Goal: Task Accomplishment & Management: Complete application form

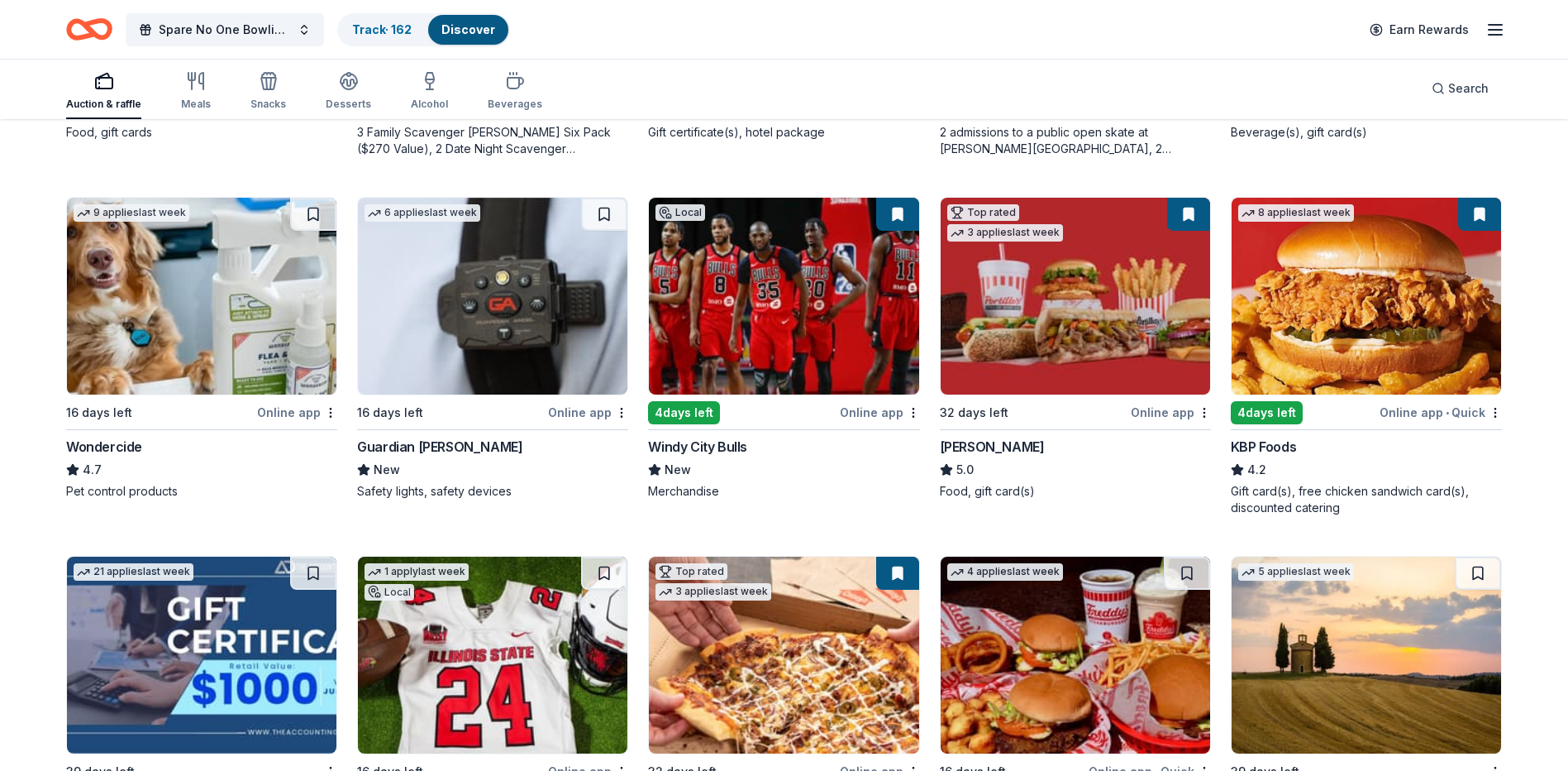
scroll to position [827, 0]
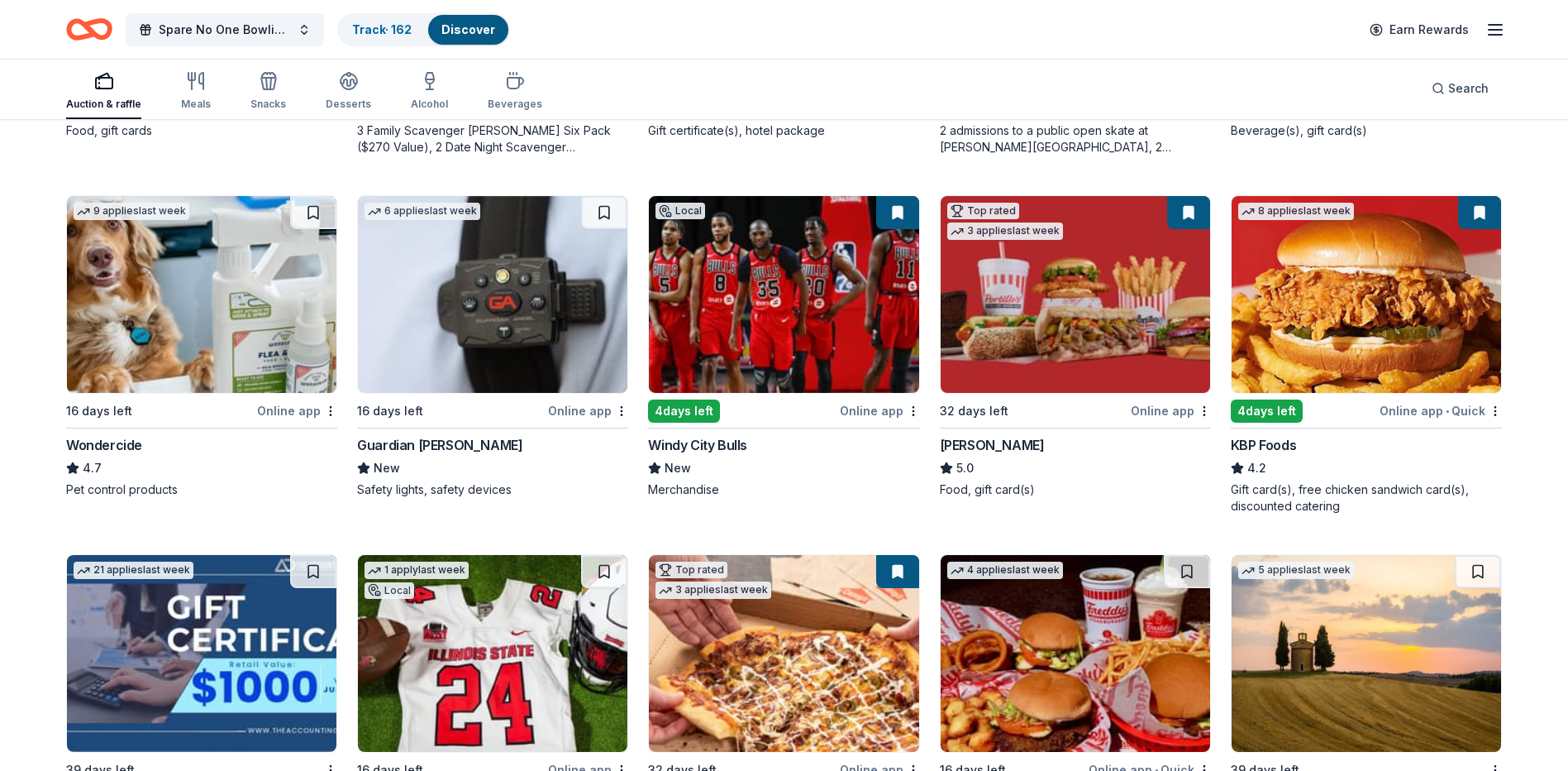
click at [964, 440] on div "[PERSON_NAME]" at bounding box center [992, 445] width 105 height 20
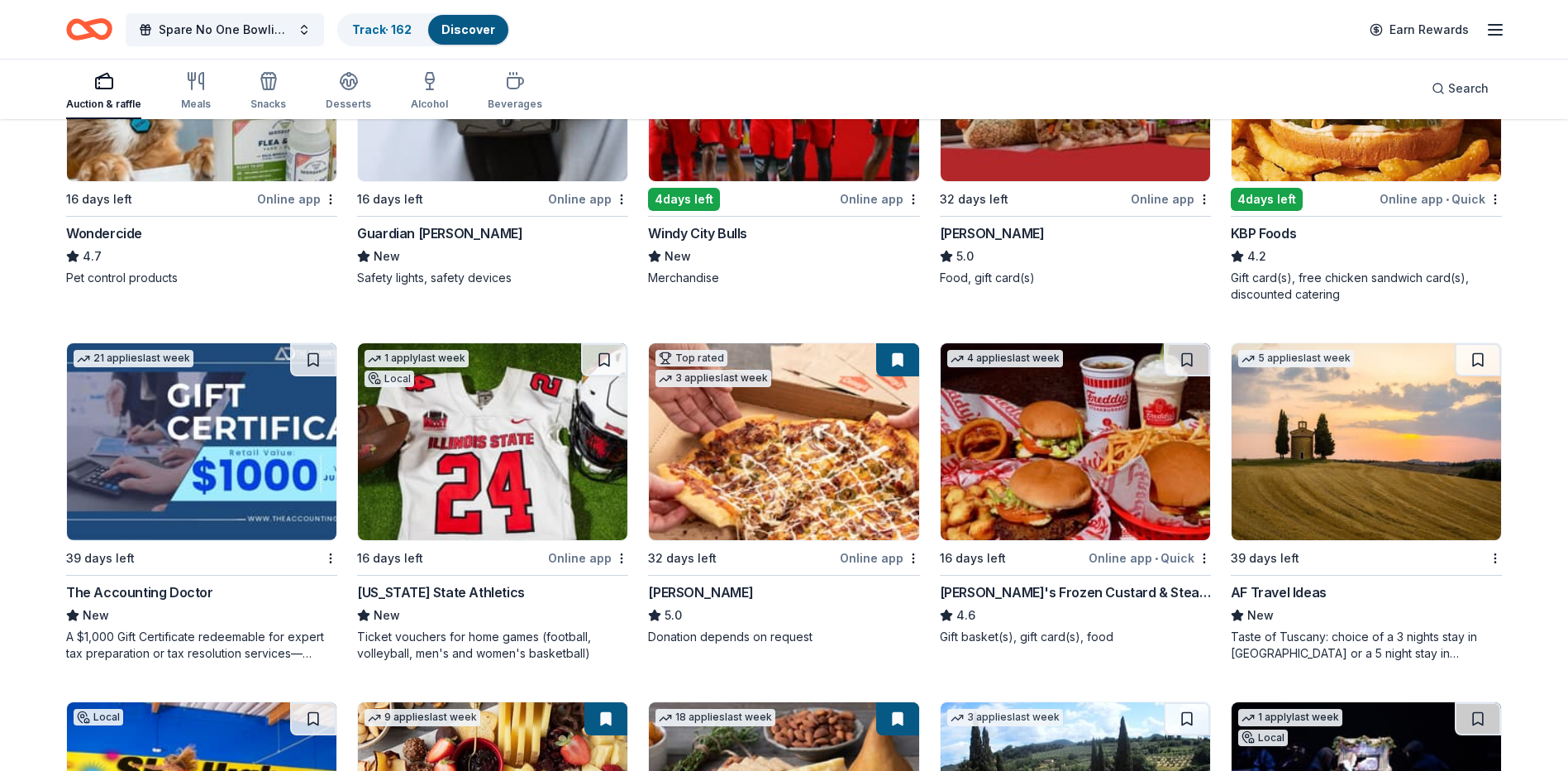
scroll to position [1145, 0]
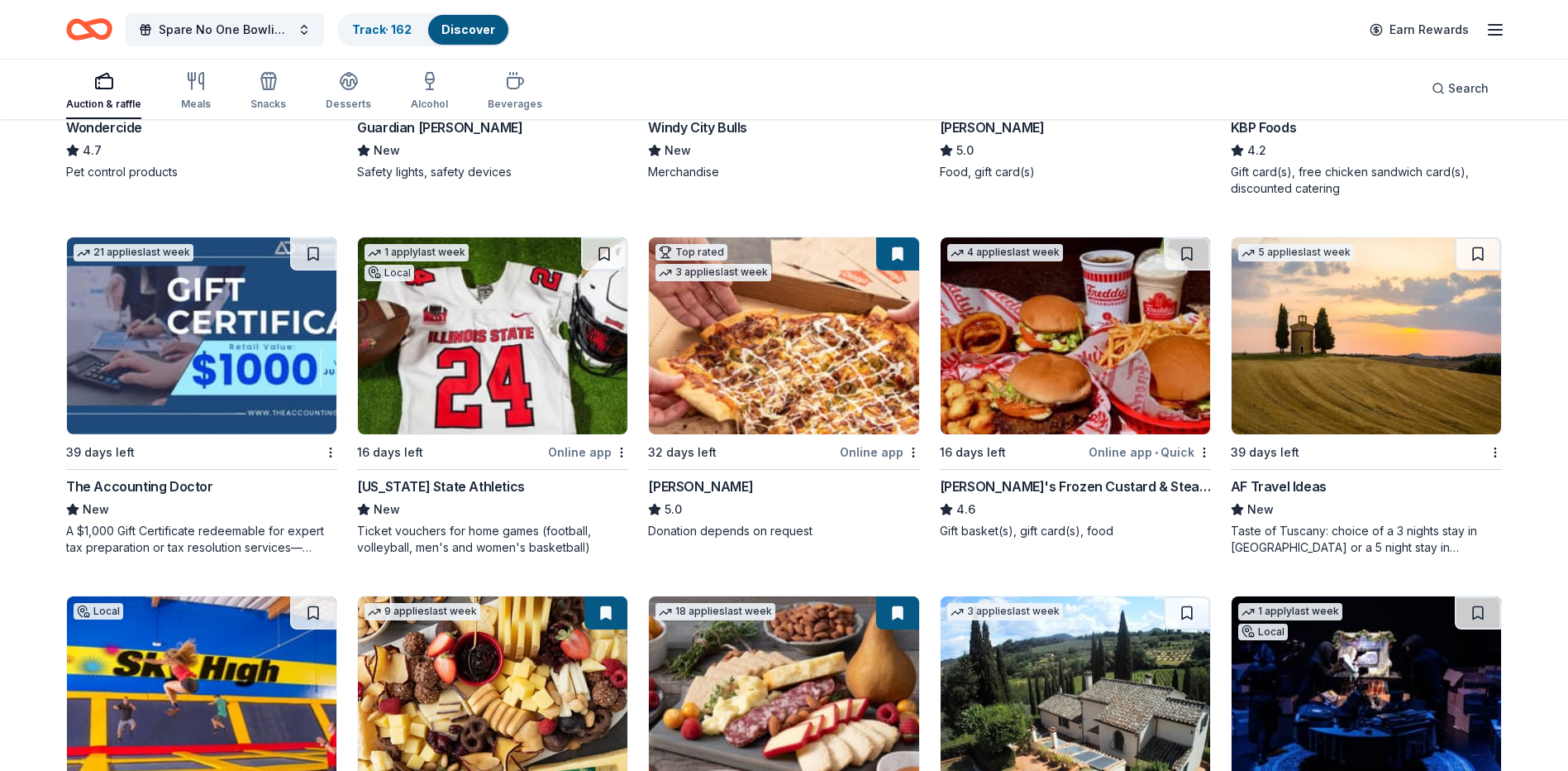
click at [688, 481] on div "[PERSON_NAME]" at bounding box center [700, 486] width 105 height 20
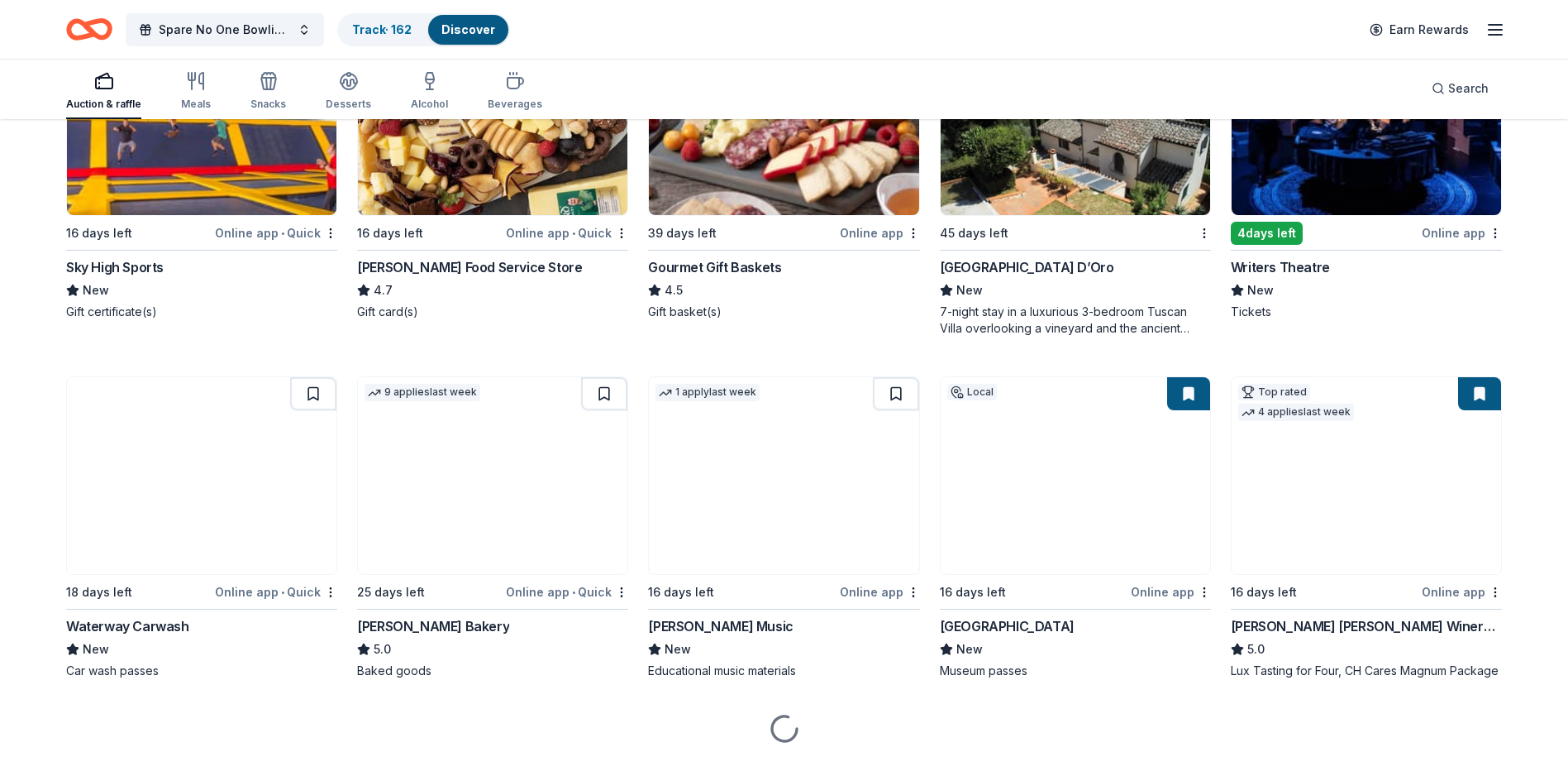
scroll to position [1723, 0]
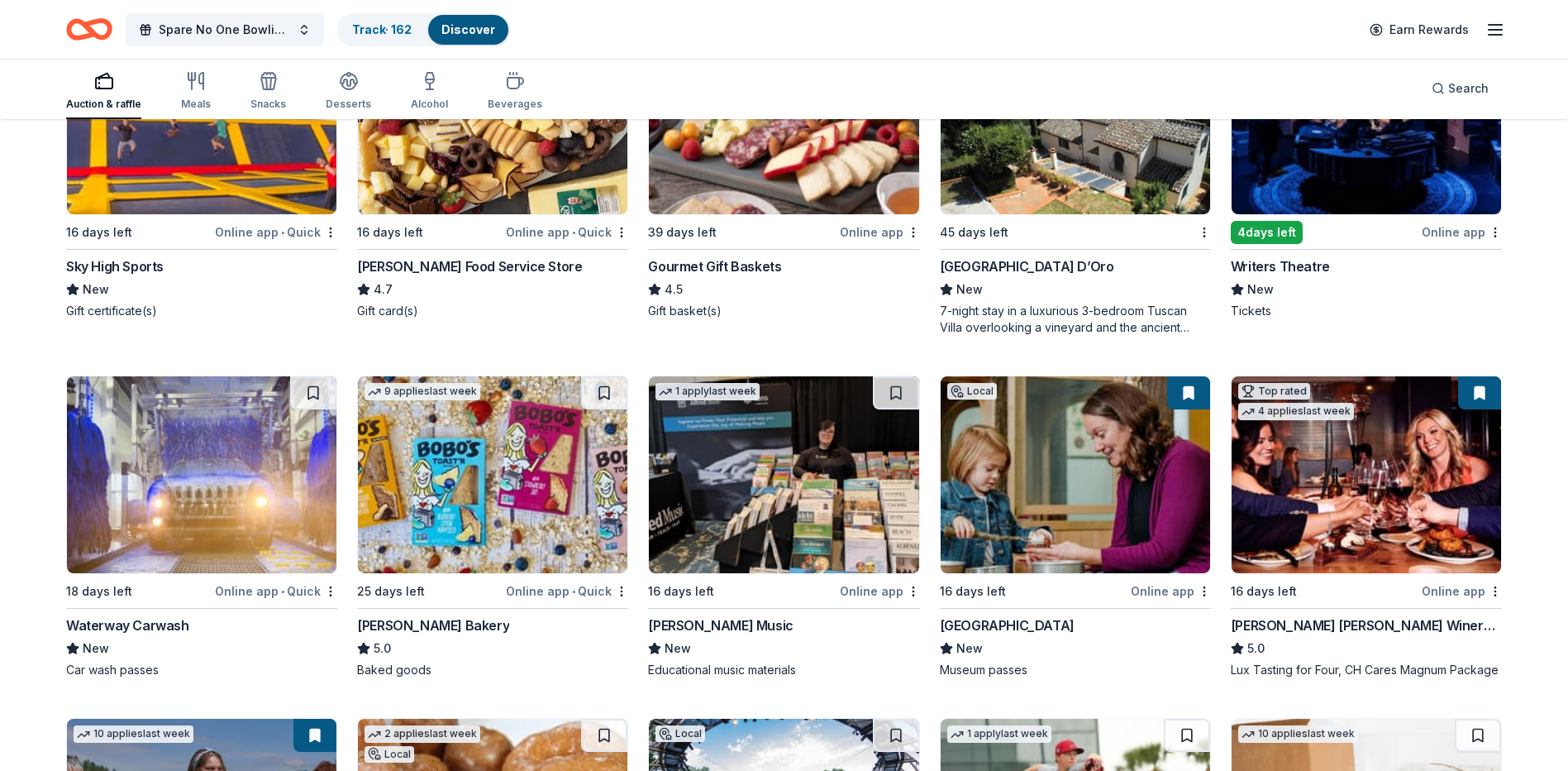
click at [1386, 623] on div "Cooper's Hawk Winery and Restaurants" at bounding box center [1366, 625] width 271 height 20
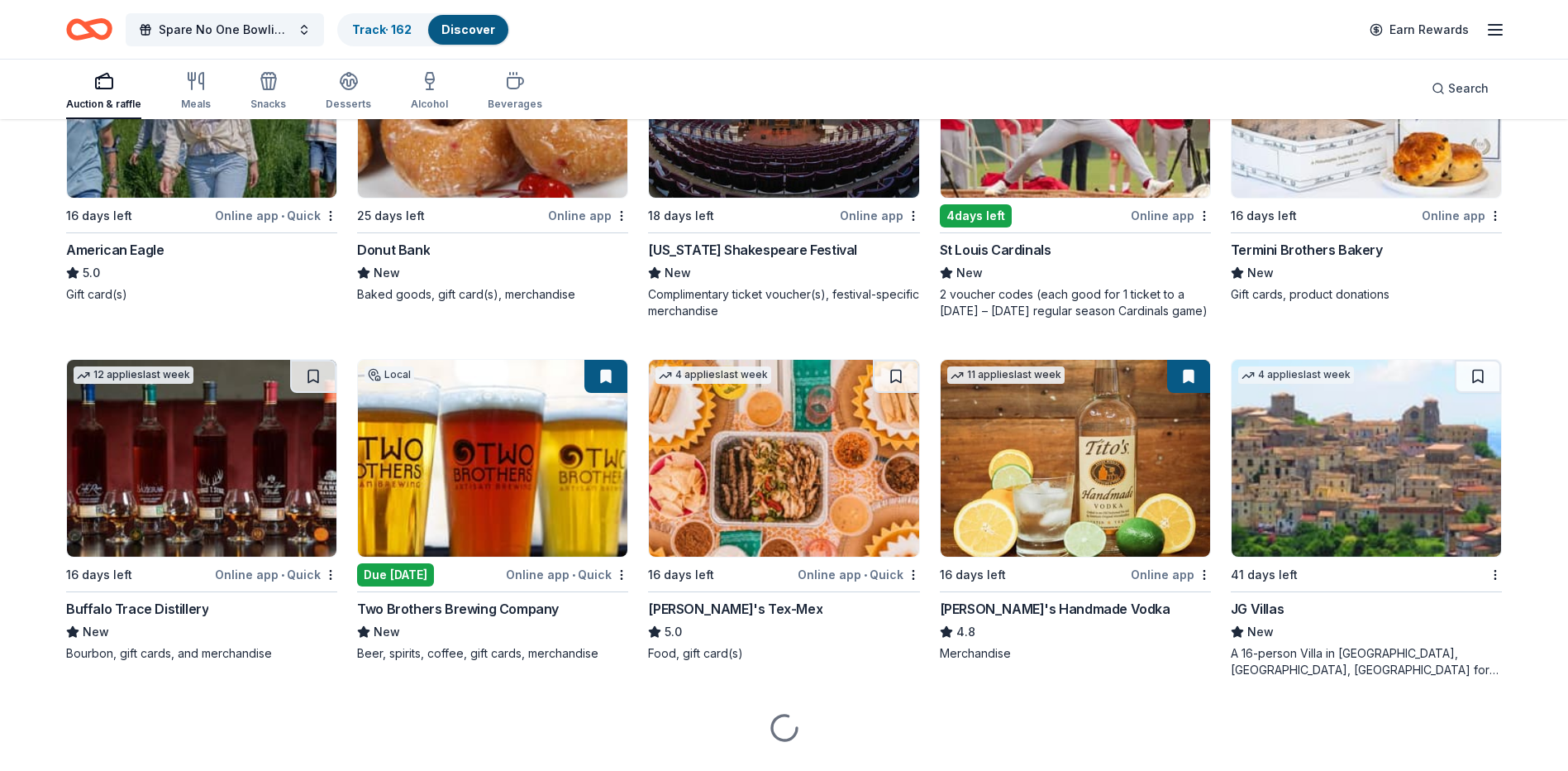
scroll to position [2467, 0]
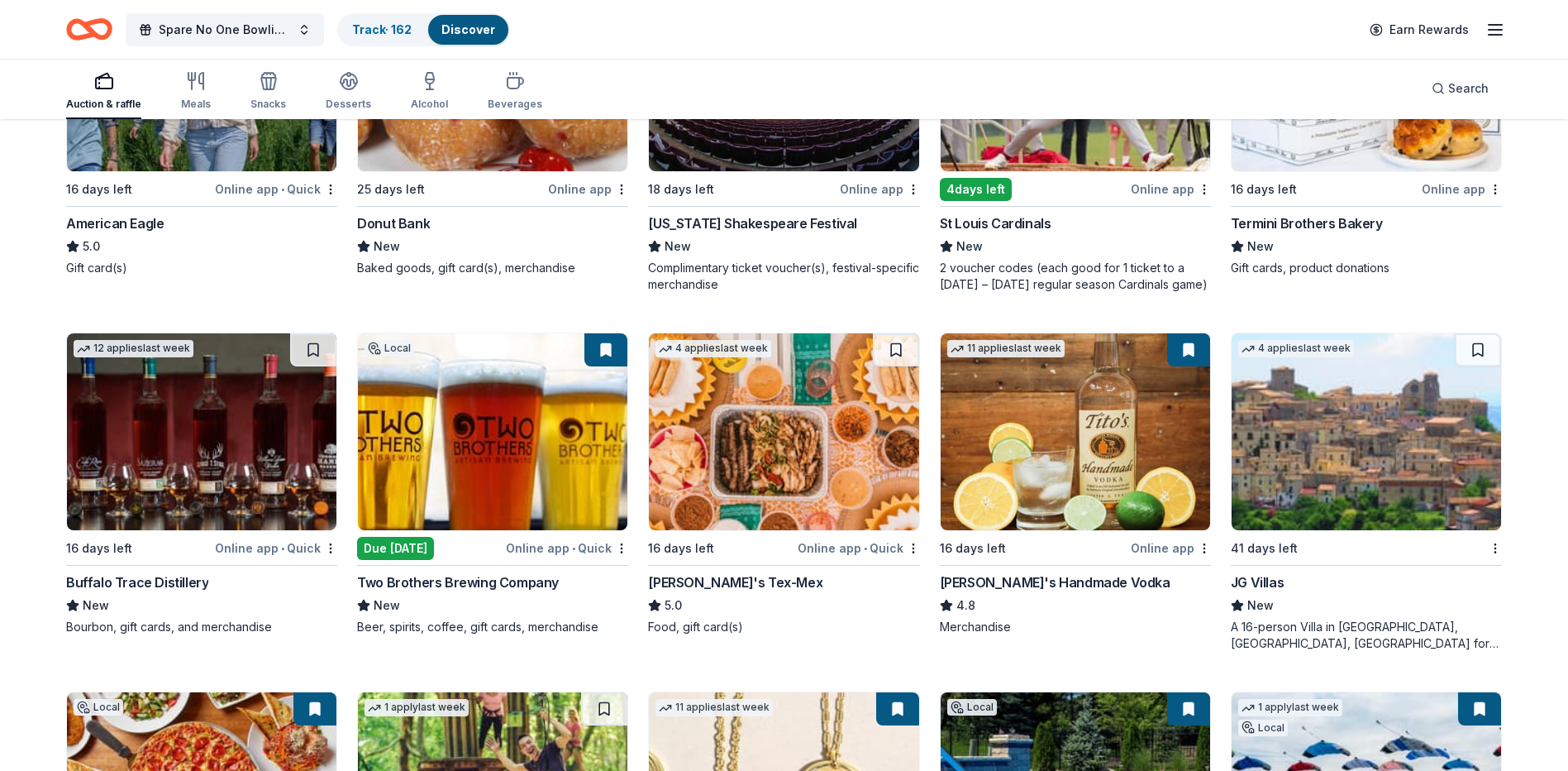
click at [1035, 583] on div "Tito's Handmade Vodka" at bounding box center [1055, 582] width 231 height 20
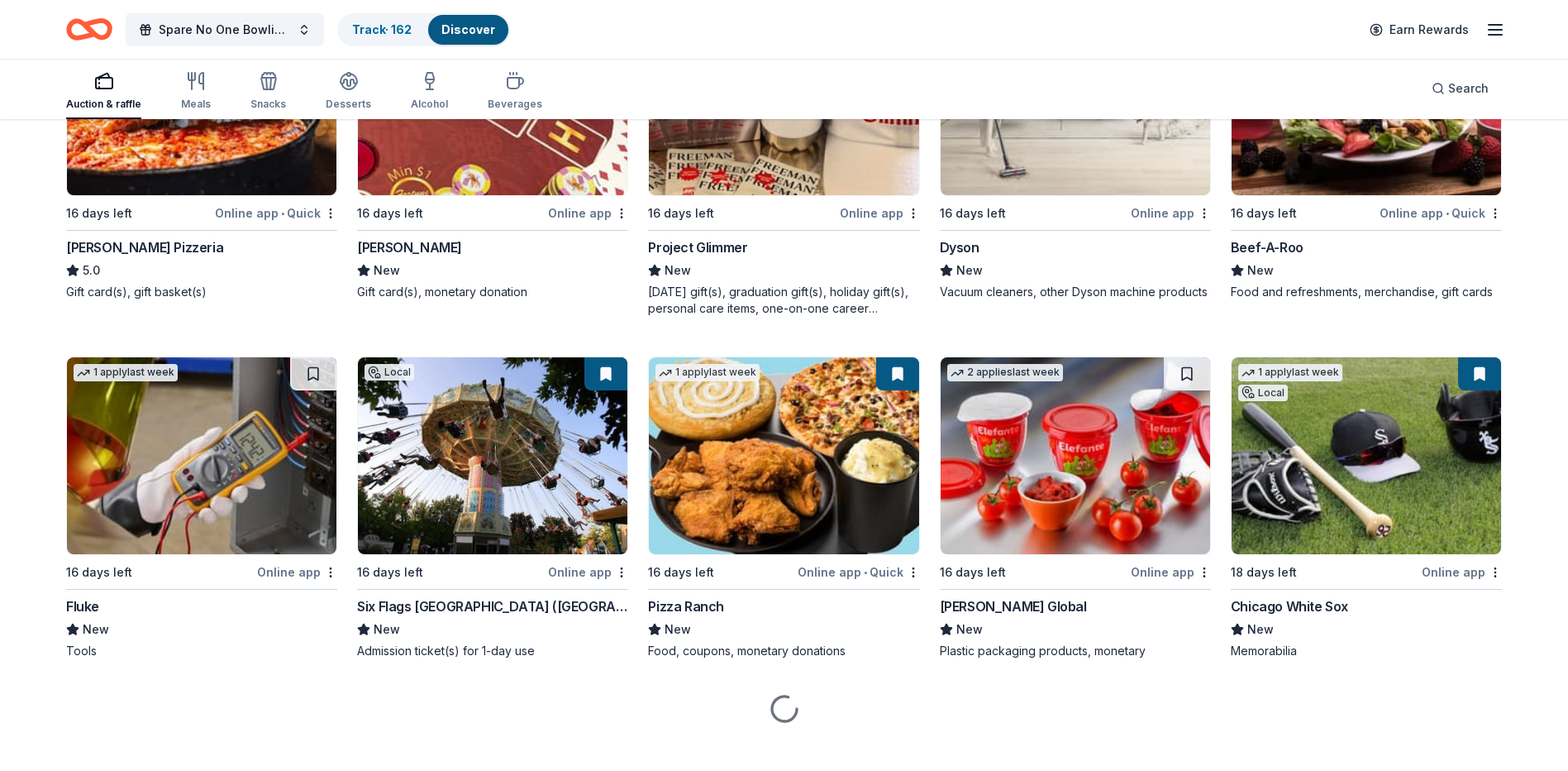
scroll to position [7388, 0]
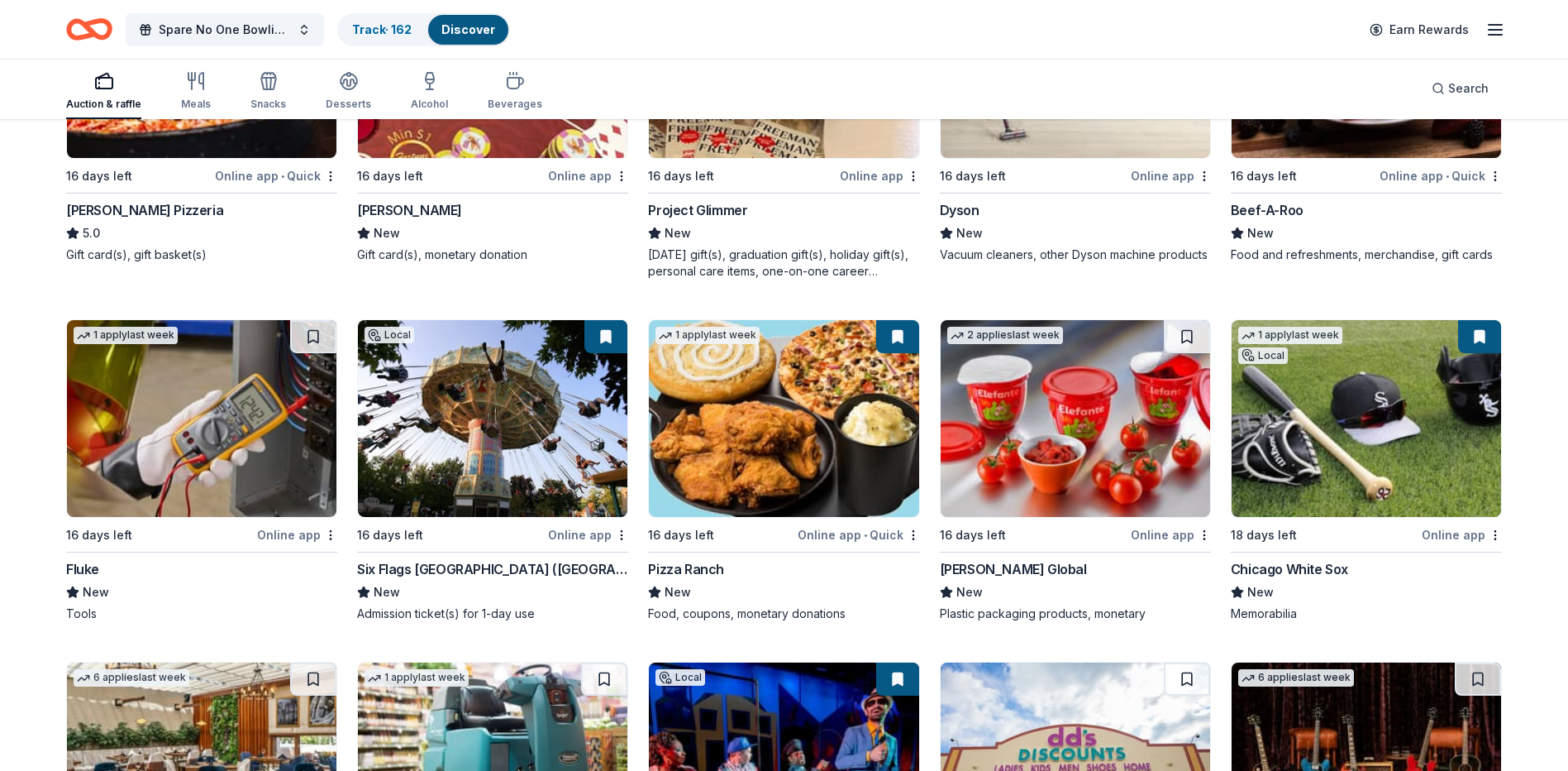
click at [134, 220] on div "Lou Malnati's Pizzeria" at bounding box center [144, 210] width 157 height 20
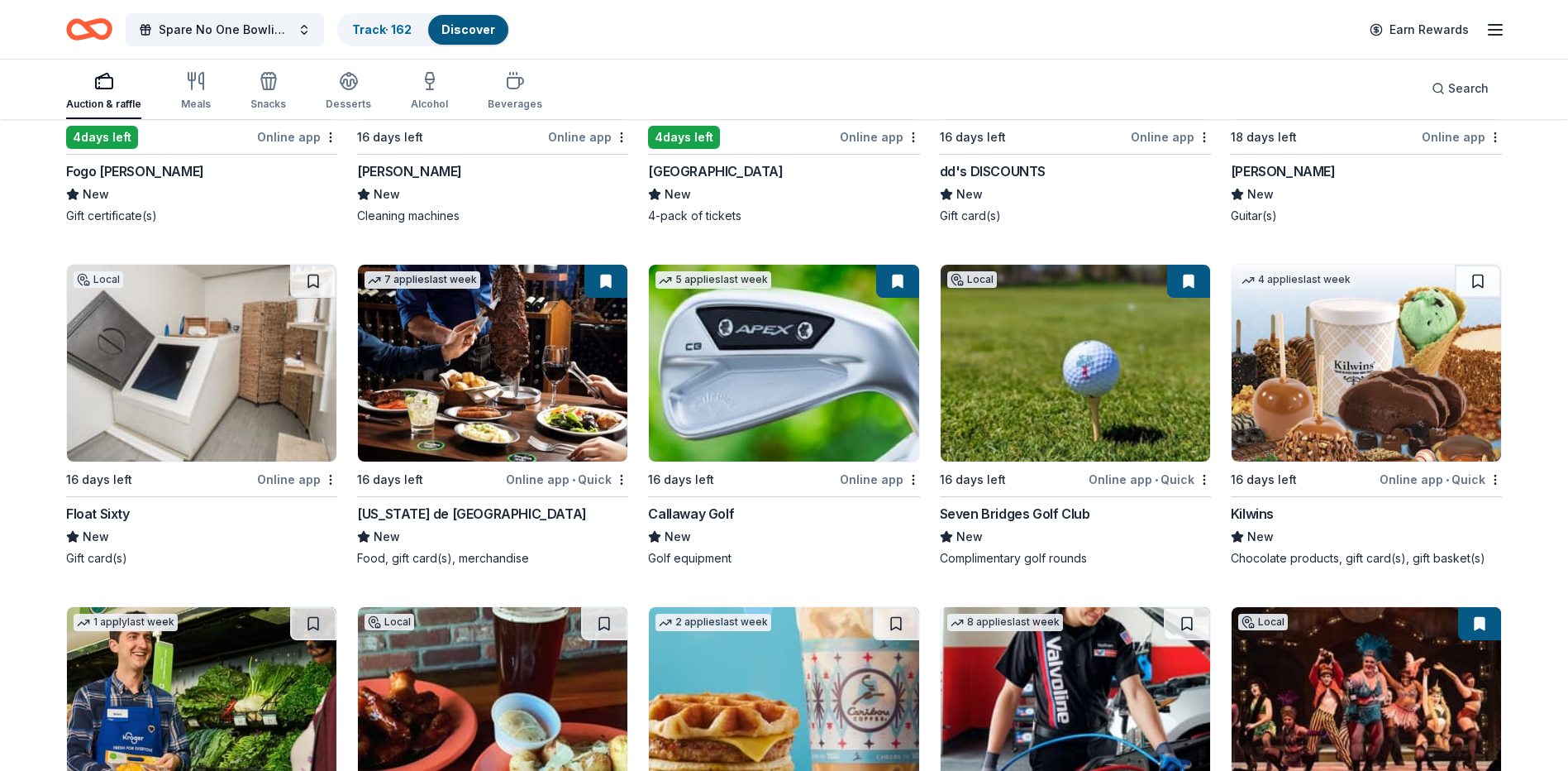
scroll to position [8156, 0]
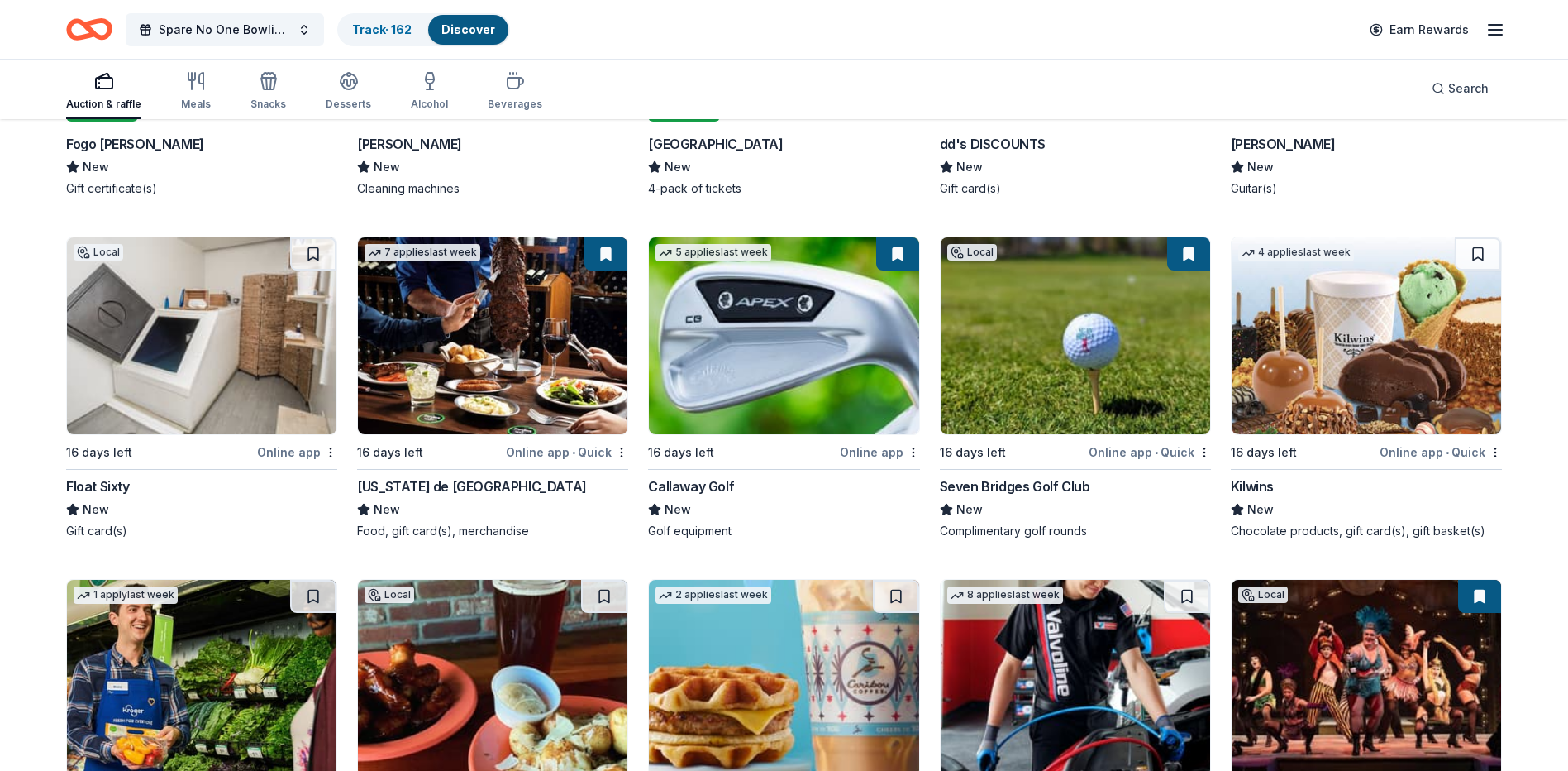
click at [1081, 496] on div "Seven Bridges Golf Club" at bounding box center [1015, 486] width 151 height 20
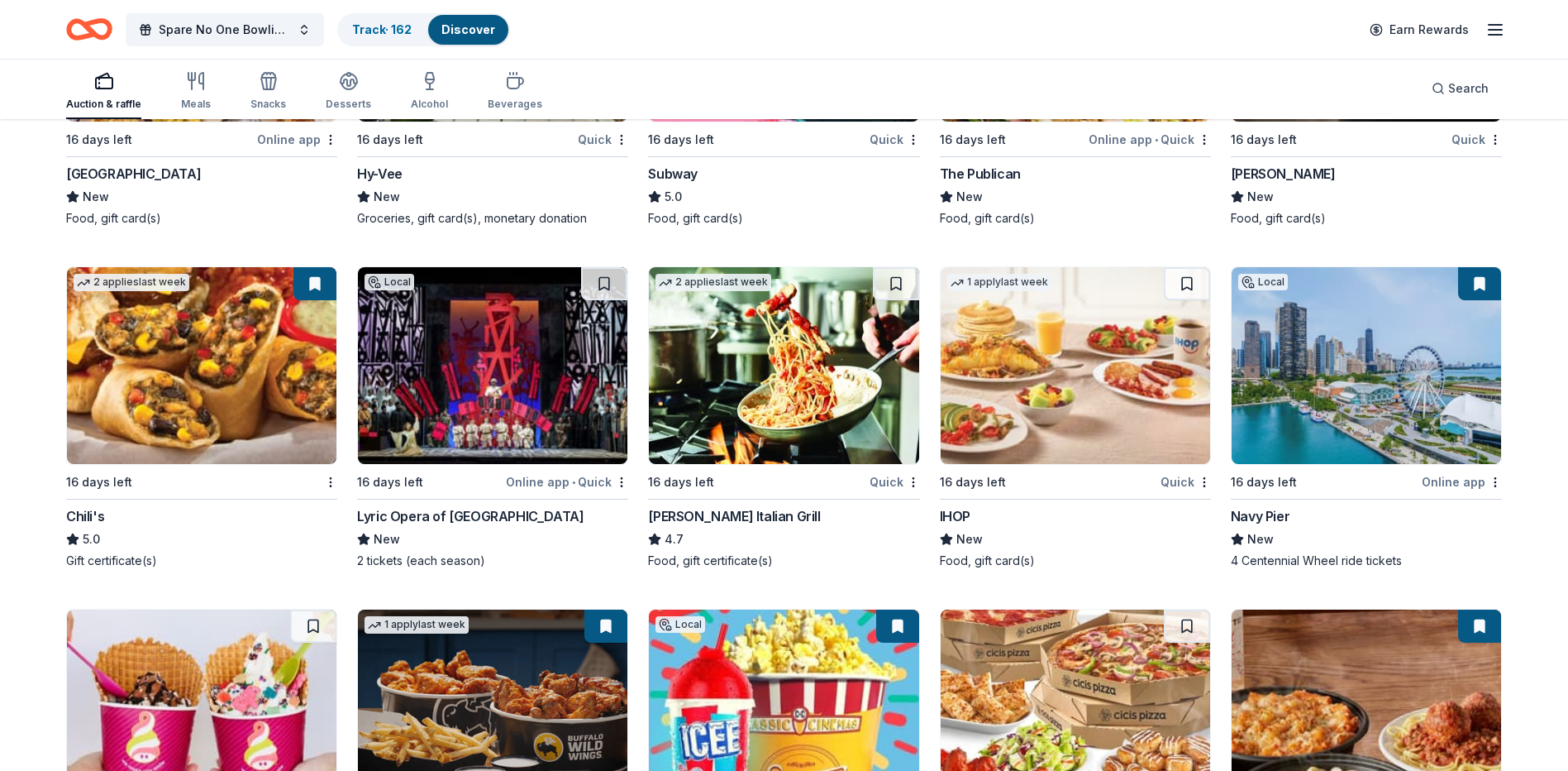
scroll to position [9559, 0]
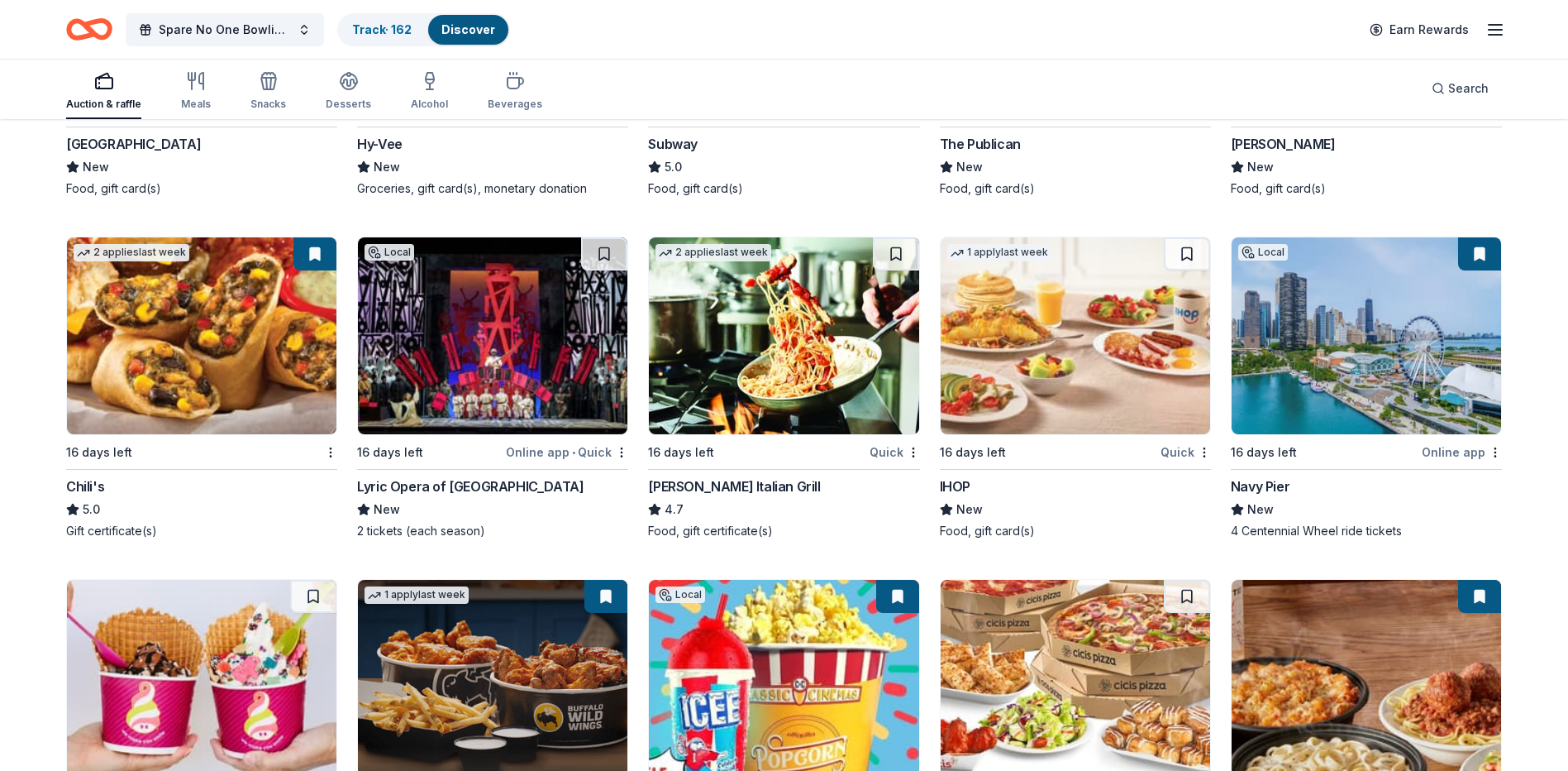
click at [1283, 496] on div "Navy Pier" at bounding box center [1260, 486] width 58 height 20
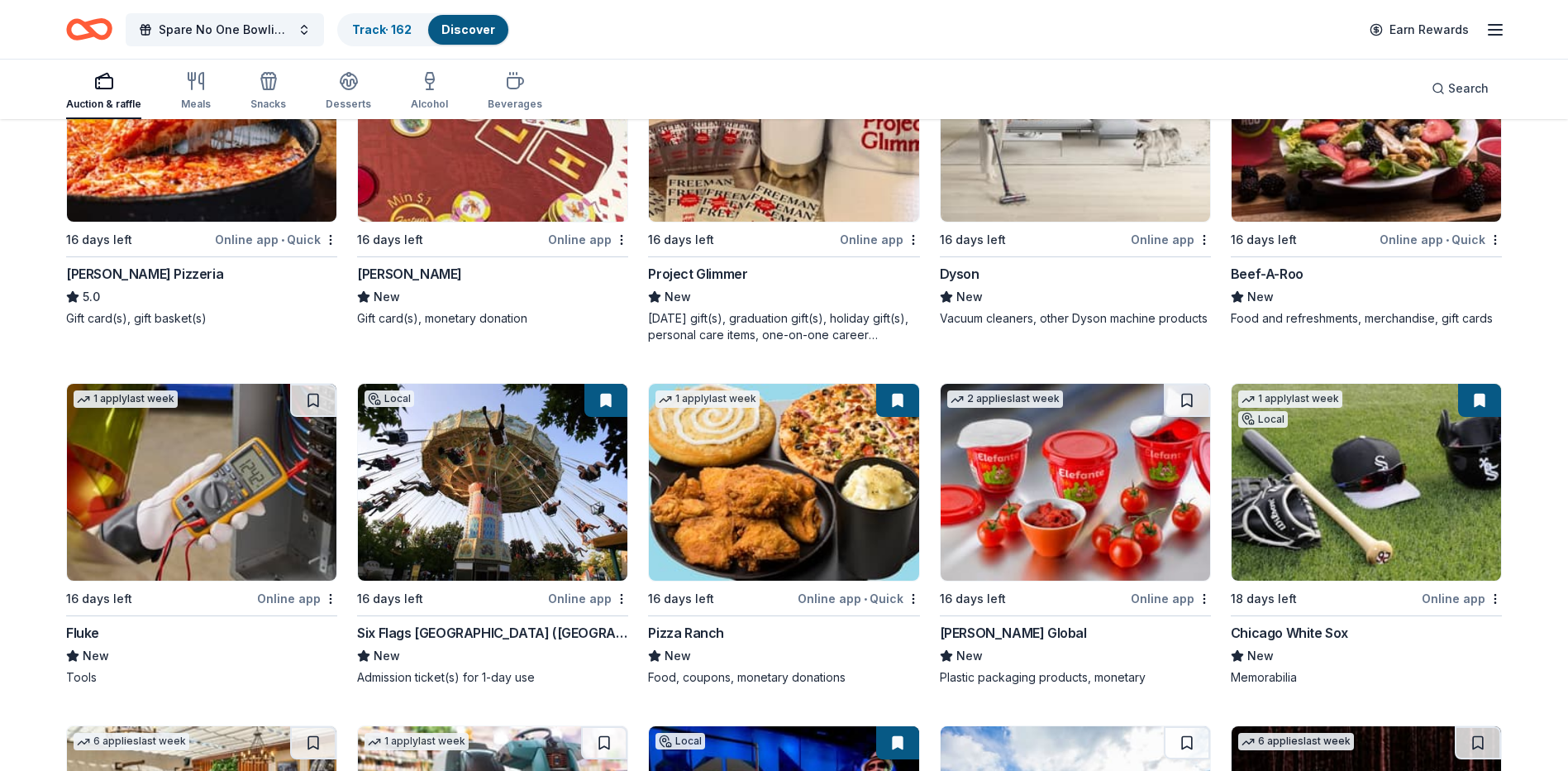
scroll to position [7276, 0]
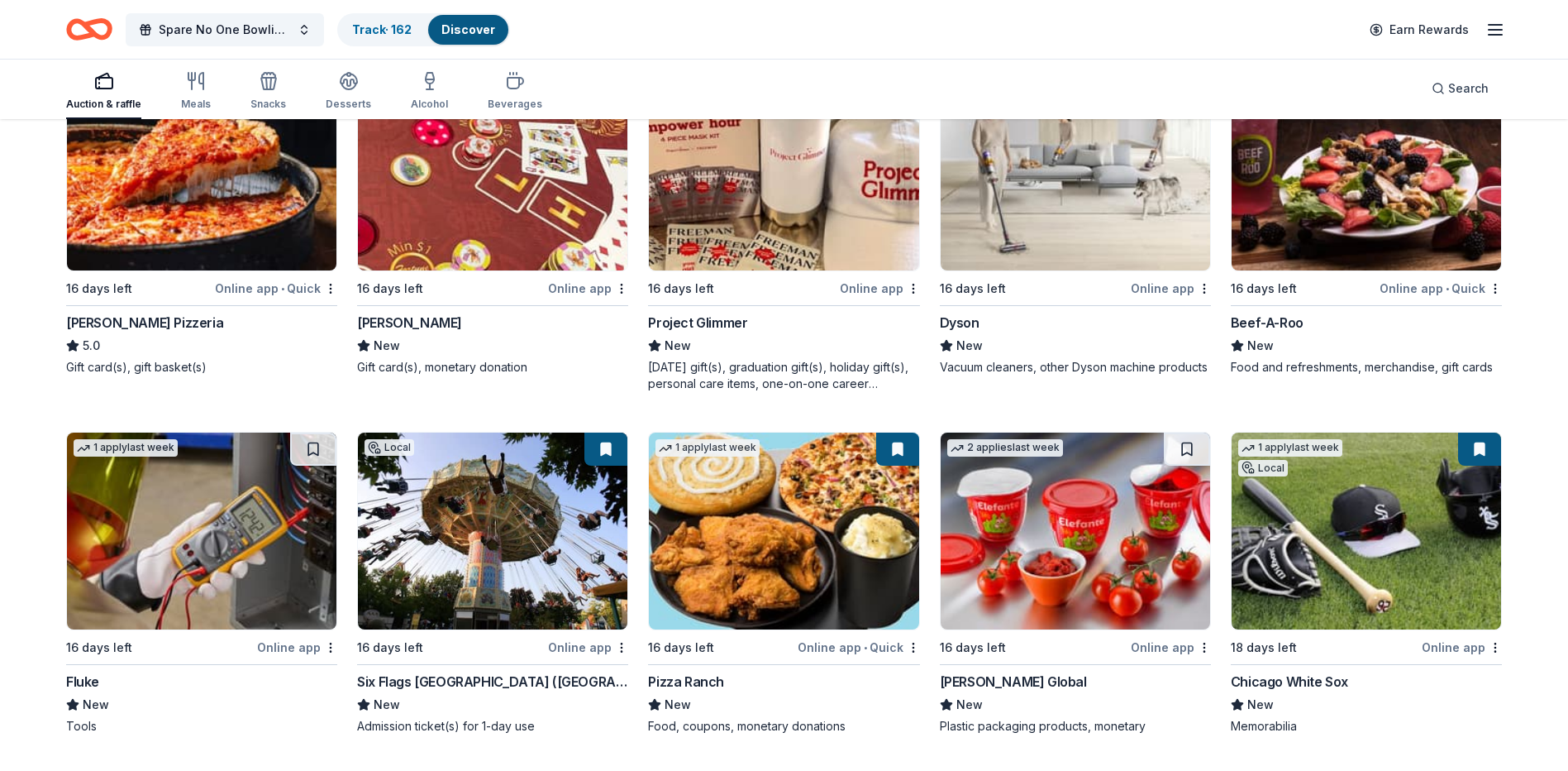
click at [166, 232] on img at bounding box center [201, 172] width 269 height 196
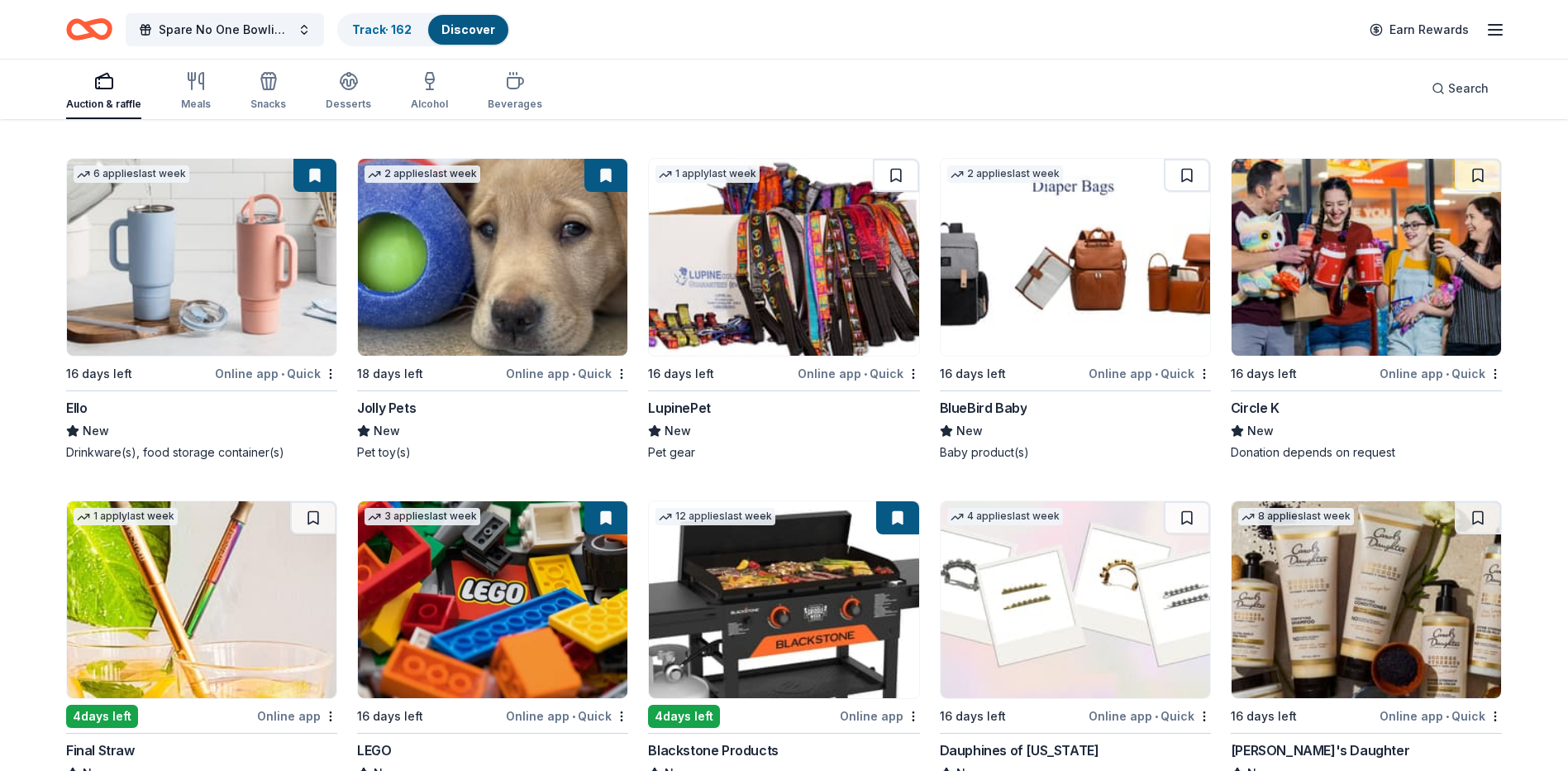
scroll to position [14649, 0]
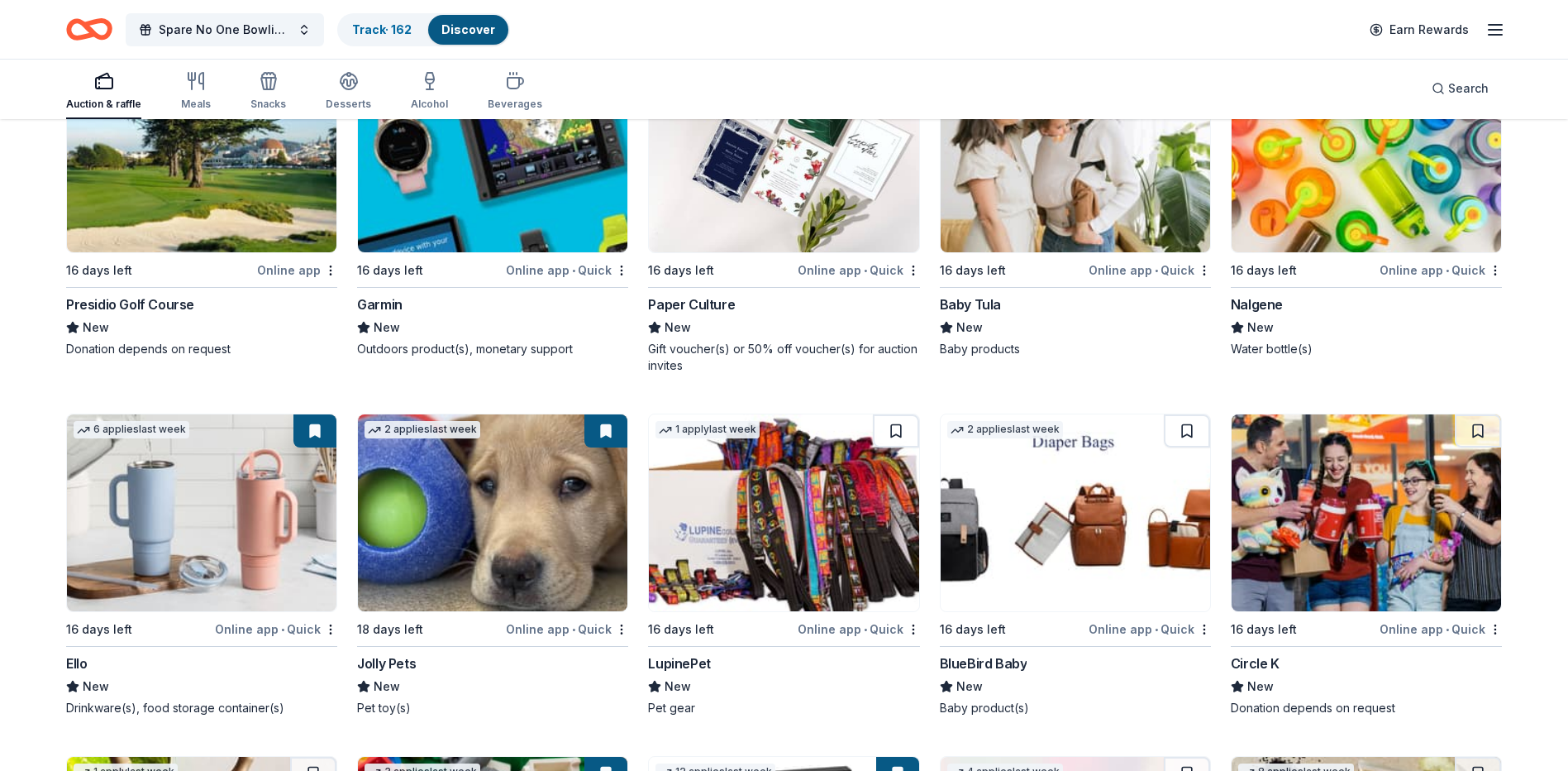
click at [395, 314] on div "Garmin" at bounding box center [380, 304] width 46 height 20
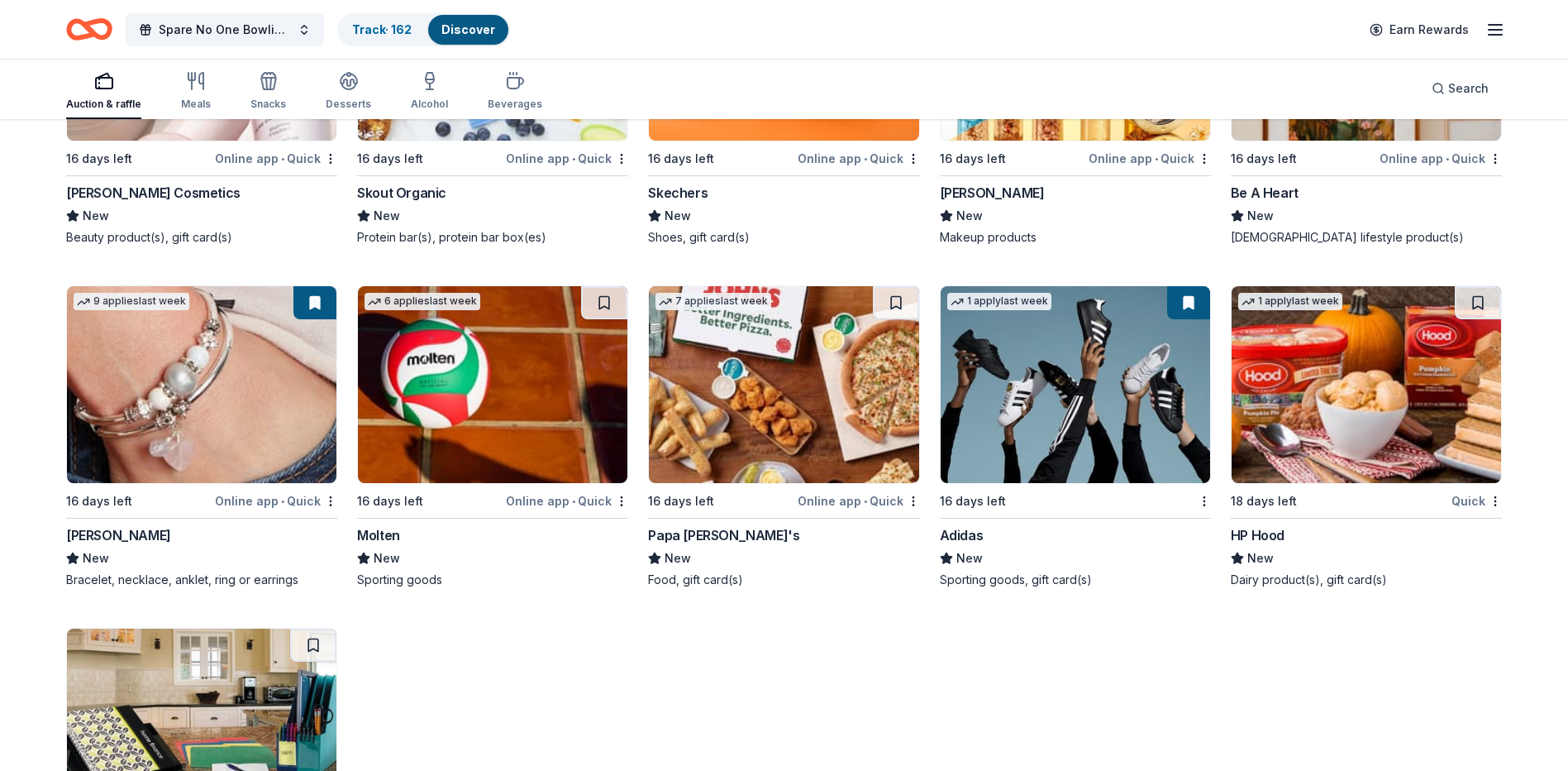
scroll to position [16207, 0]
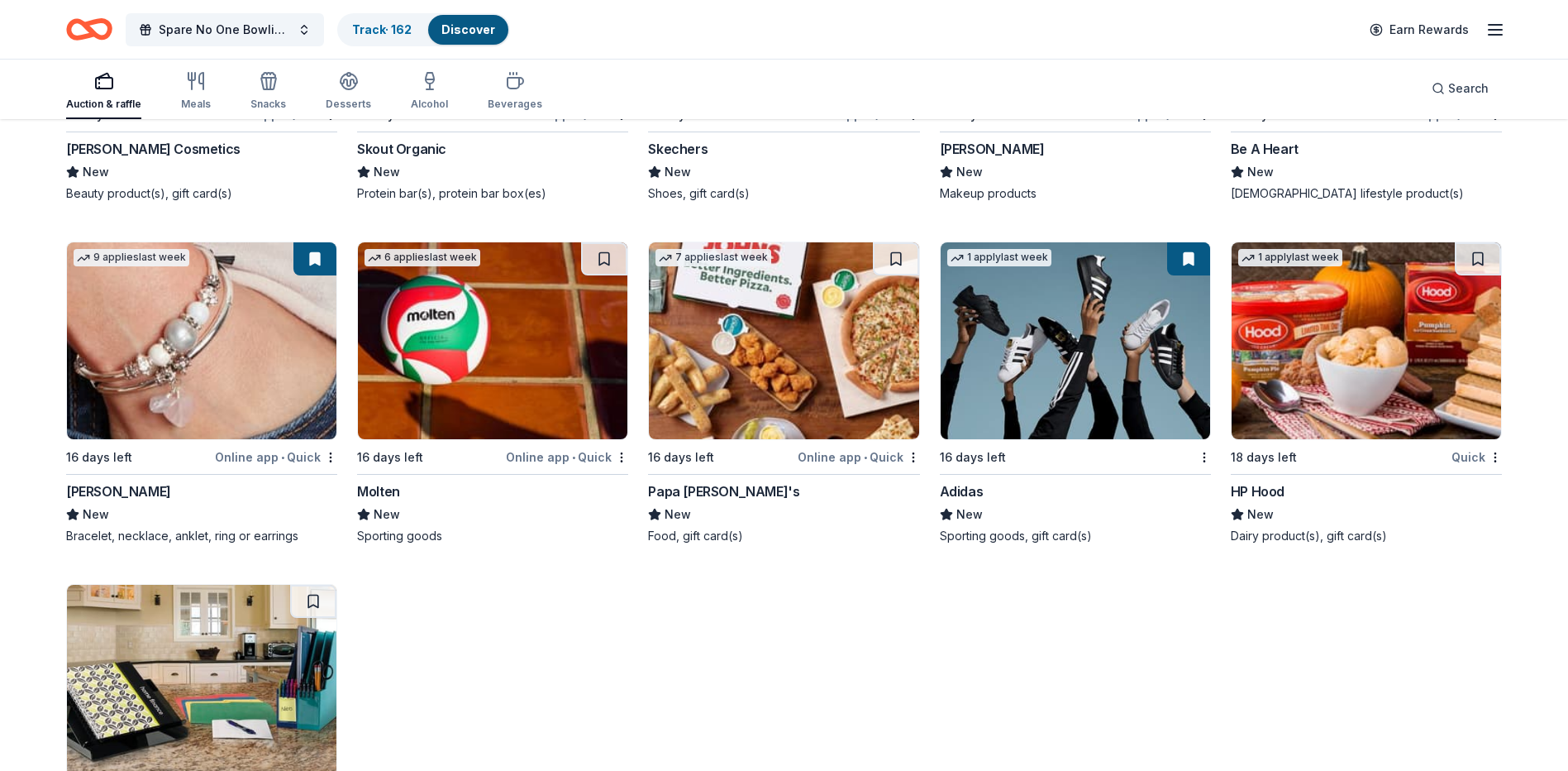
click at [109, 502] on div "Lizzy James" at bounding box center [118, 491] width 105 height 20
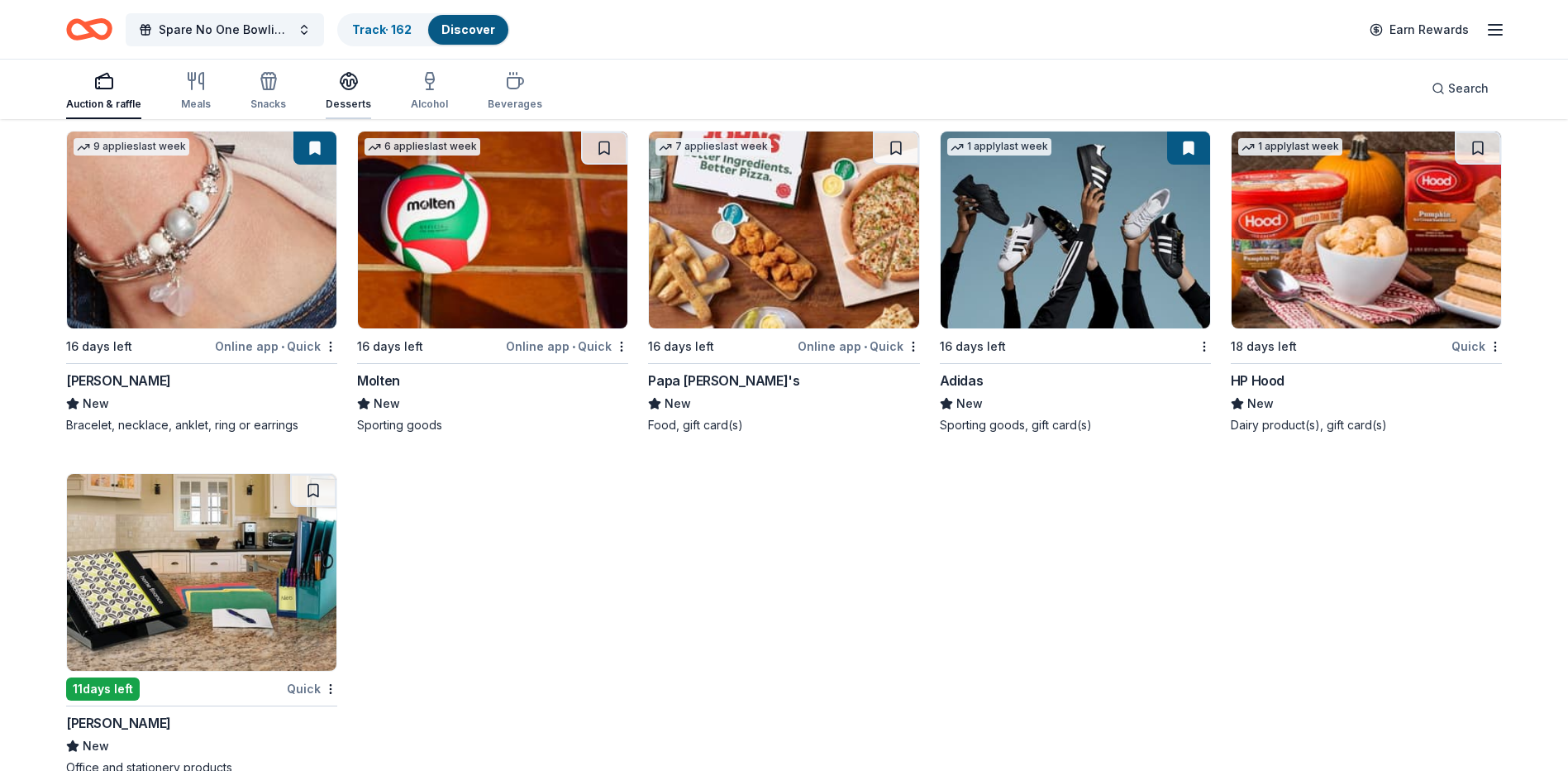
scroll to position [16041, 0]
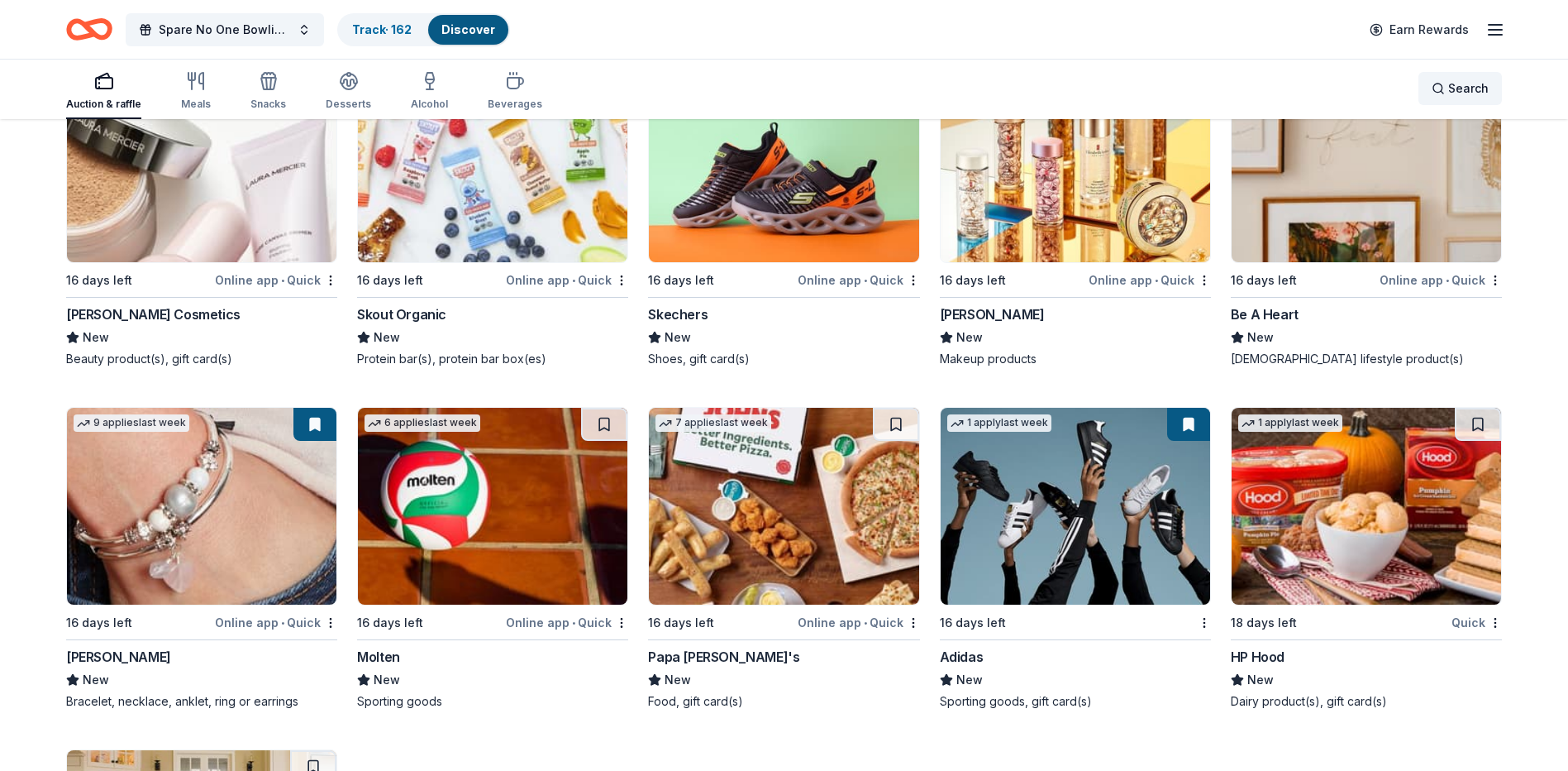
click at [1460, 86] on span "Search" at bounding box center [1468, 89] width 40 height 20
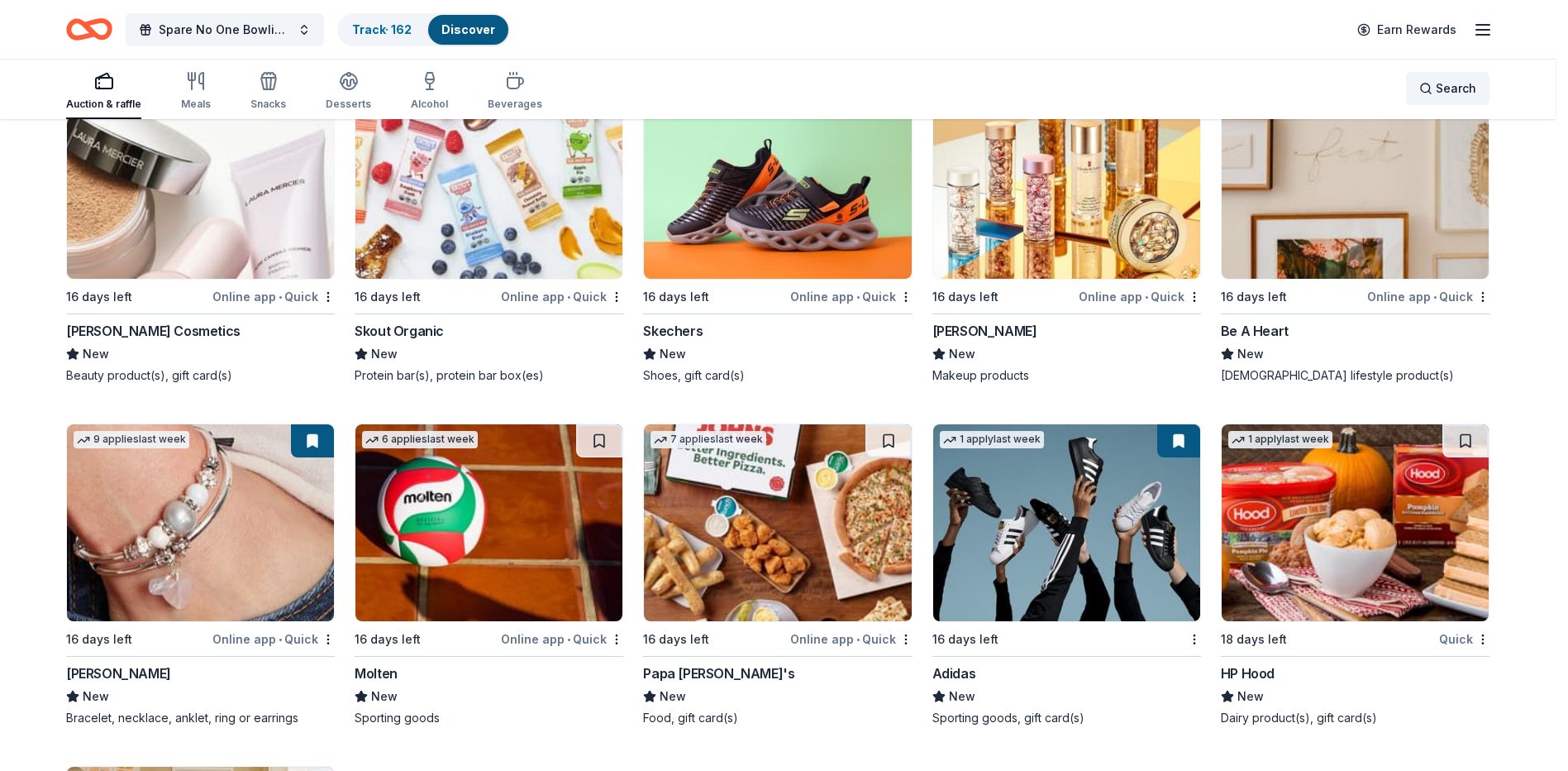
scroll to position [16008, 0]
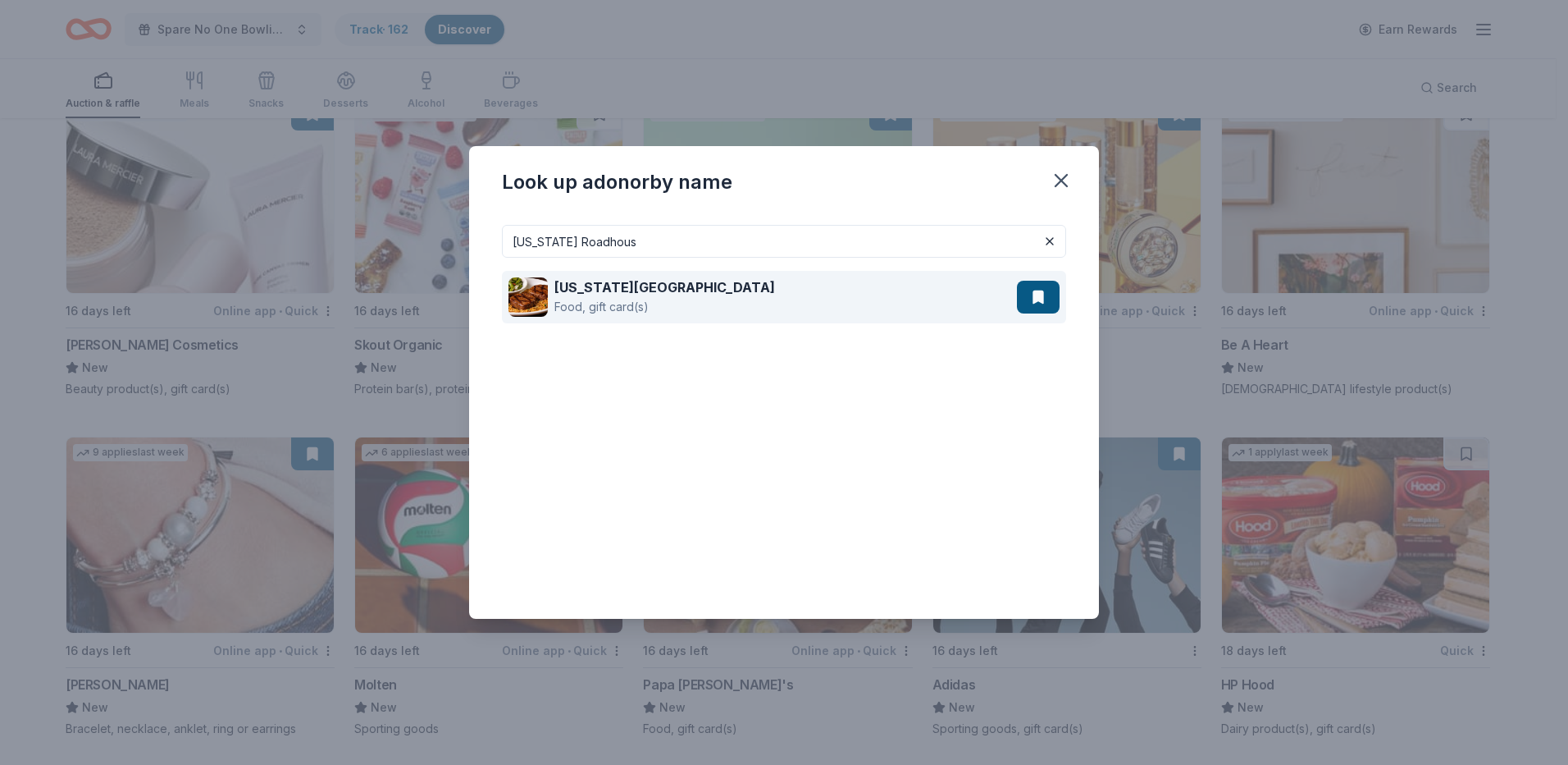
type input "Texas Roadhous"
click at [635, 287] on strong "Texas Roadhouse" at bounding box center [664, 287] width 220 height 16
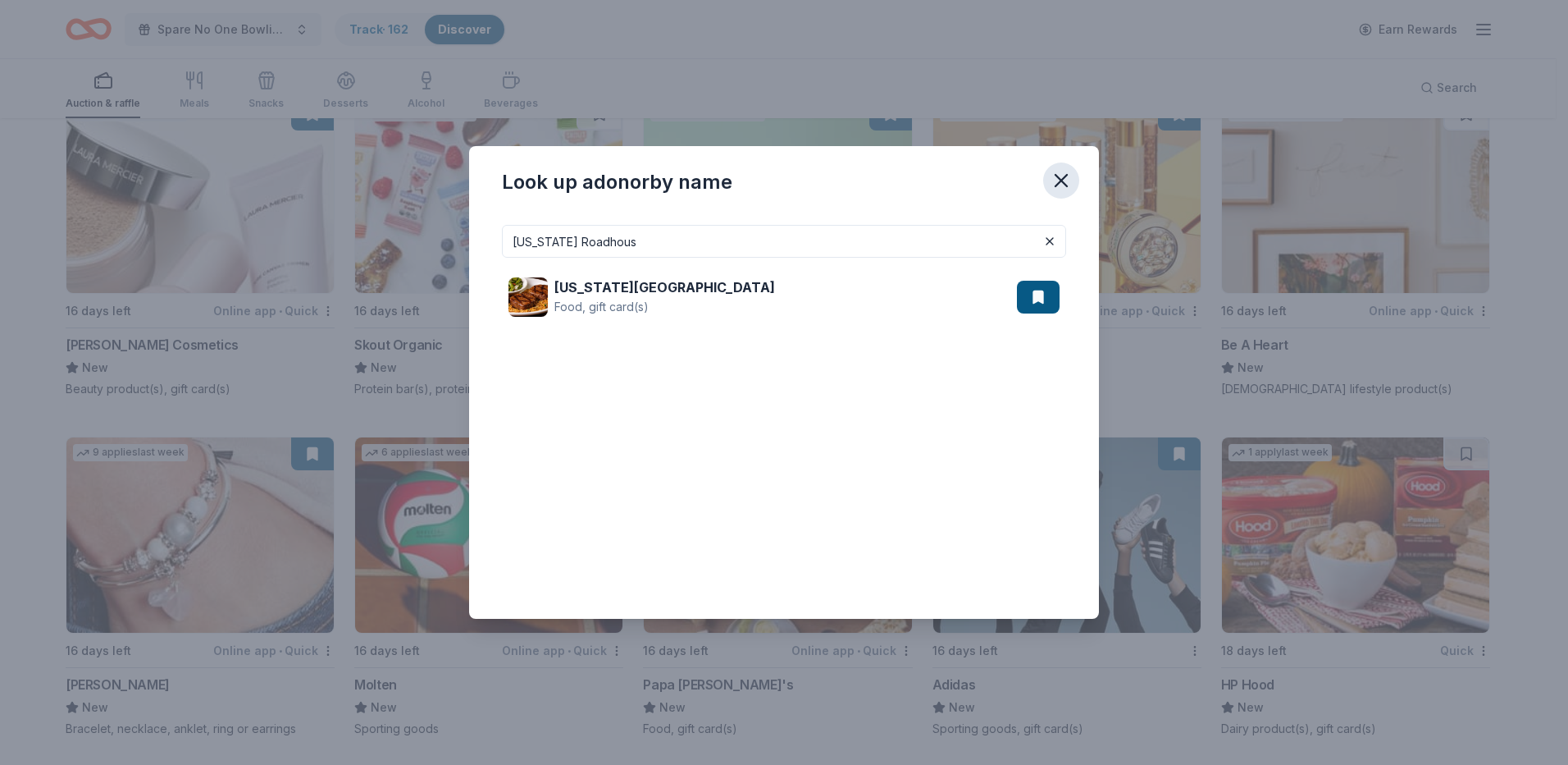
click at [1068, 171] on icon "button" at bounding box center [1061, 179] width 23 height 23
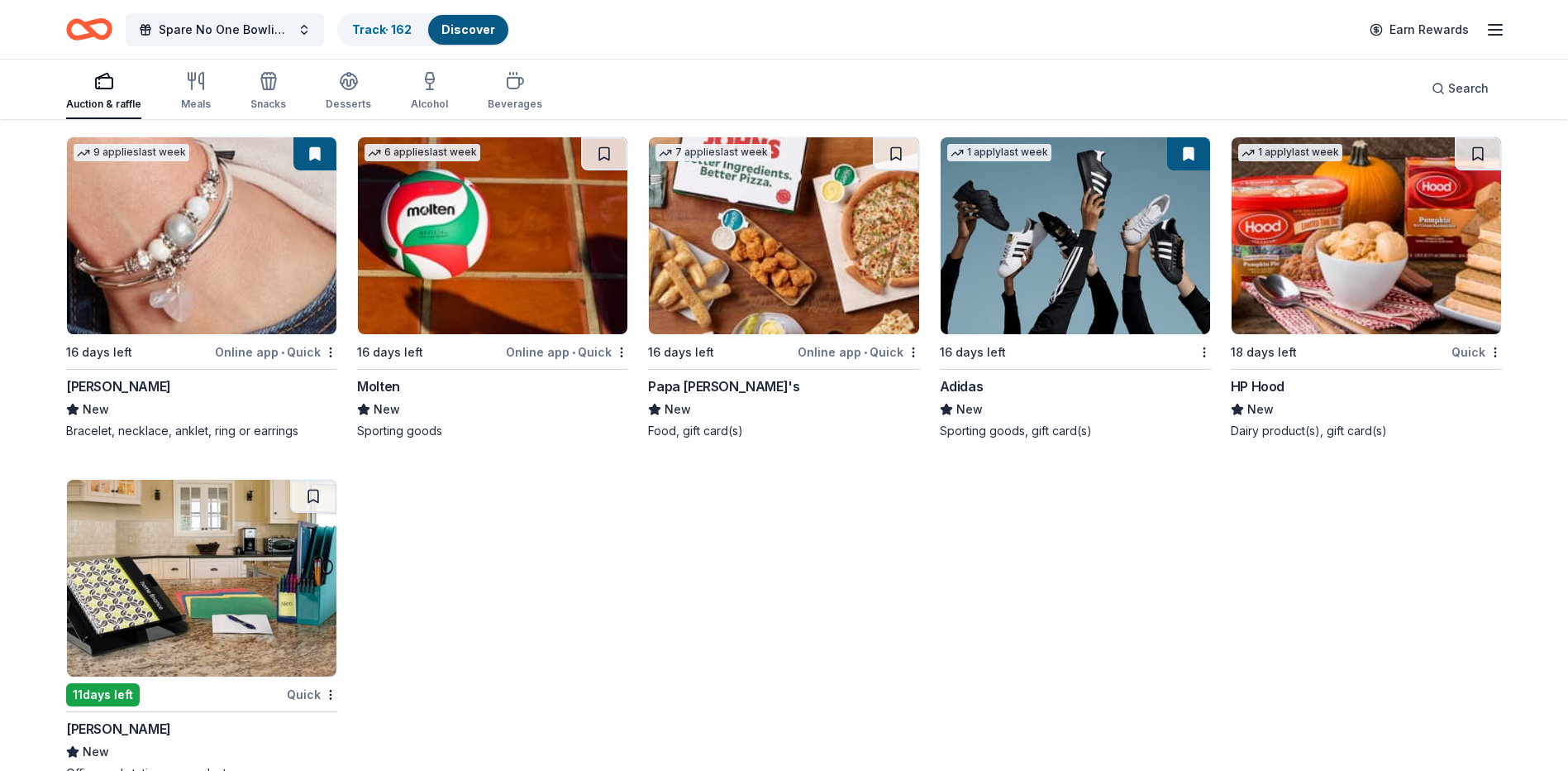
scroll to position [16372, 0]
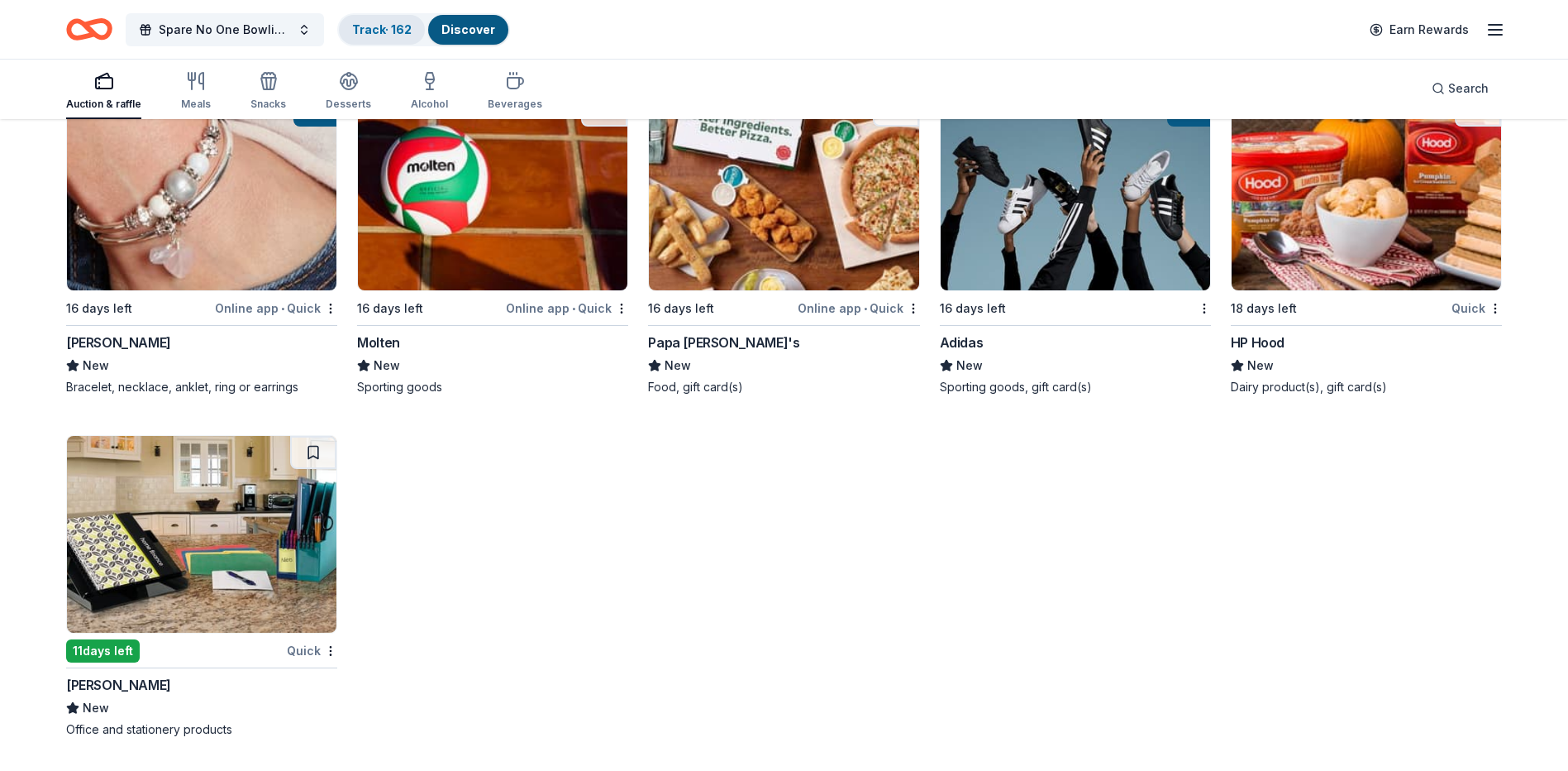
click at [385, 26] on link "Track · 162" at bounding box center [382, 28] width 59 height 14
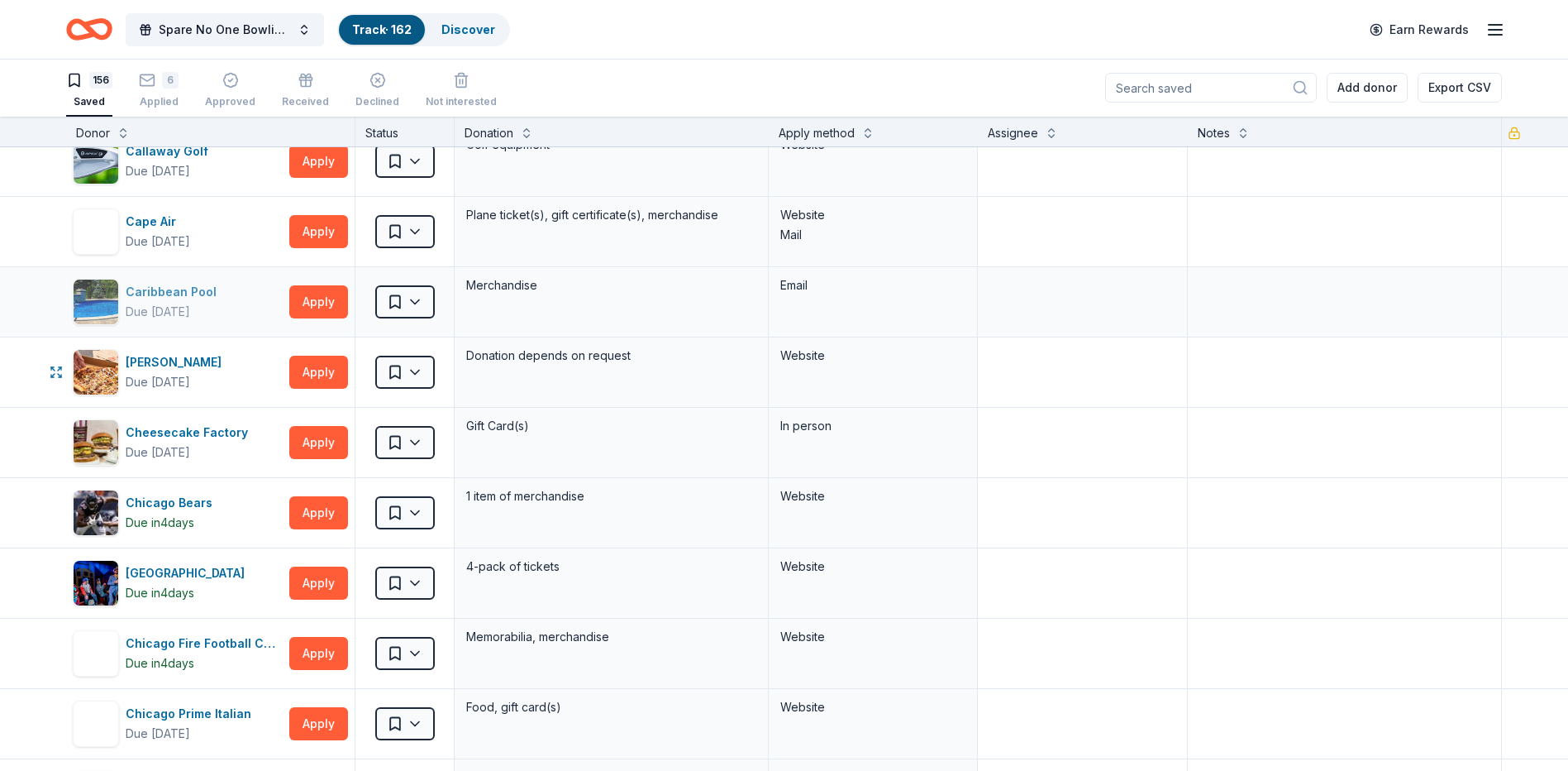
scroll to position [1737, 0]
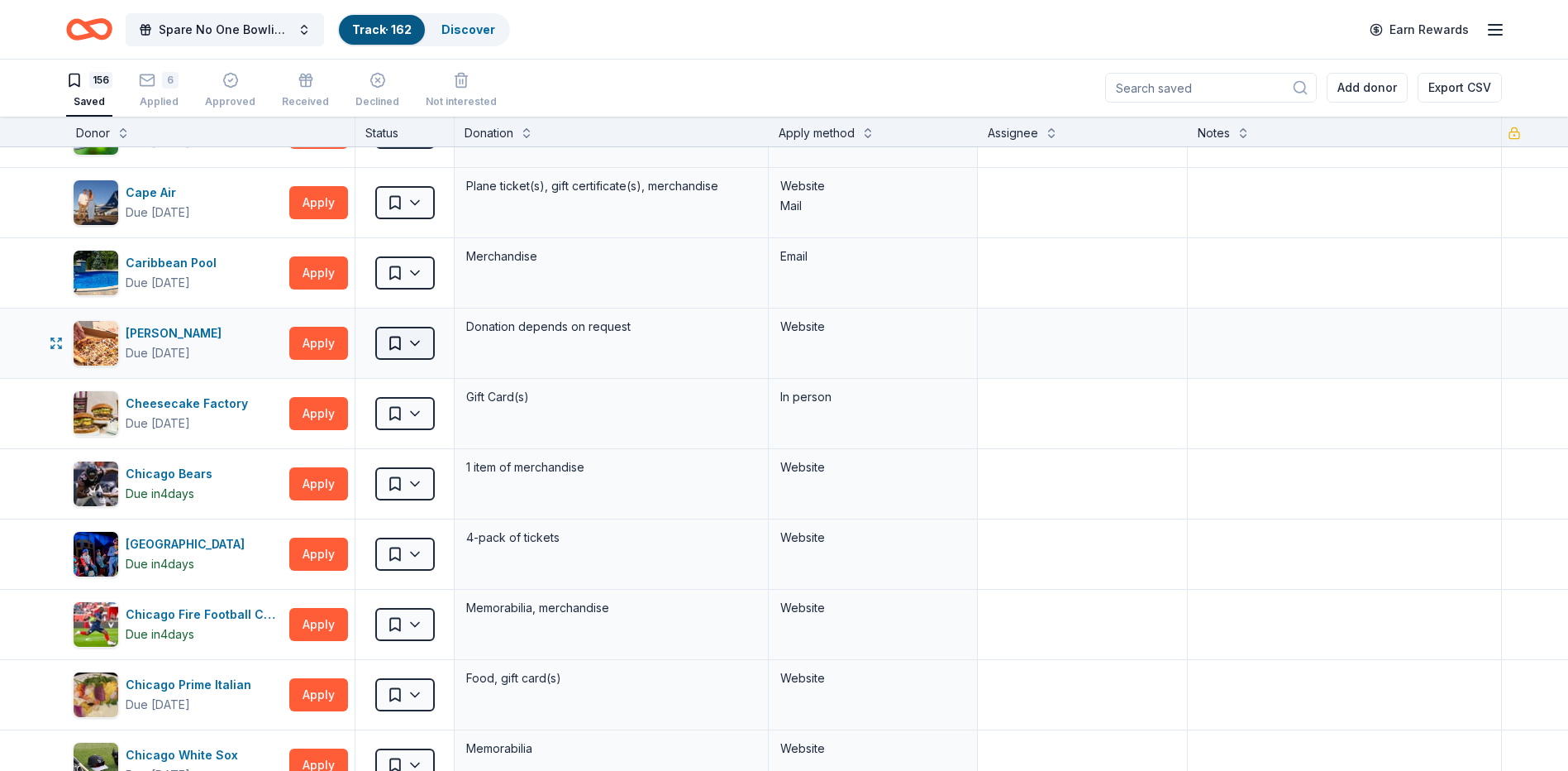
click at [420, 343] on html "Spare No One Bowling Event Track · 162 Discover Earn Rewards 156 Saved 6 Applie…" at bounding box center [784, 385] width 1568 height 771
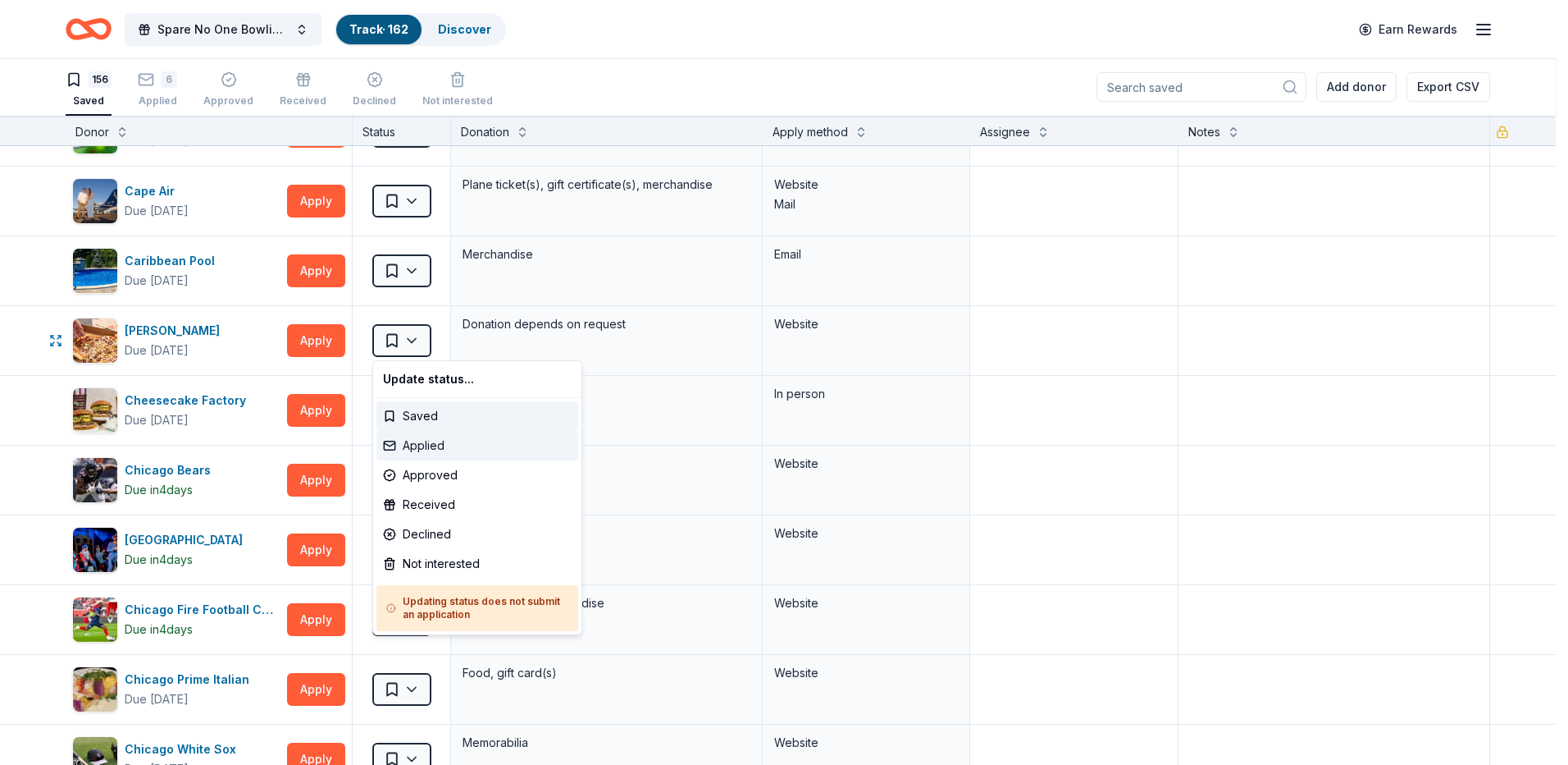
click at [463, 444] on div "Applied" at bounding box center [476, 445] width 202 height 30
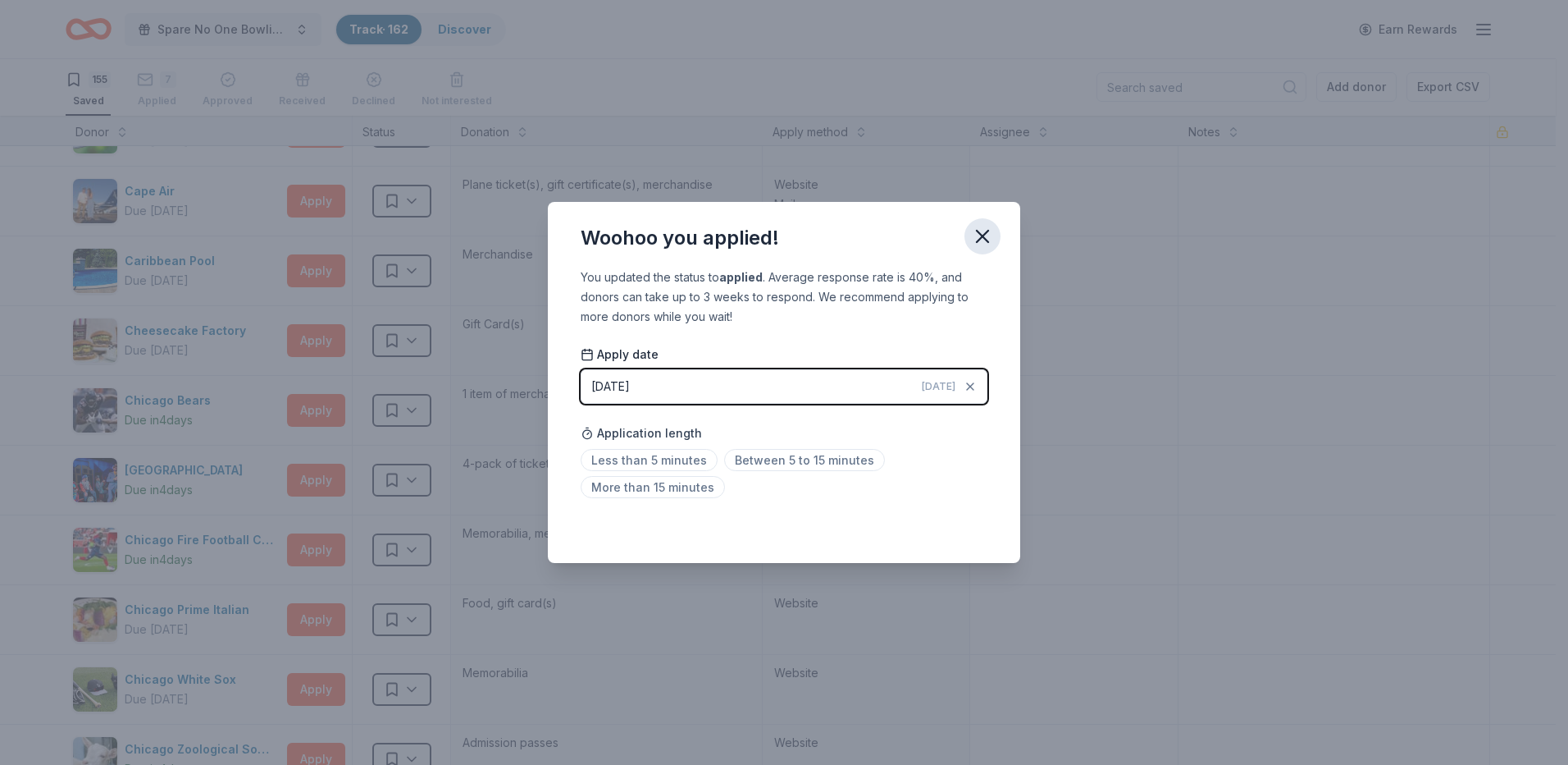
click at [986, 232] on icon "button" at bounding box center [982, 236] width 12 height 12
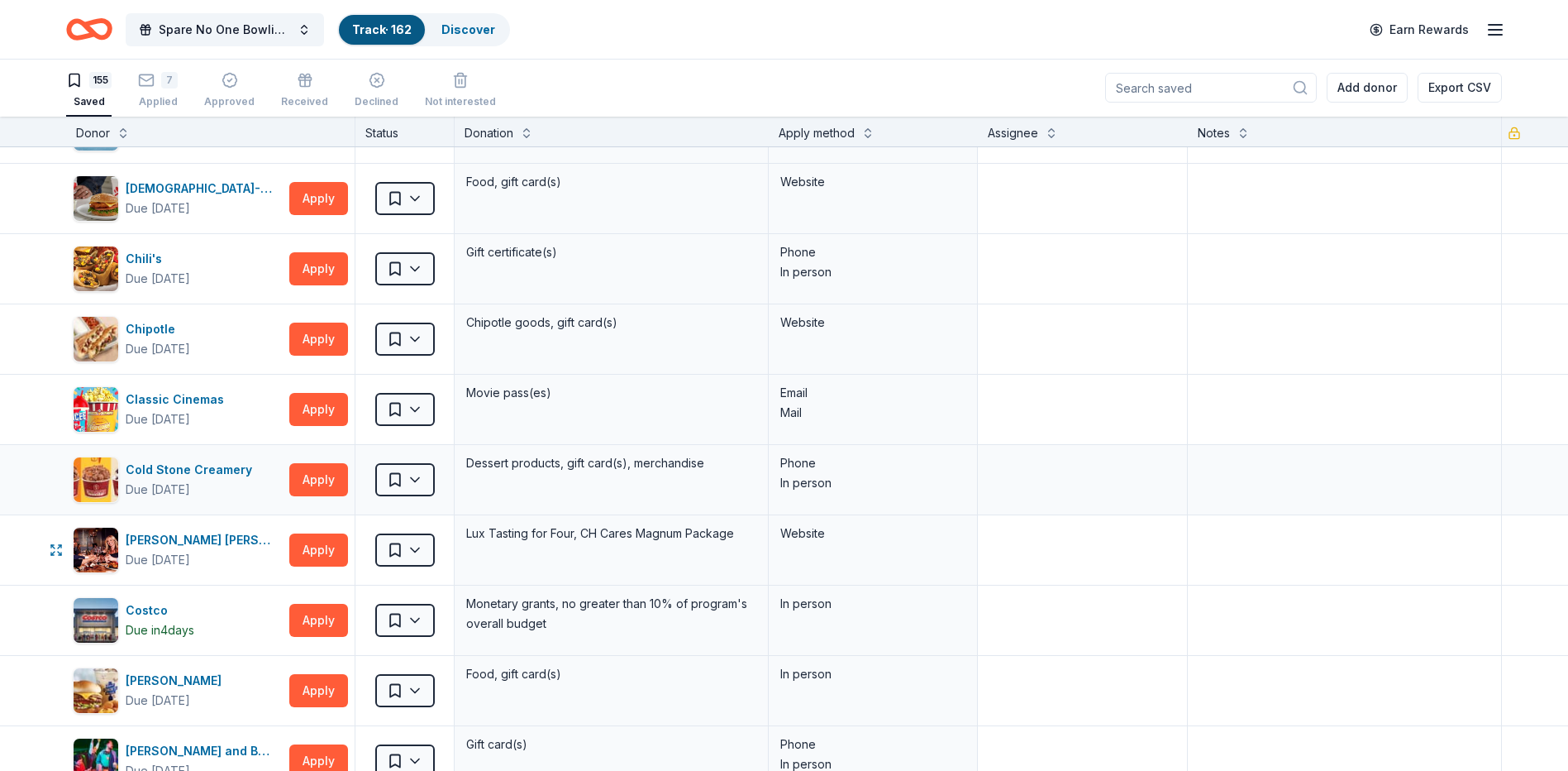
scroll to position [2480, 0]
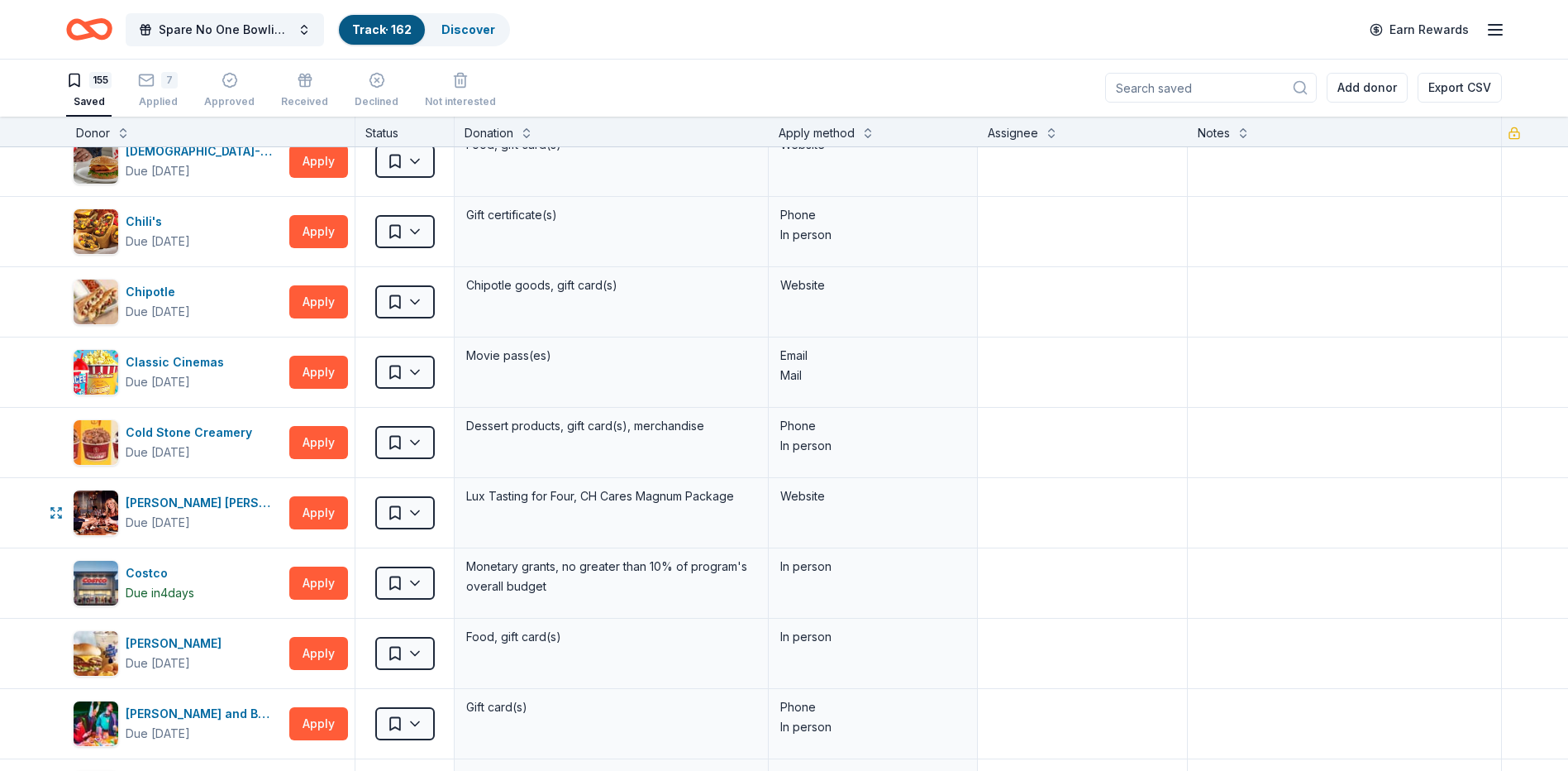
click at [428, 513] on html "Spare No One Bowling Event Track · 162 Discover Earn Rewards 155 Saved 7 Applie…" at bounding box center [784, 385] width 1568 height 771
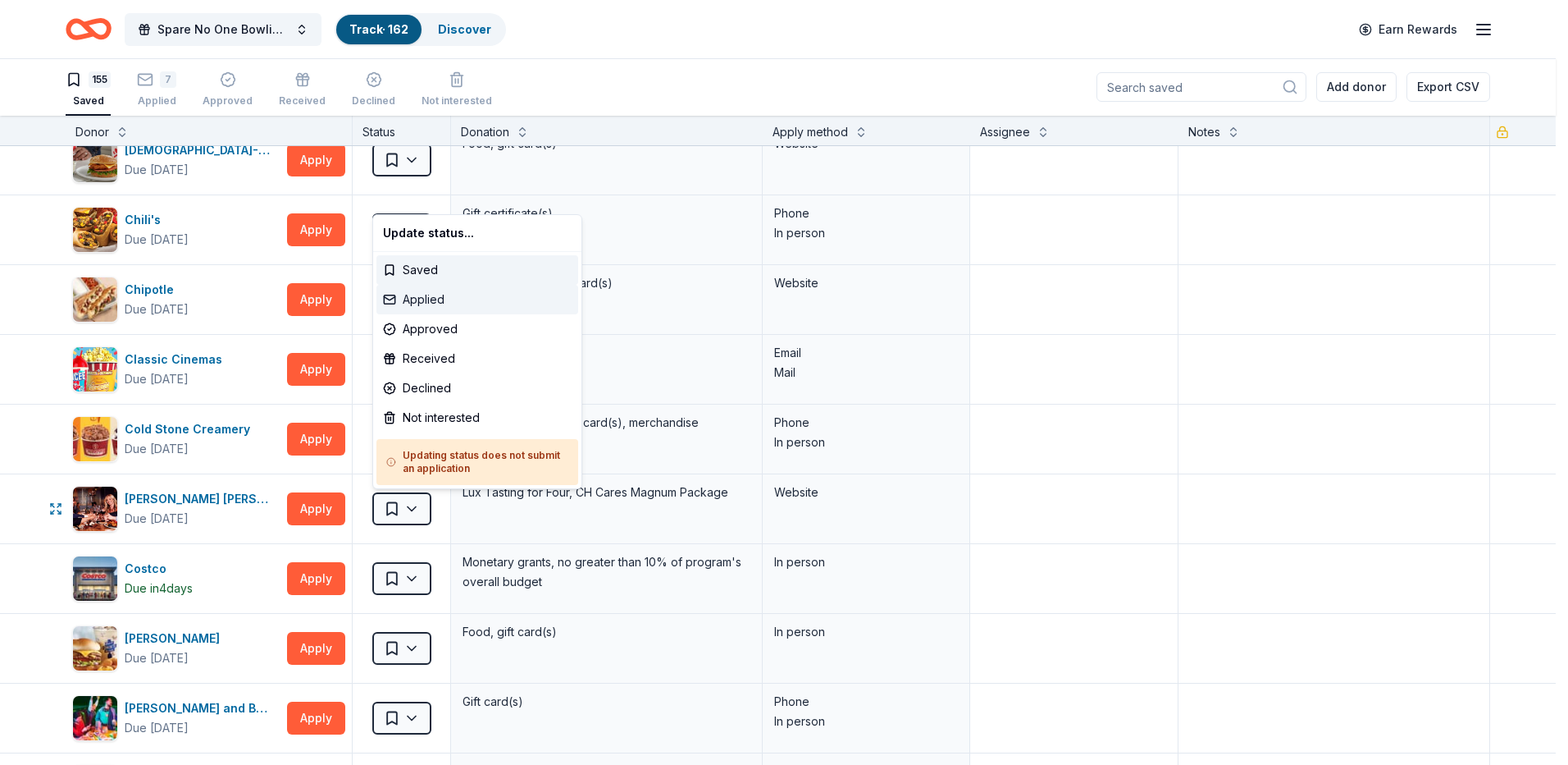
click at [448, 298] on div "Applied" at bounding box center [476, 299] width 202 height 30
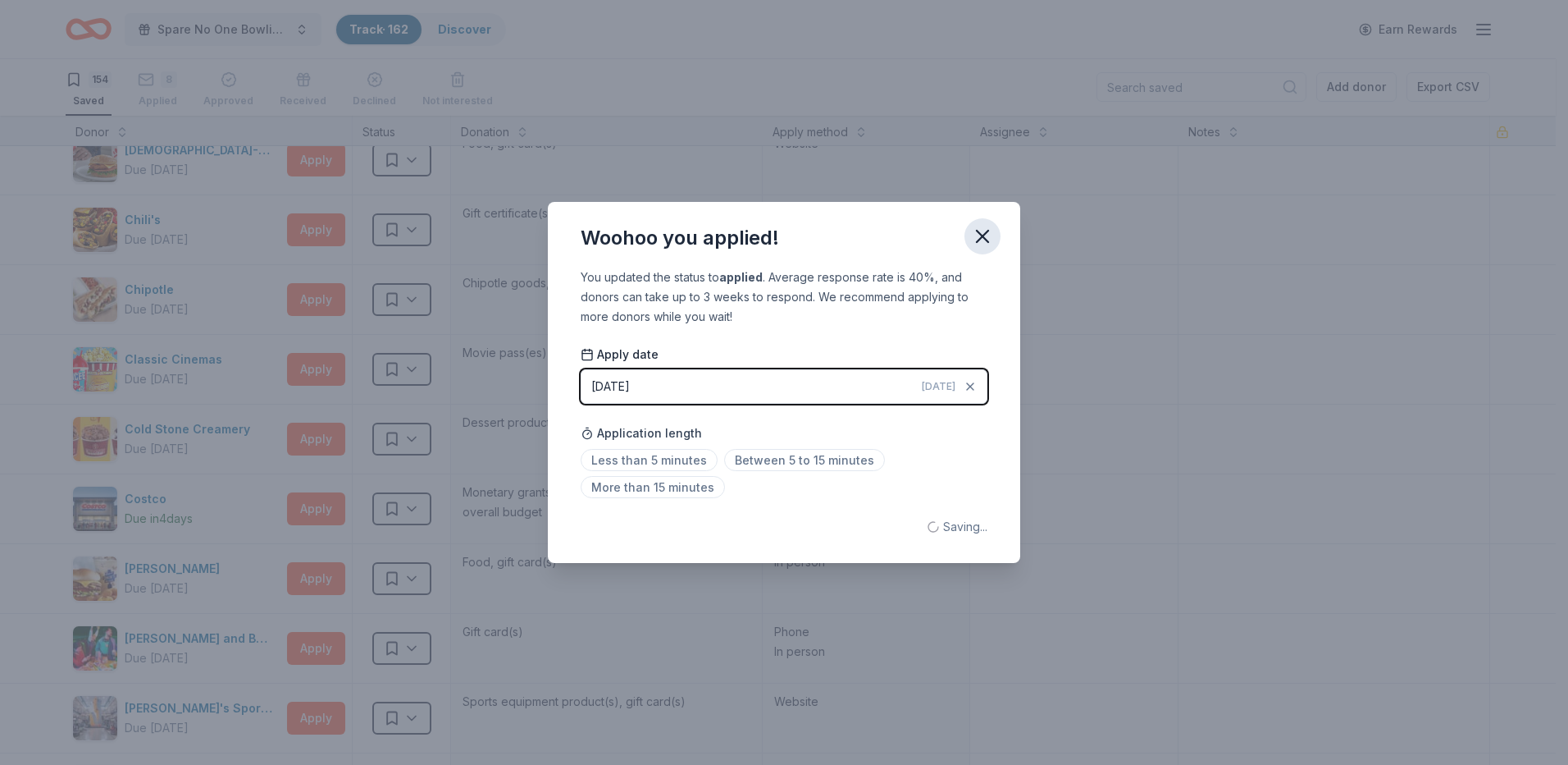
click at [991, 228] on icon "button" at bounding box center [982, 236] width 23 height 23
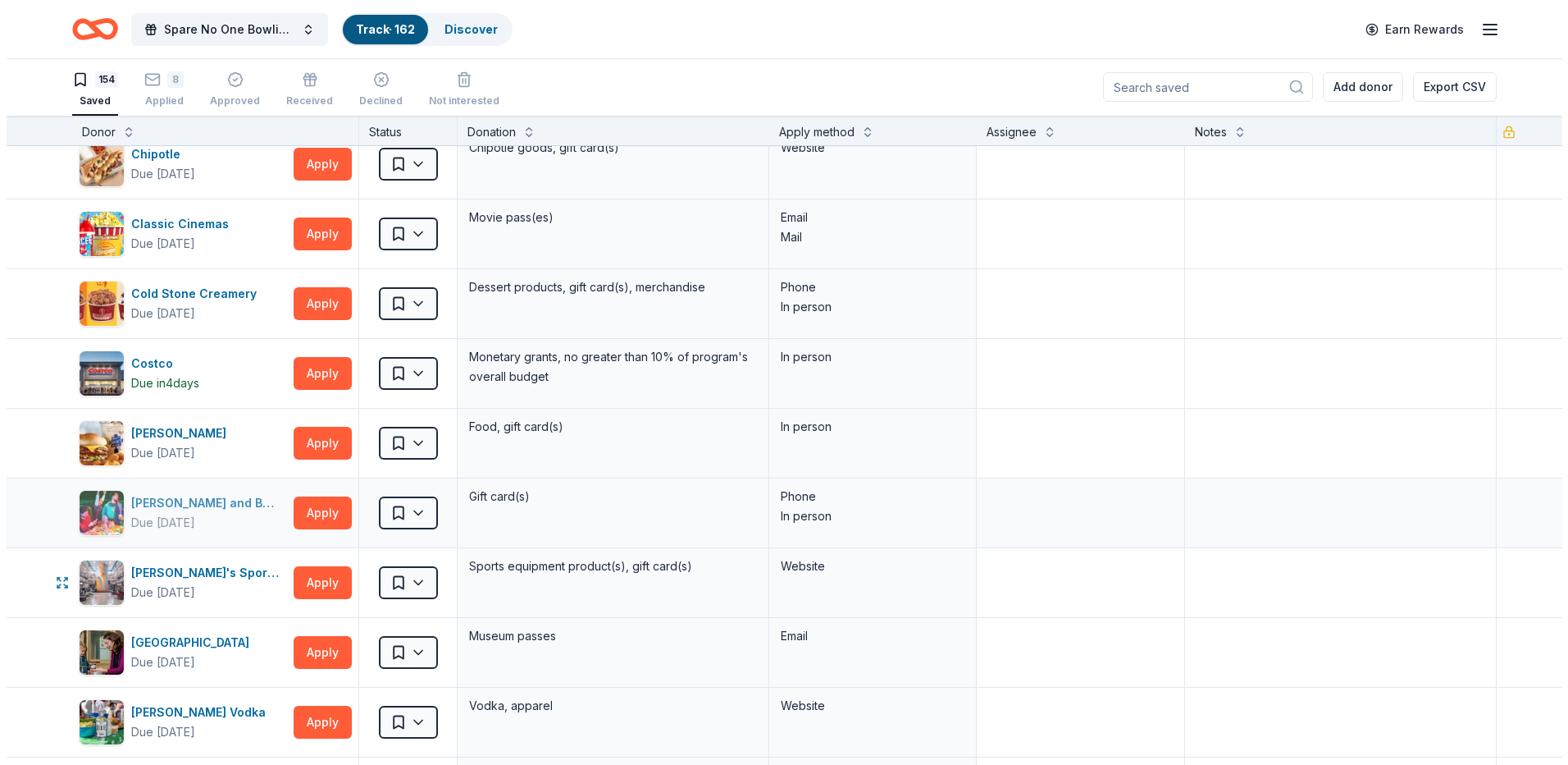
scroll to position [2625, 0]
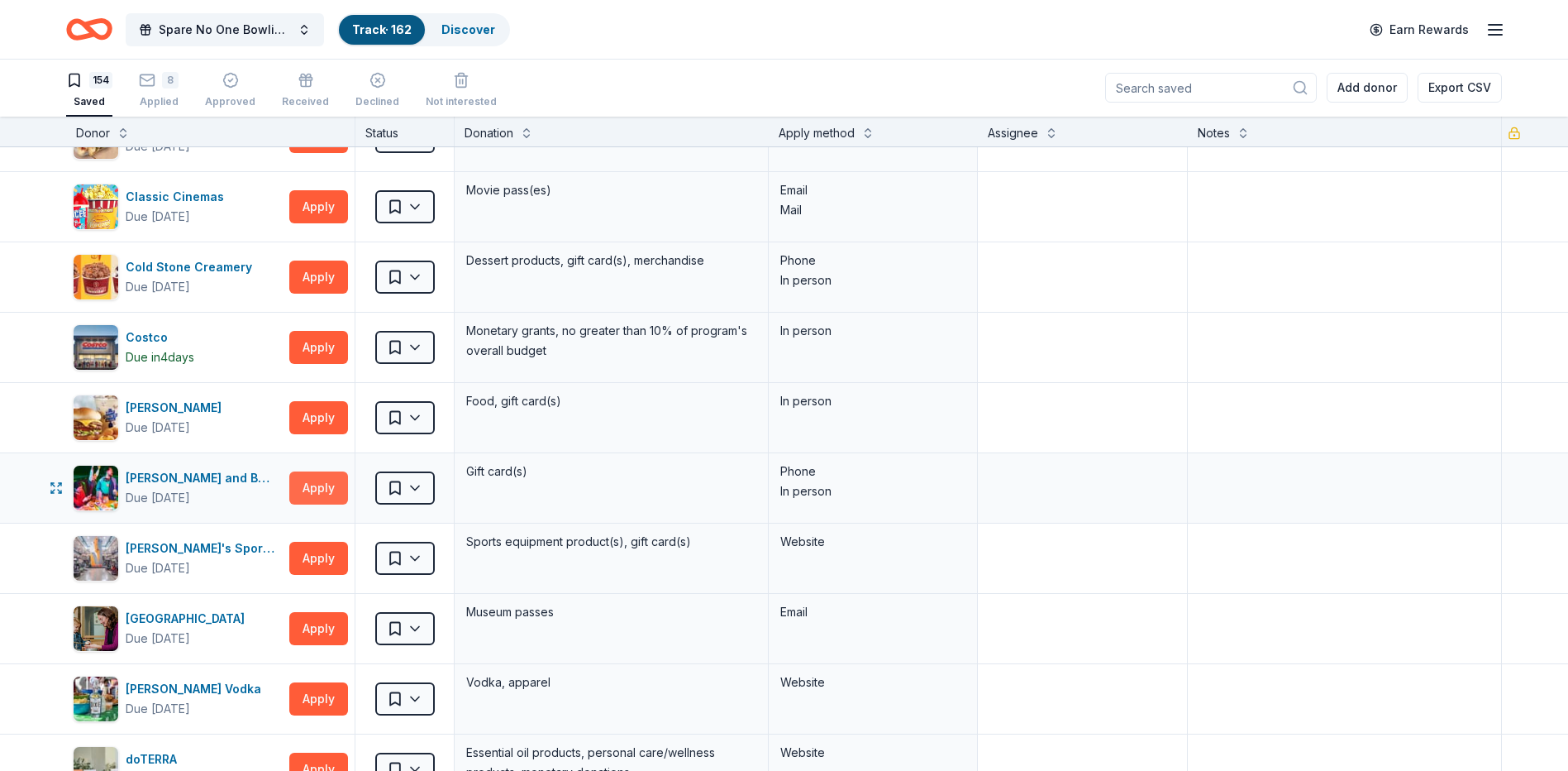
click at [318, 484] on button "Apply" at bounding box center [319, 488] width 58 height 33
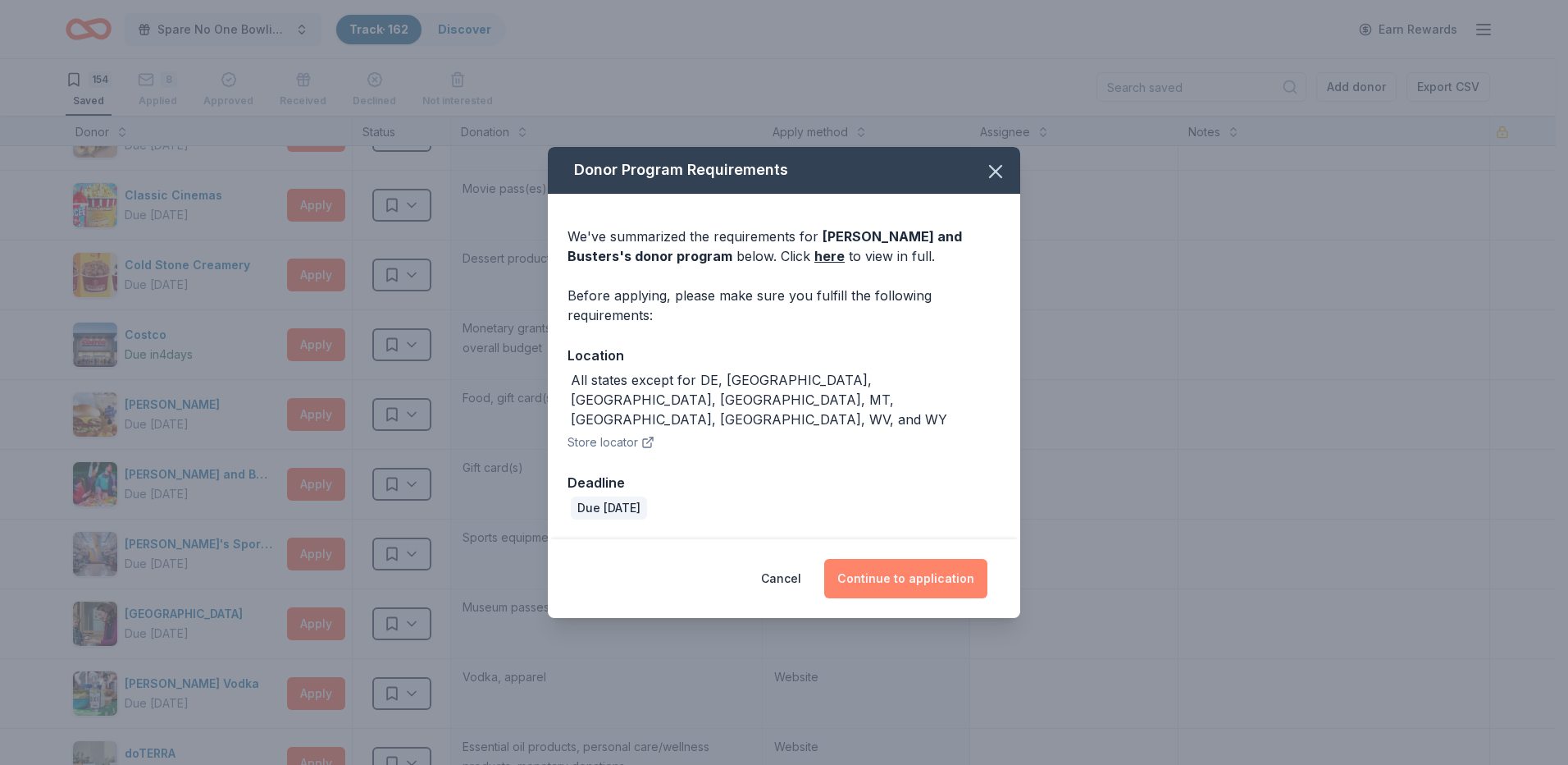
click at [954, 558] on button "Continue to application" at bounding box center [906, 577] width 163 height 39
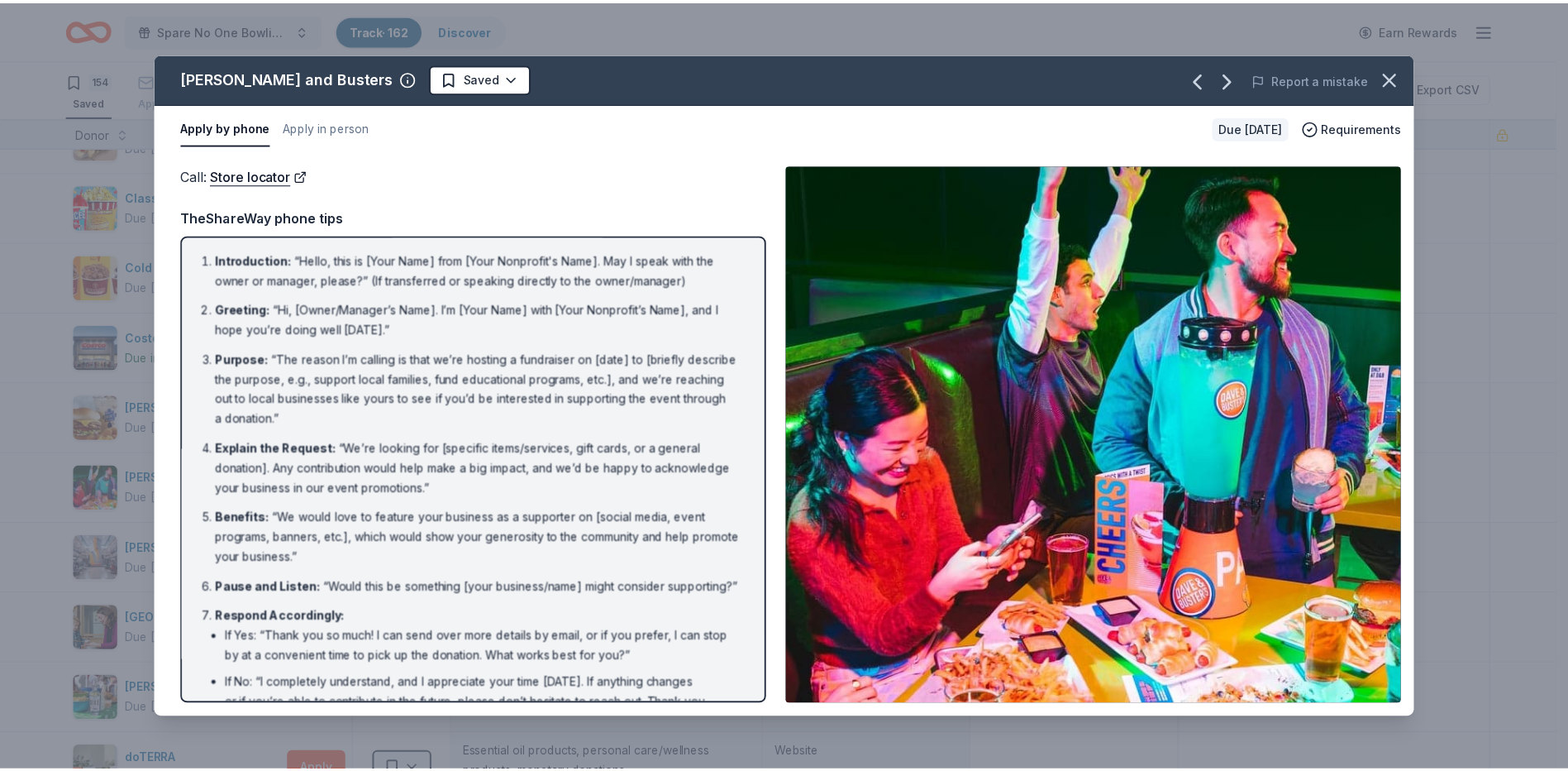
scroll to position [112, 0]
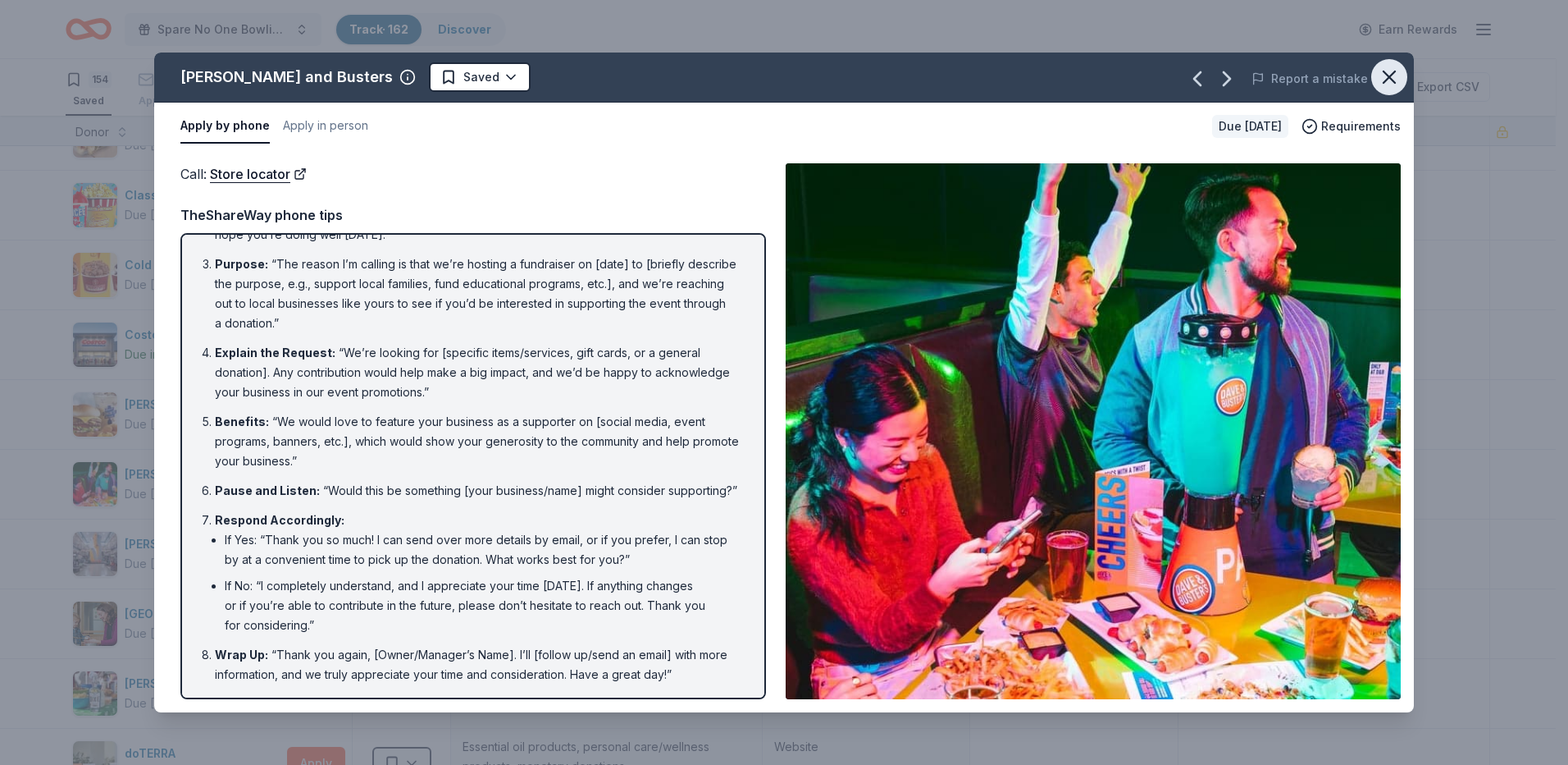
click at [1392, 77] on icon "button" at bounding box center [1389, 76] width 23 height 23
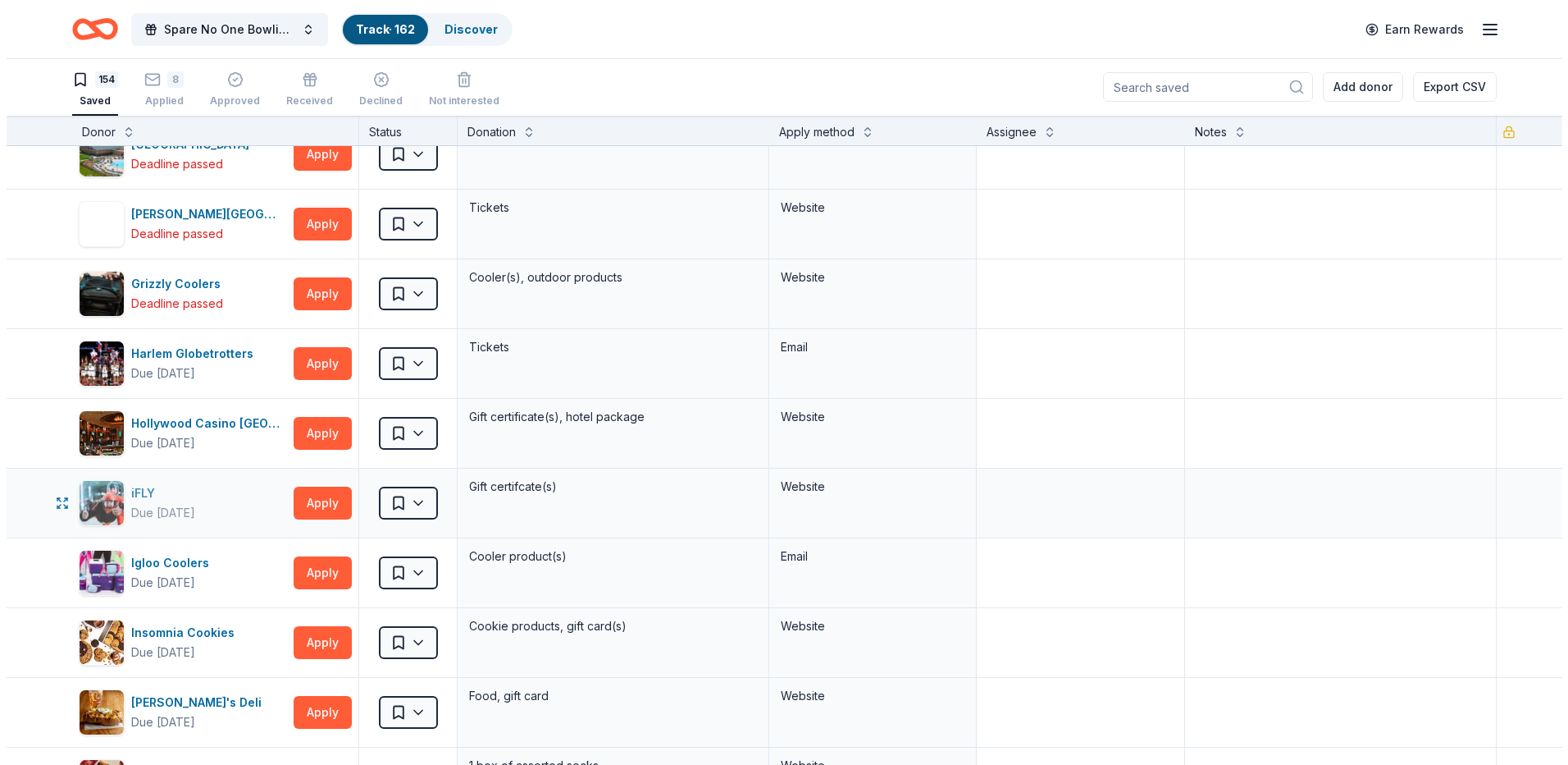
scroll to position [4595, 0]
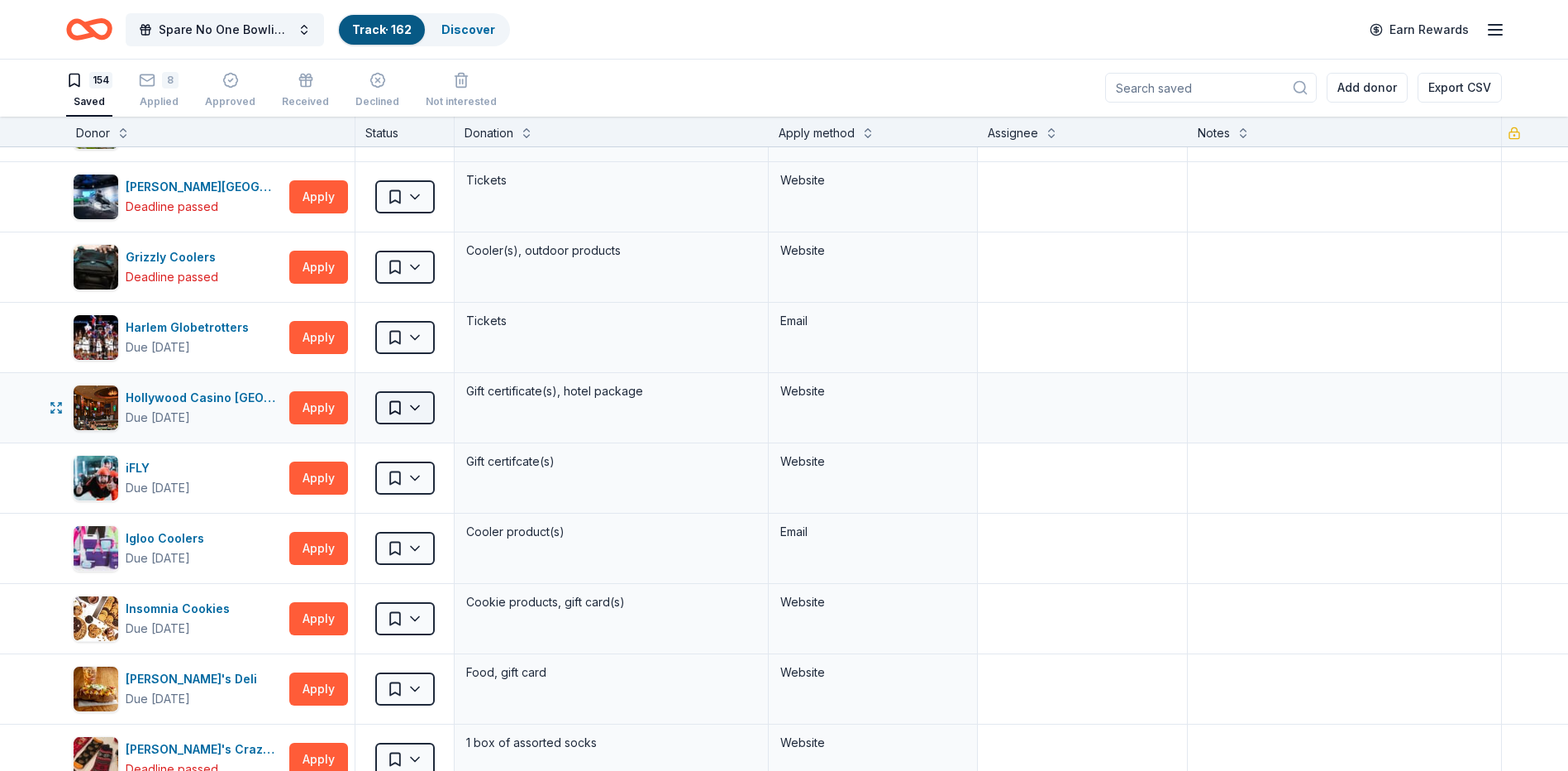
click at [419, 411] on html "Spare No One Bowling Event Track · 162 Discover Earn Rewards 154 Saved 8 Applie…" at bounding box center [784, 385] width 1568 height 771
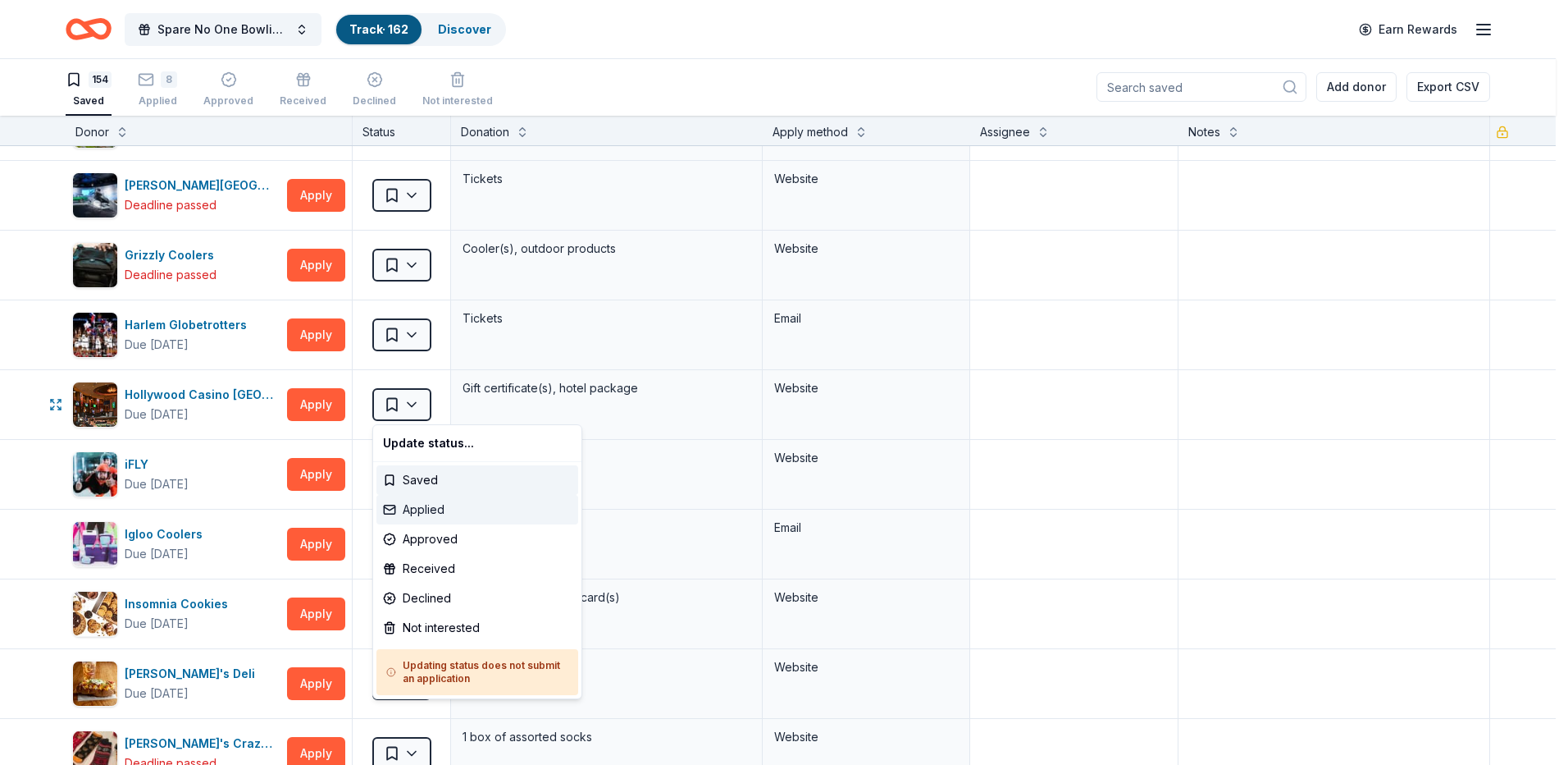
click at [445, 504] on div "Applied" at bounding box center [476, 509] width 202 height 30
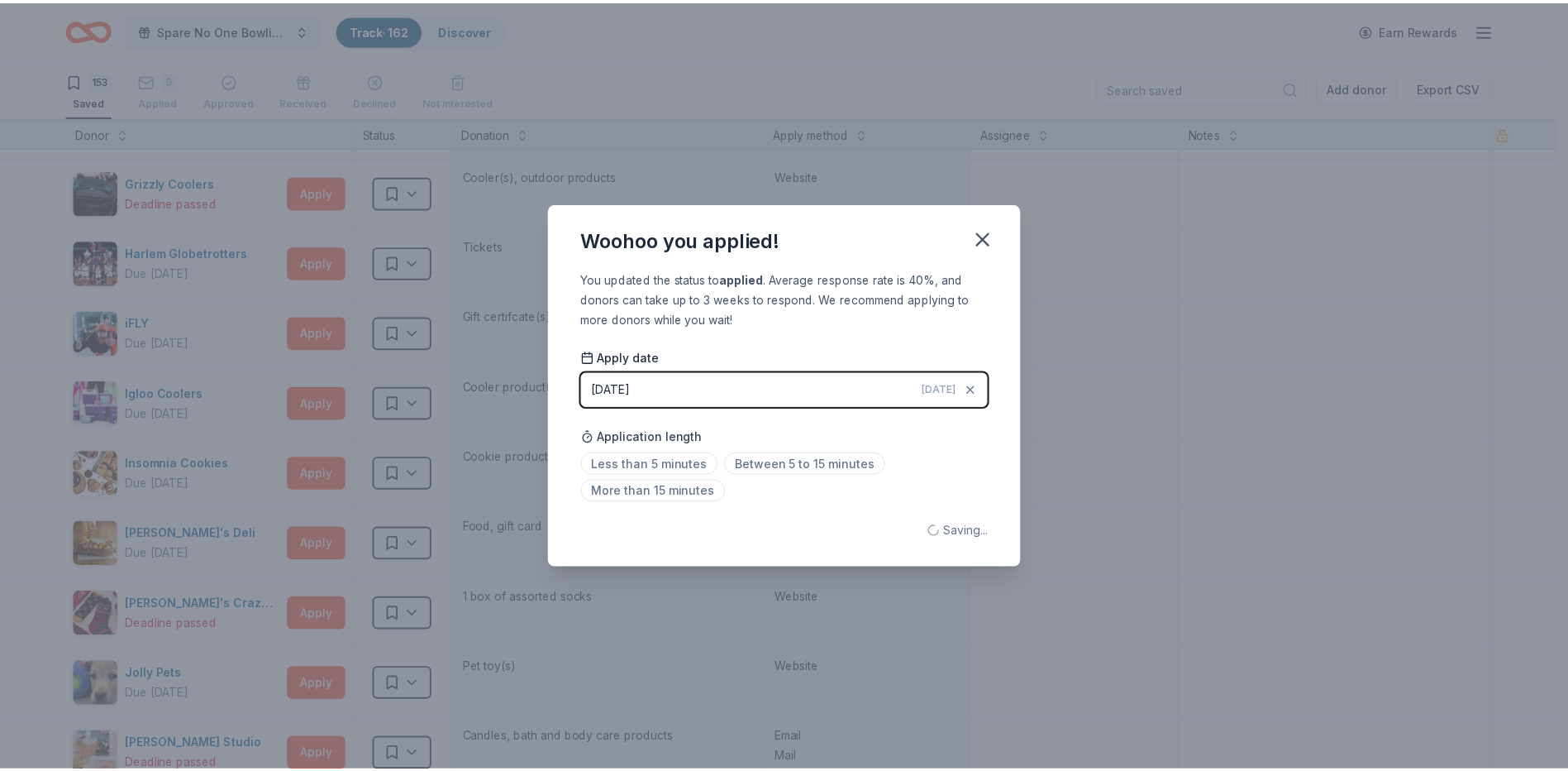
scroll to position [4713, 0]
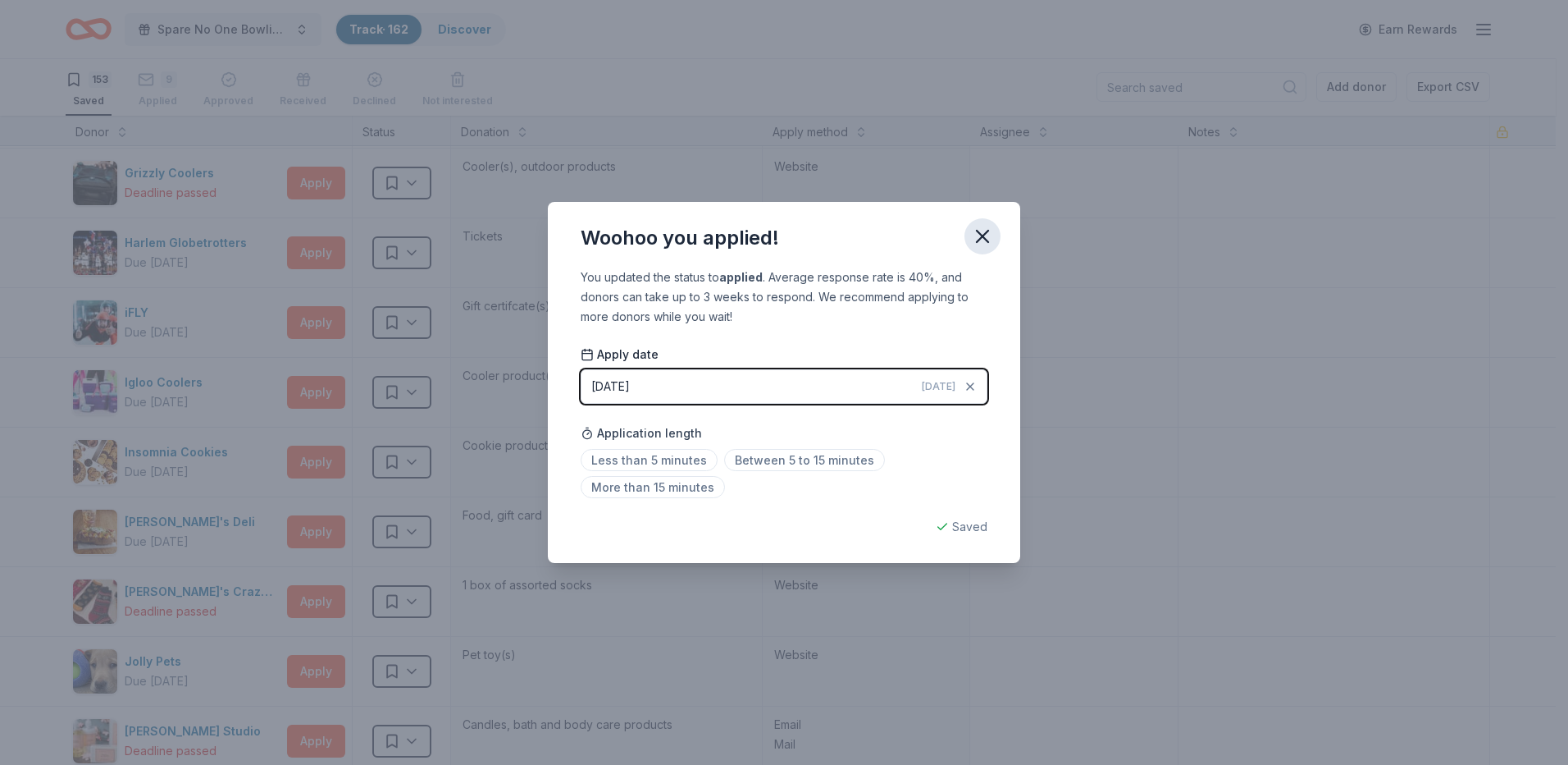
click at [975, 236] on icon "button" at bounding box center [982, 236] width 23 height 23
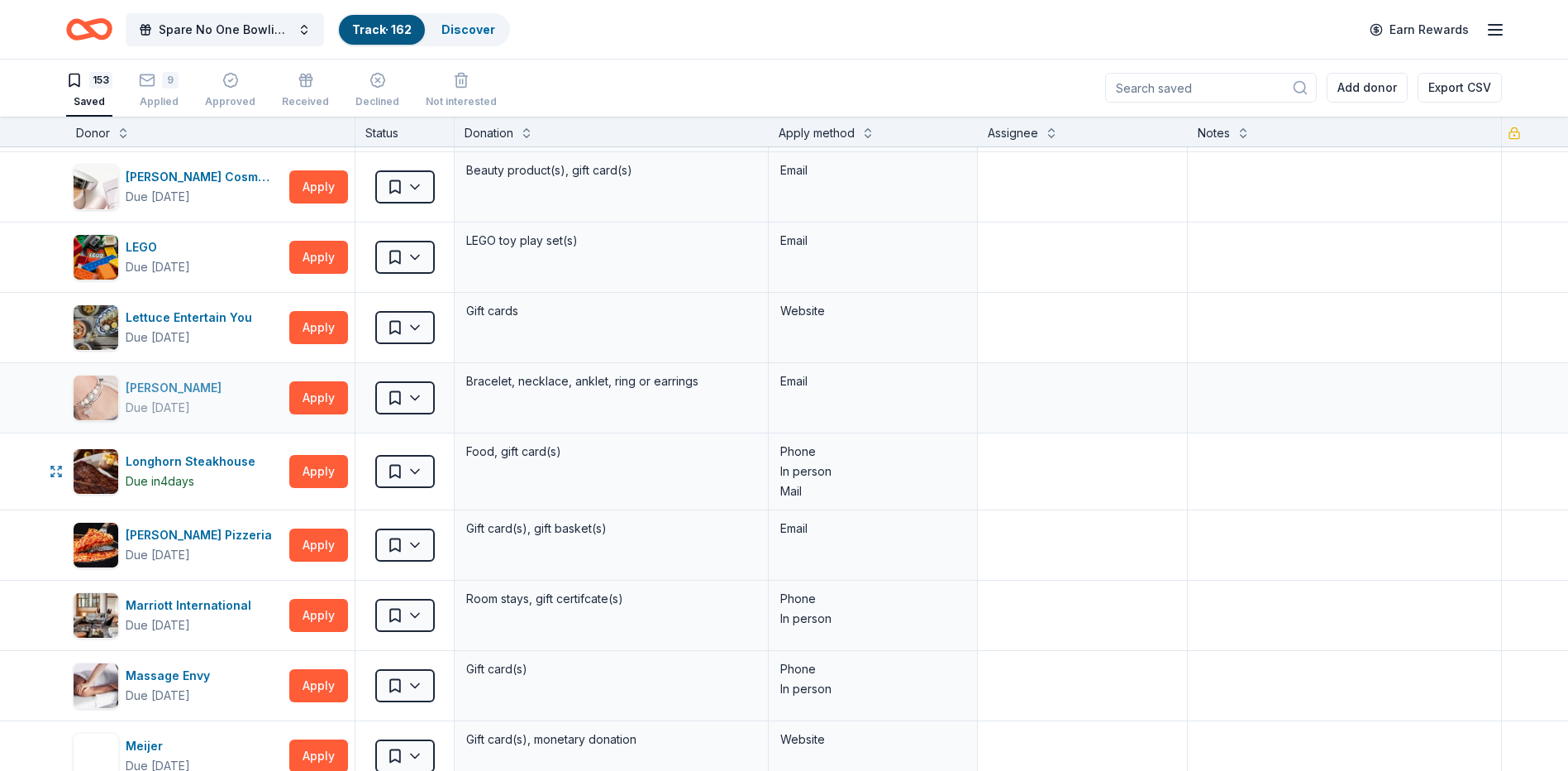
scroll to position [5871, 0]
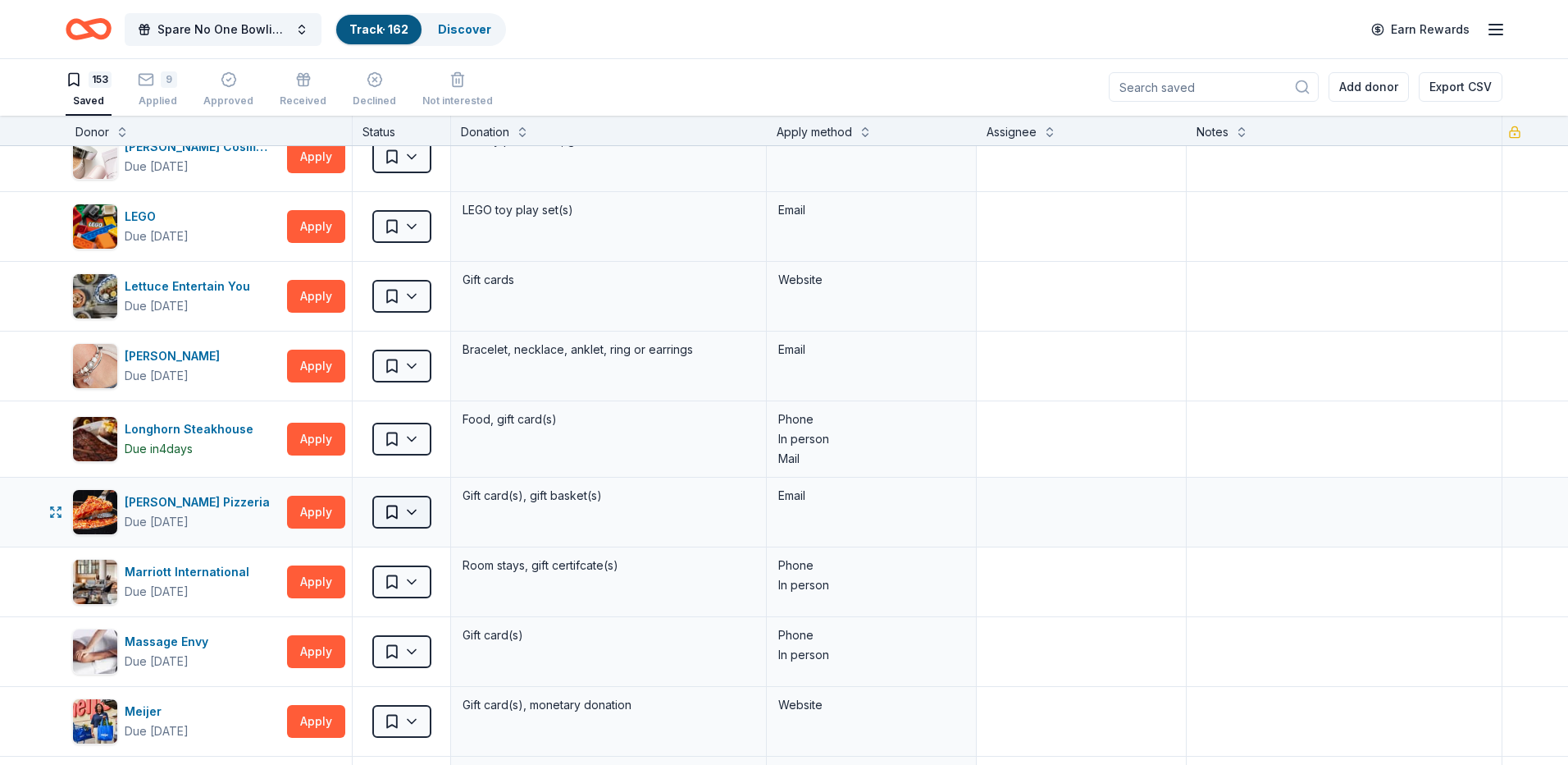
click at [419, 504] on html "Spare No One Bowling Event Track · 162 Discover Earn Rewards 153 Saved 9 Applie…" at bounding box center [784, 382] width 1568 height 765
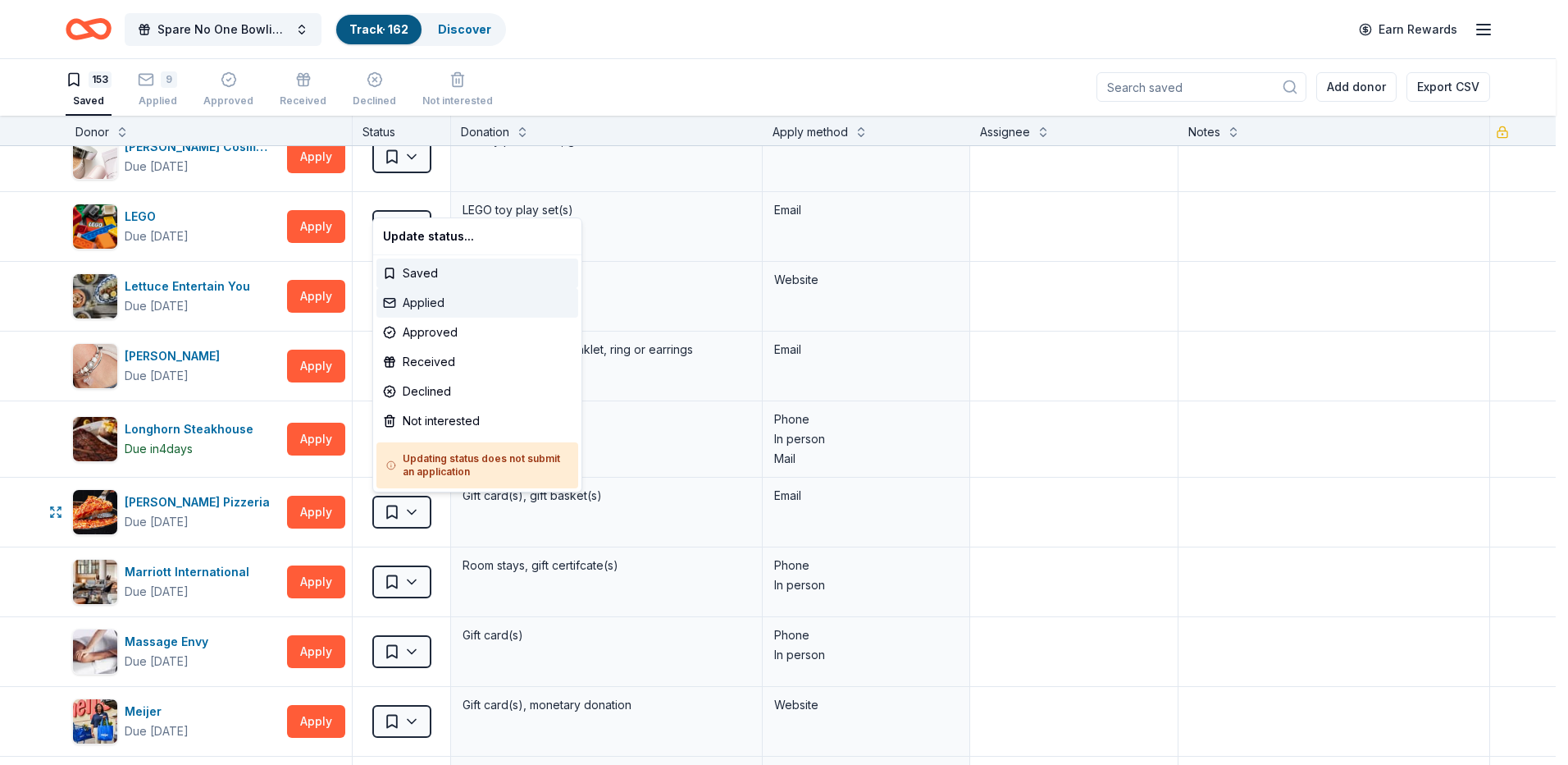
click at [447, 301] on div "Applied" at bounding box center [476, 303] width 202 height 30
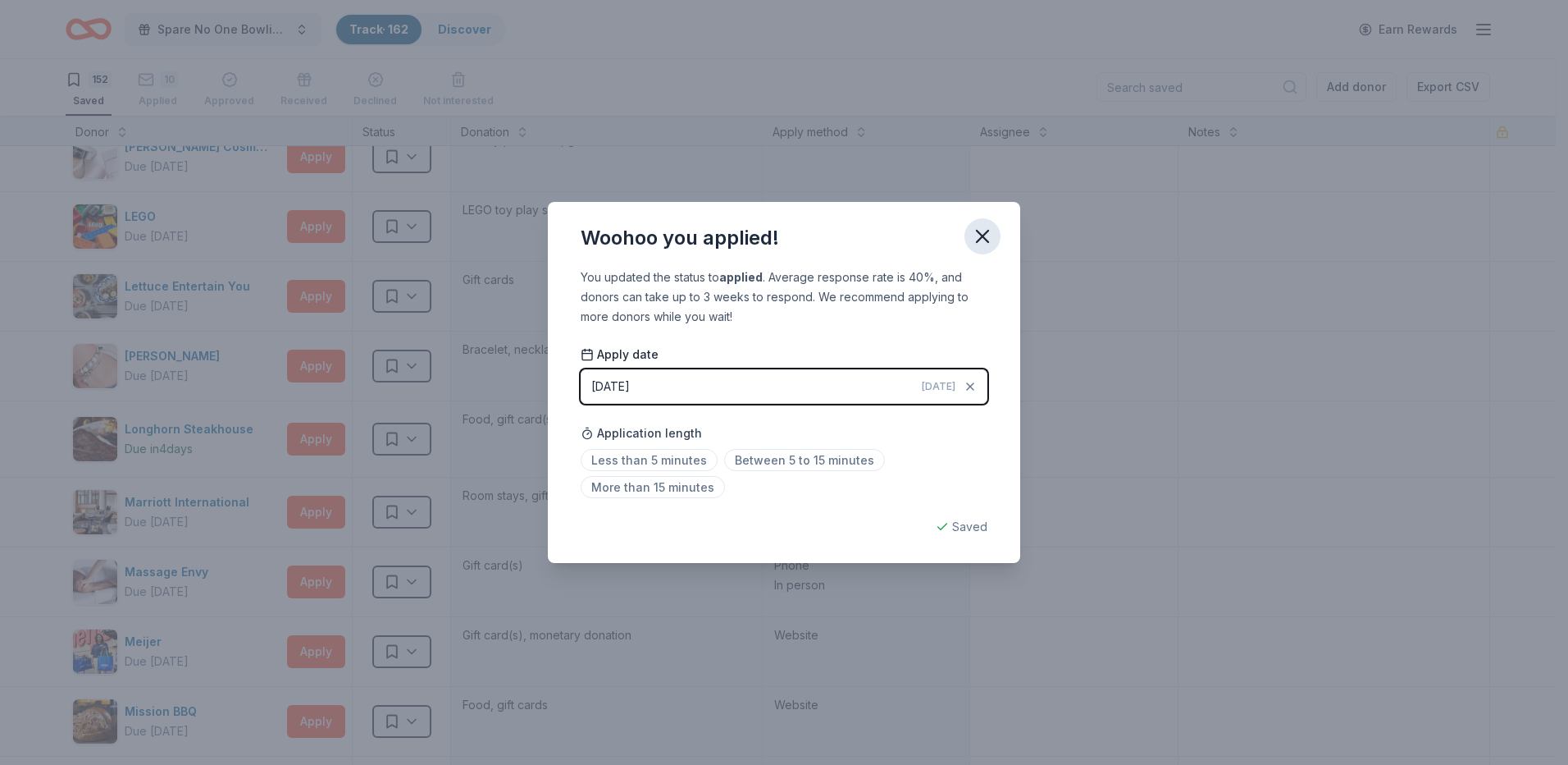
click at [991, 236] on icon "button" at bounding box center [982, 236] width 23 height 23
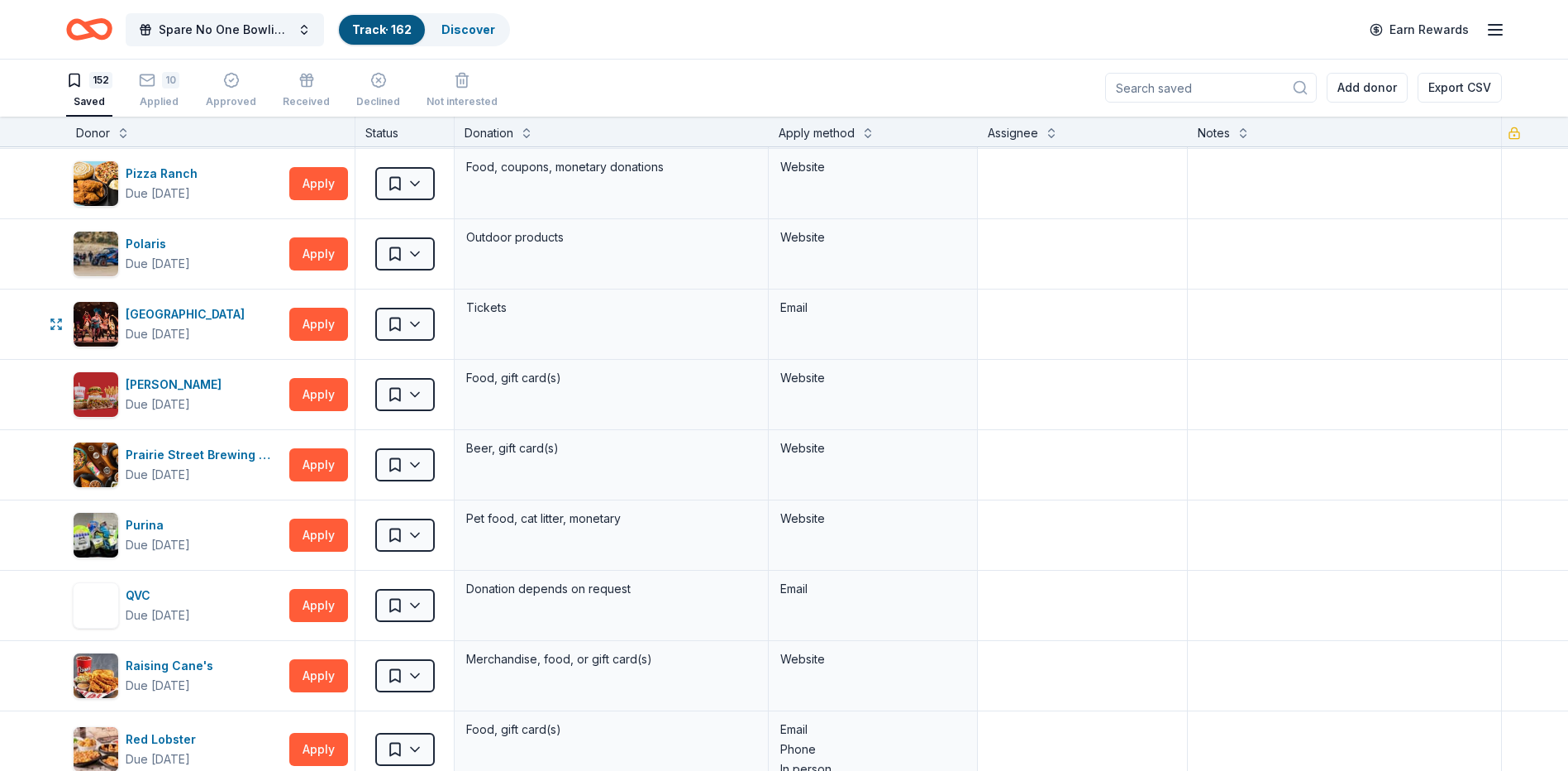
scroll to position [7772, 0]
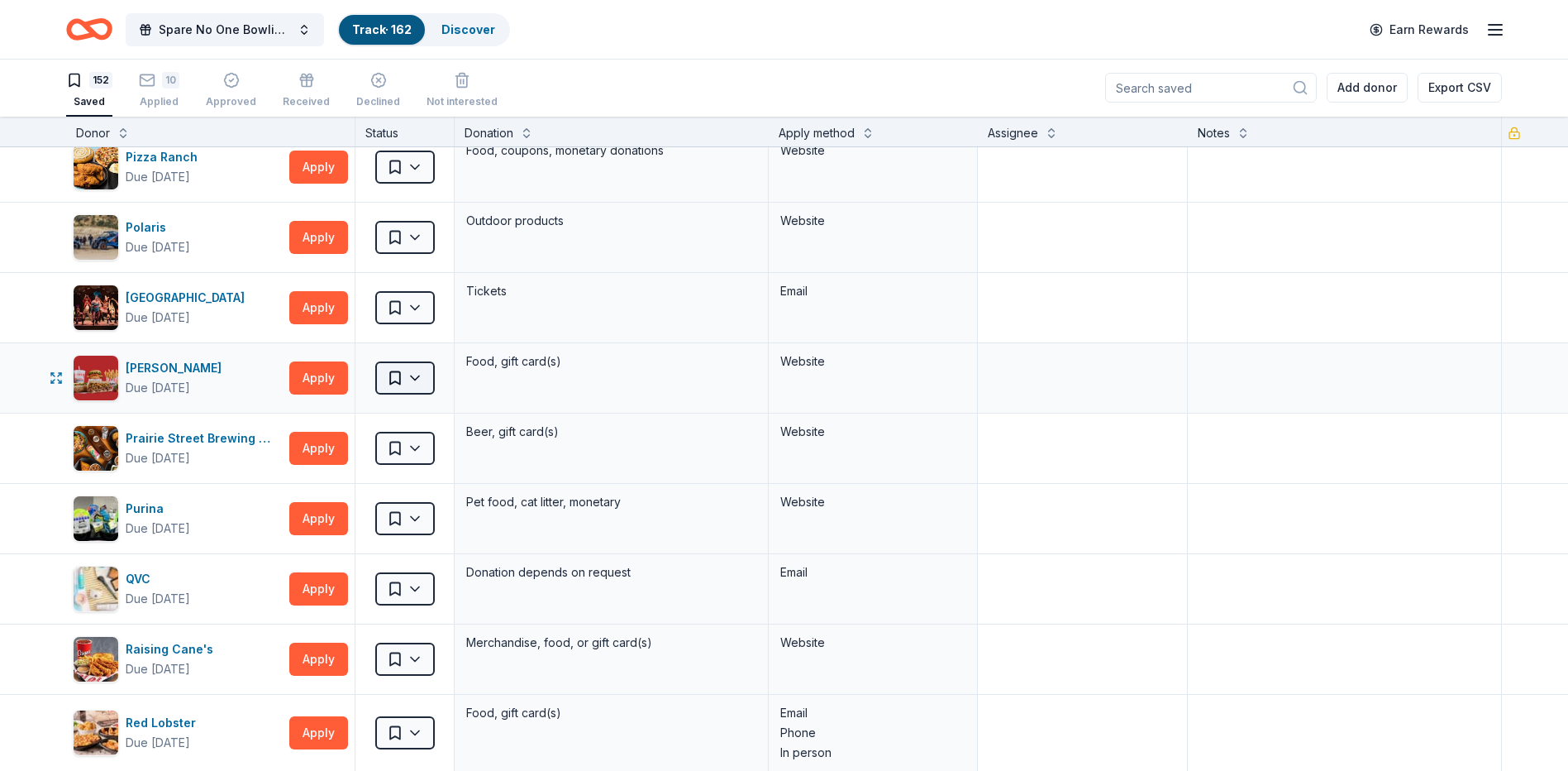
click at [420, 377] on html "Spare No One Bowling Event Track · 162 Discover Earn Rewards 152 Saved 10 Appli…" at bounding box center [784, 385] width 1568 height 771
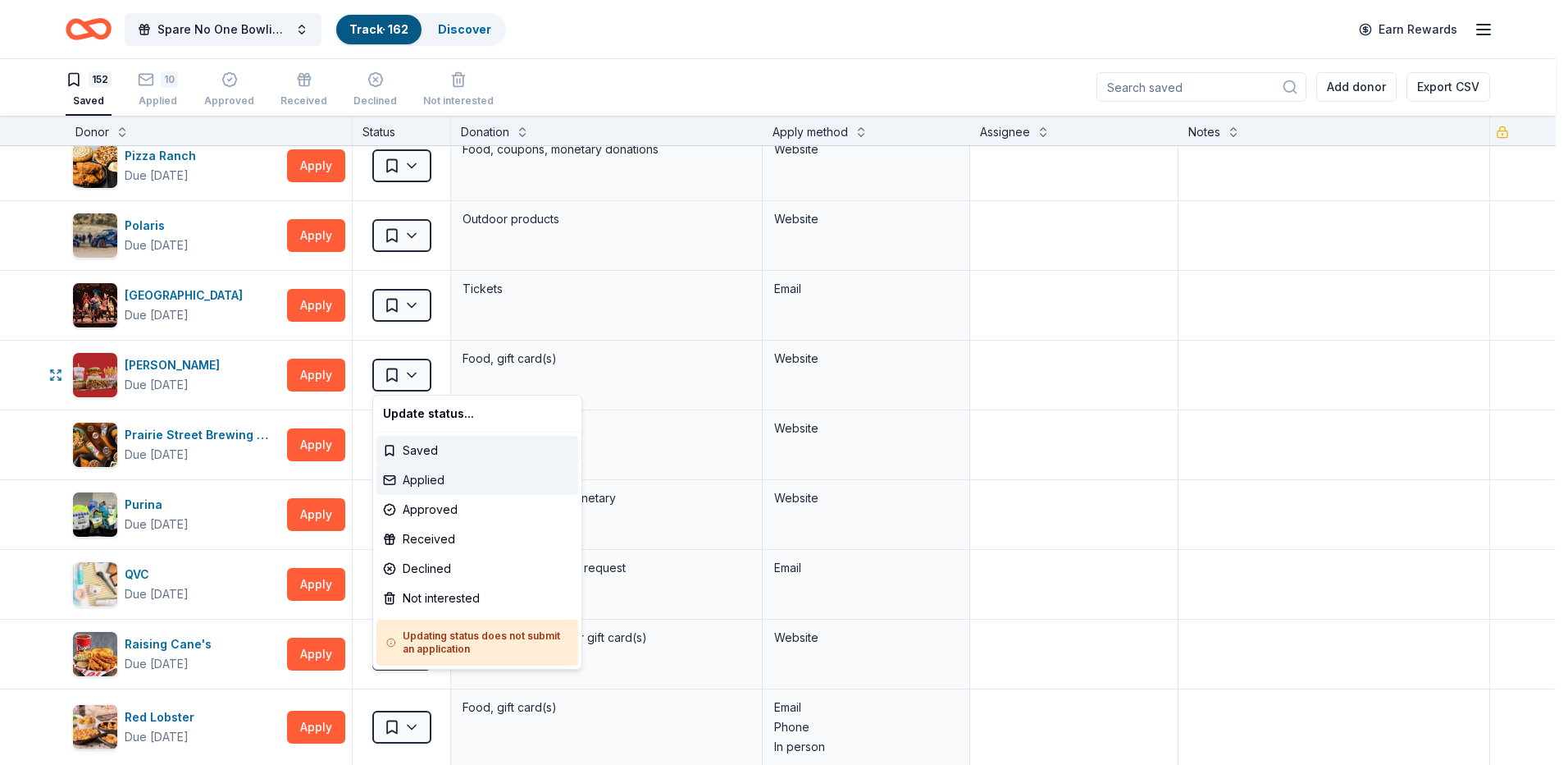
click at [454, 477] on div "Applied" at bounding box center [476, 479] width 202 height 30
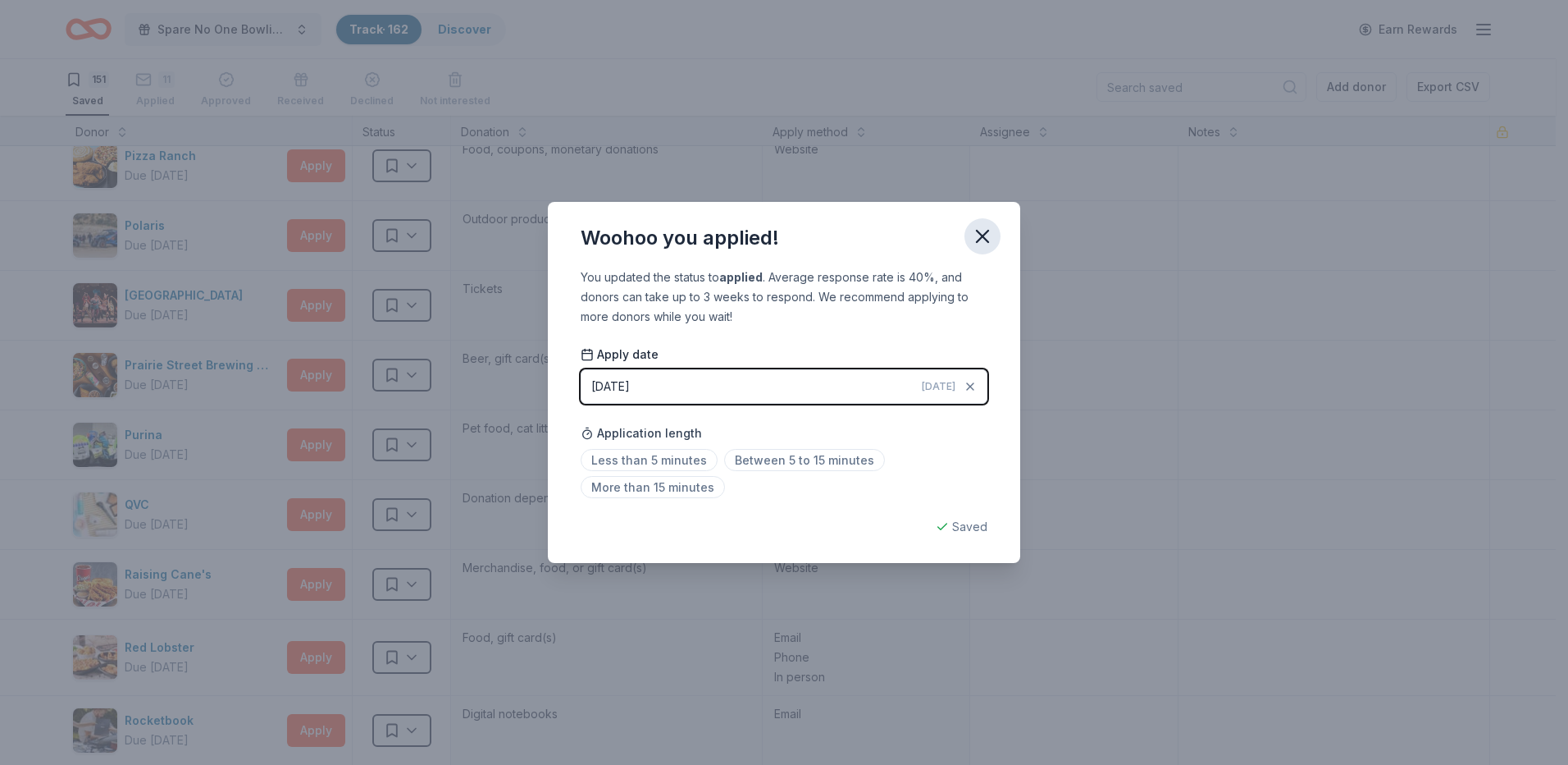
click at [981, 237] on icon "button" at bounding box center [982, 236] width 12 height 12
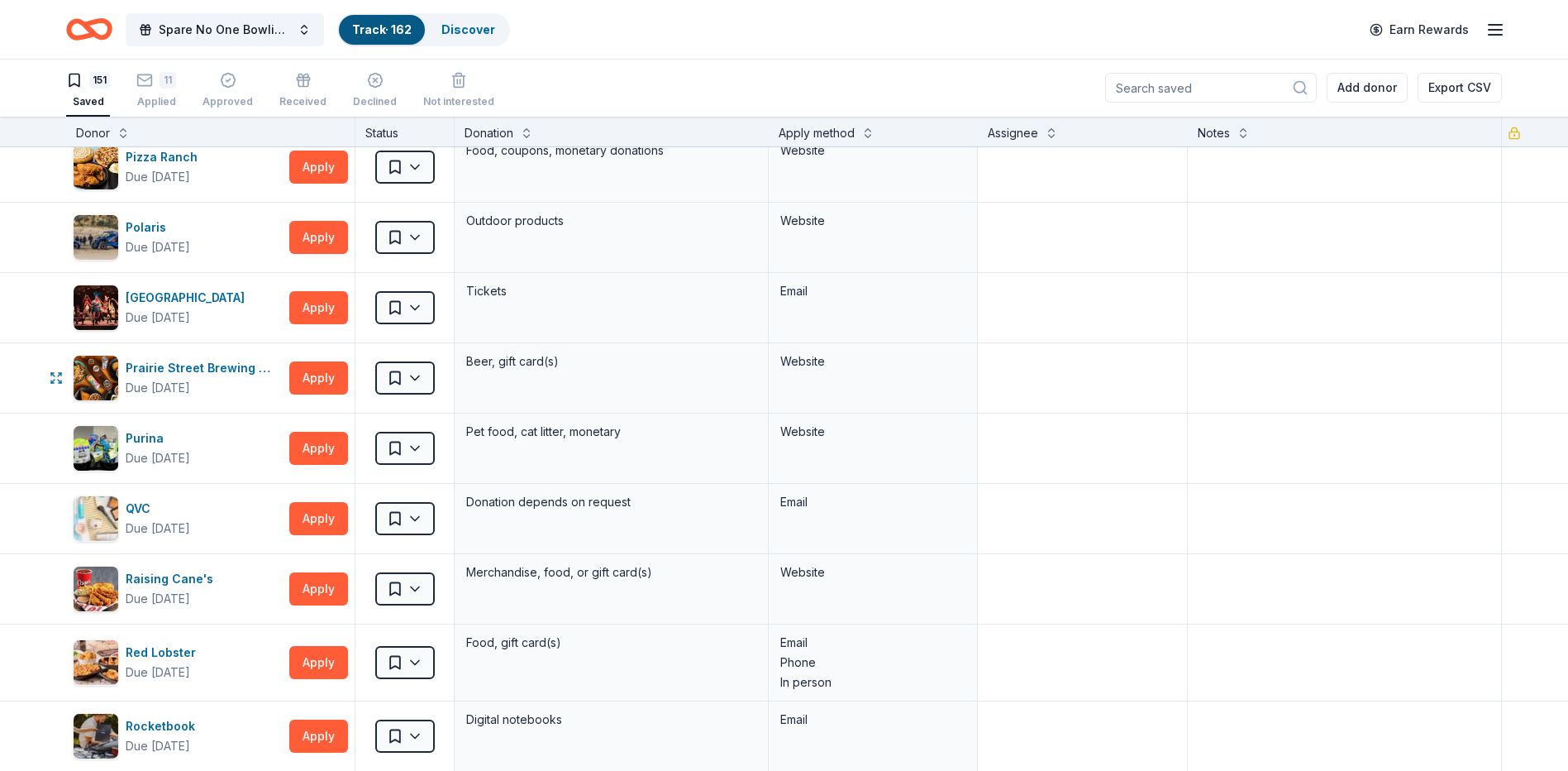
click at [426, 379] on html "Spare No One Bowling Event Track · 162 Discover Earn Rewards 151 Saved 11 Appli…" at bounding box center [784, 385] width 1568 height 771
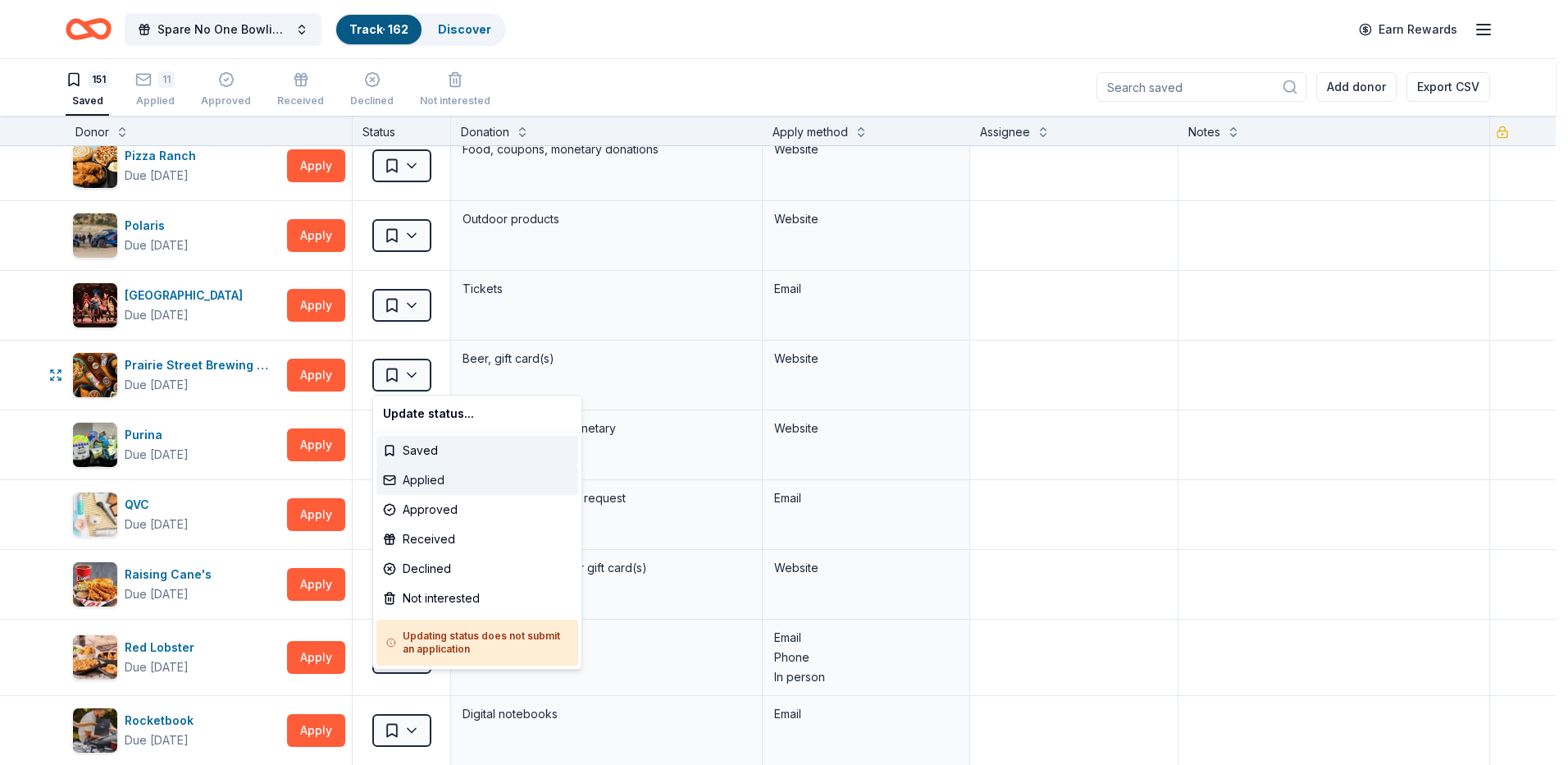
click at [476, 484] on div "Applied" at bounding box center [476, 479] width 202 height 30
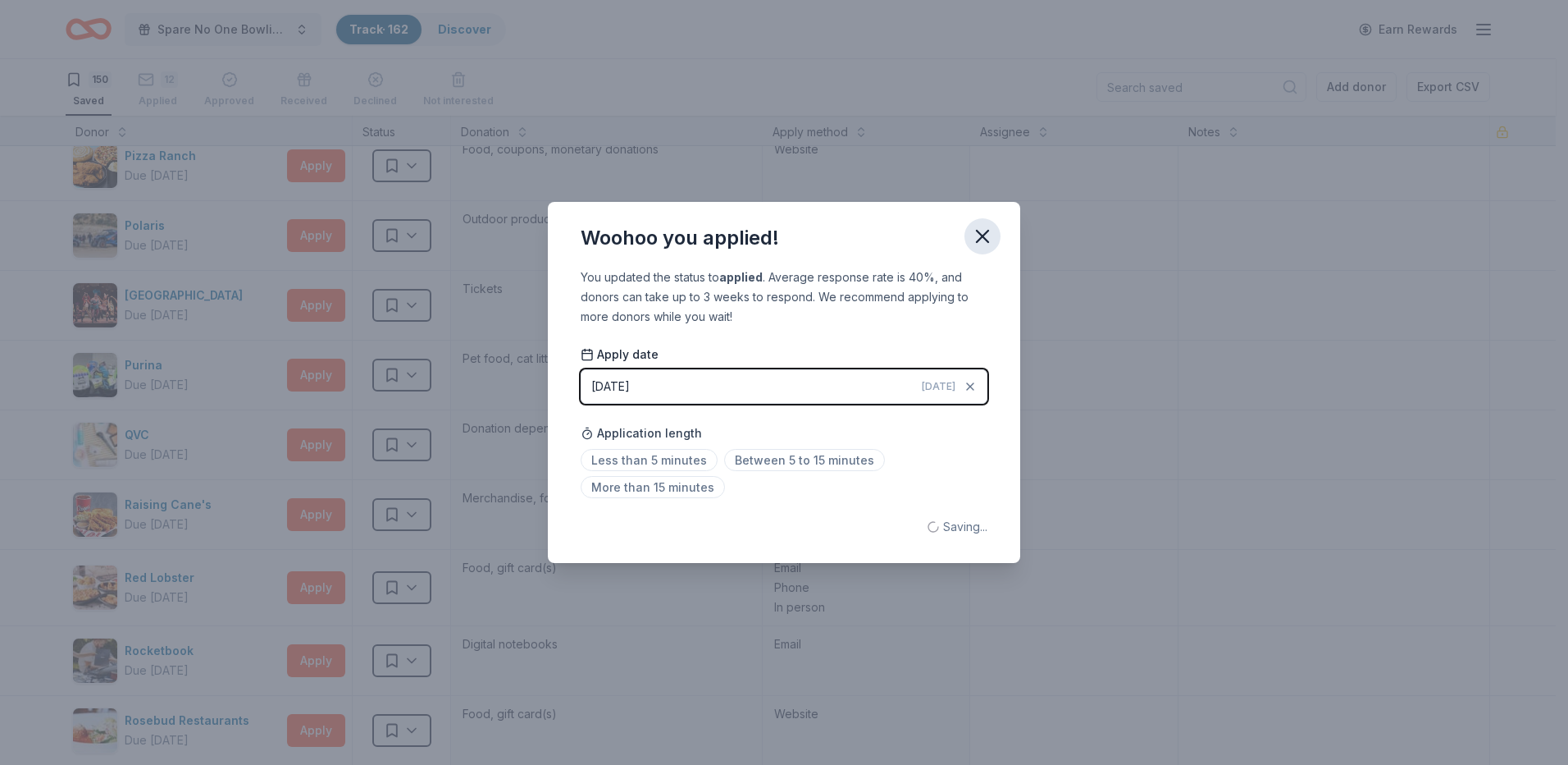
click at [990, 238] on icon "button" at bounding box center [982, 236] width 23 height 23
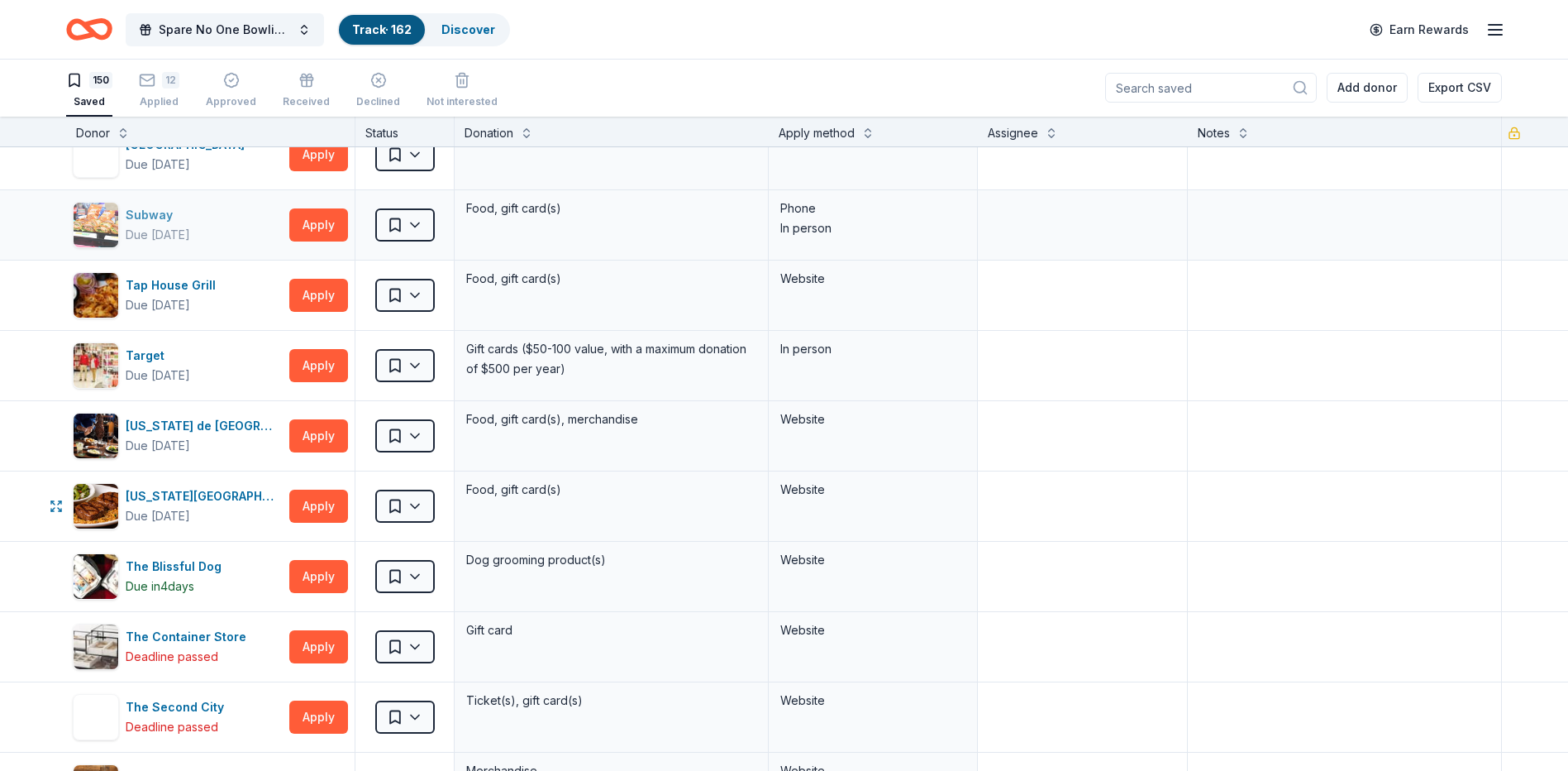
scroll to position [9096, 0]
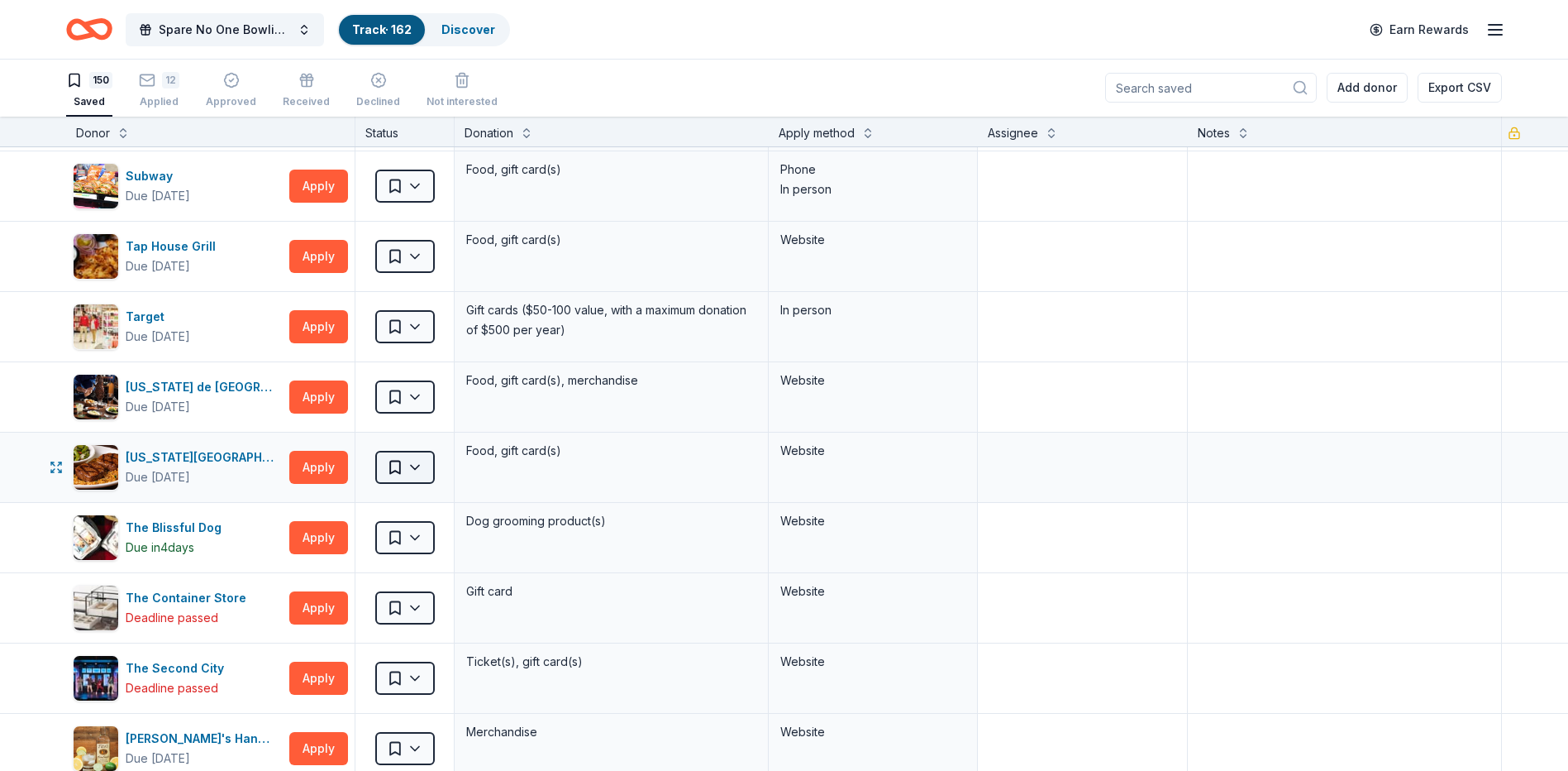
click at [426, 470] on html "Spare No One Bowling Event Track · 162 Discover Earn Rewards 150 Saved 12 Appli…" at bounding box center [784, 385] width 1568 height 771
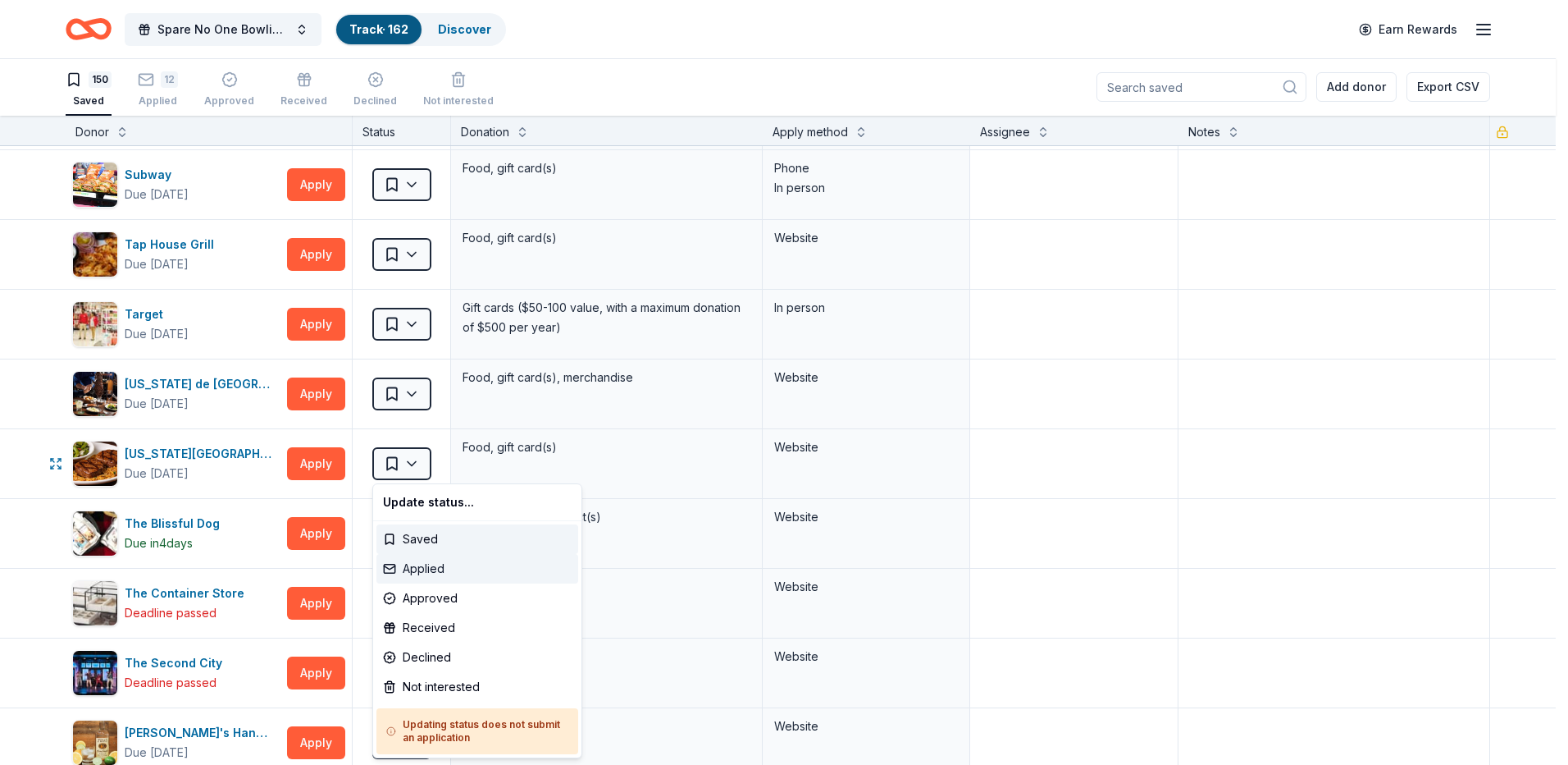
click at [459, 565] on div "Applied" at bounding box center [476, 568] width 202 height 30
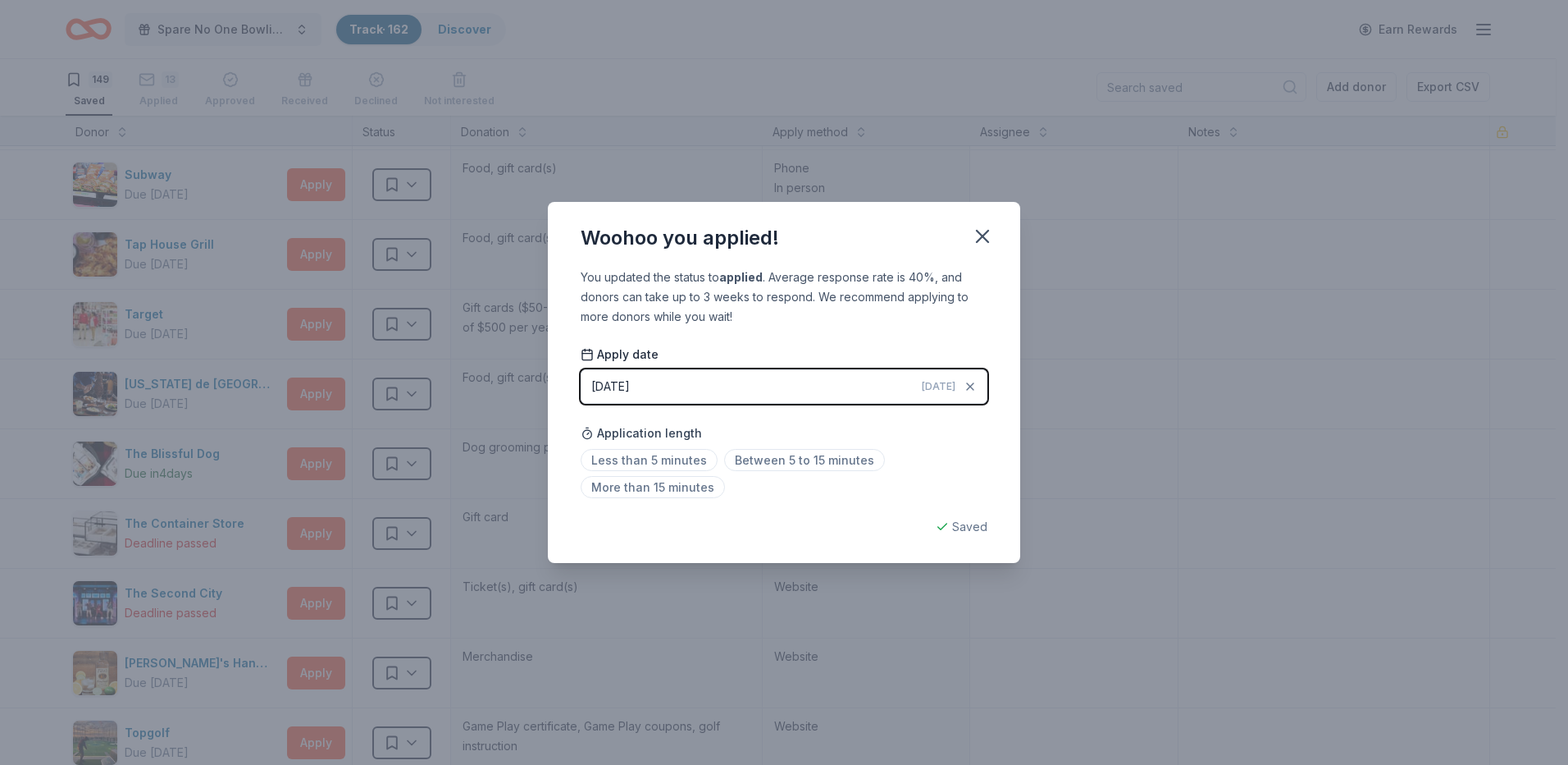
drag, startPoint x: 981, startPoint y: 242, endPoint x: 851, endPoint y: 267, distance: 132.4
click at [981, 240] on icon "button" at bounding box center [982, 236] width 23 height 23
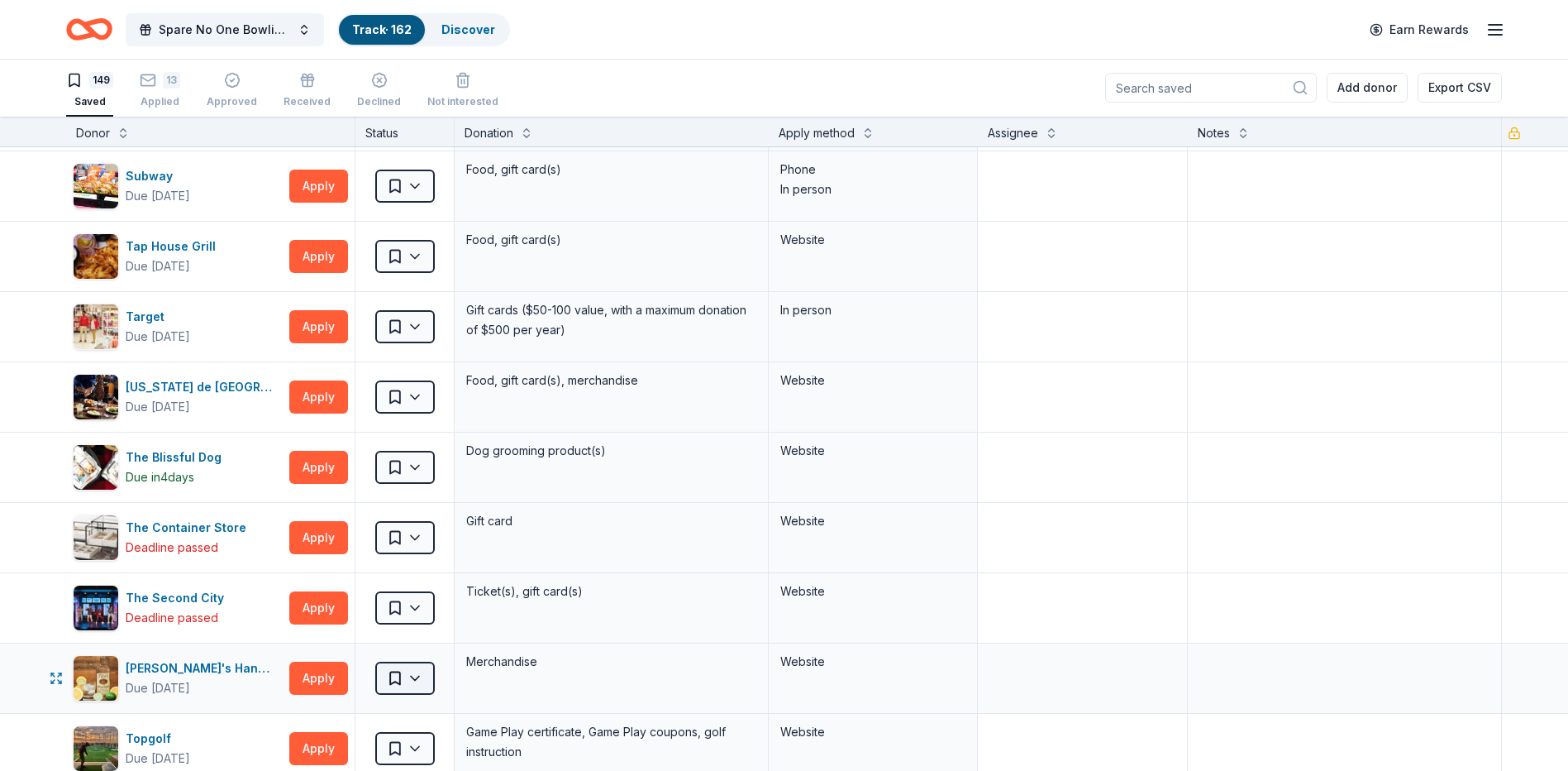
click at [414, 679] on html "Spare No One Bowling Event Track · 162 Discover Earn Rewards 149 Saved 13 Appli…" at bounding box center [784, 385] width 1568 height 771
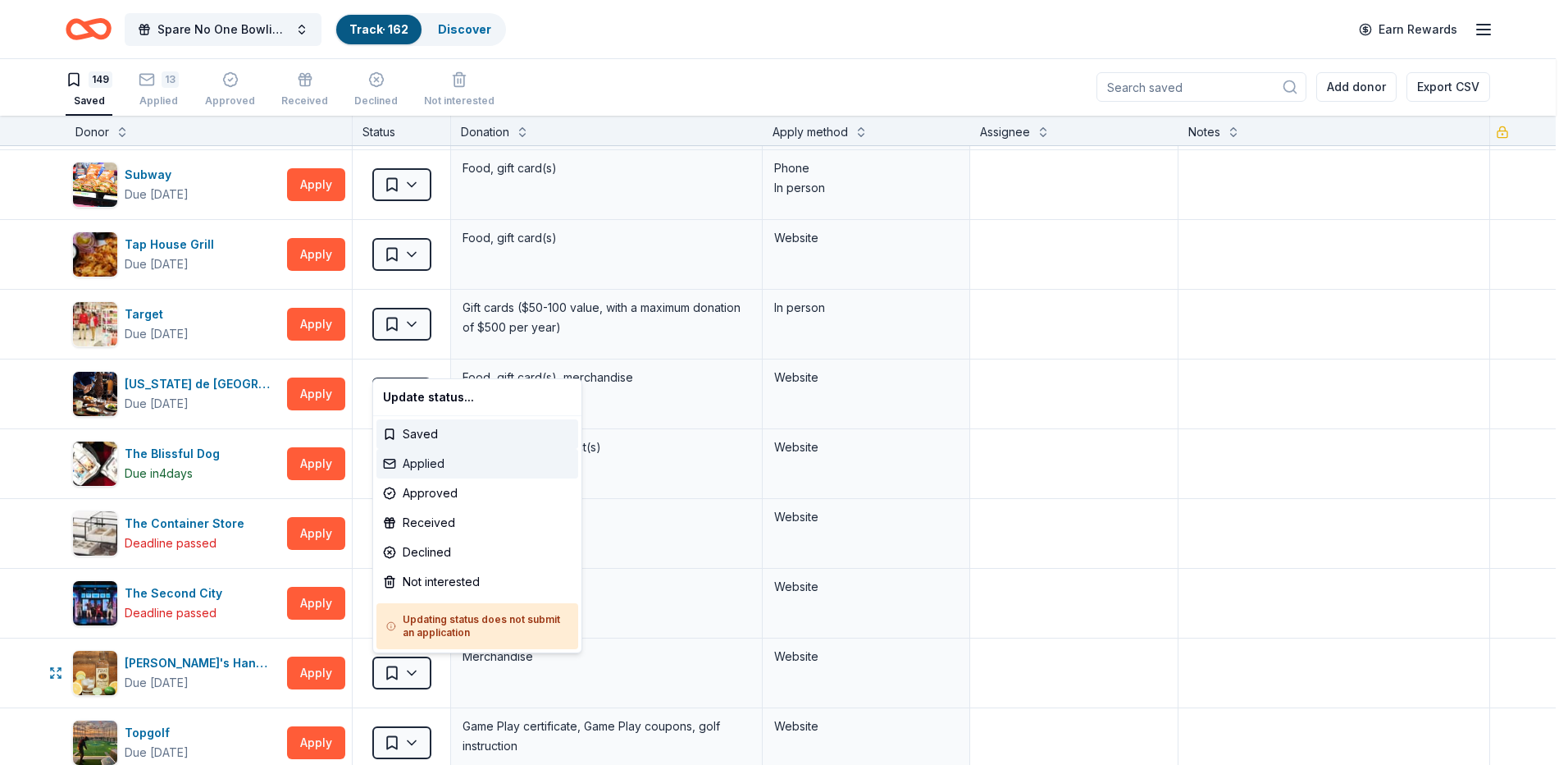
click at [487, 463] on div "Applied" at bounding box center [476, 463] width 202 height 30
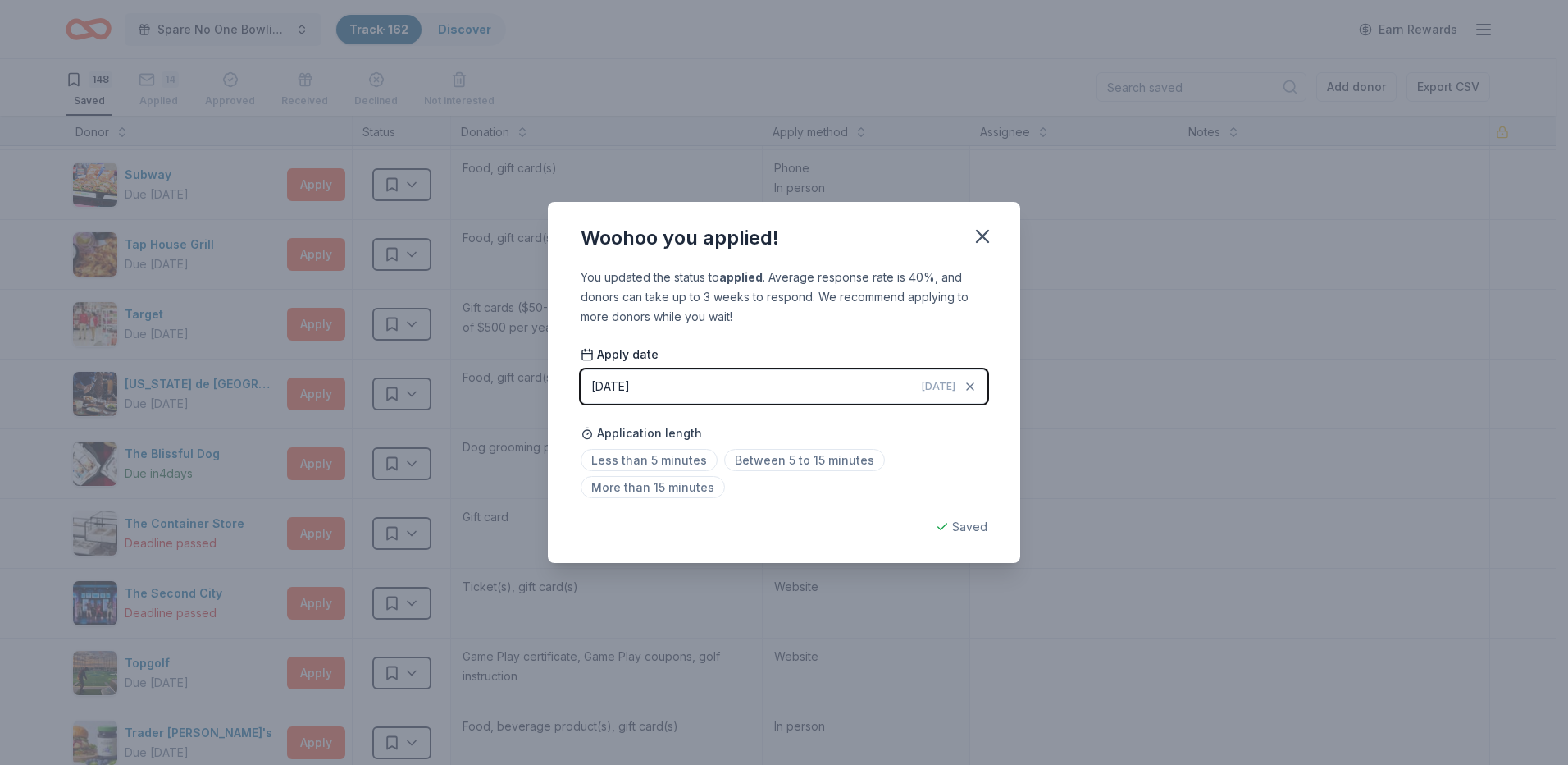
click at [989, 237] on icon "button" at bounding box center [982, 236] width 23 height 23
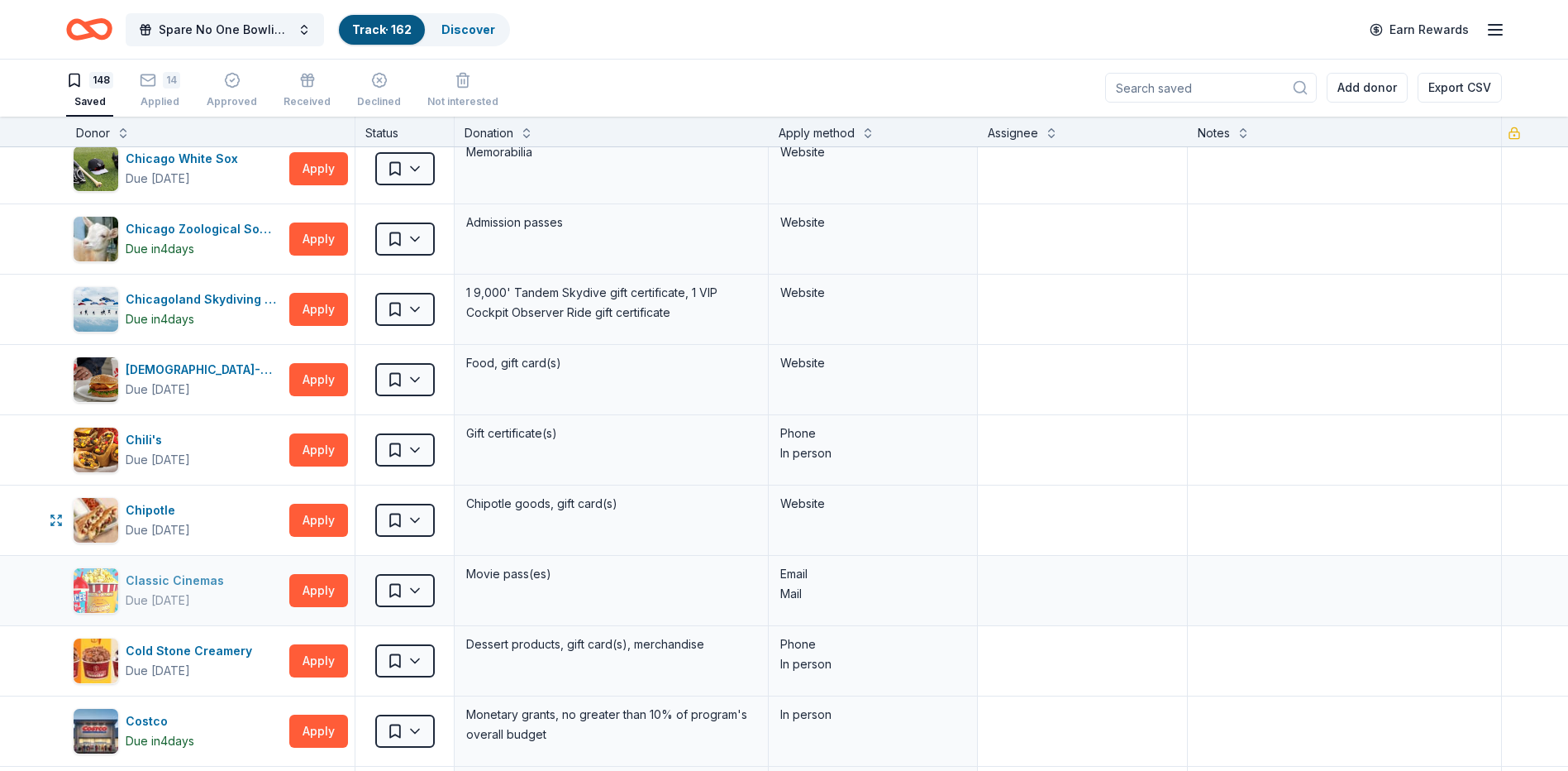
scroll to position [2315, 0]
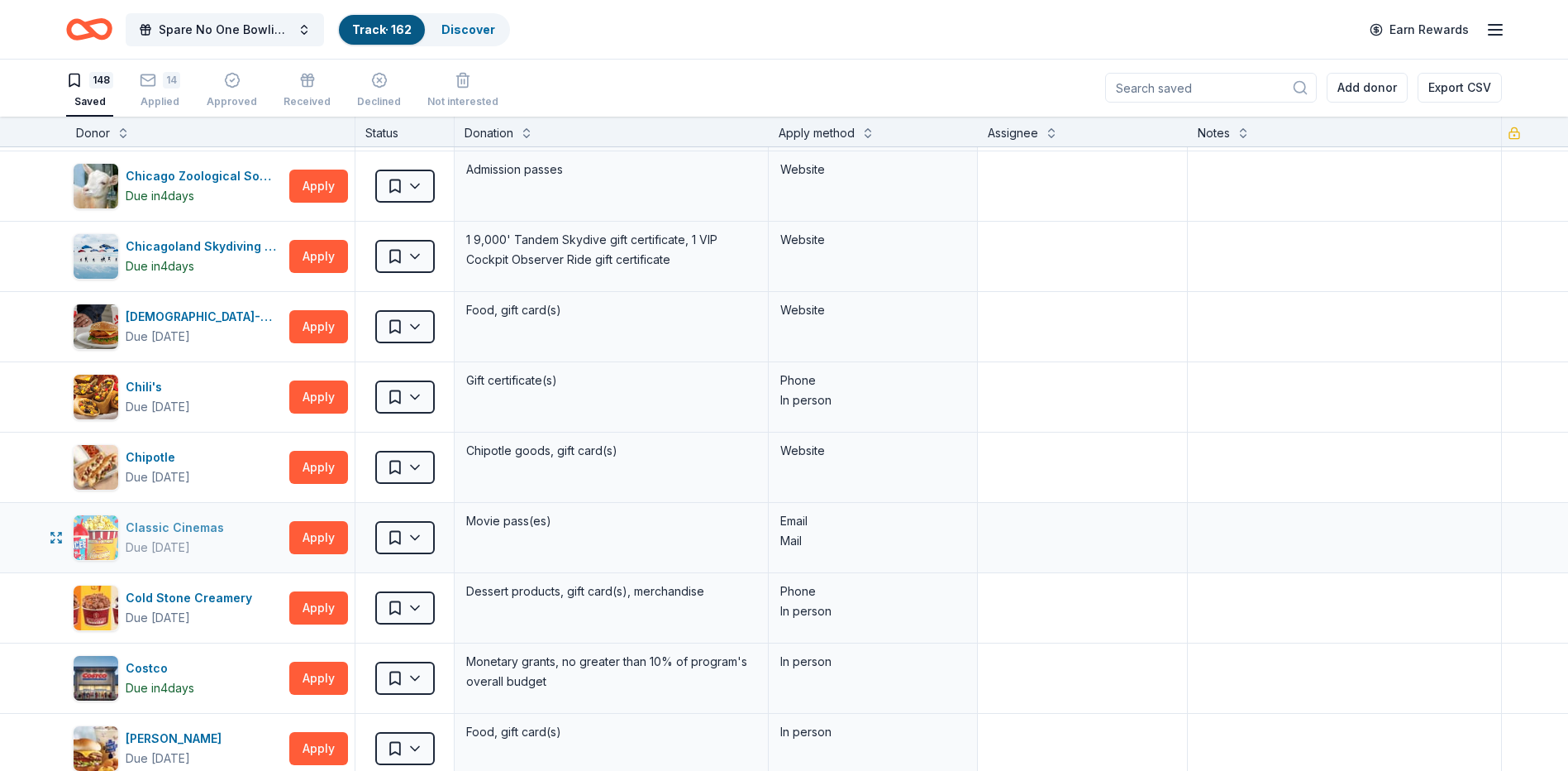
click at [163, 527] on div "Classic Cinemas" at bounding box center [178, 528] width 105 height 20
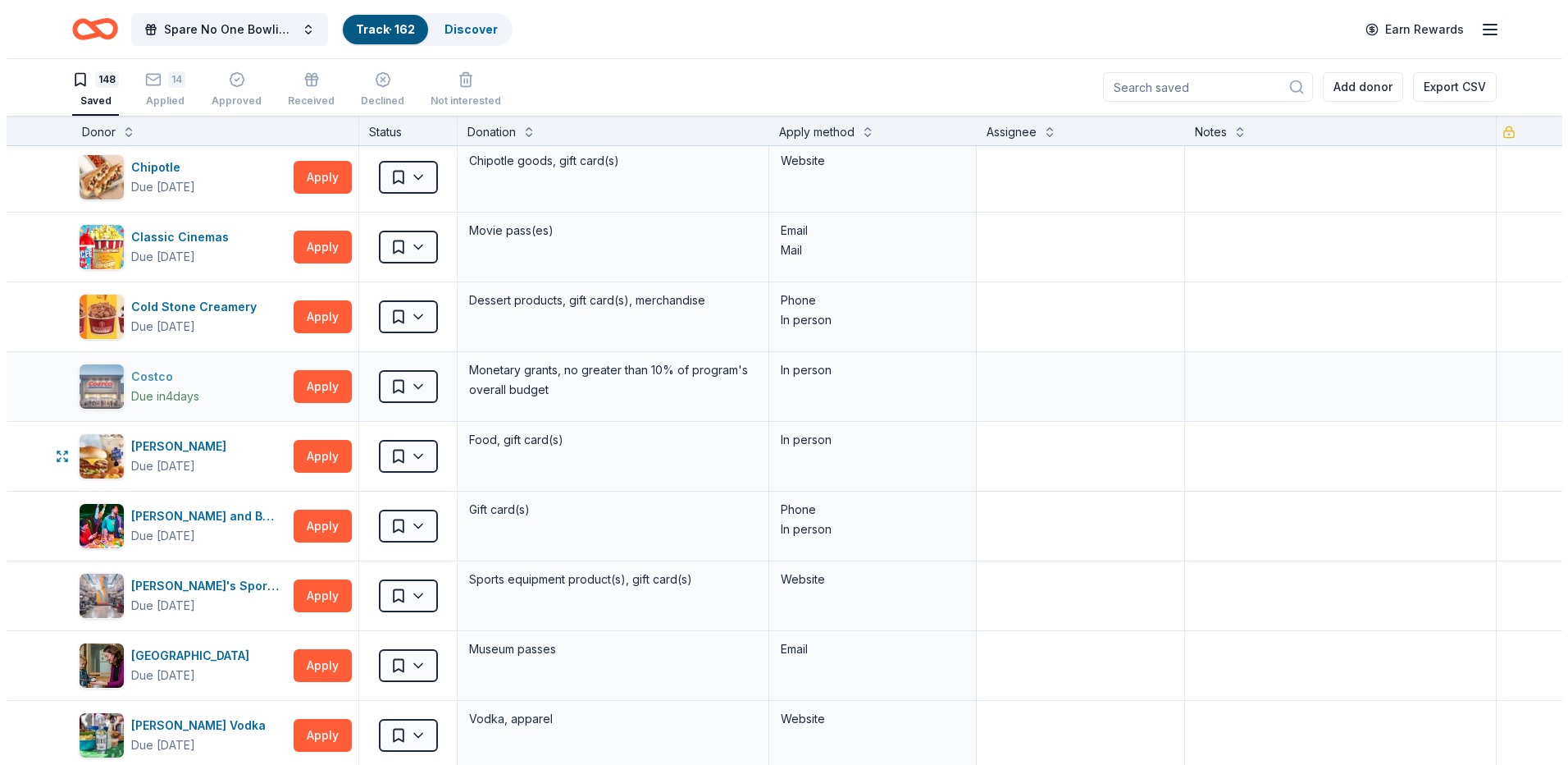
scroll to position [2625, 0]
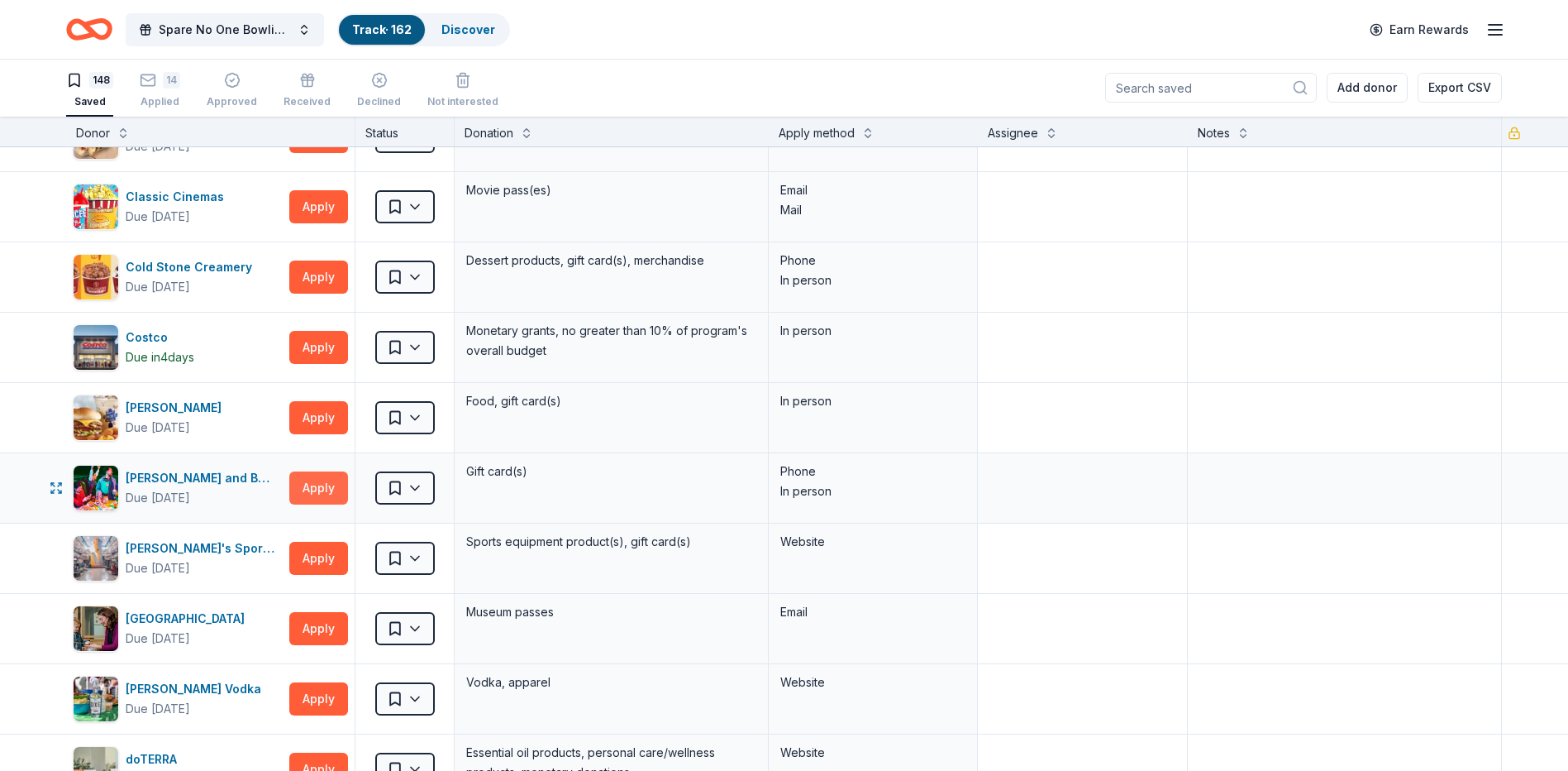
click at [327, 480] on button "Apply" at bounding box center [319, 488] width 58 height 33
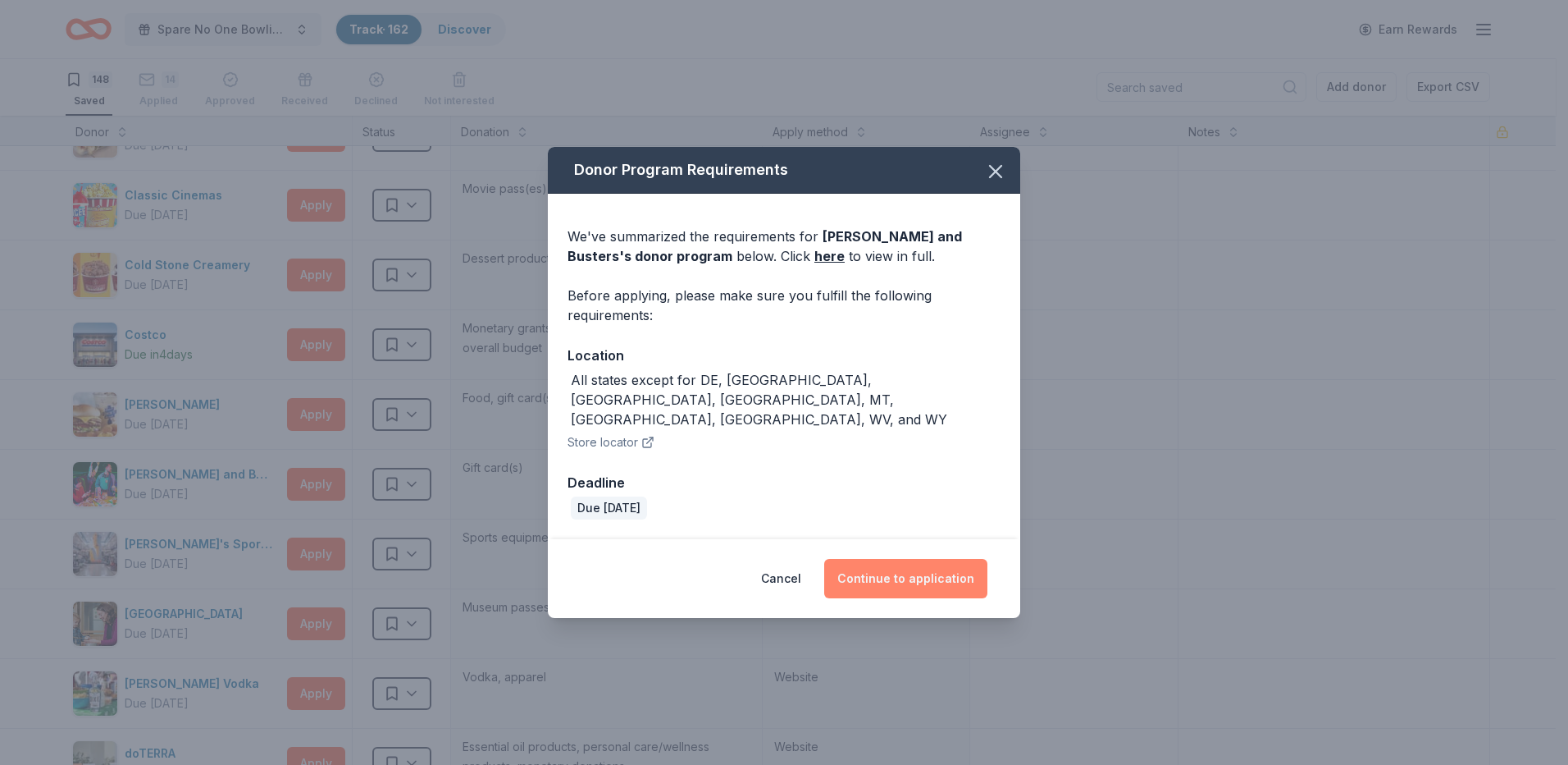
click at [928, 558] on button "Continue to application" at bounding box center [906, 577] width 163 height 39
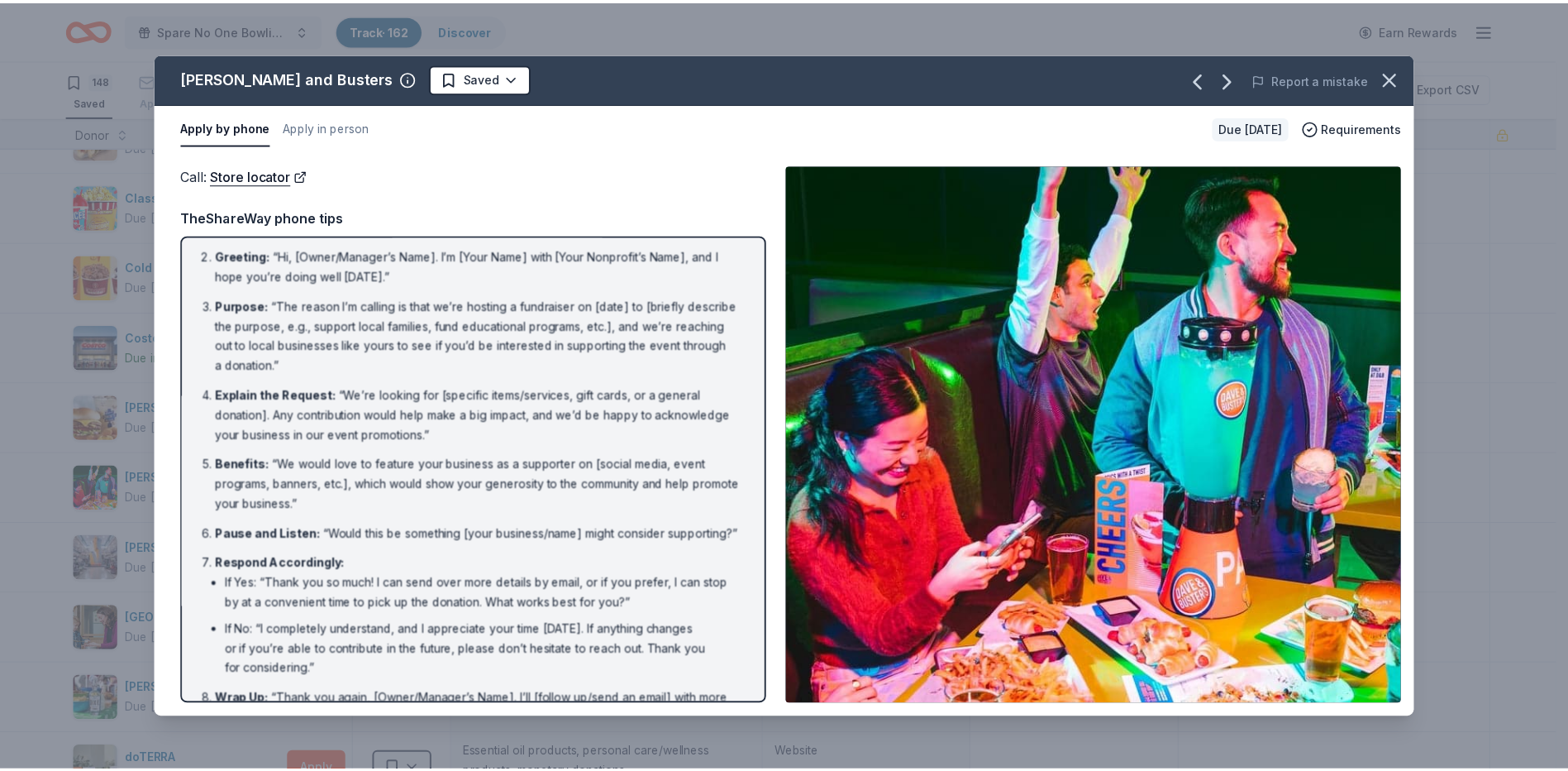
scroll to position [0, 0]
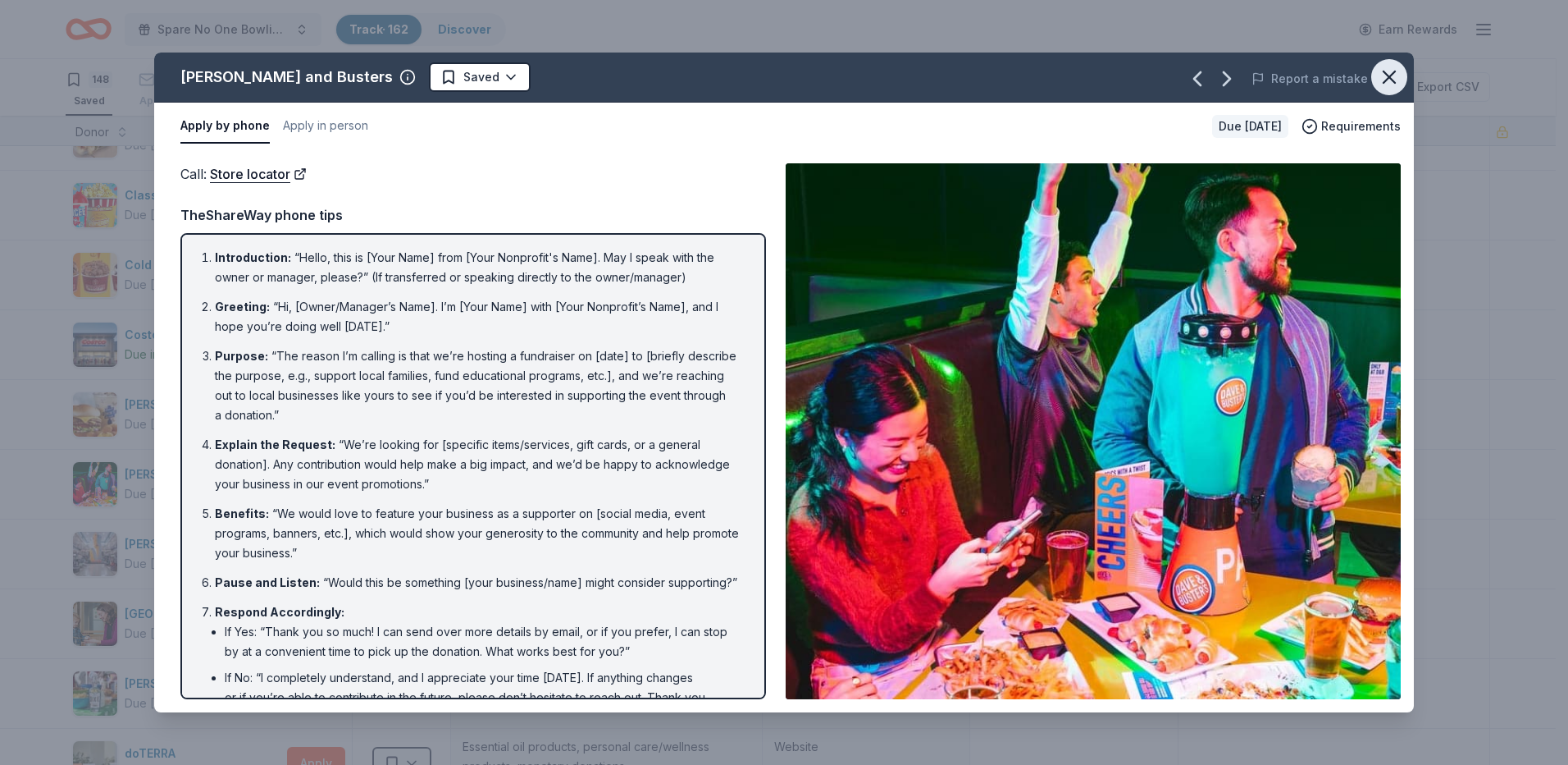
click at [1387, 73] on icon "button" at bounding box center [1389, 76] width 23 height 23
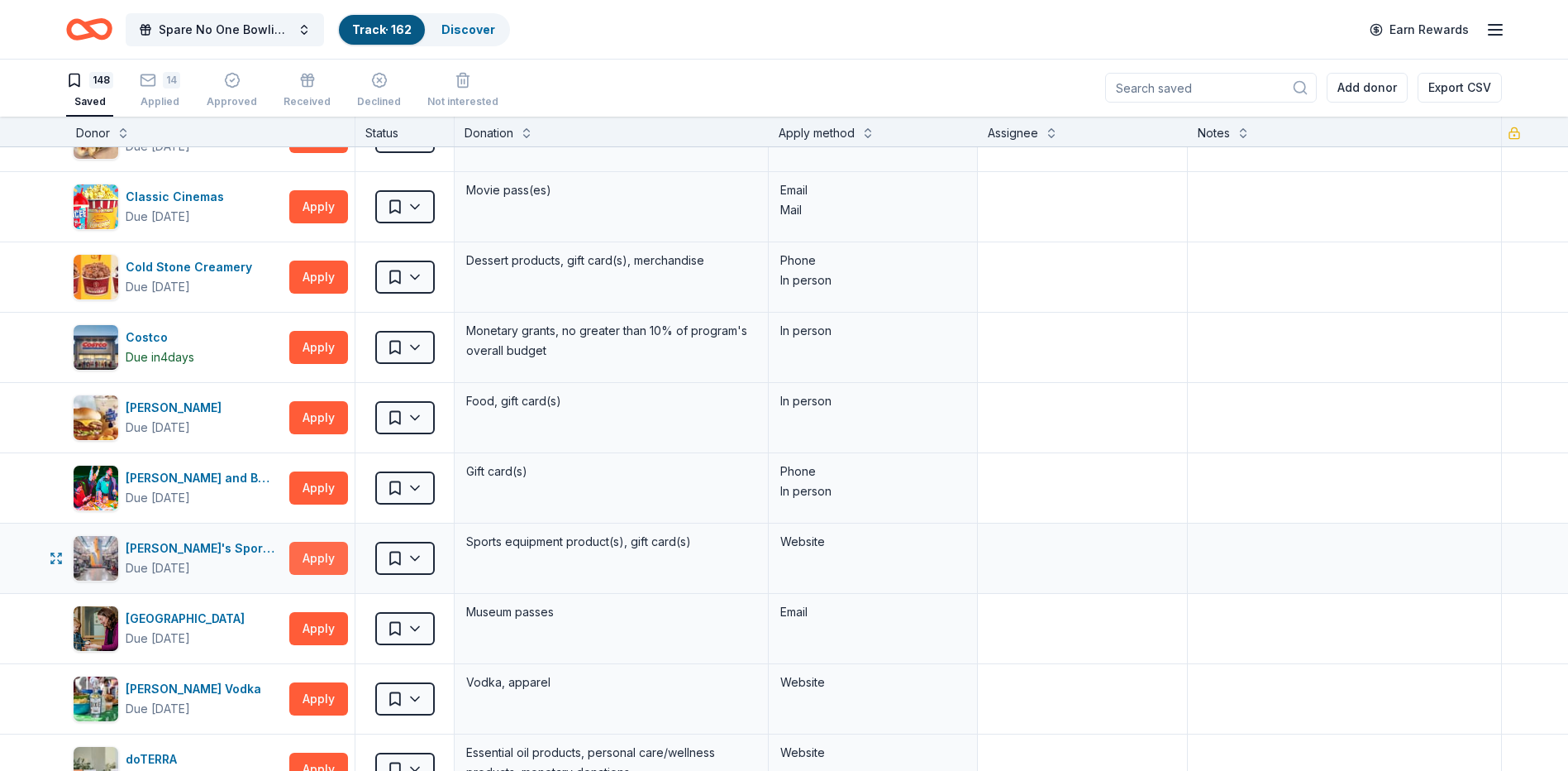
click at [326, 563] on button "Apply" at bounding box center [319, 558] width 58 height 33
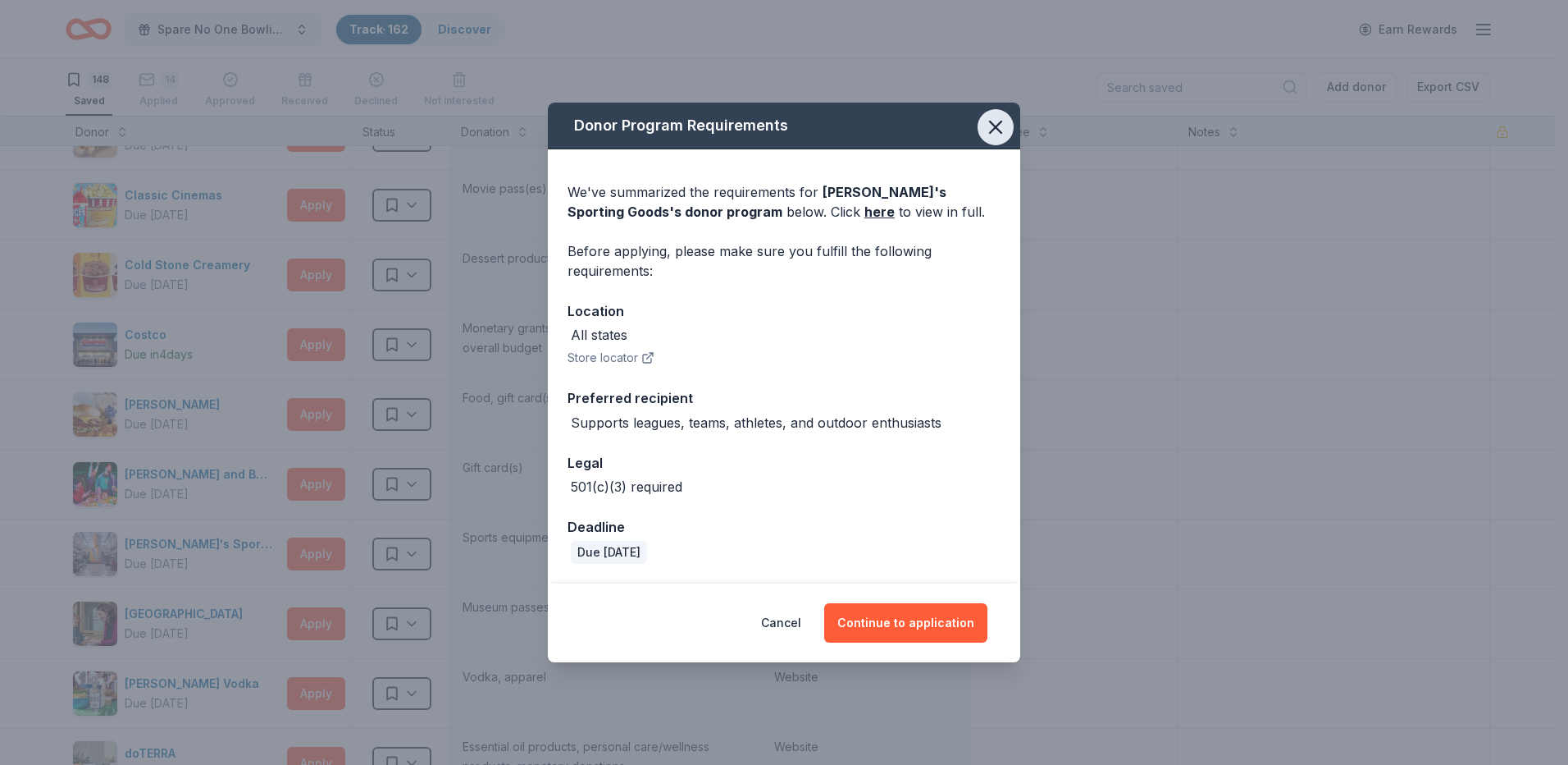
click at [1003, 116] on icon "button" at bounding box center [995, 127] width 23 height 23
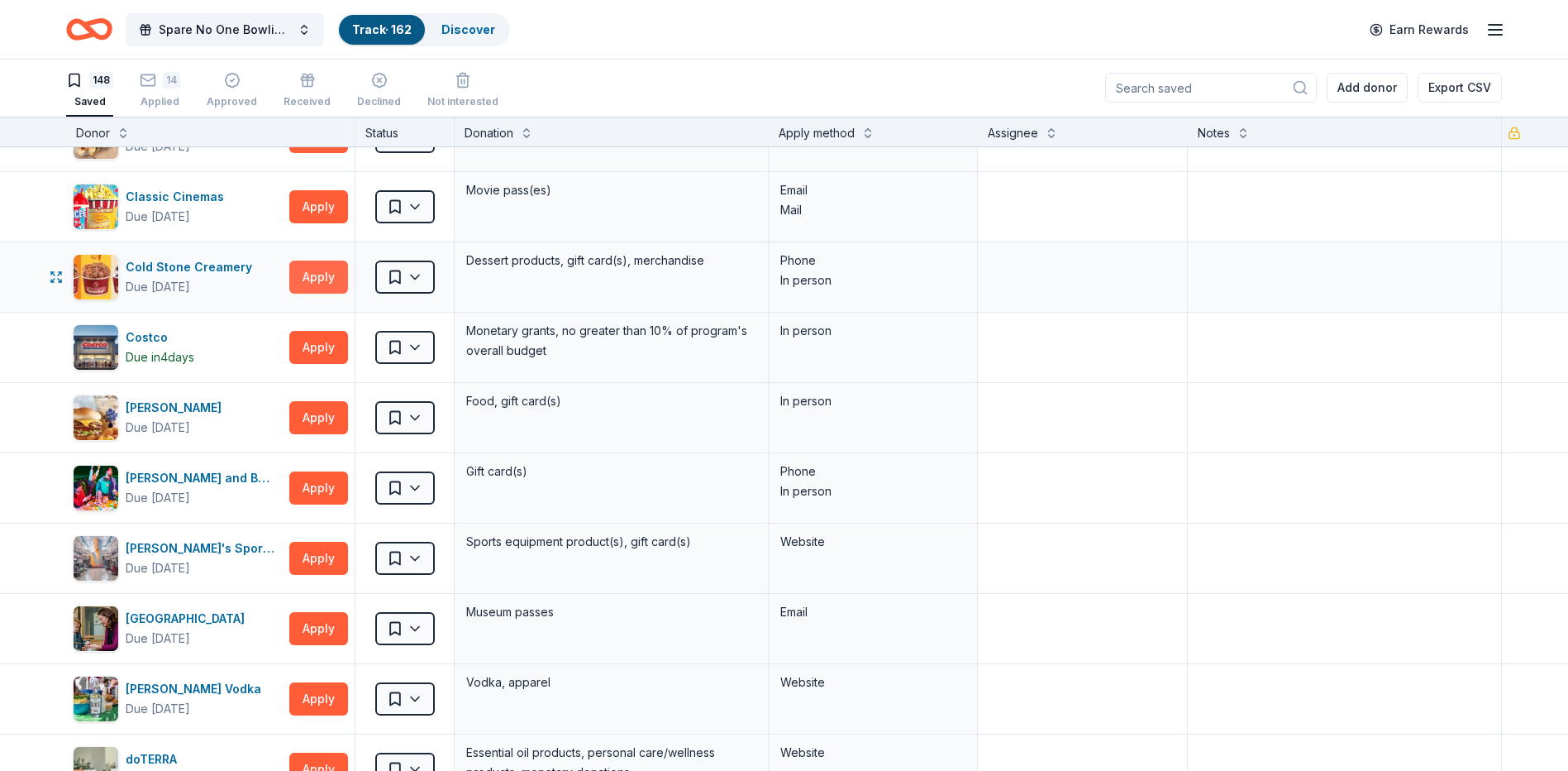
click at [327, 273] on button "Apply" at bounding box center [319, 277] width 58 height 33
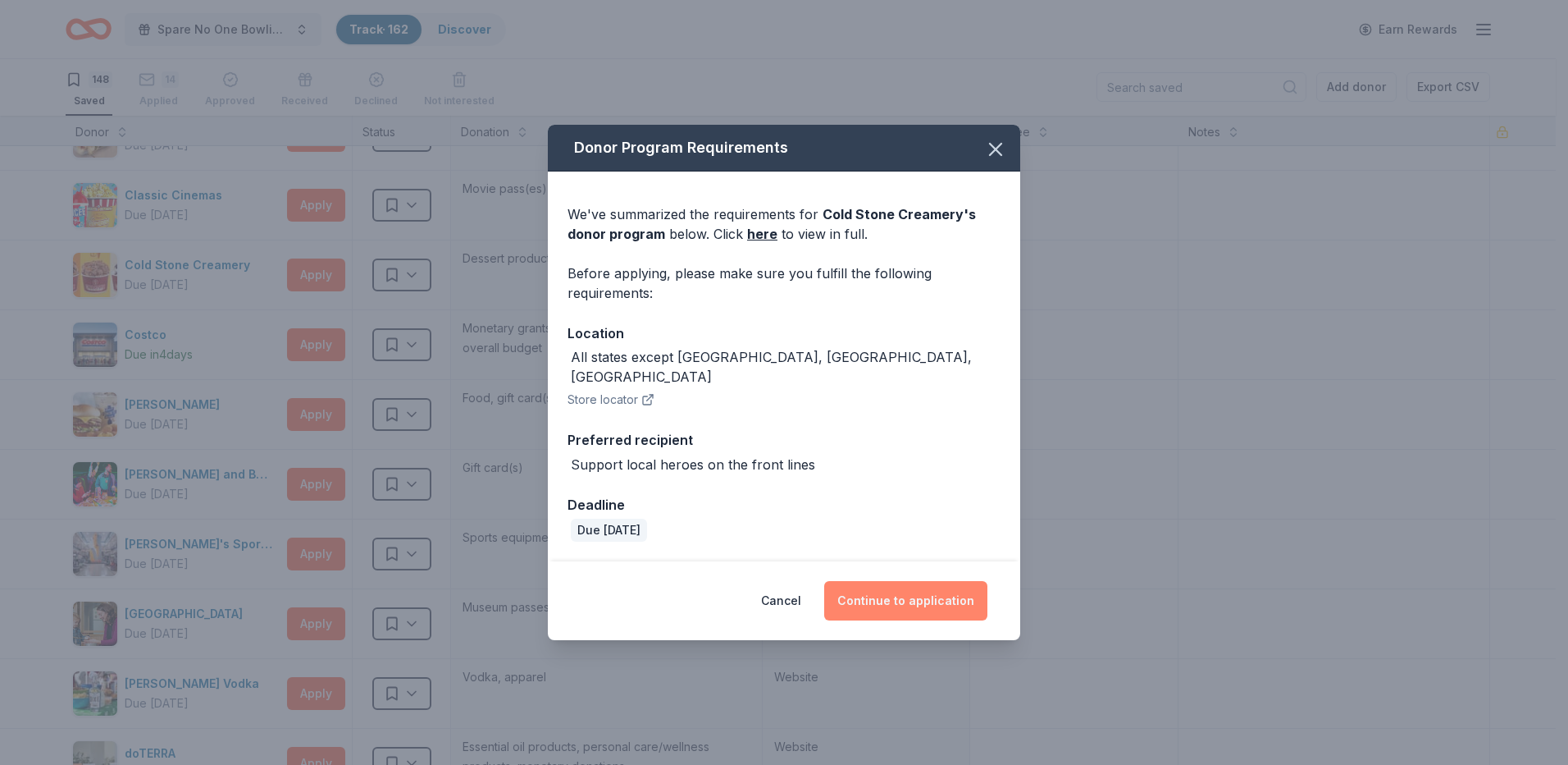
click at [936, 586] on button "Continue to application" at bounding box center [906, 600] width 163 height 39
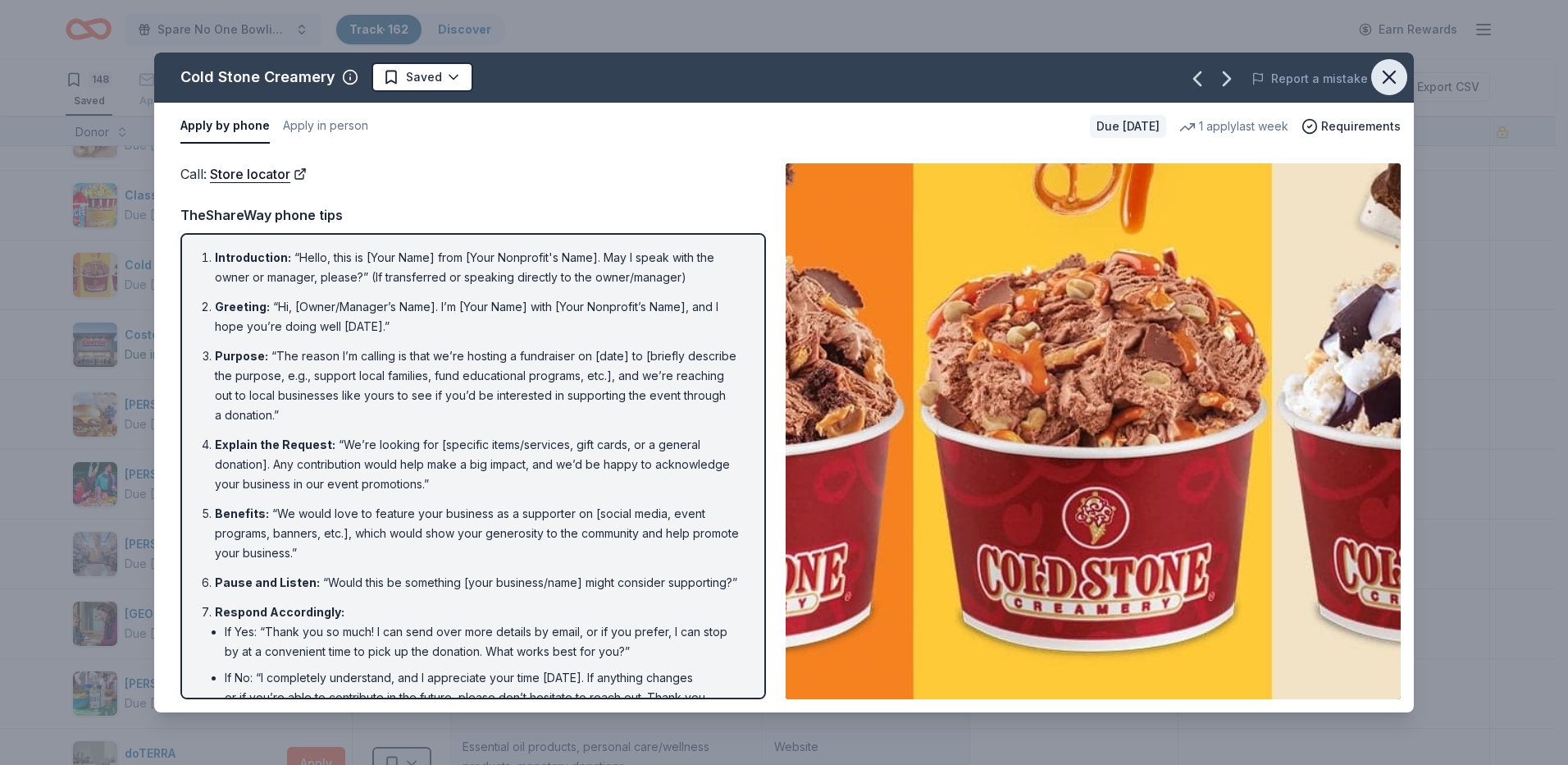
click at [1388, 77] on icon "button" at bounding box center [1389, 77] width 12 height 12
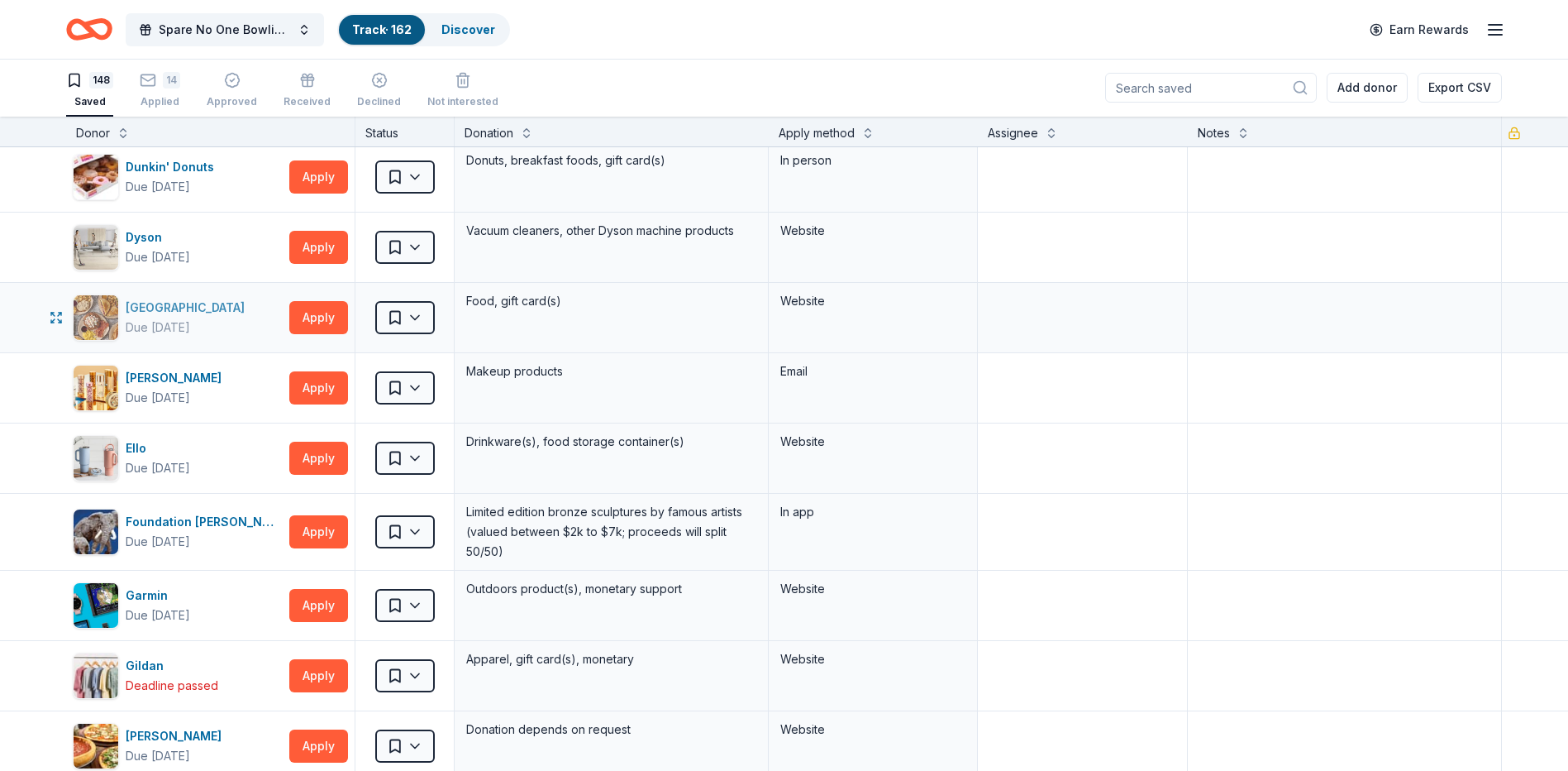
scroll to position [3473, 0]
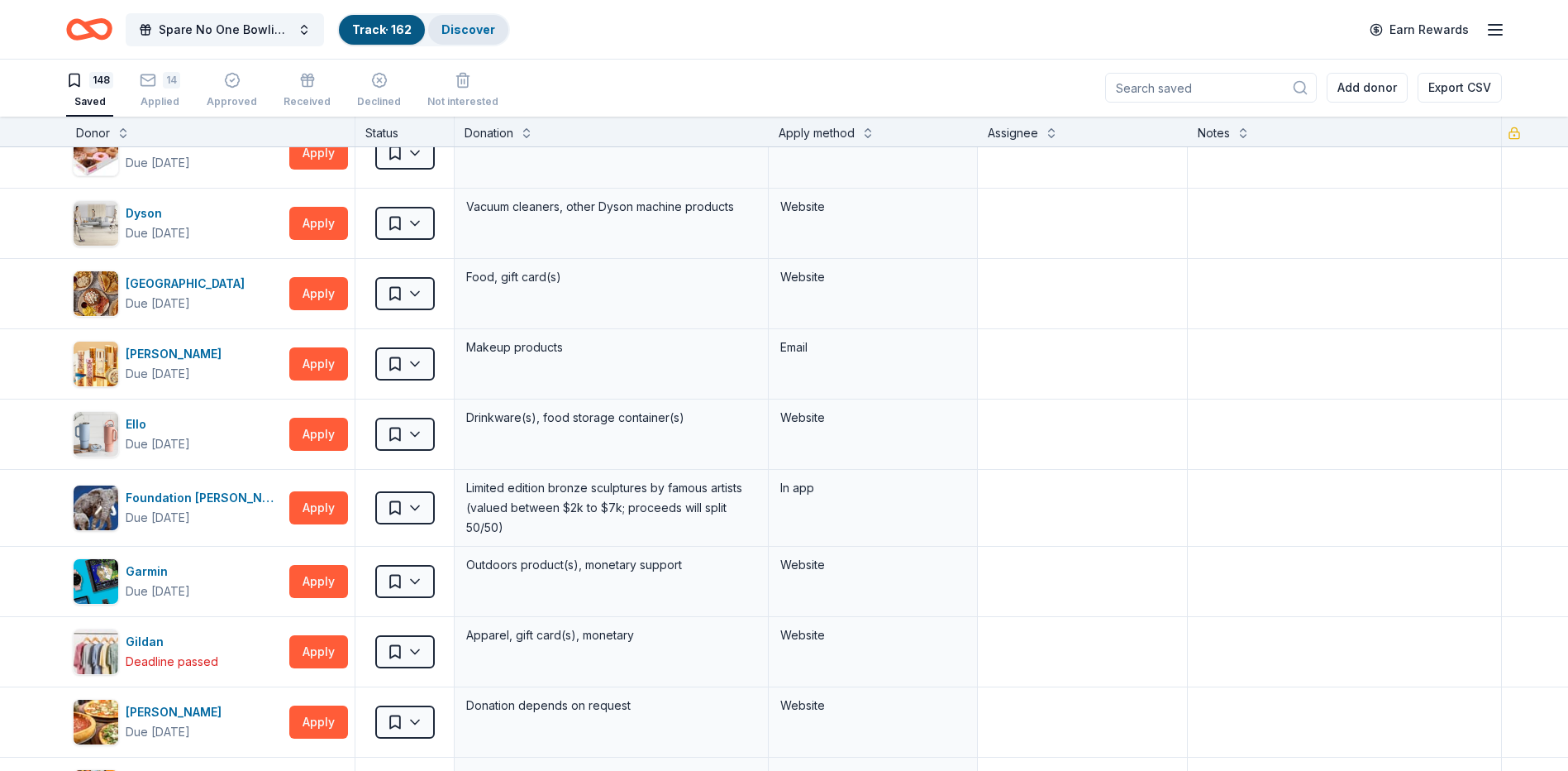
click at [474, 24] on link "Discover" at bounding box center [468, 28] width 54 height 14
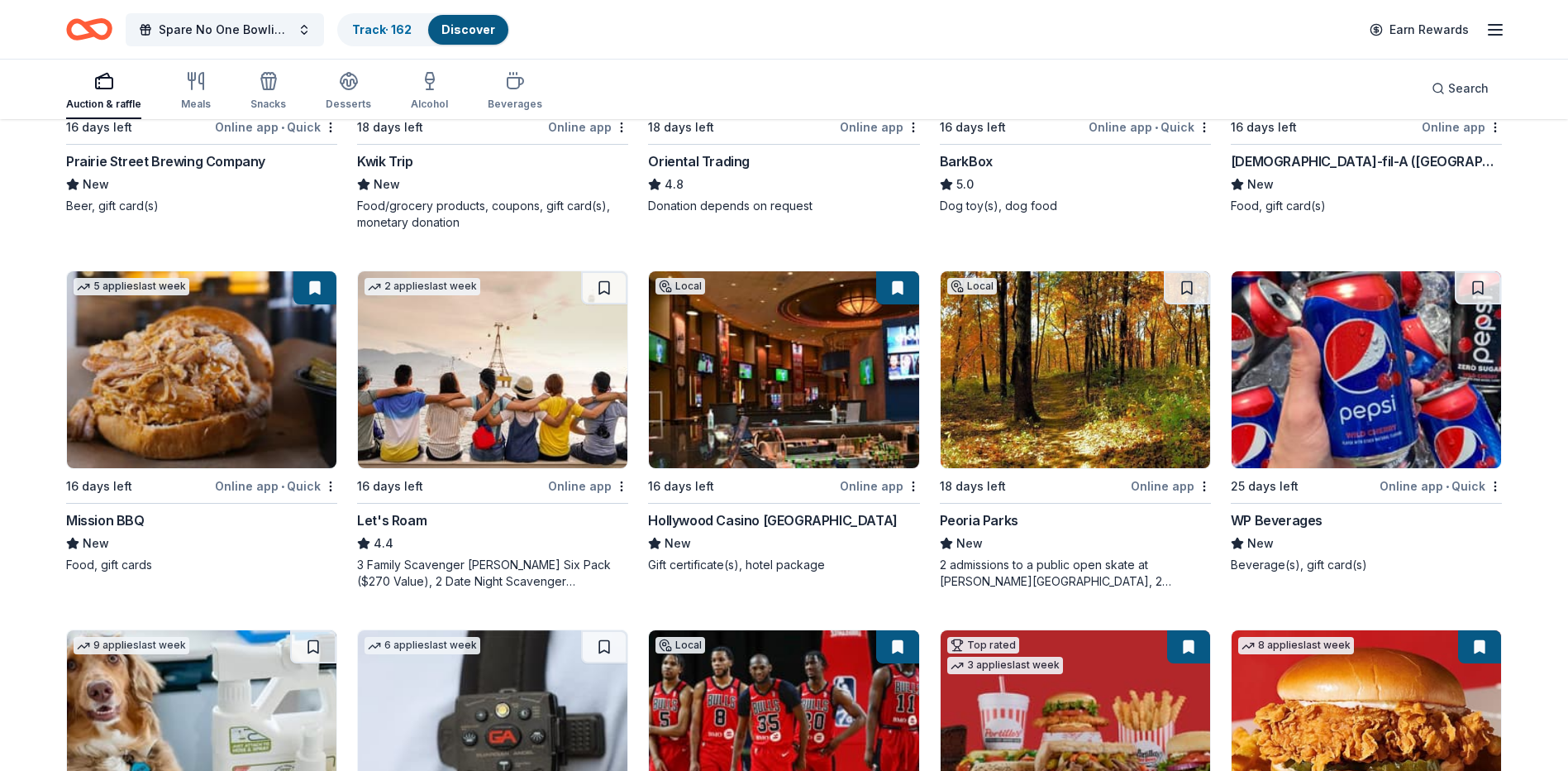
scroll to position [414, 0]
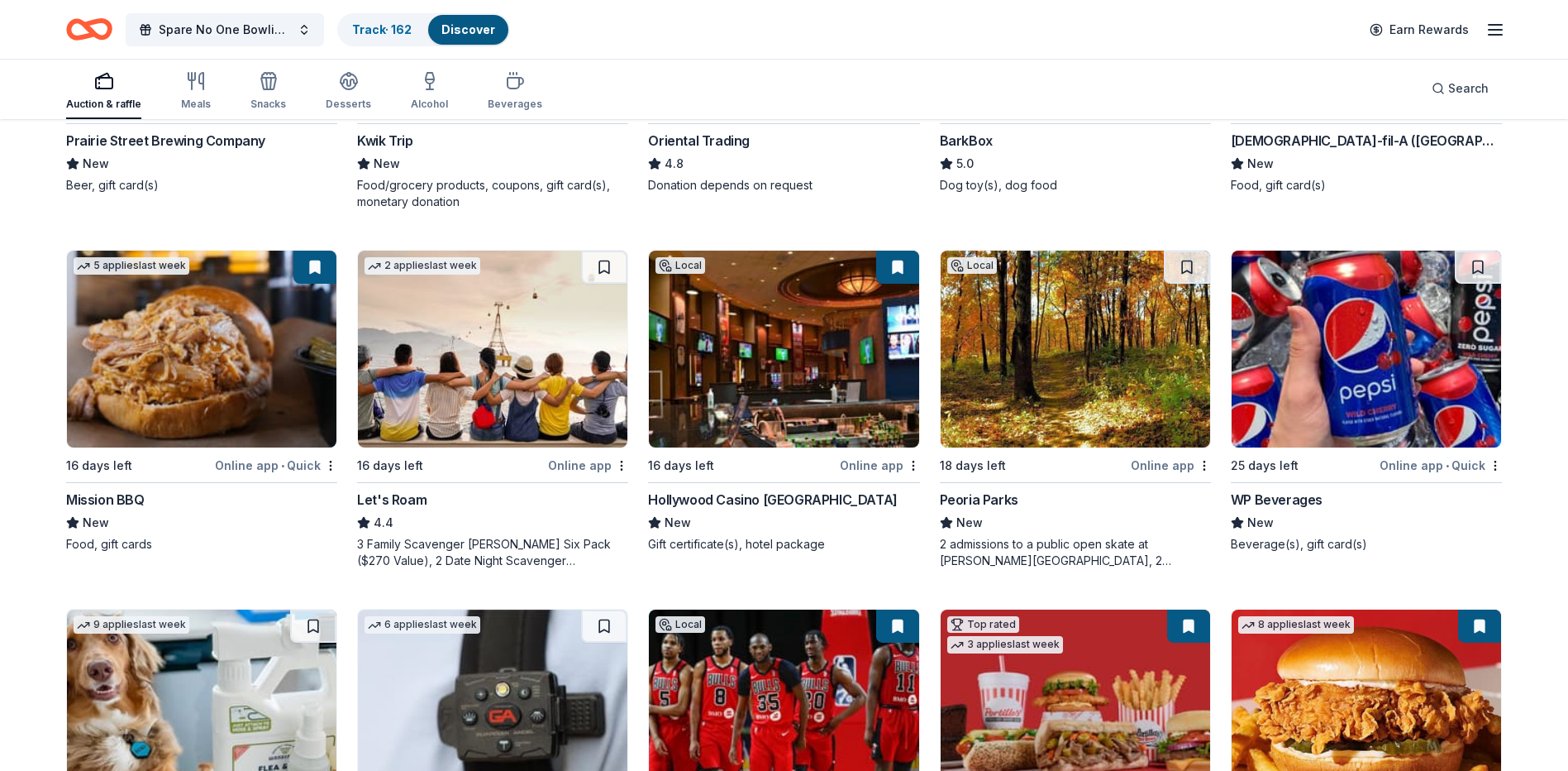
click at [423, 502] on div "Let's Roam" at bounding box center [392, 500] width 69 height 20
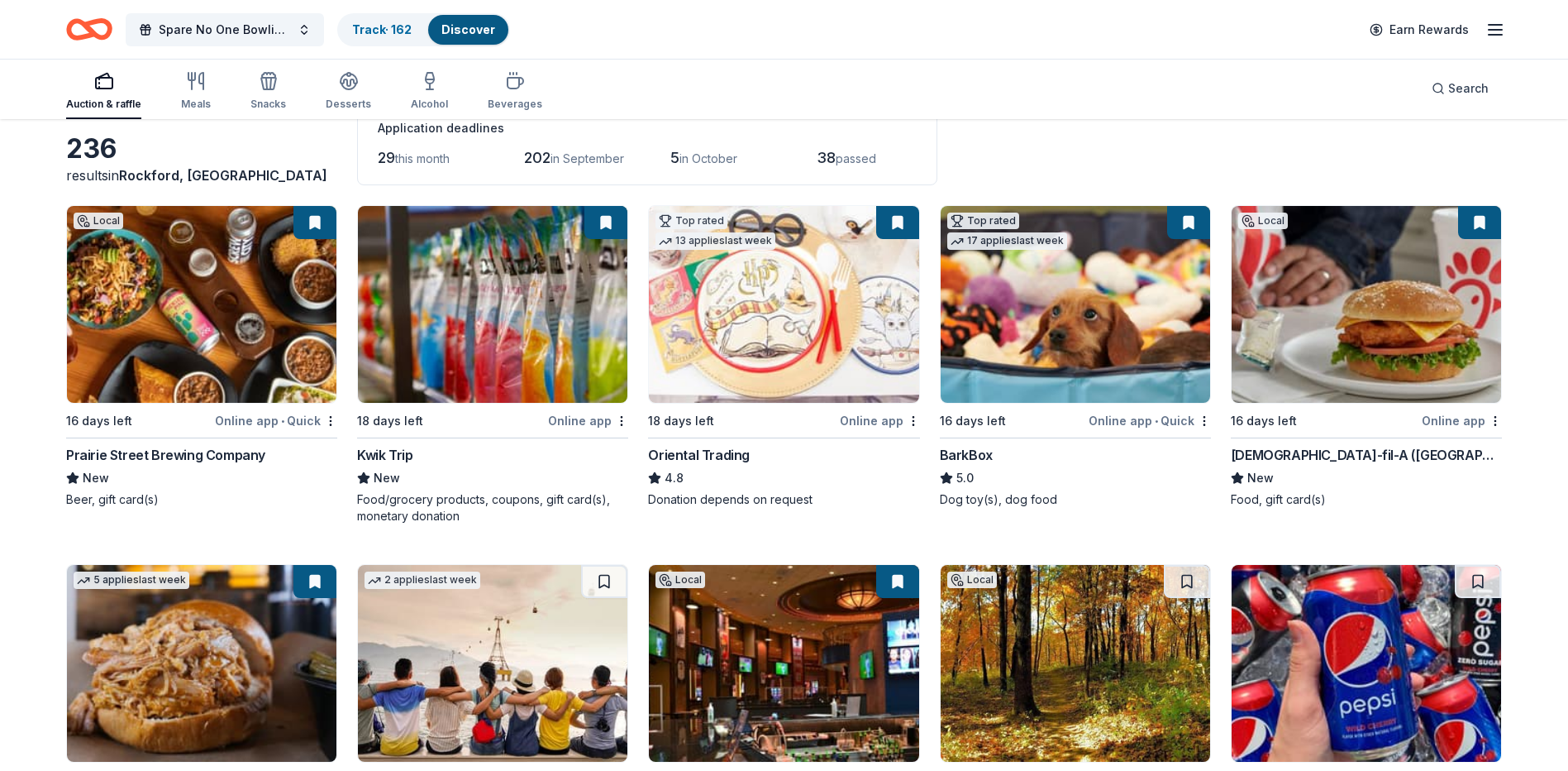
scroll to position [0, 0]
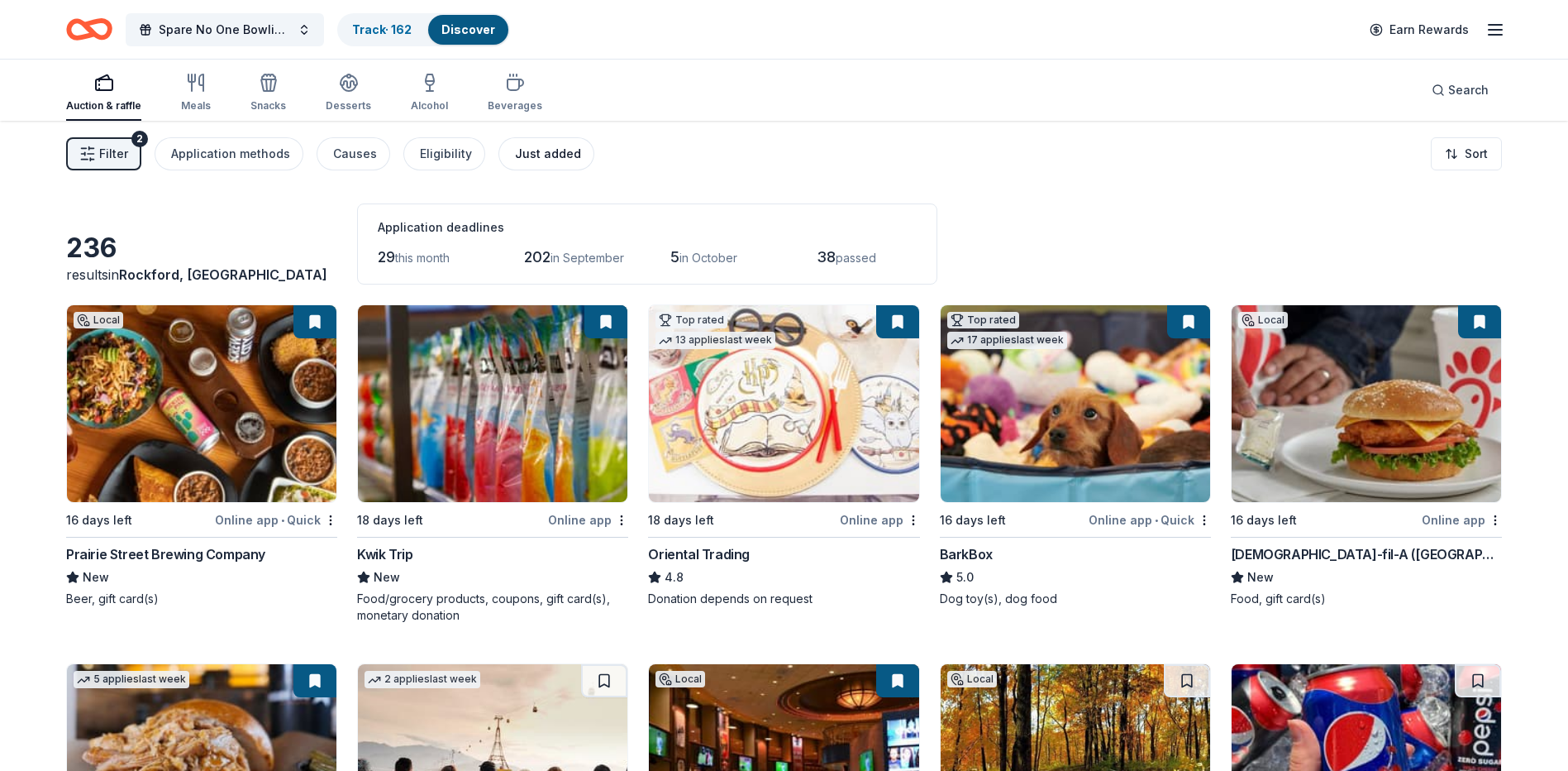
click at [532, 156] on div "Just added" at bounding box center [548, 153] width 66 height 20
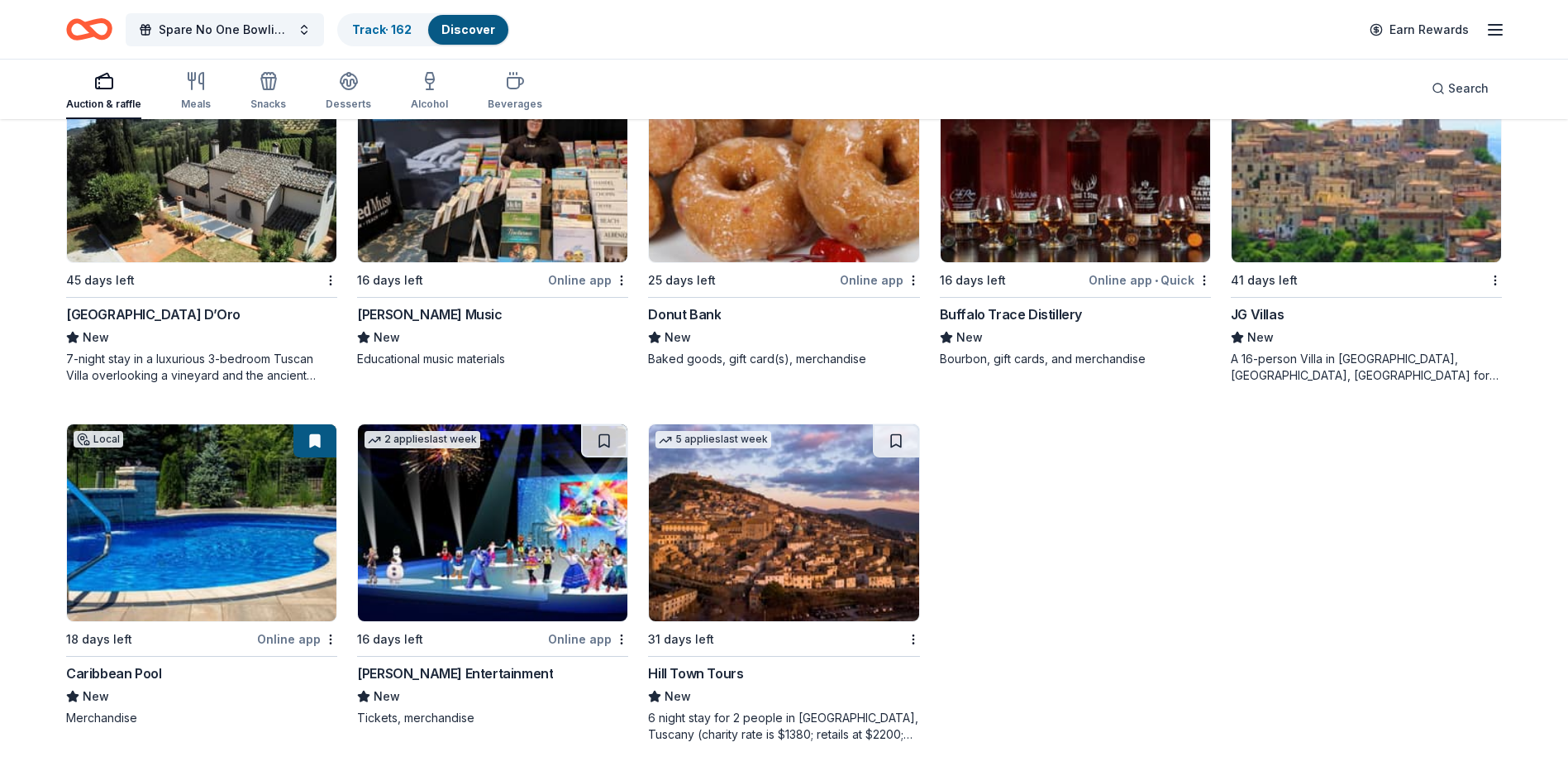
scroll to position [604, 0]
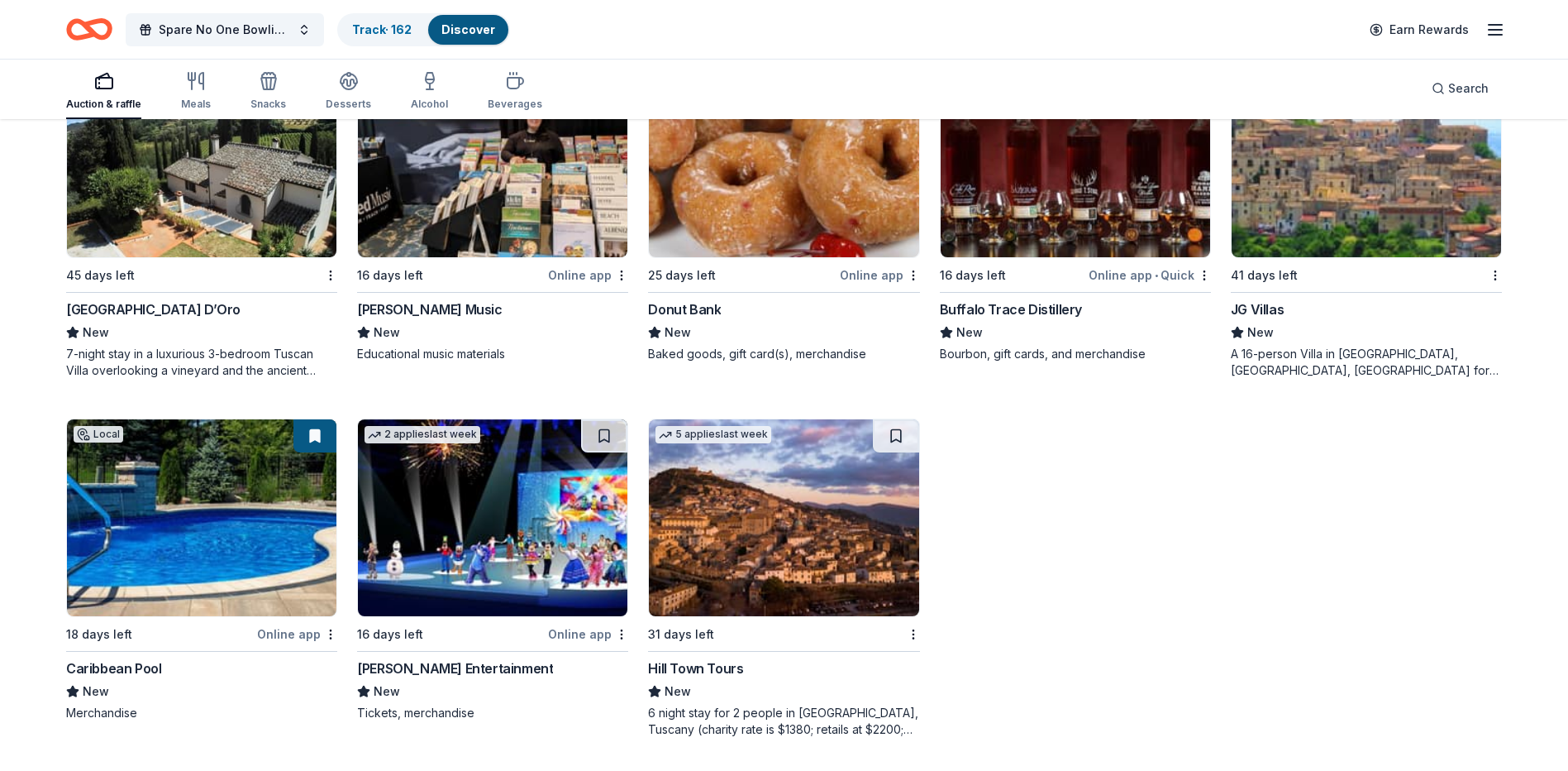
click at [474, 671] on div "[PERSON_NAME] Entertainment" at bounding box center [492, 669] width 271 height 20
click at [613, 438] on button at bounding box center [604, 436] width 47 height 33
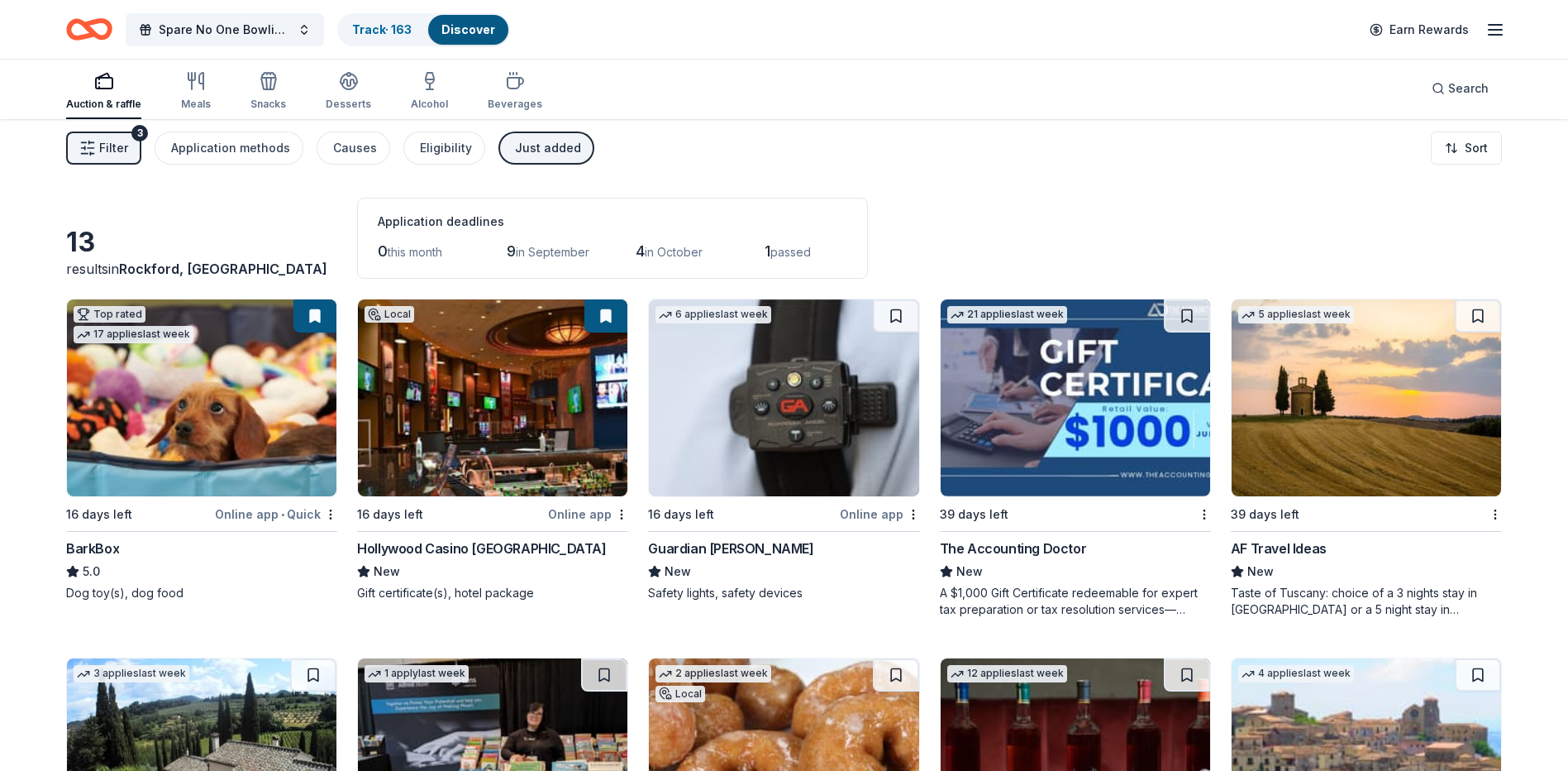
scroll to position [0, 0]
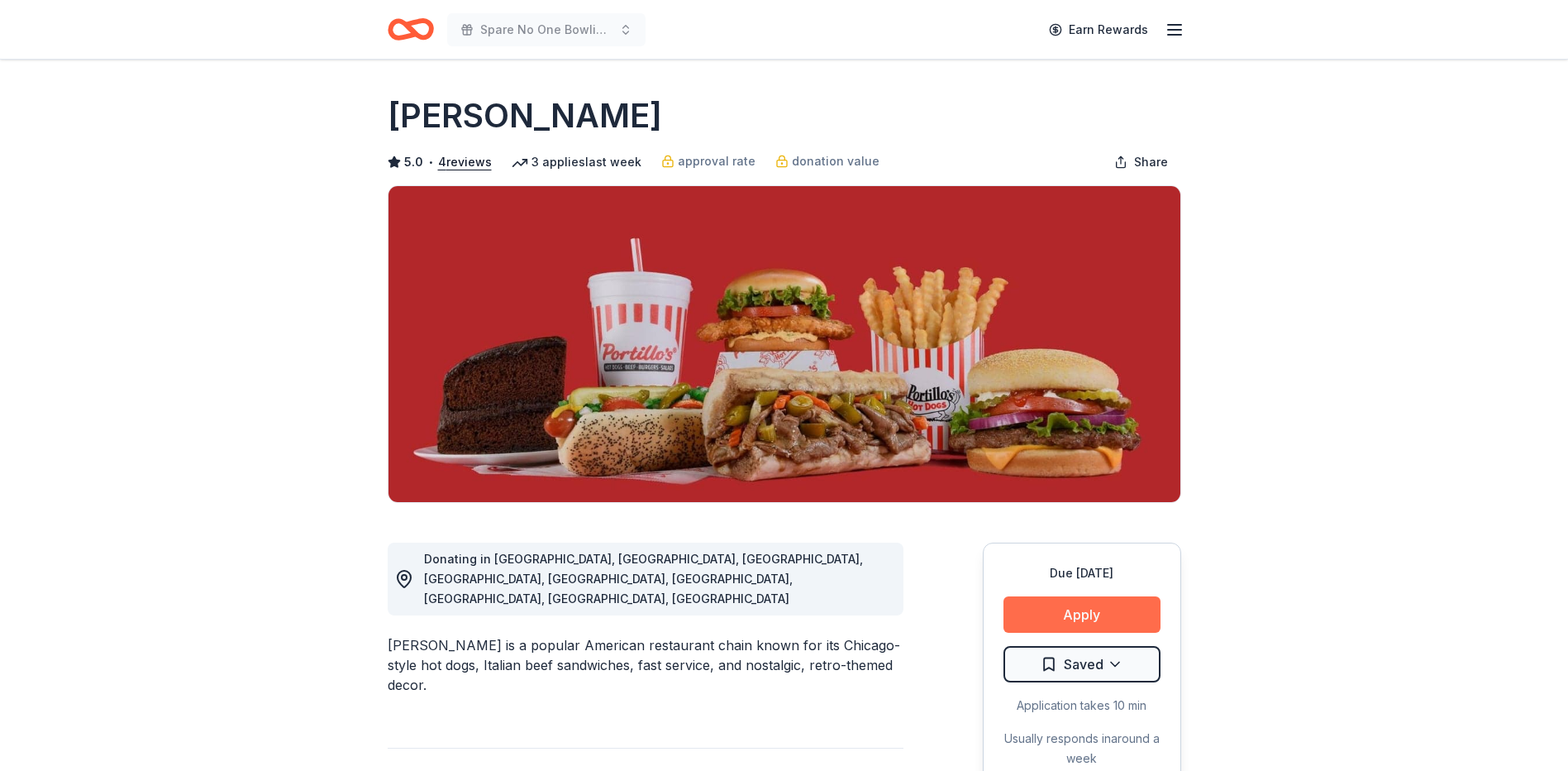
click at [1096, 606] on button "Apply" at bounding box center [1082, 615] width 157 height 37
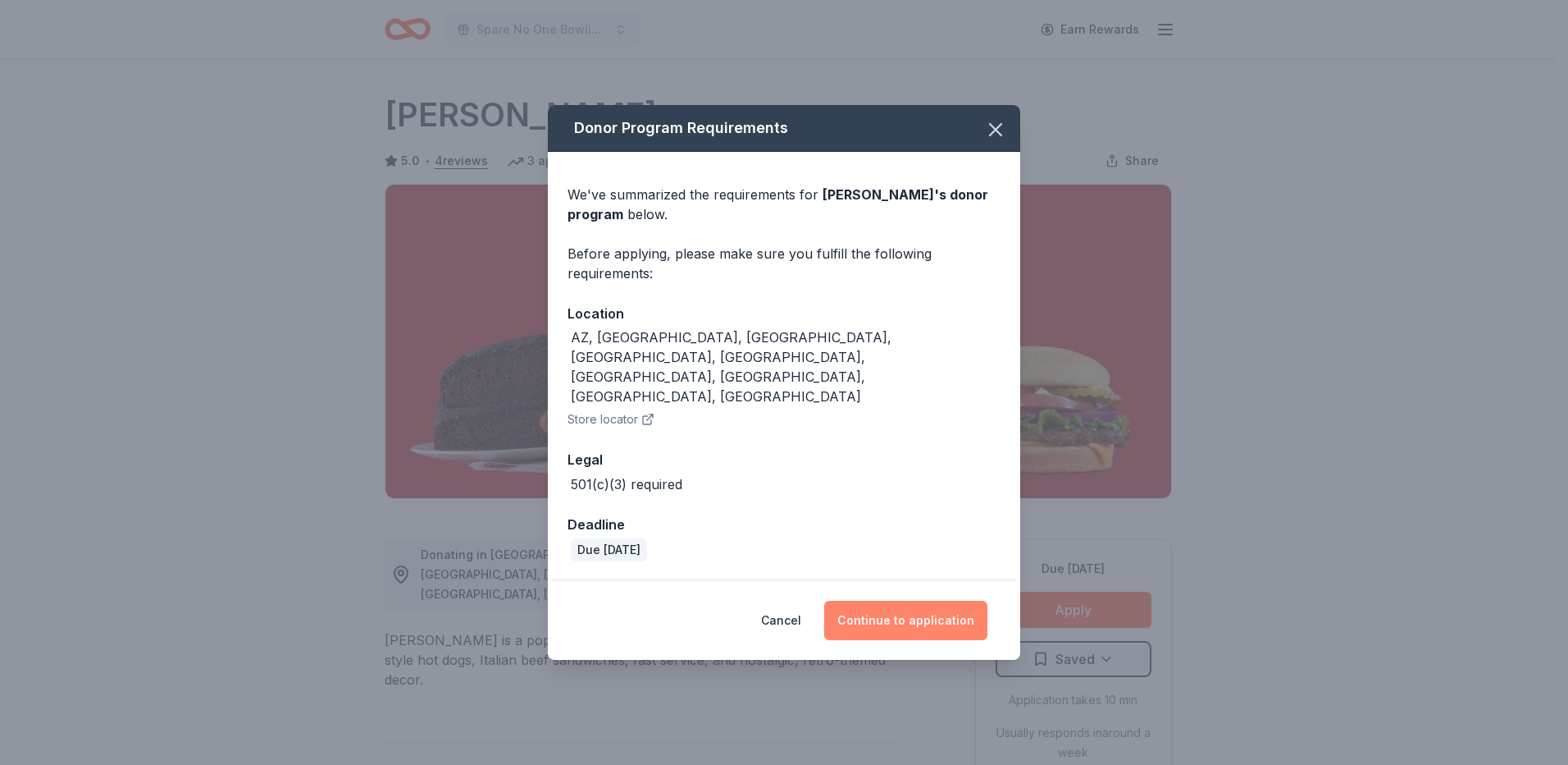
click at [933, 601] on button "Continue to application" at bounding box center [906, 620] width 163 height 39
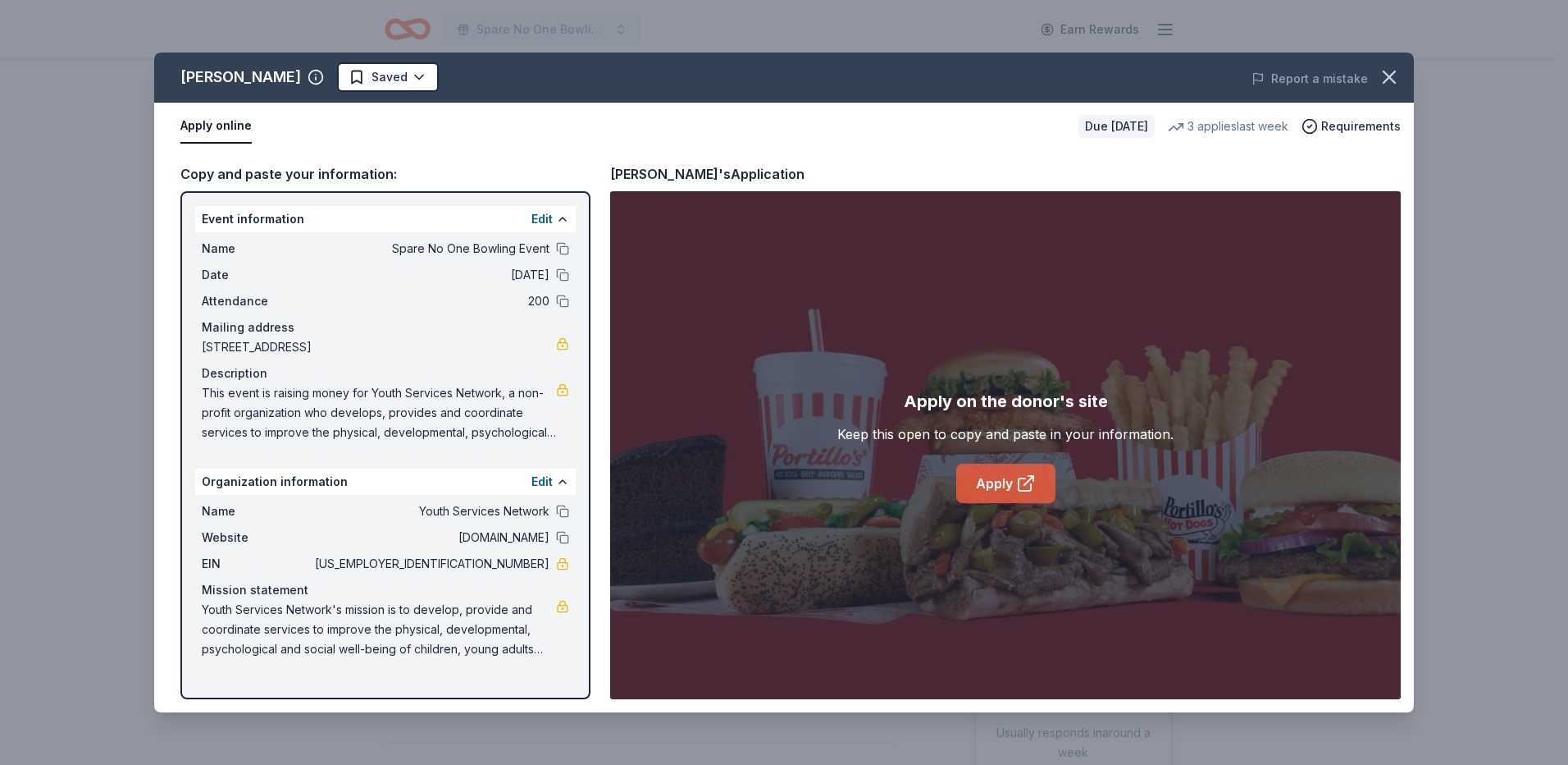
click at [992, 479] on link "Apply" at bounding box center [1005, 482] width 100 height 39
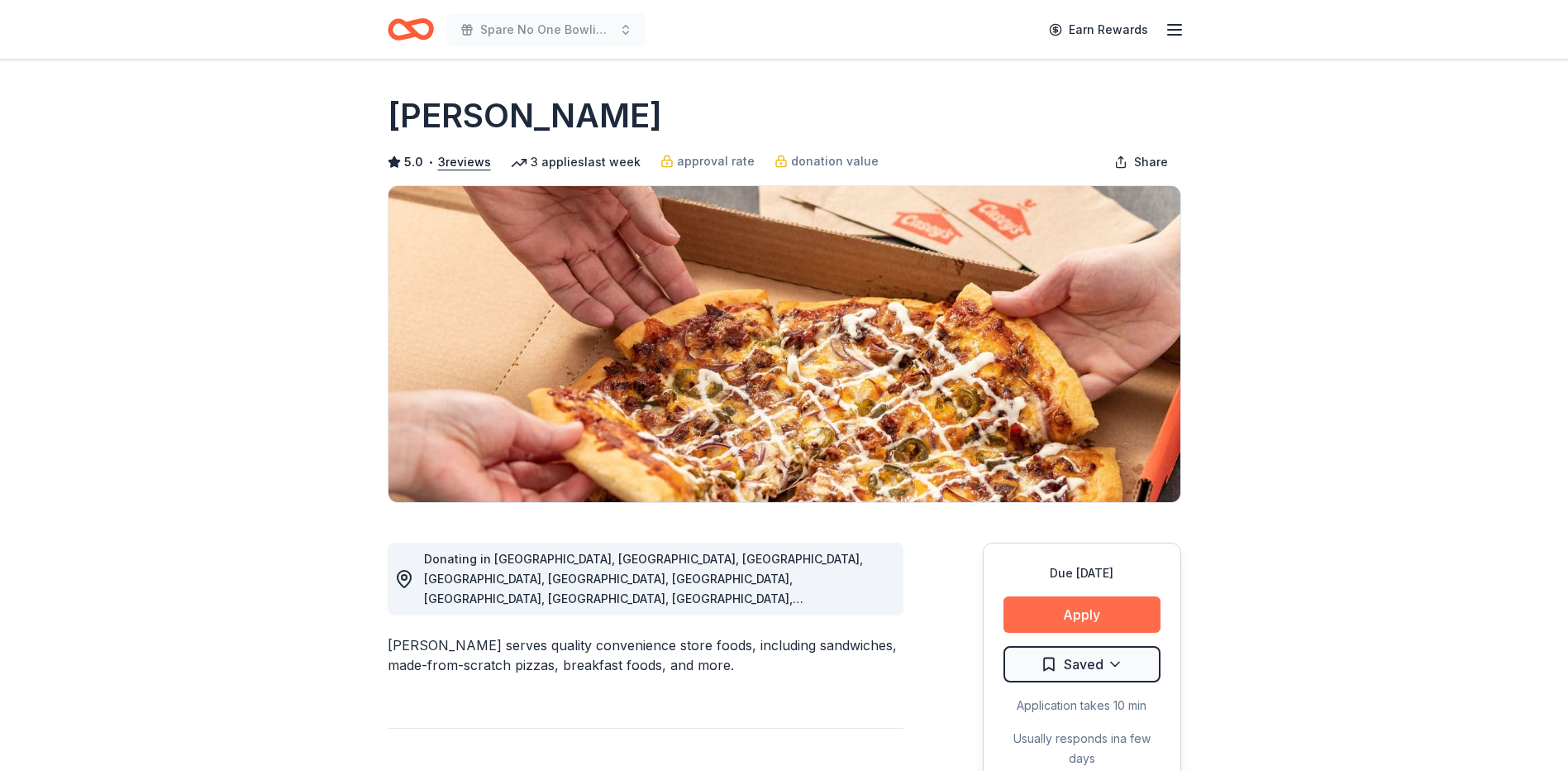
click at [1089, 618] on button "Apply" at bounding box center [1082, 615] width 157 height 37
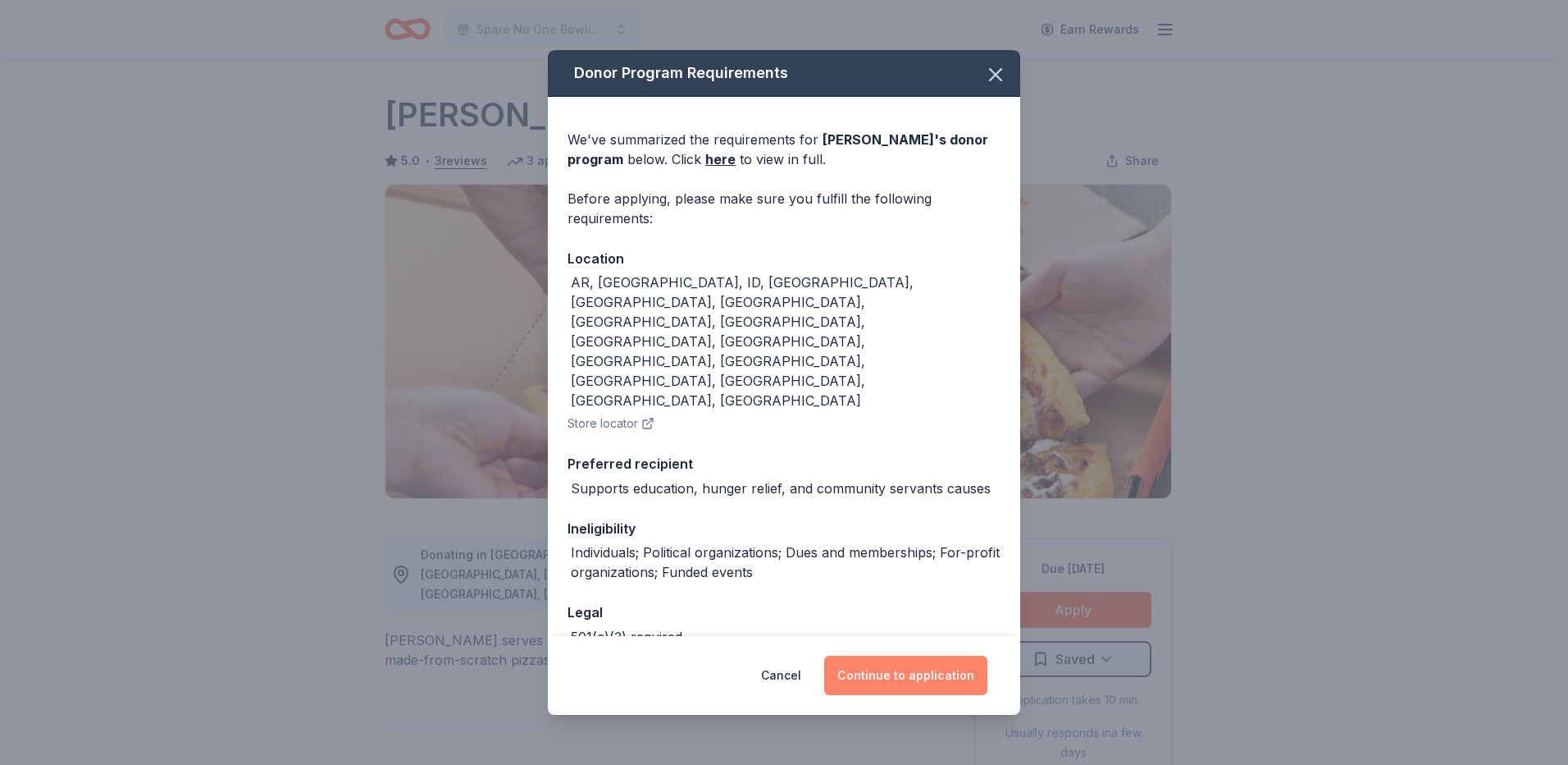
click at [914, 665] on button "Continue to application" at bounding box center [906, 674] width 163 height 39
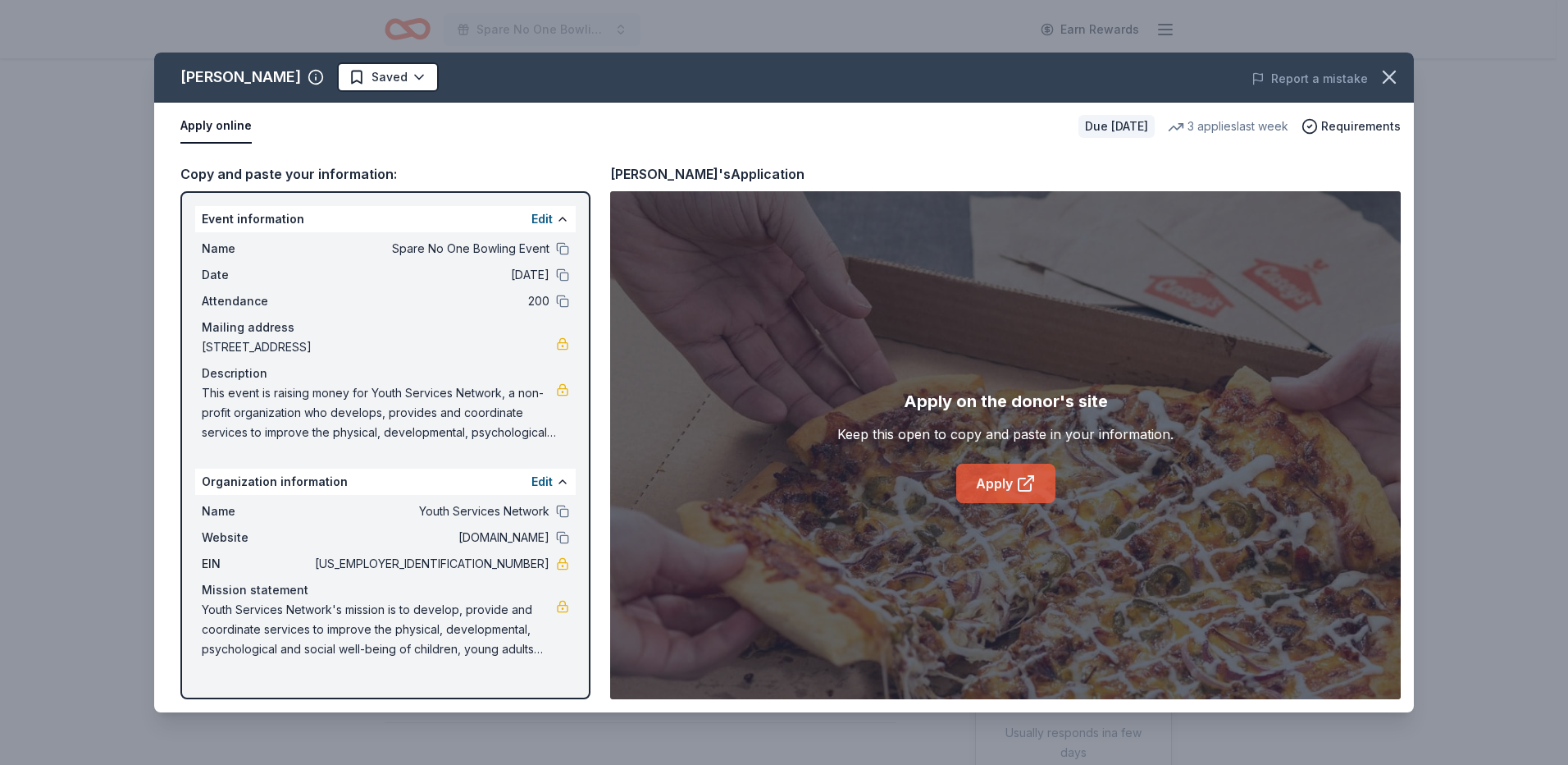
click at [1011, 479] on link "Apply" at bounding box center [1005, 482] width 100 height 39
click at [1391, 67] on icon "button" at bounding box center [1389, 76] width 23 height 23
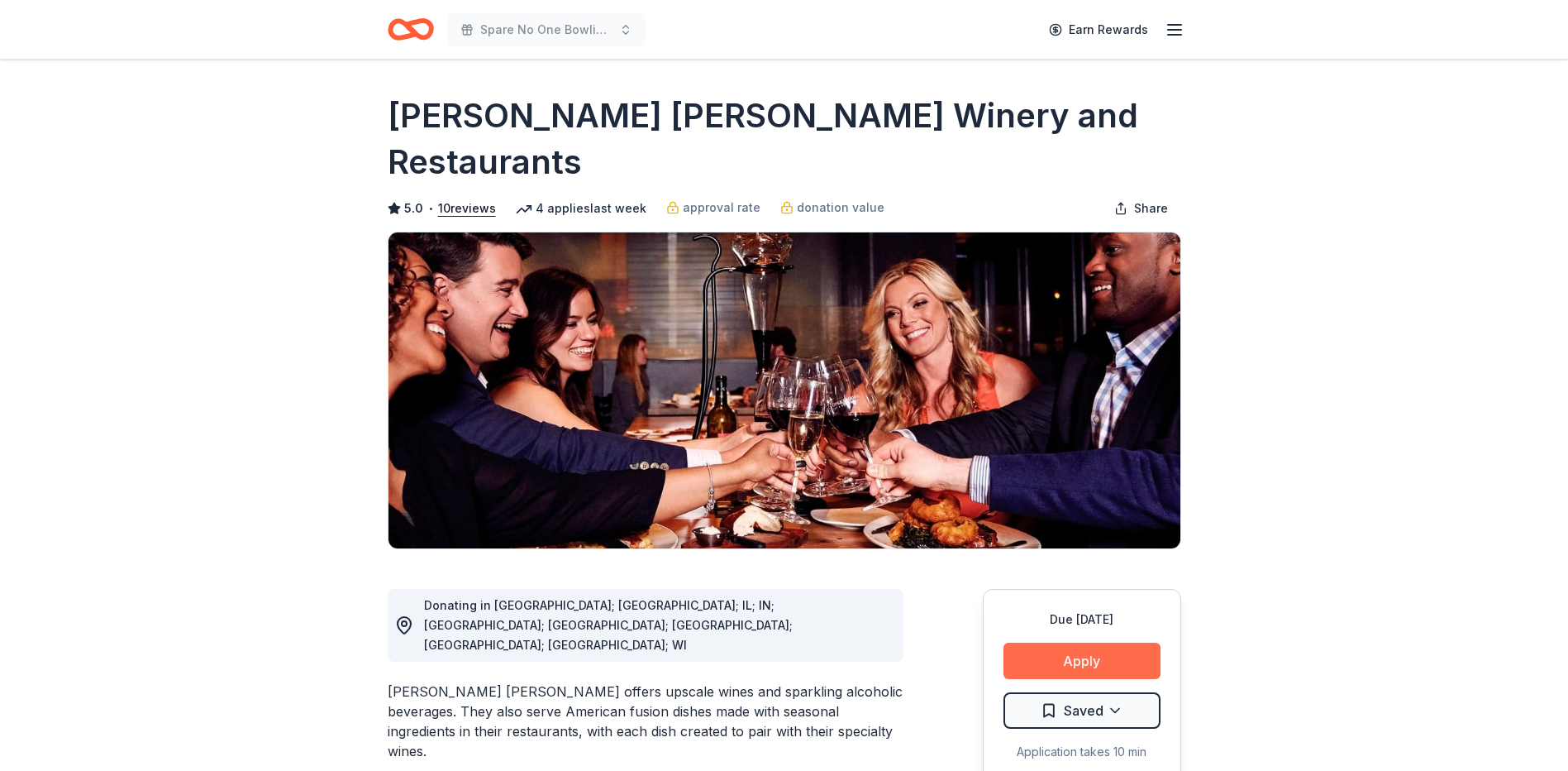
click at [1098, 642] on button "Apply" at bounding box center [1082, 660] width 157 height 37
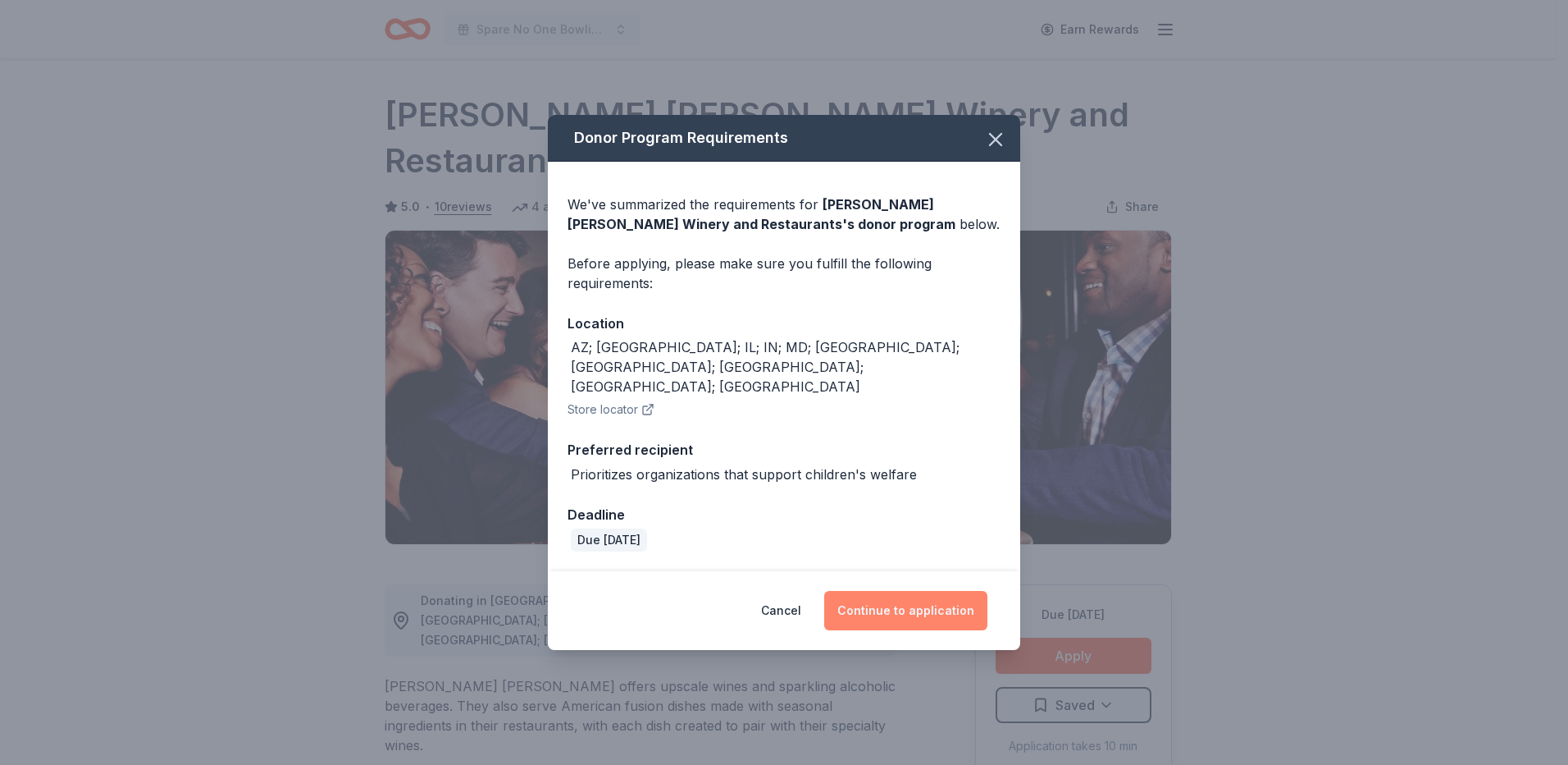
click at [944, 591] on button "Continue to application" at bounding box center [906, 610] width 163 height 39
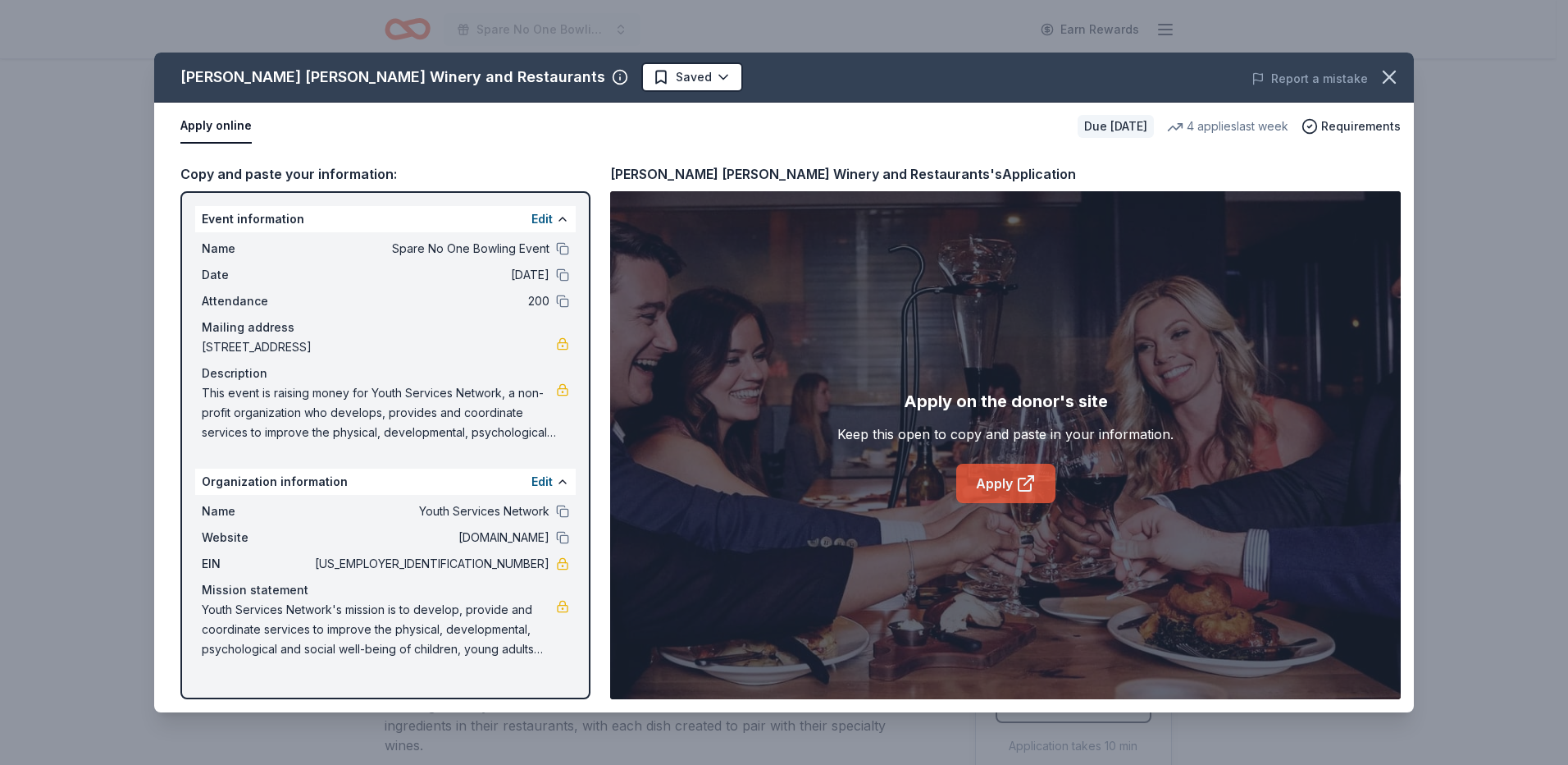
click at [1001, 480] on link "Apply" at bounding box center [1005, 482] width 100 height 39
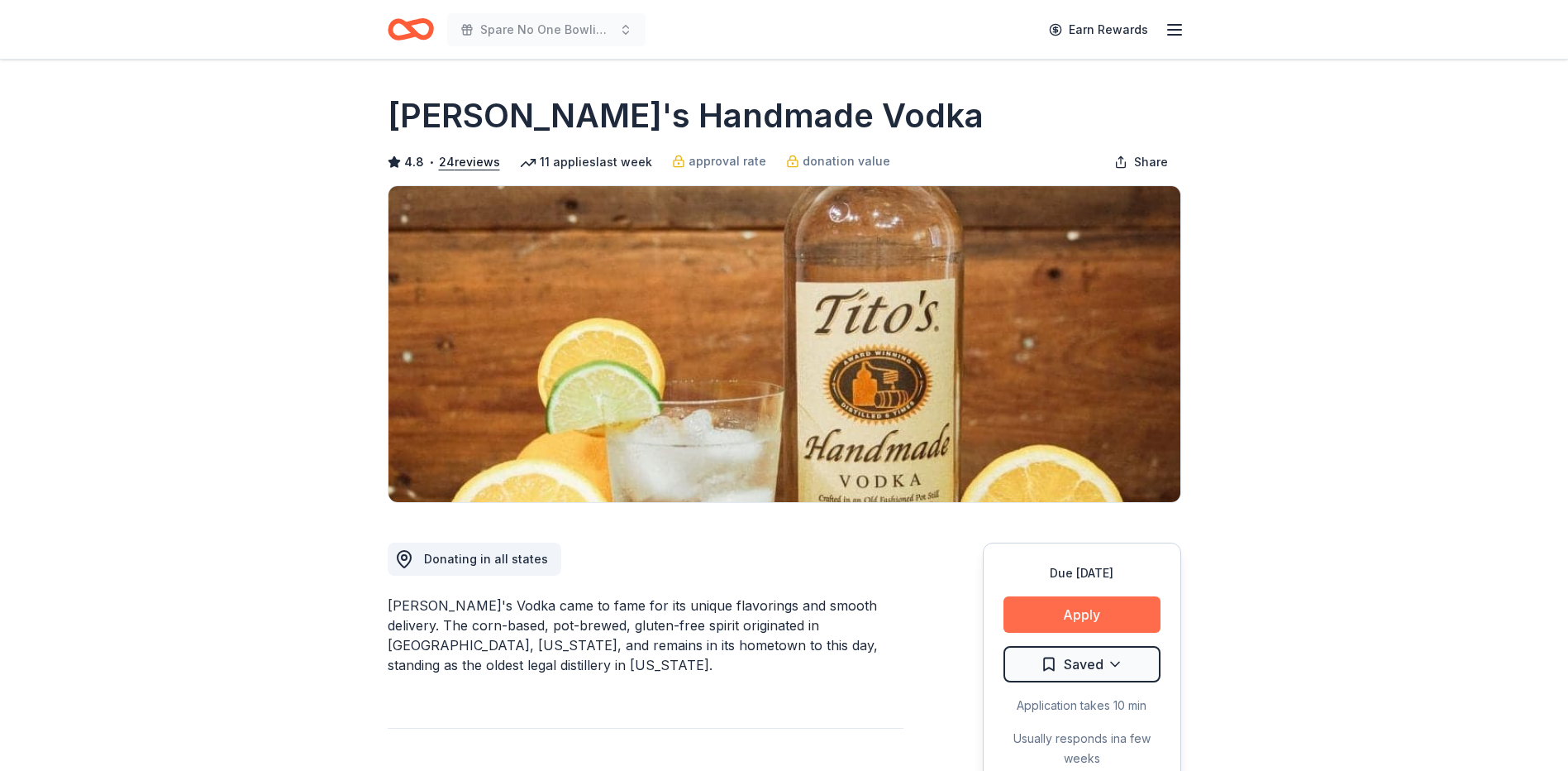
click at [1062, 614] on button "Apply" at bounding box center [1082, 615] width 157 height 37
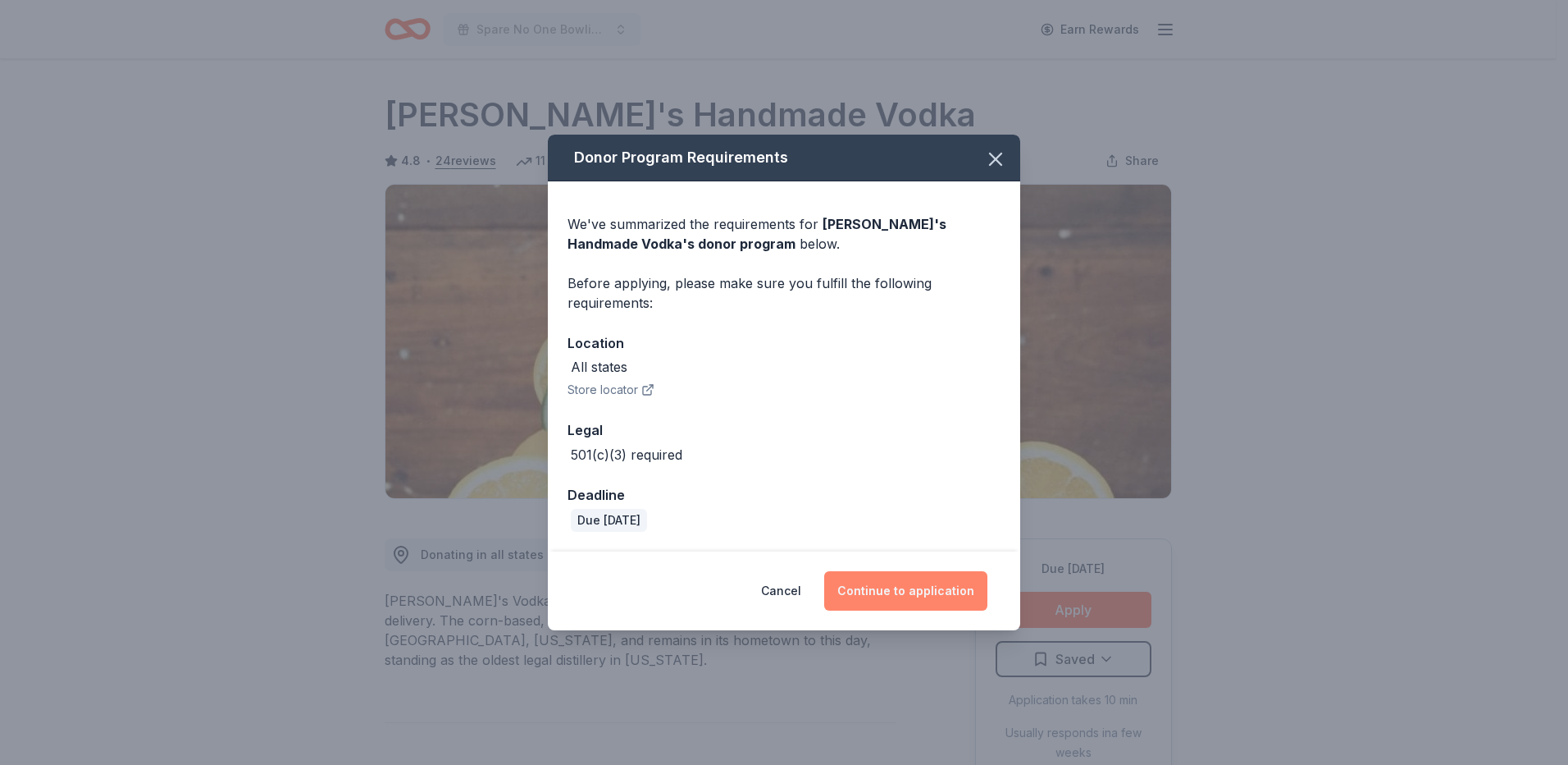
click at [921, 589] on button "Continue to application" at bounding box center [906, 590] width 163 height 39
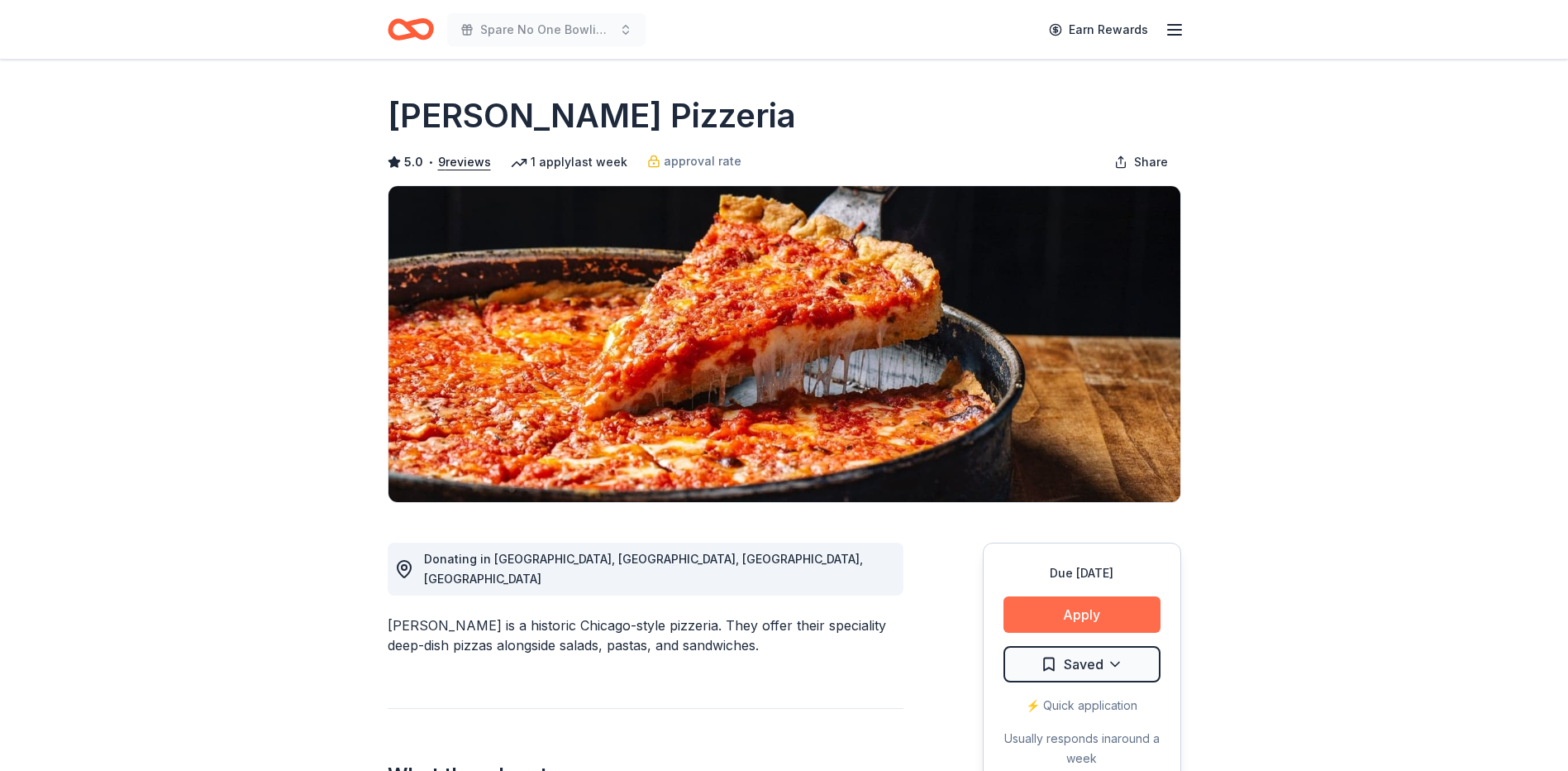
click at [1082, 611] on button "Apply" at bounding box center [1082, 615] width 157 height 37
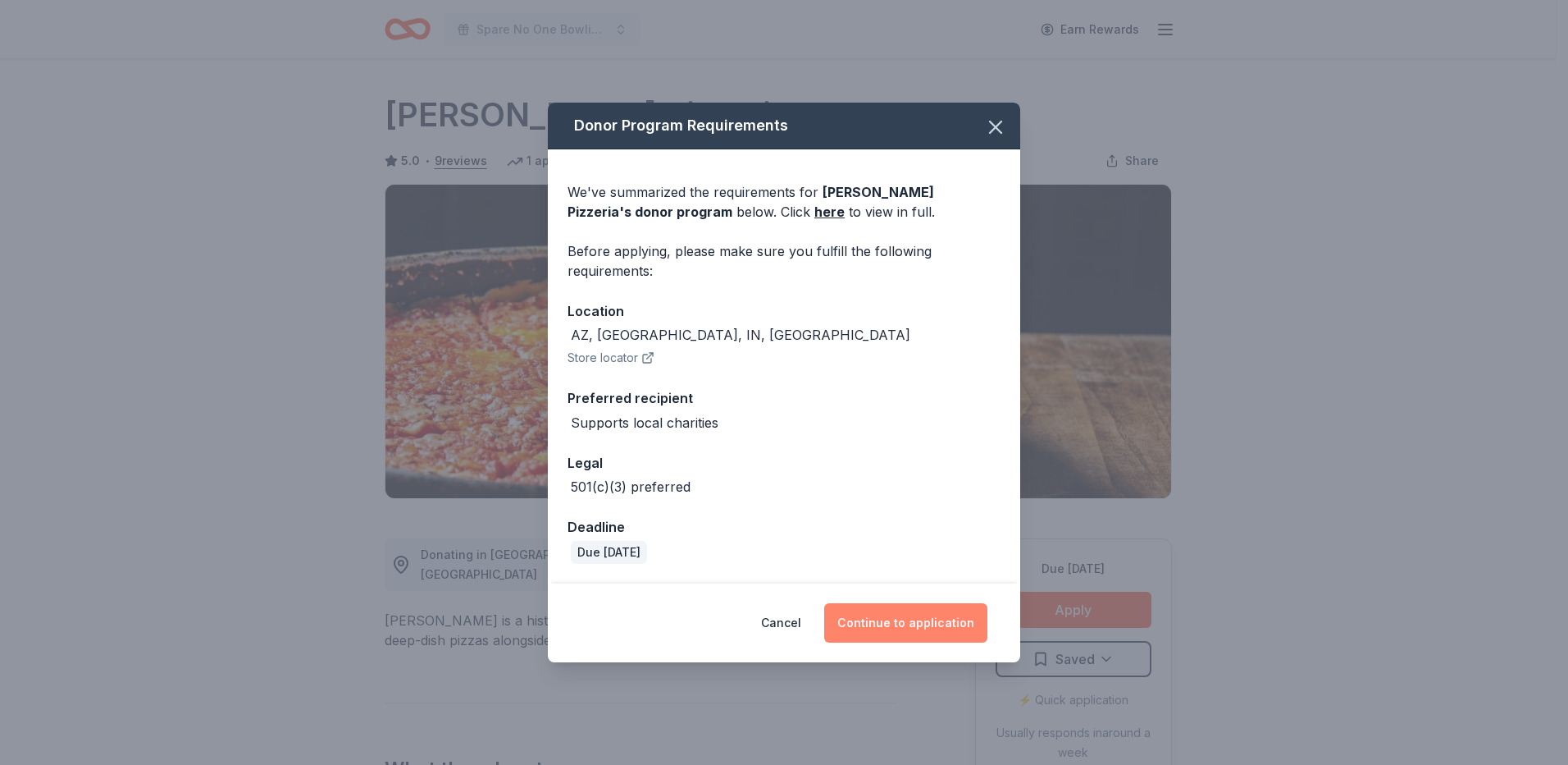
click at [920, 617] on button "Continue to application" at bounding box center [906, 622] width 163 height 39
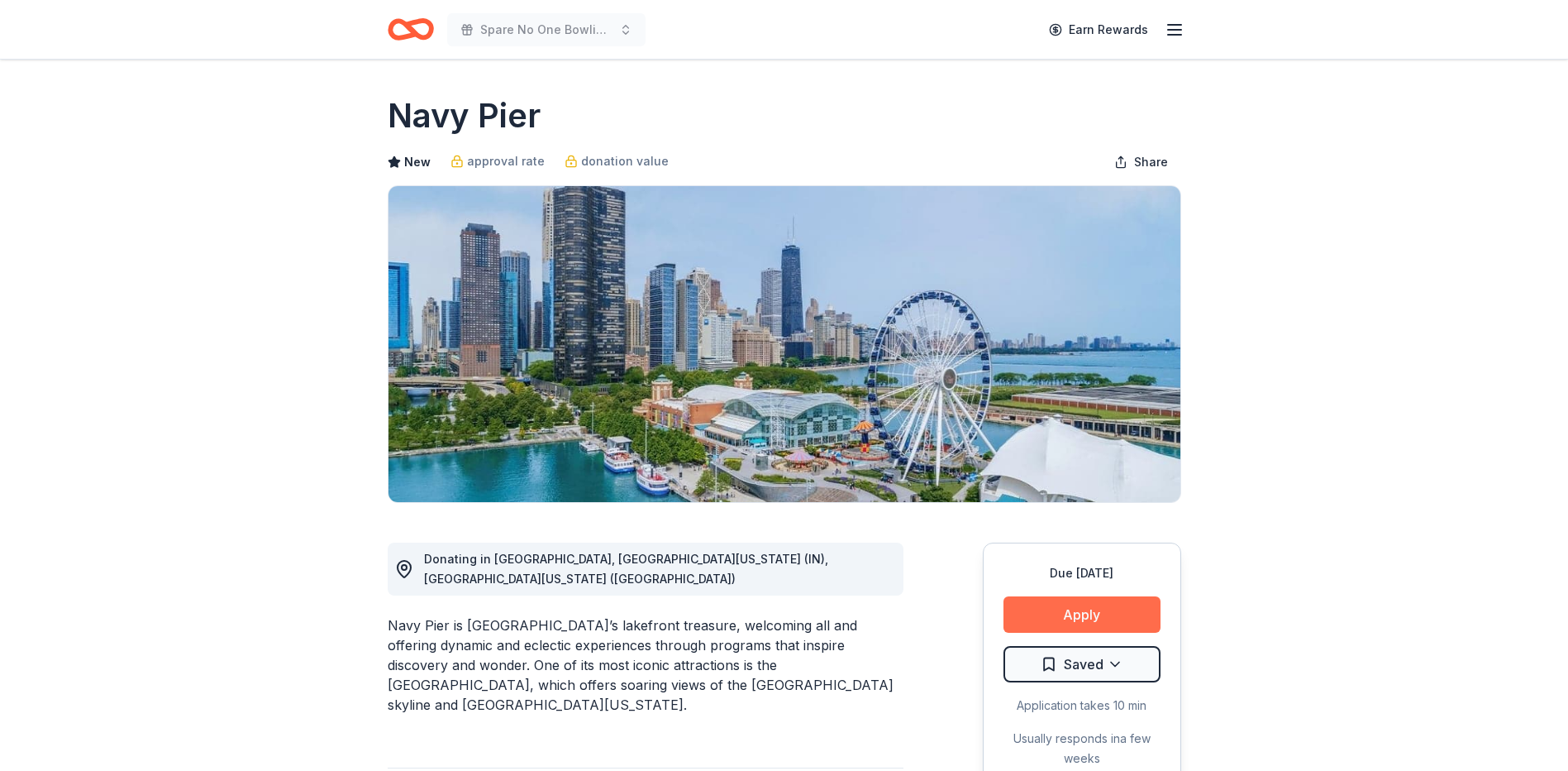
click at [1100, 611] on button "Apply" at bounding box center [1082, 615] width 157 height 37
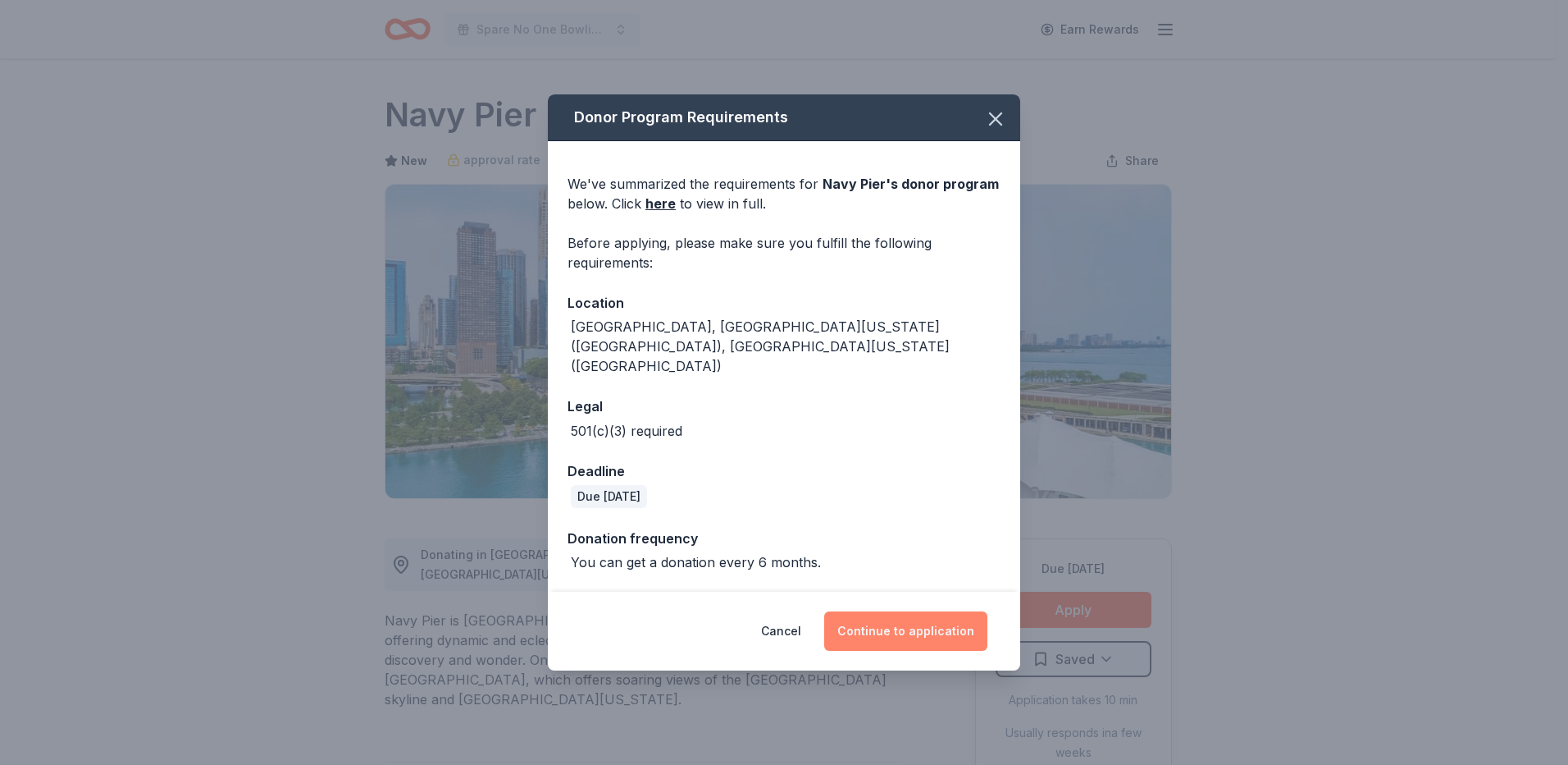
click at [939, 611] on button "Continue to application" at bounding box center [906, 630] width 163 height 39
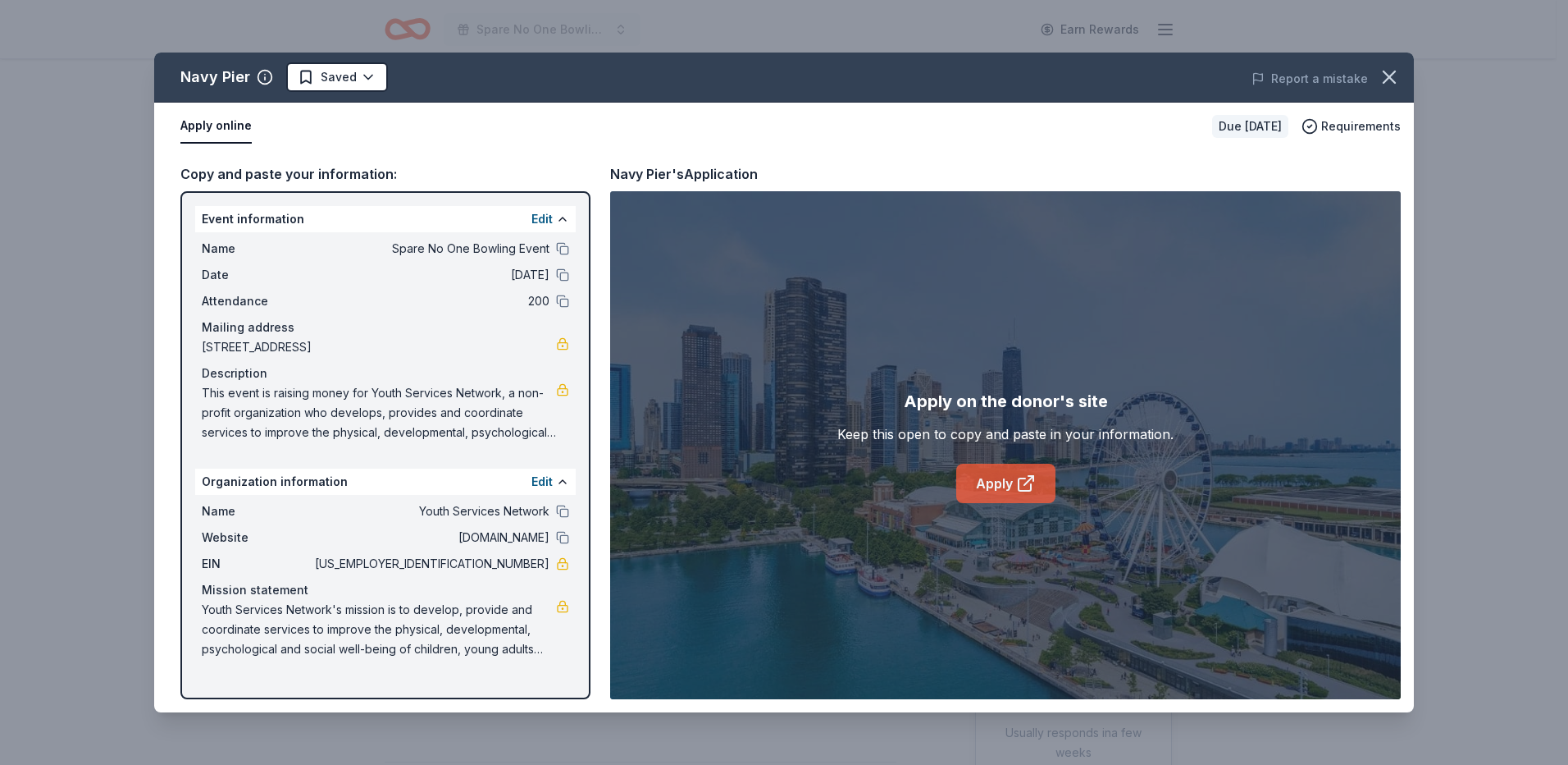
click at [993, 475] on link "Apply" at bounding box center [1005, 482] width 100 height 39
click at [1389, 76] on icon "button" at bounding box center [1389, 77] width 12 height 12
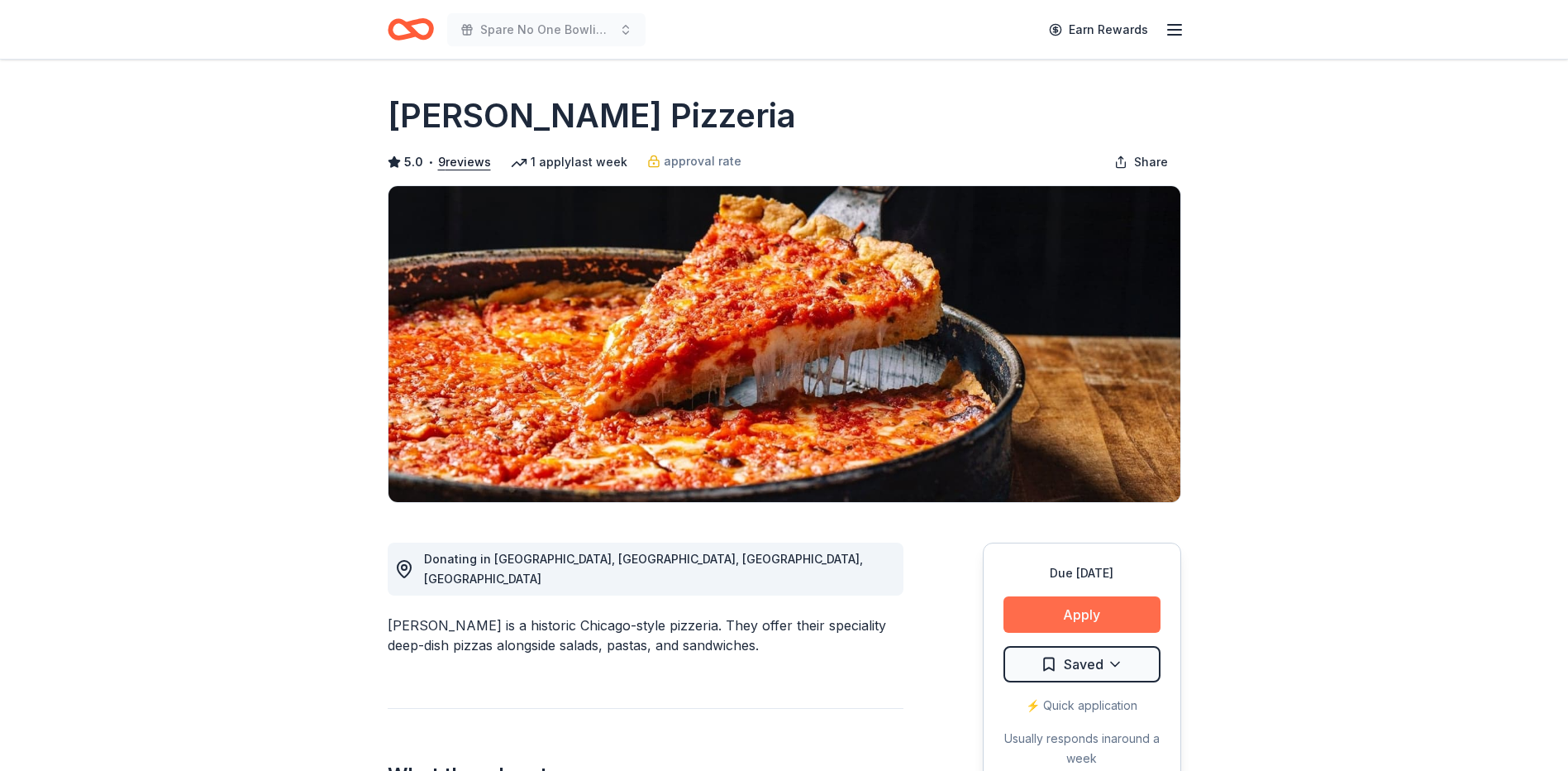
click at [1089, 607] on button "Apply" at bounding box center [1082, 615] width 157 height 37
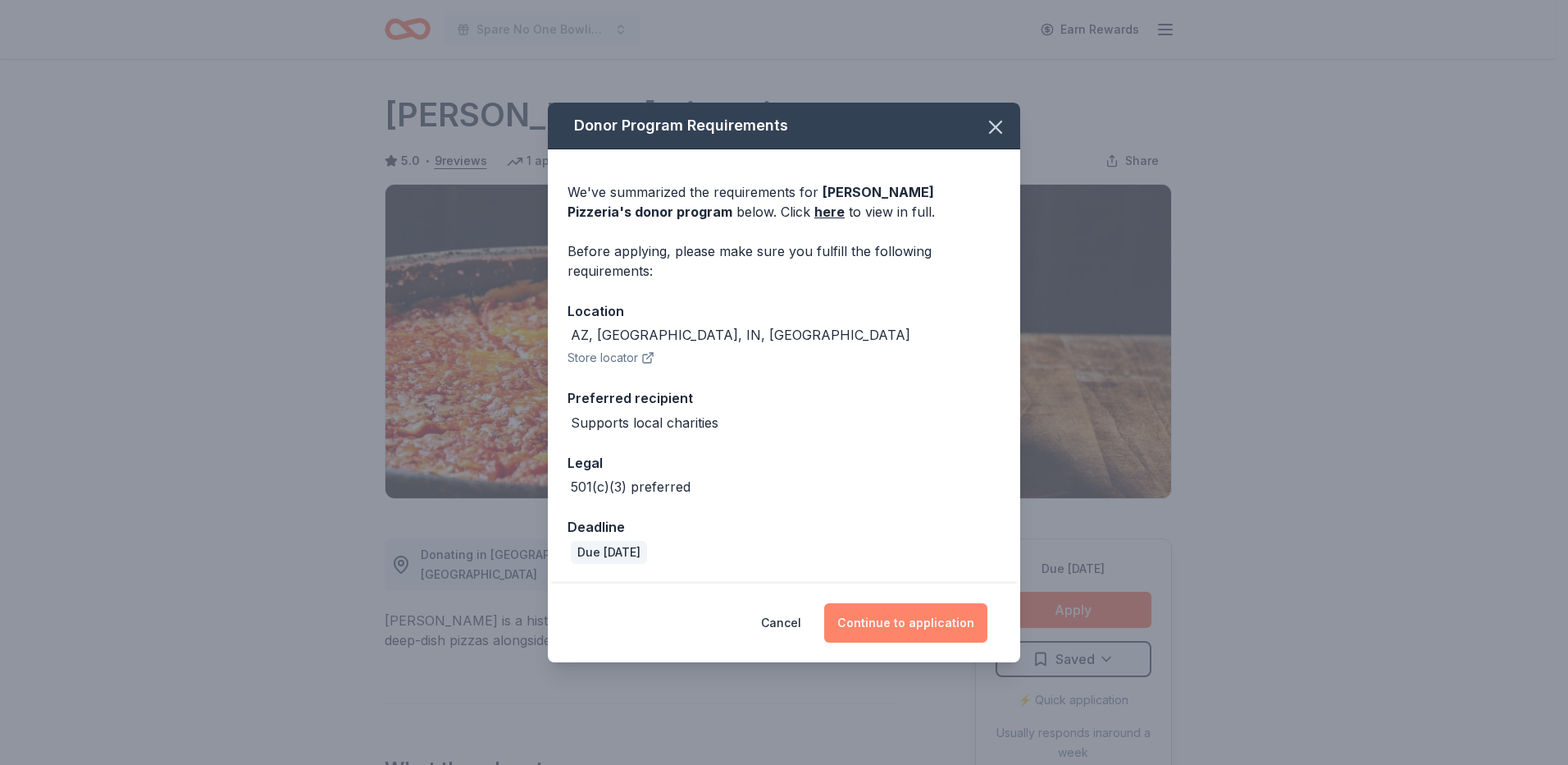
click at [932, 632] on button "Continue to application" at bounding box center [906, 622] width 163 height 39
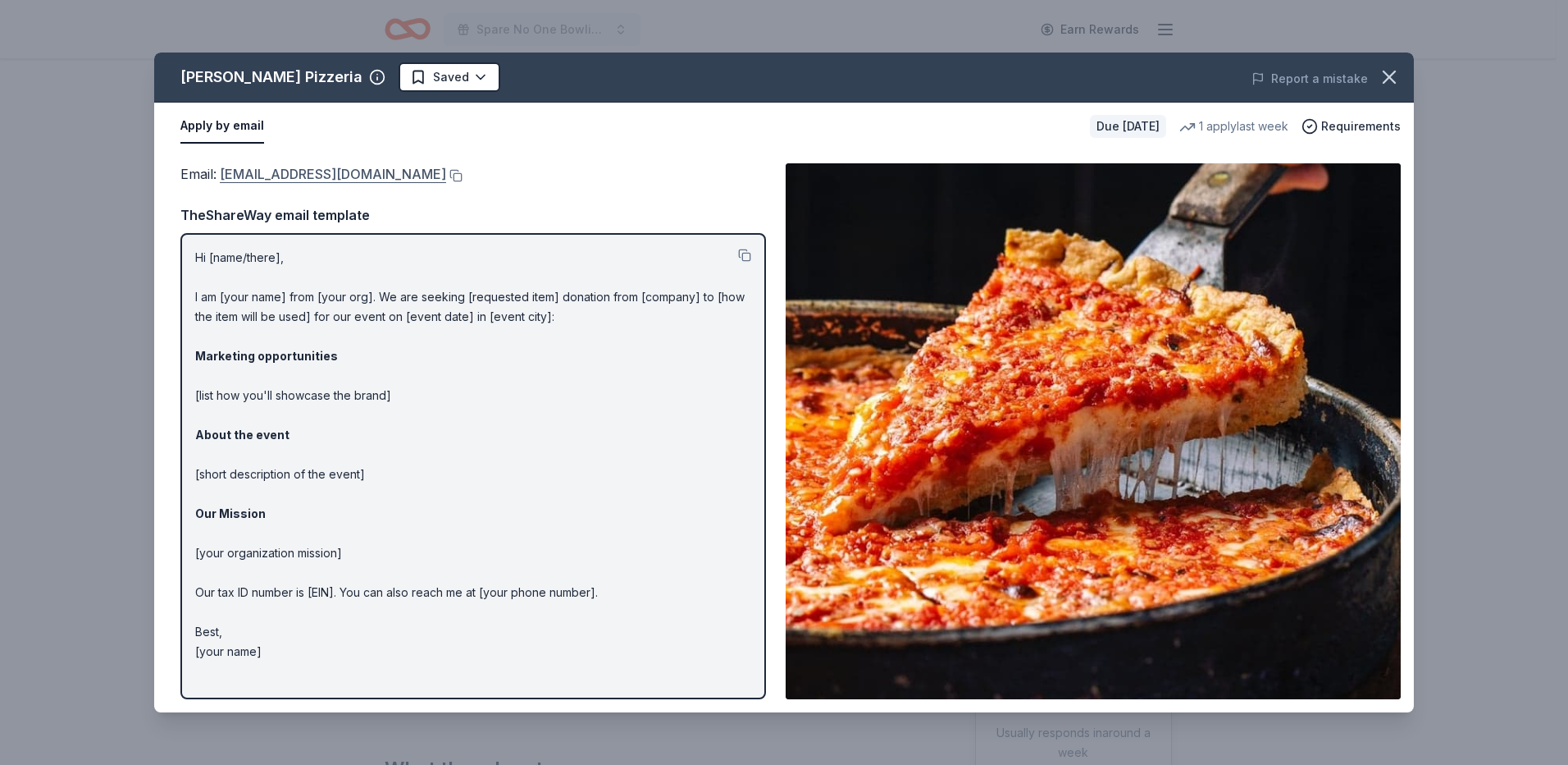
click at [376, 171] on link "donations@loumalnatis.com" at bounding box center [333, 174] width 226 height 22
click at [446, 175] on button at bounding box center [454, 175] width 16 height 13
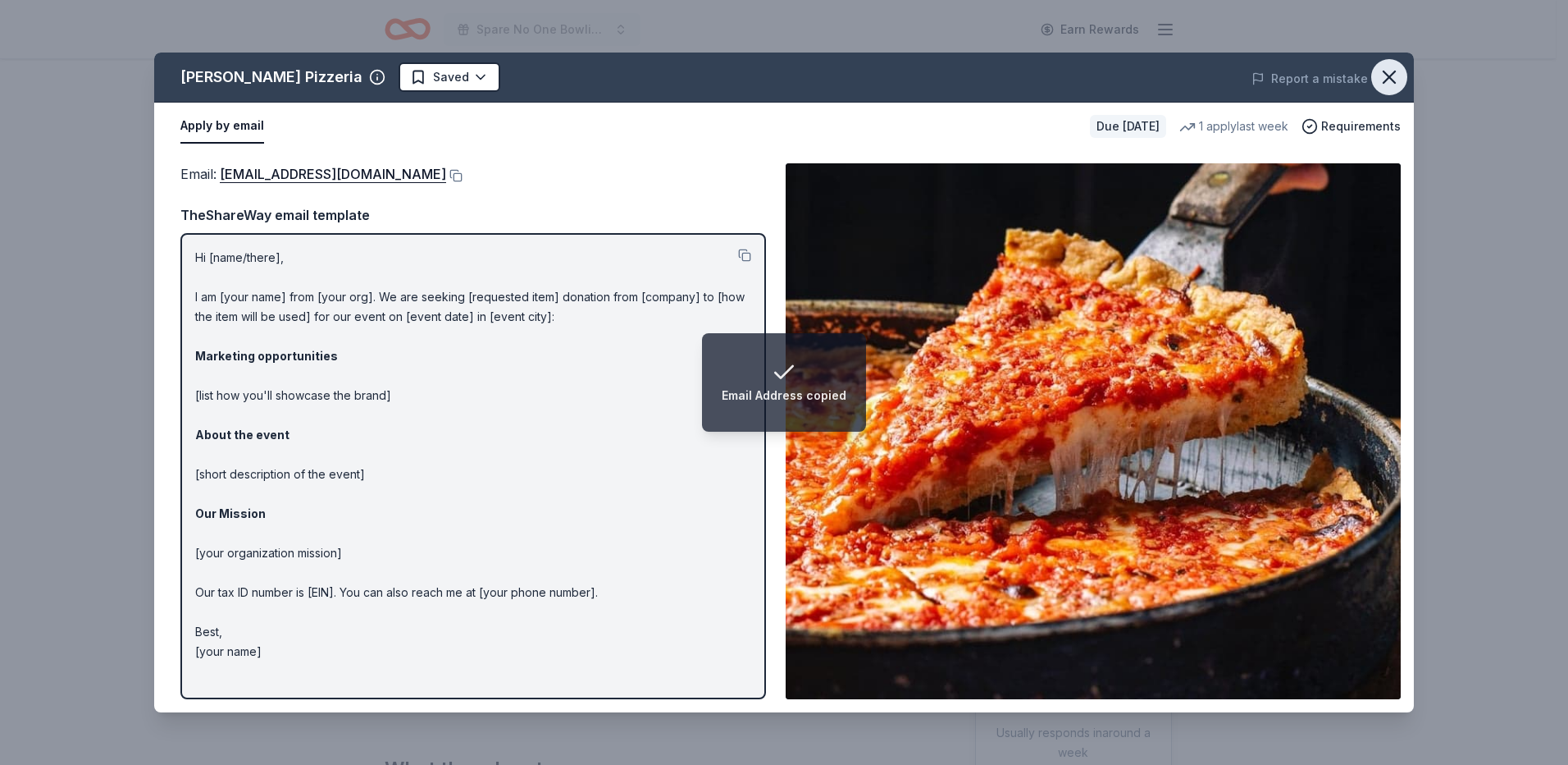
click at [1389, 75] on icon "button" at bounding box center [1389, 76] width 23 height 23
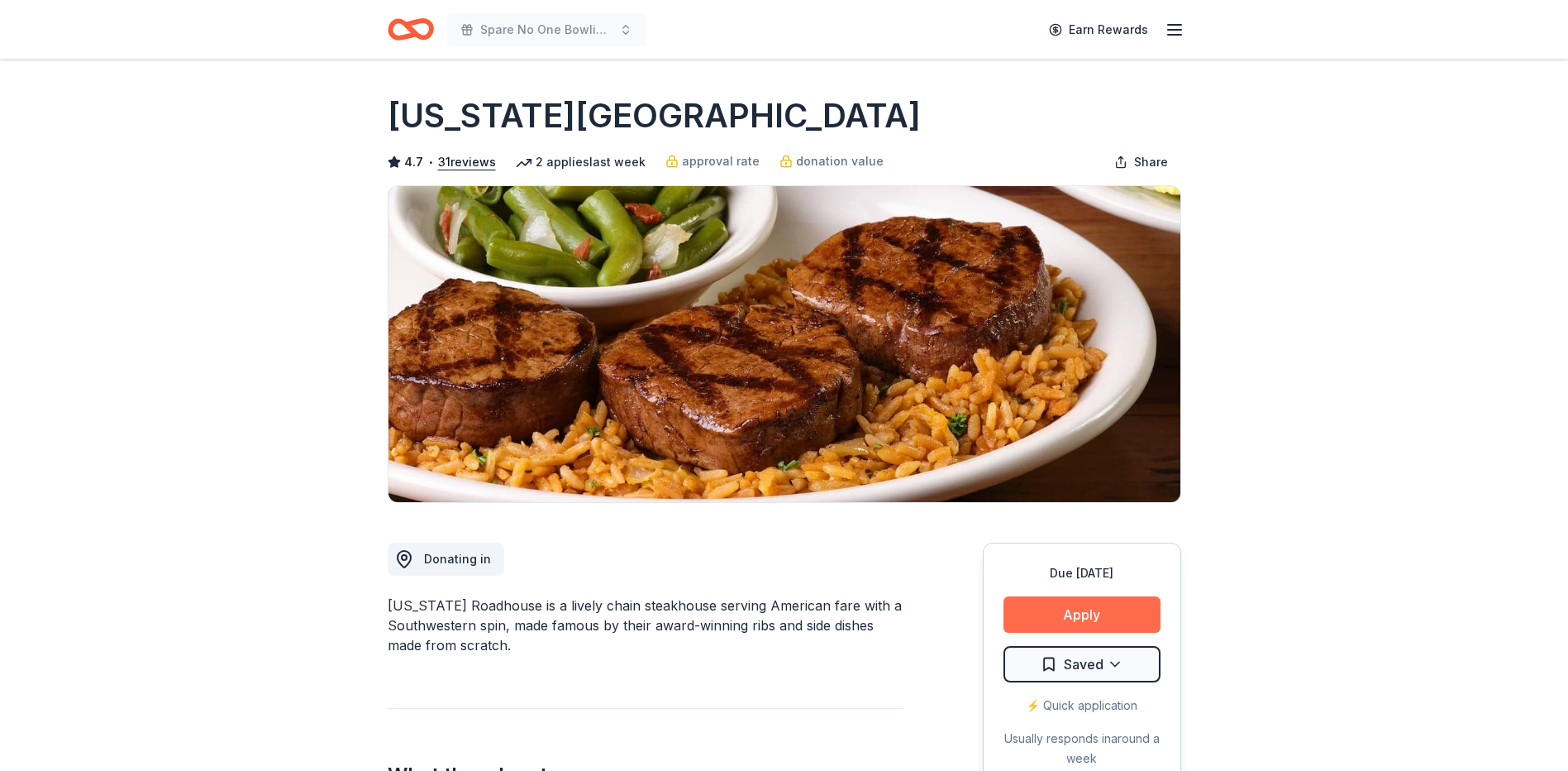
click at [1102, 609] on button "Apply" at bounding box center [1082, 615] width 157 height 37
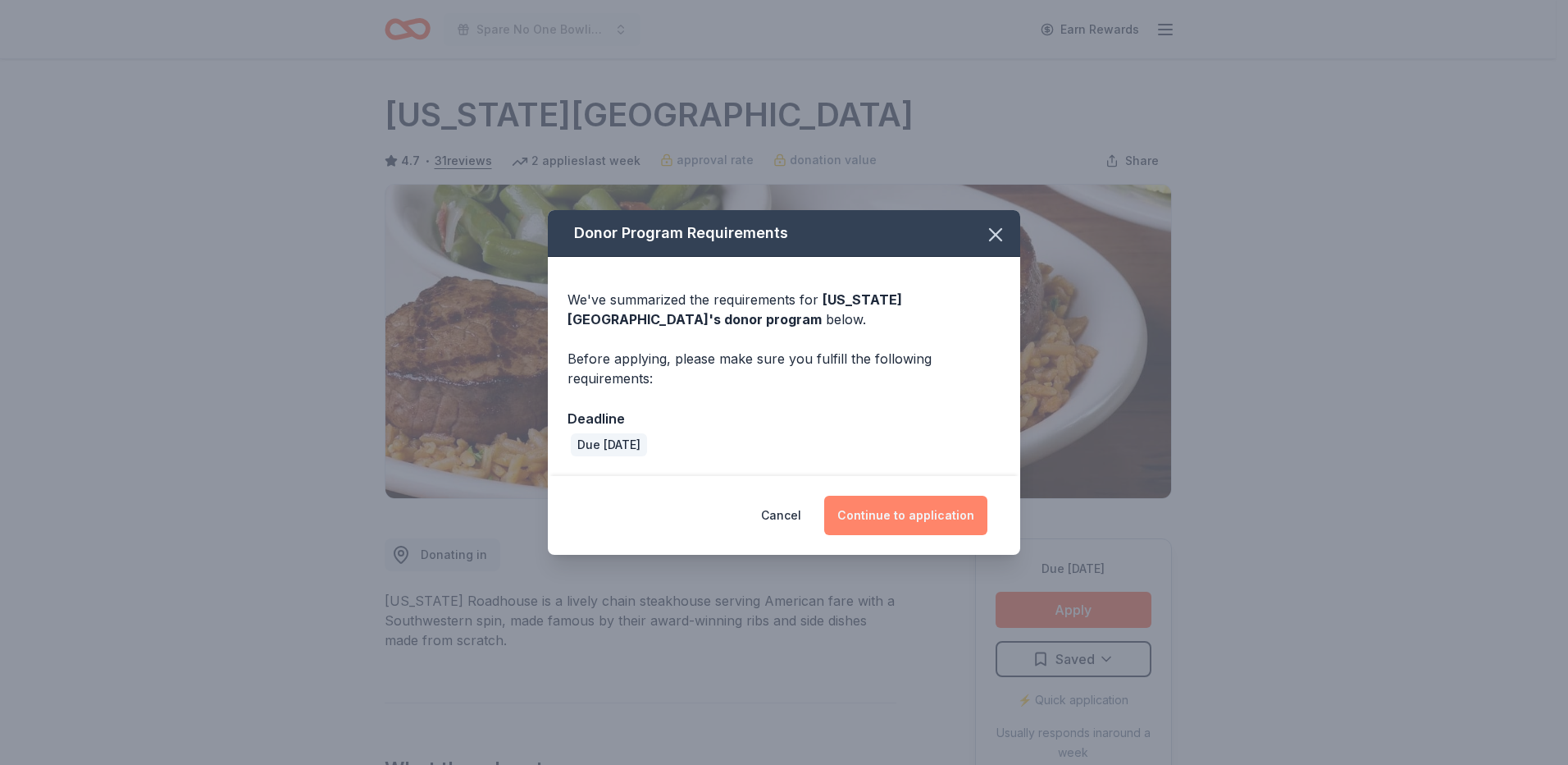
click at [917, 514] on button "Continue to application" at bounding box center [906, 515] width 163 height 39
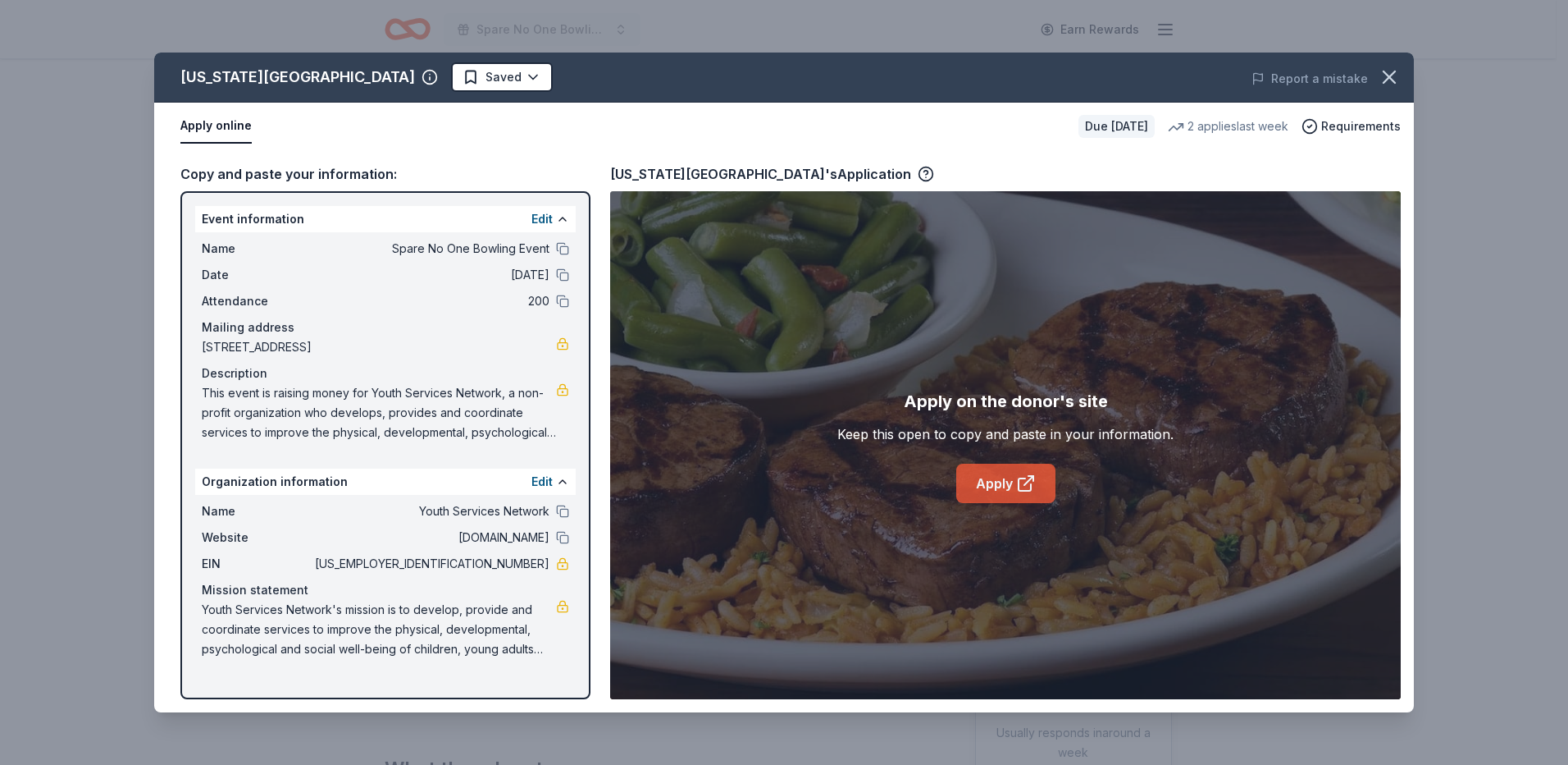
click at [1009, 479] on link "Apply" at bounding box center [1005, 482] width 100 height 39
click at [1011, 480] on link "Apply" at bounding box center [1005, 482] width 100 height 39
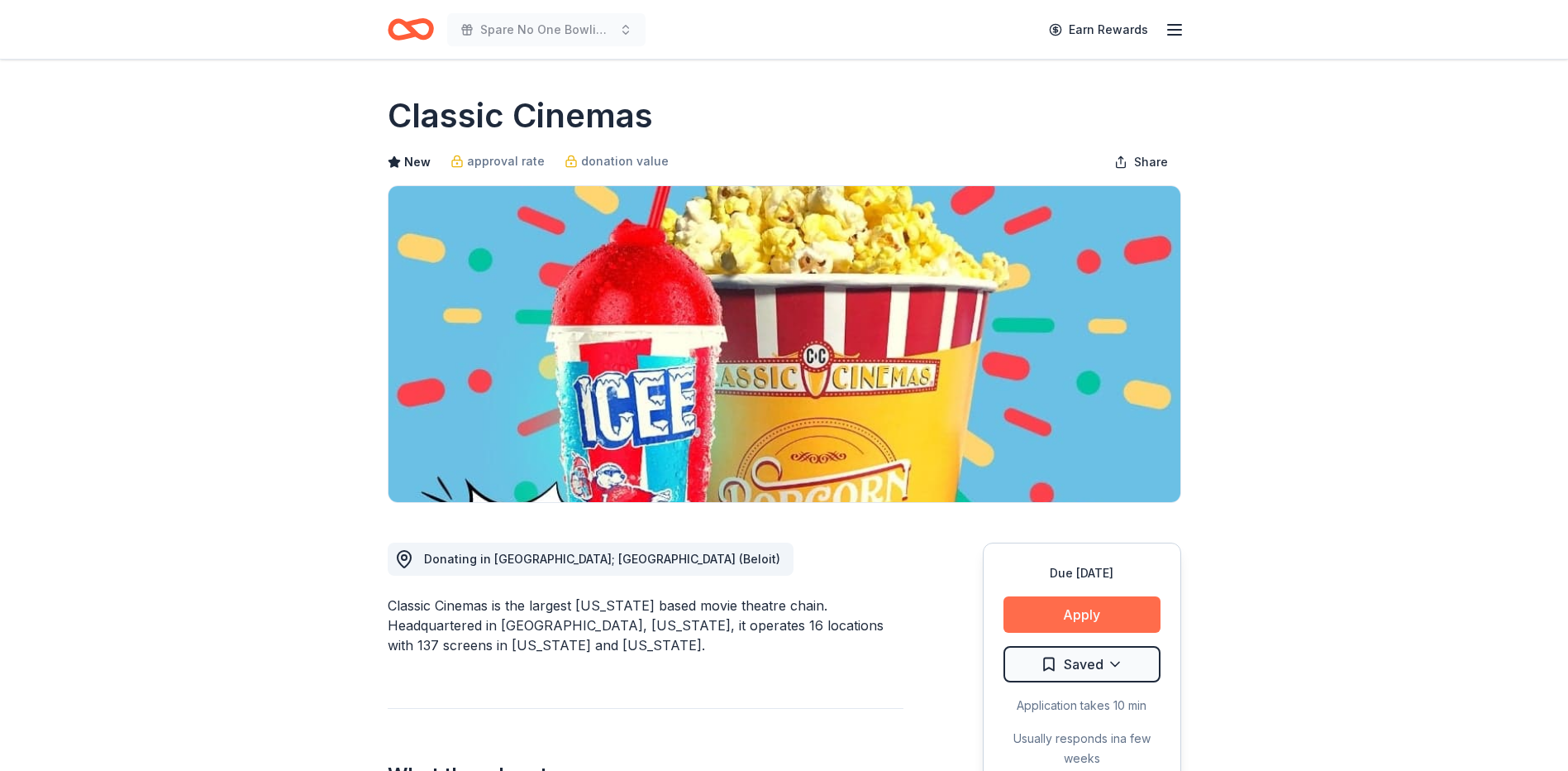
click at [1044, 618] on button "Apply" at bounding box center [1082, 615] width 157 height 37
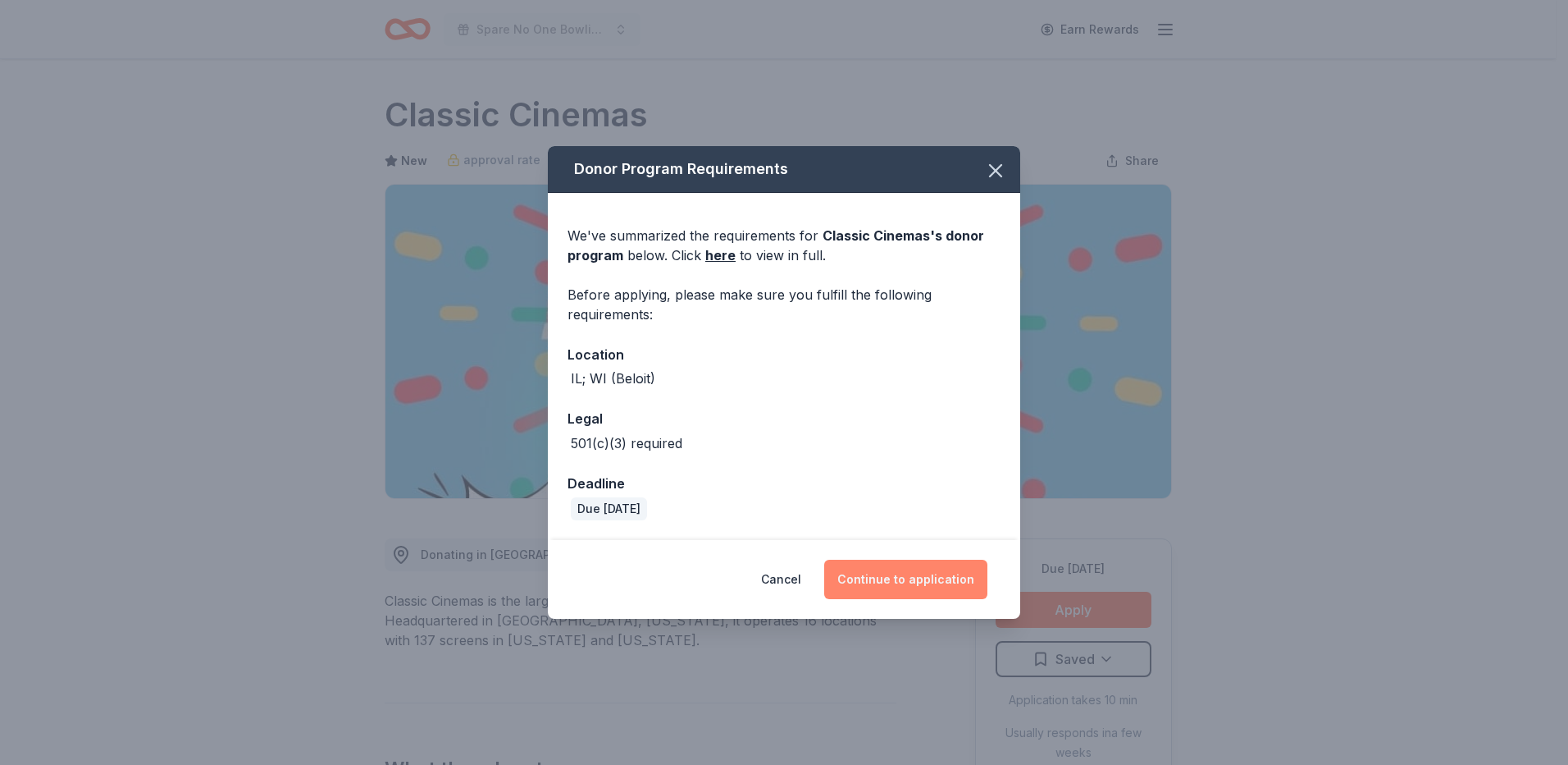
click at [882, 568] on button "Continue to application" at bounding box center [906, 578] width 163 height 39
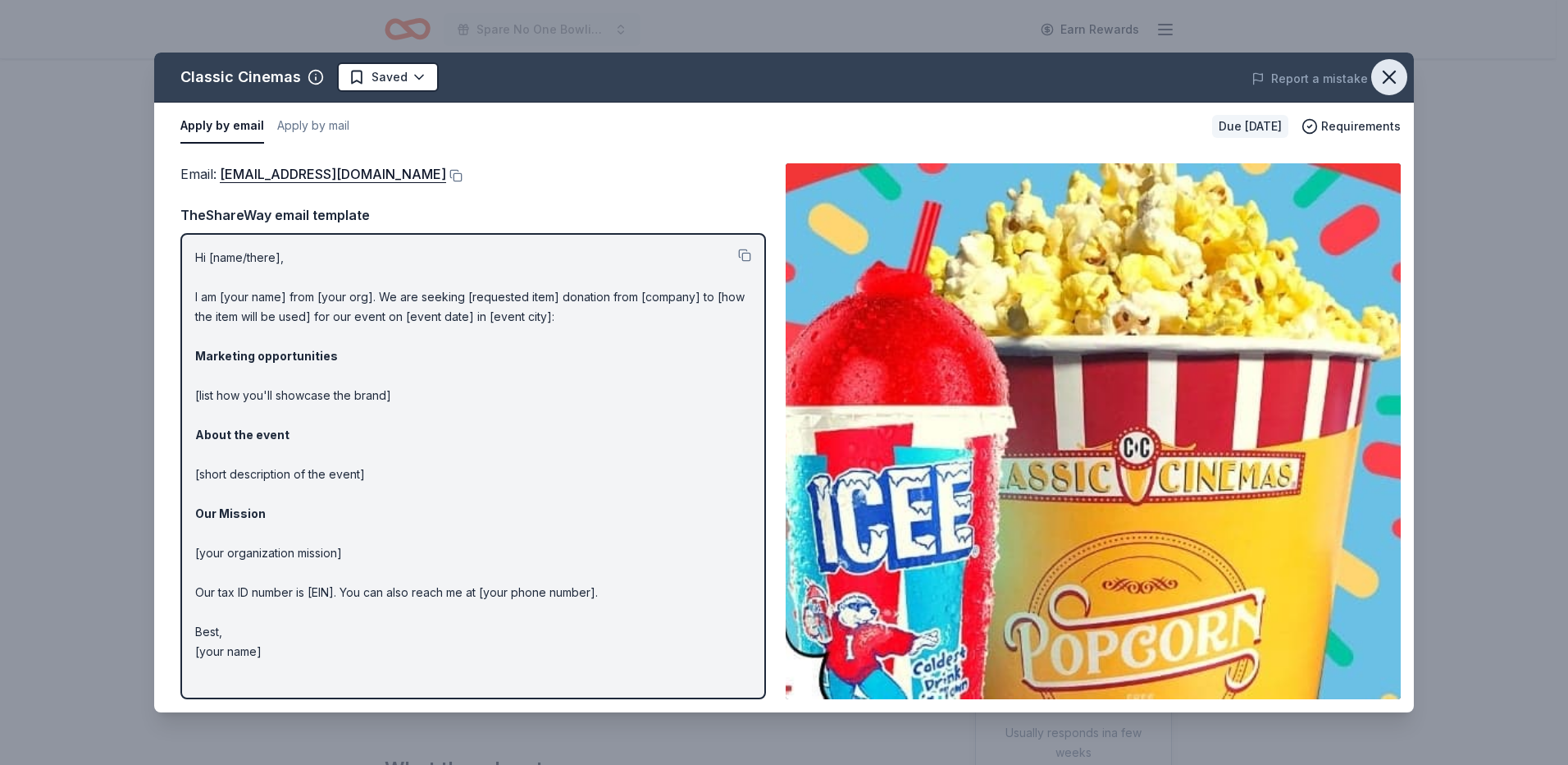
click at [1389, 85] on icon "button" at bounding box center [1389, 76] width 23 height 23
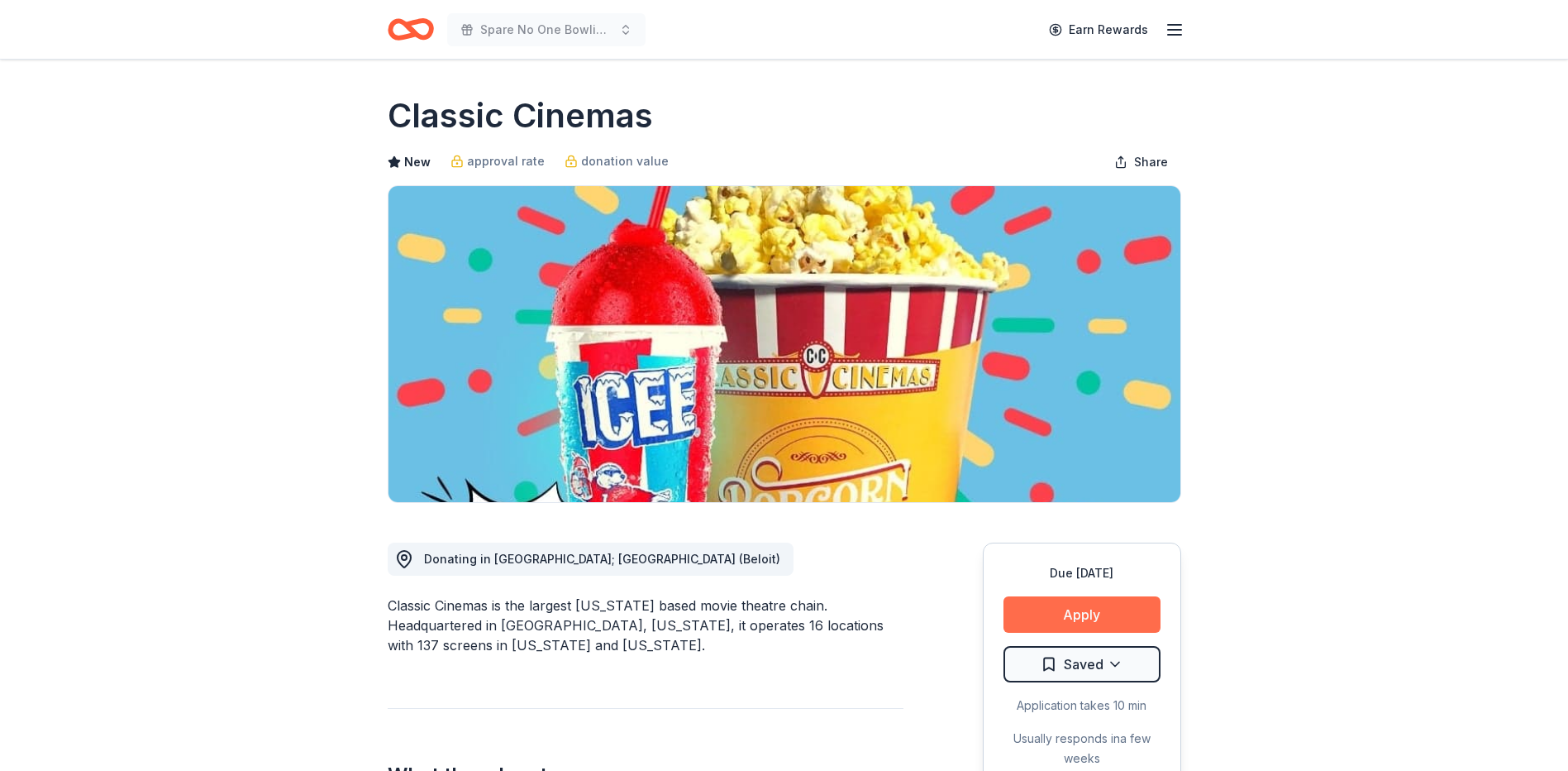
click at [1079, 606] on button "Apply" at bounding box center [1082, 615] width 157 height 37
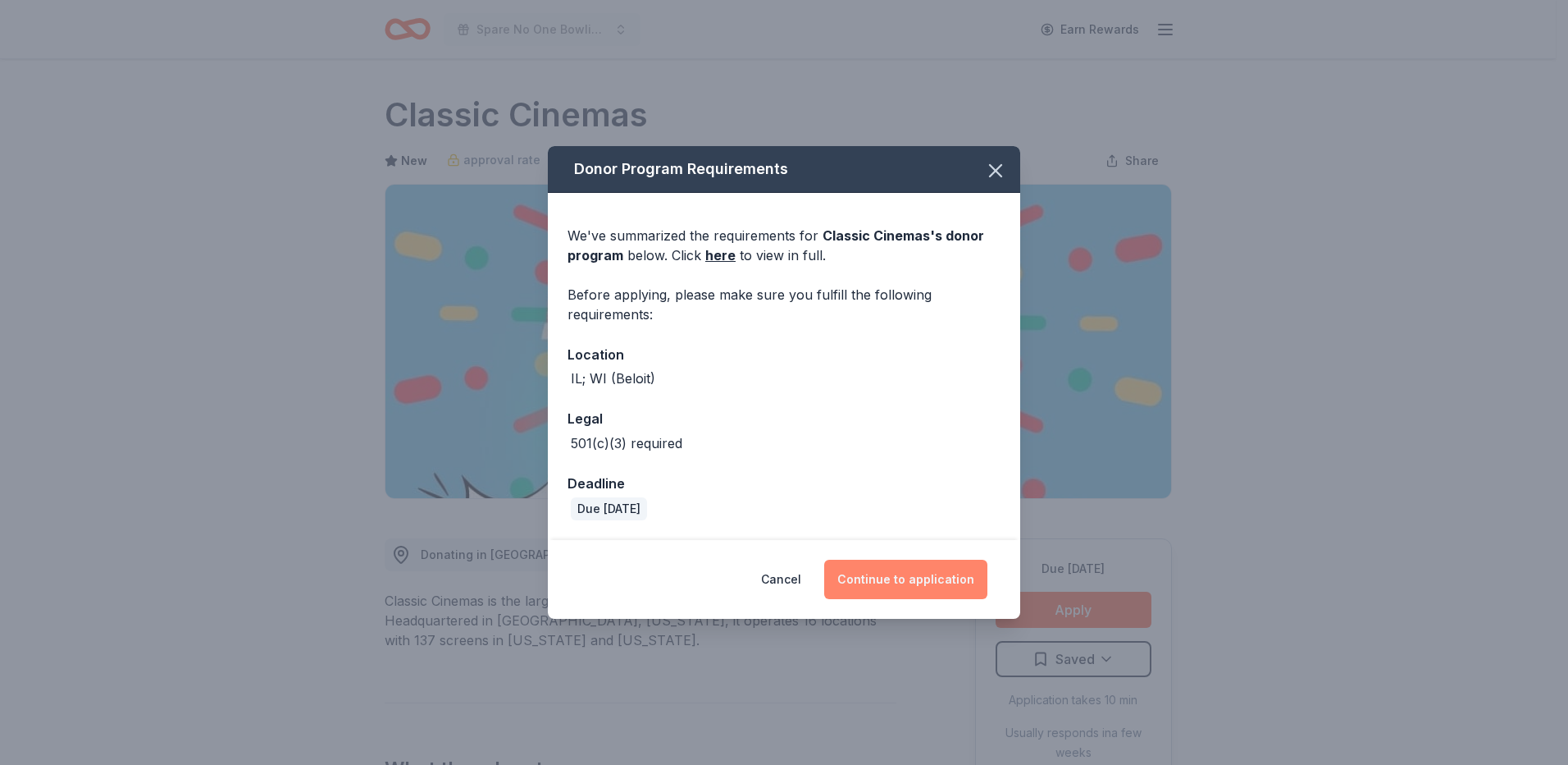
click at [930, 576] on button "Continue to application" at bounding box center [906, 578] width 163 height 39
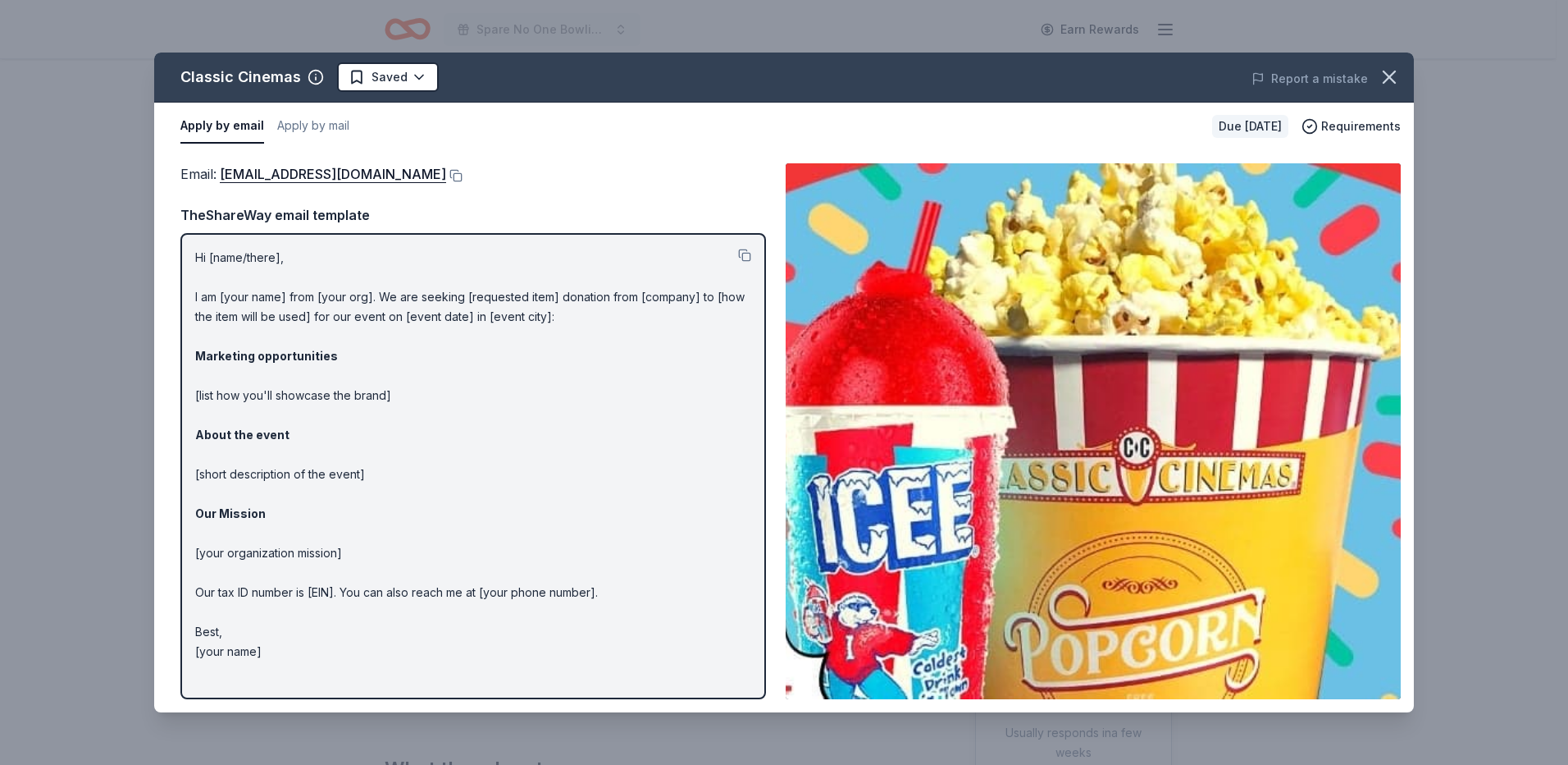
drag, startPoint x: 406, startPoint y: 173, endPoint x: 441, endPoint y: 169, distance: 35.2
click at [418, 174] on div "Email : hsmit@classiccinemas.com" at bounding box center [473, 174] width 585 height 22
click at [1381, 74] on icon "button" at bounding box center [1389, 76] width 23 height 23
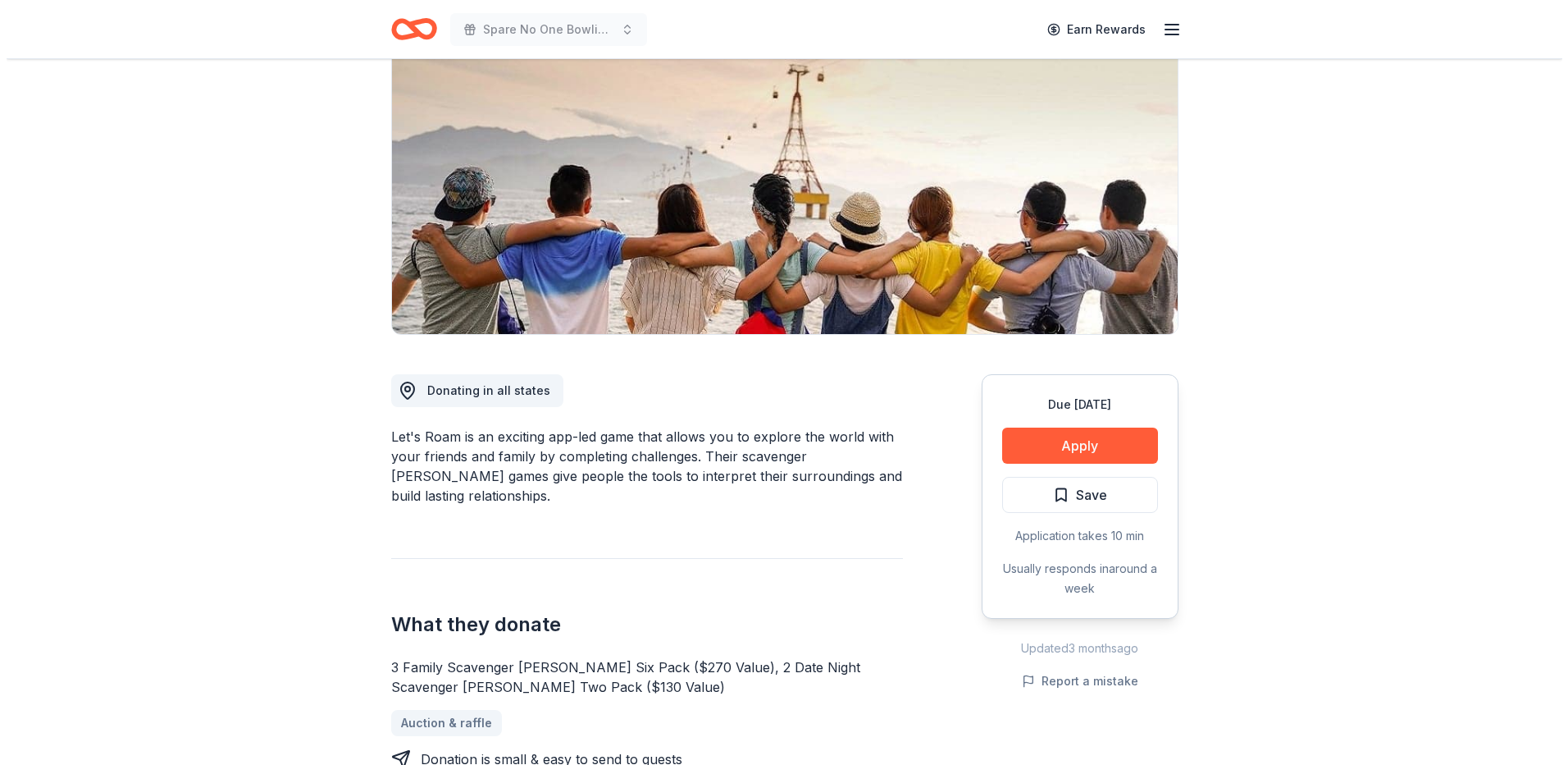
scroll to position [247, 0]
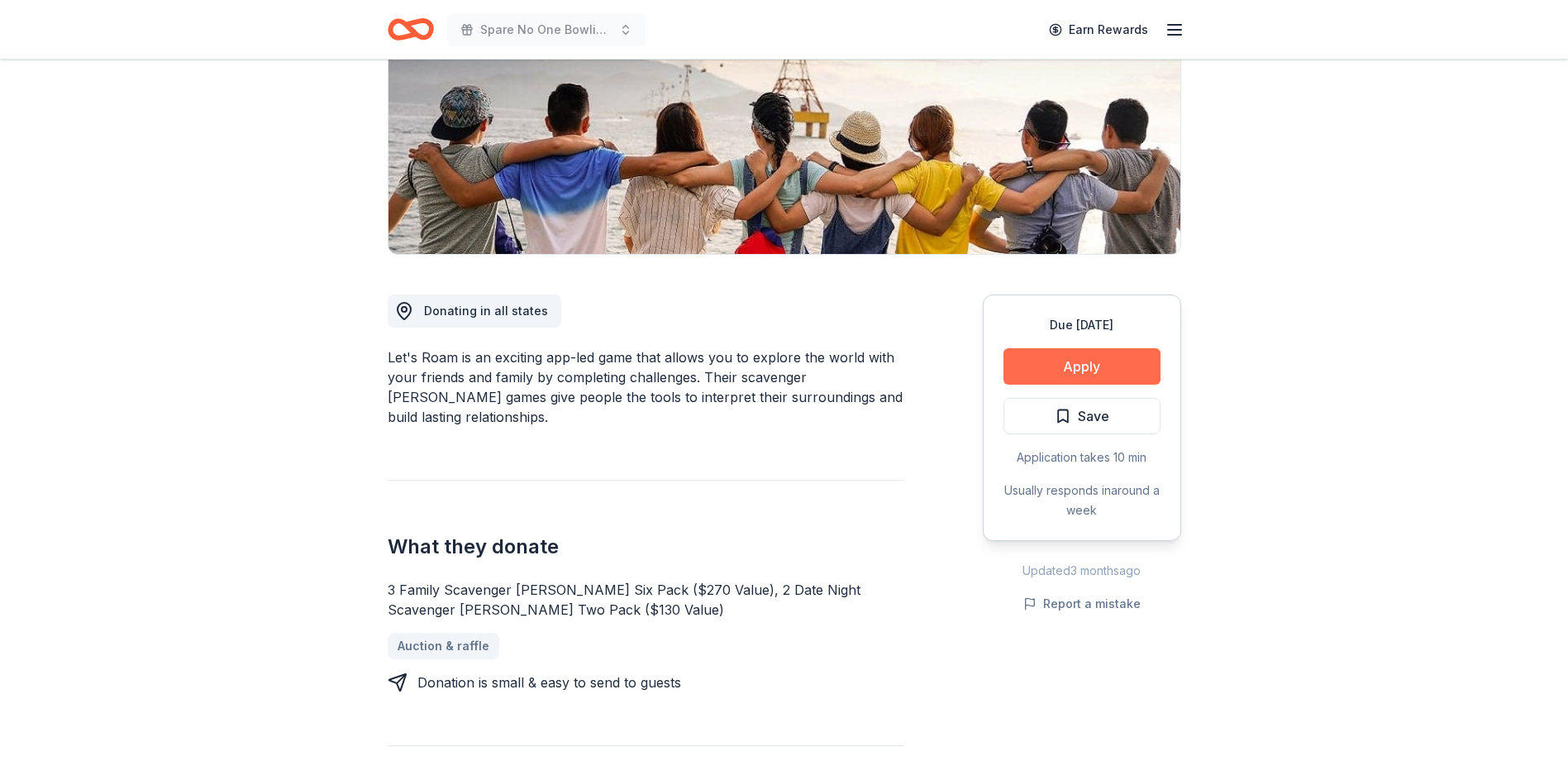
click at [1116, 362] on button "Apply" at bounding box center [1082, 366] width 157 height 37
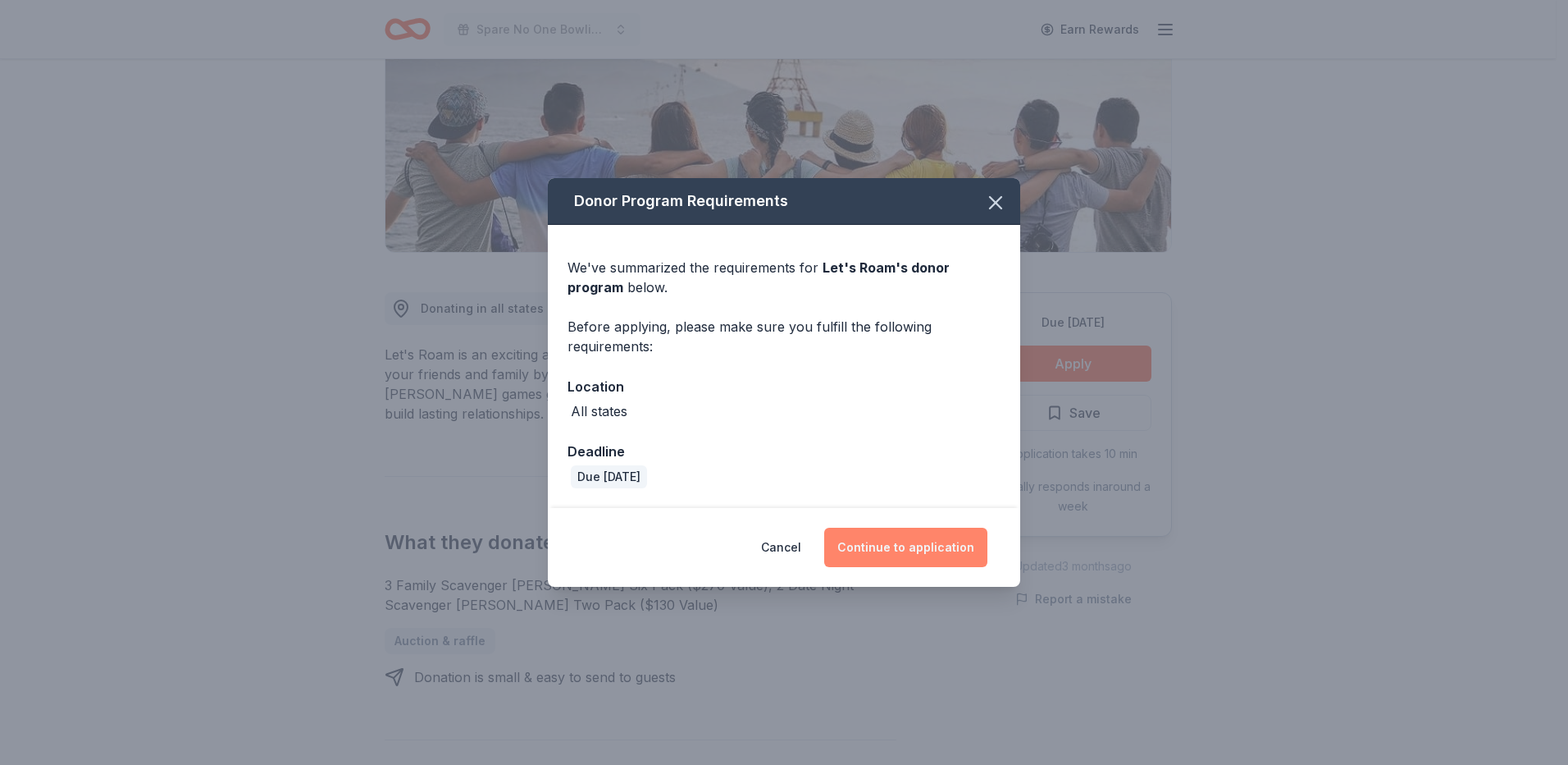
click at [935, 546] on button "Continue to application" at bounding box center [906, 547] width 163 height 39
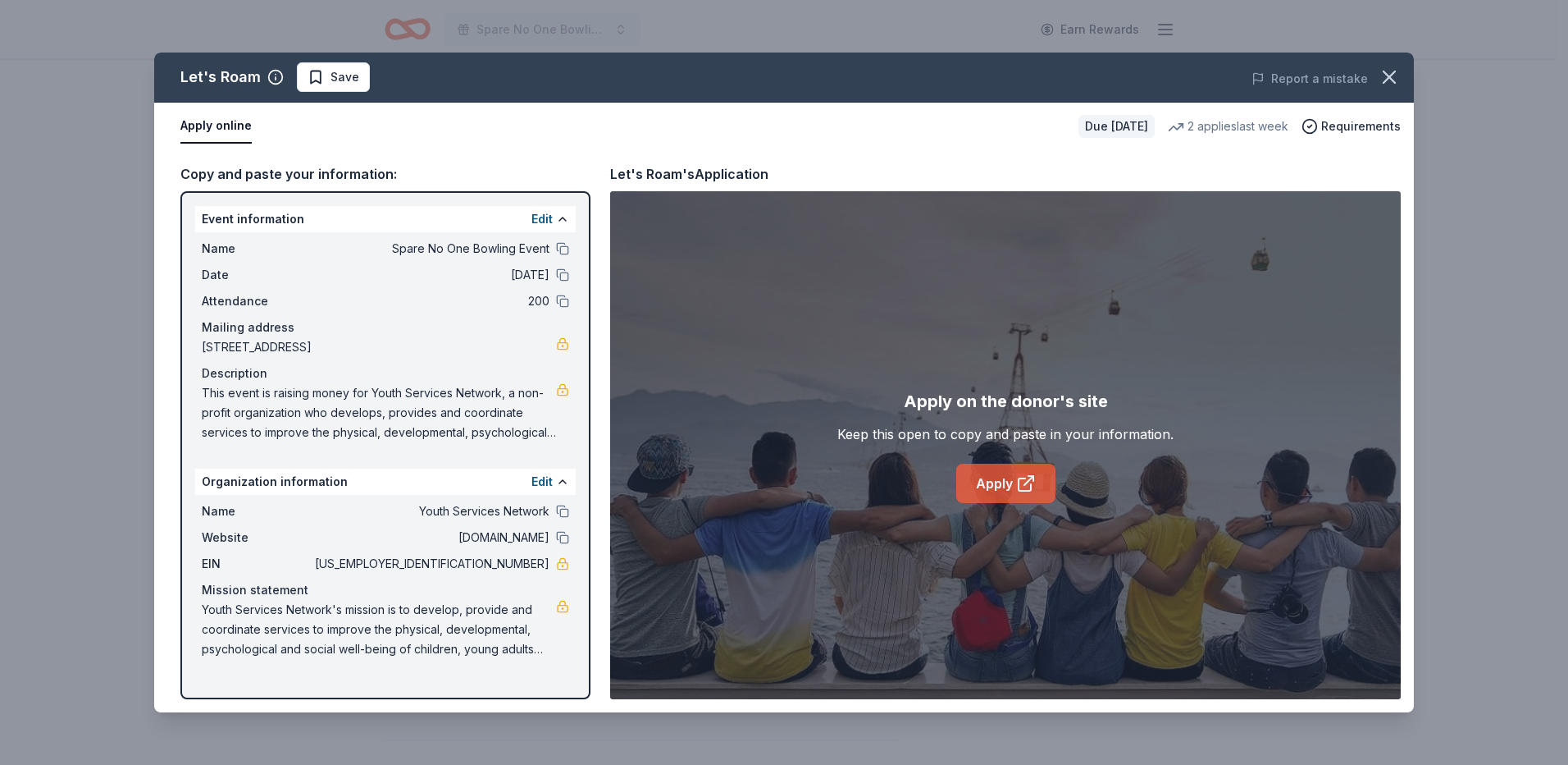
click at [1015, 473] on link "Apply" at bounding box center [1005, 482] width 100 height 39
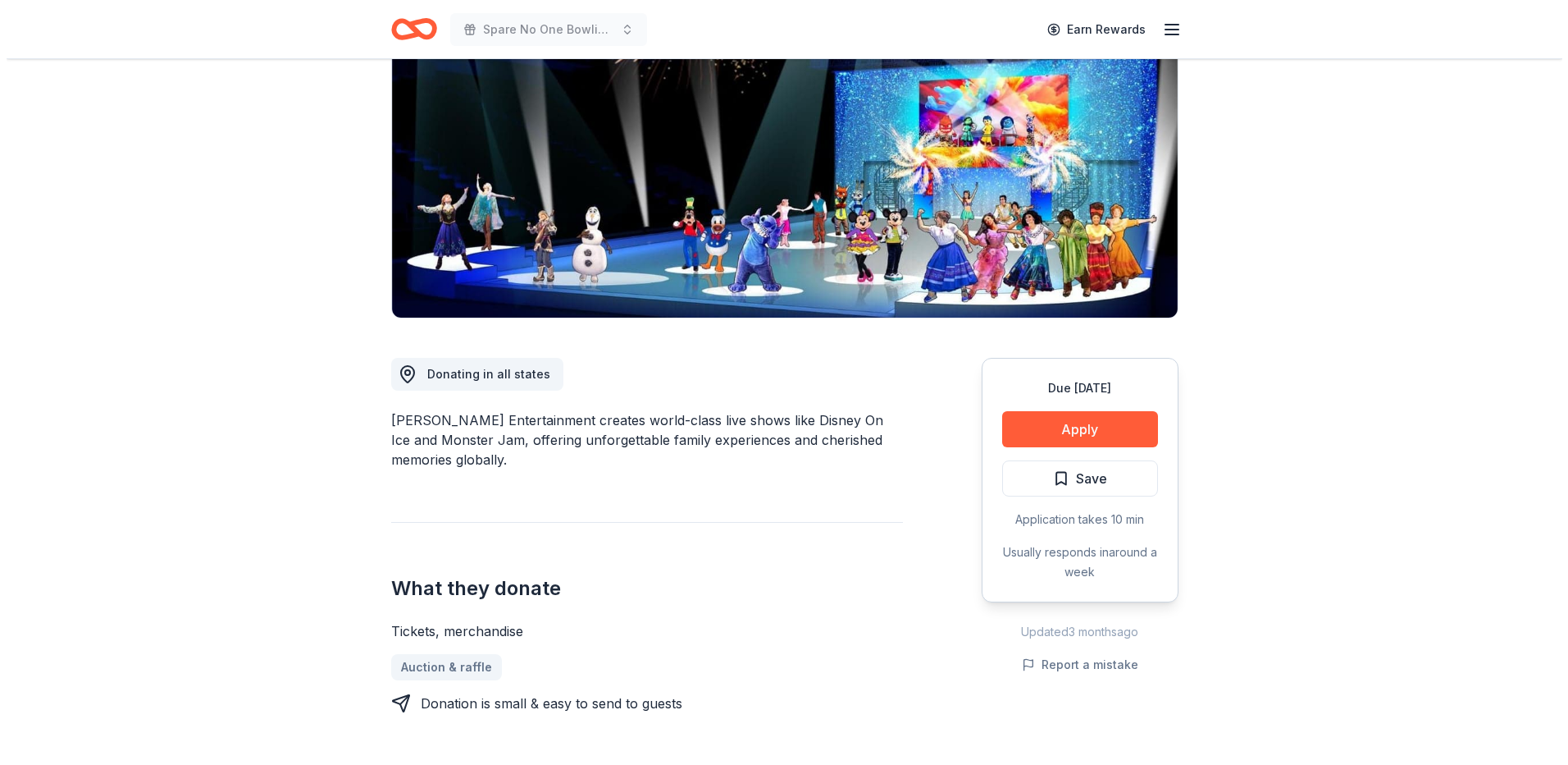
scroll to position [164, 0]
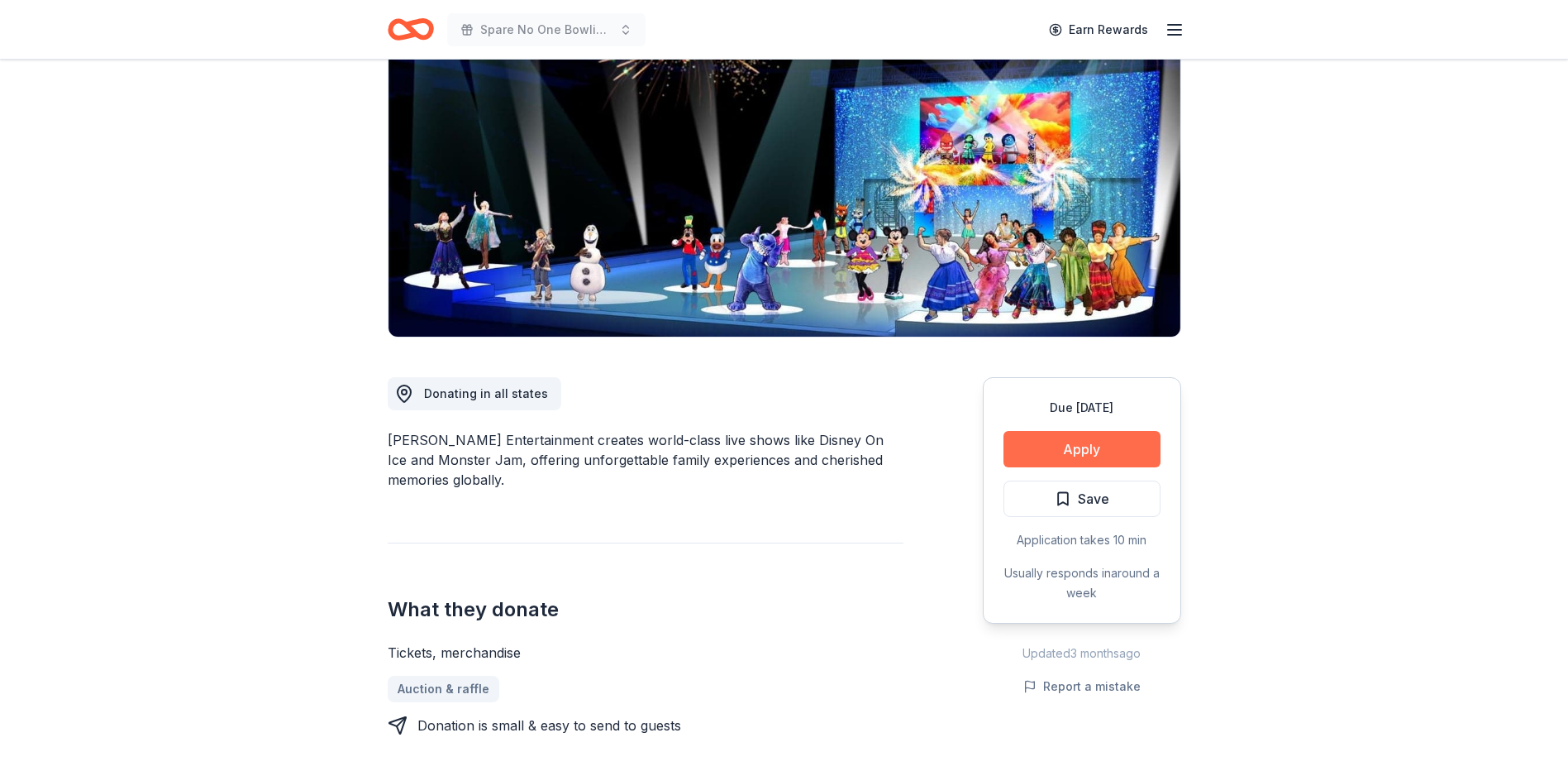
click at [1083, 445] on button "Apply" at bounding box center [1082, 449] width 157 height 37
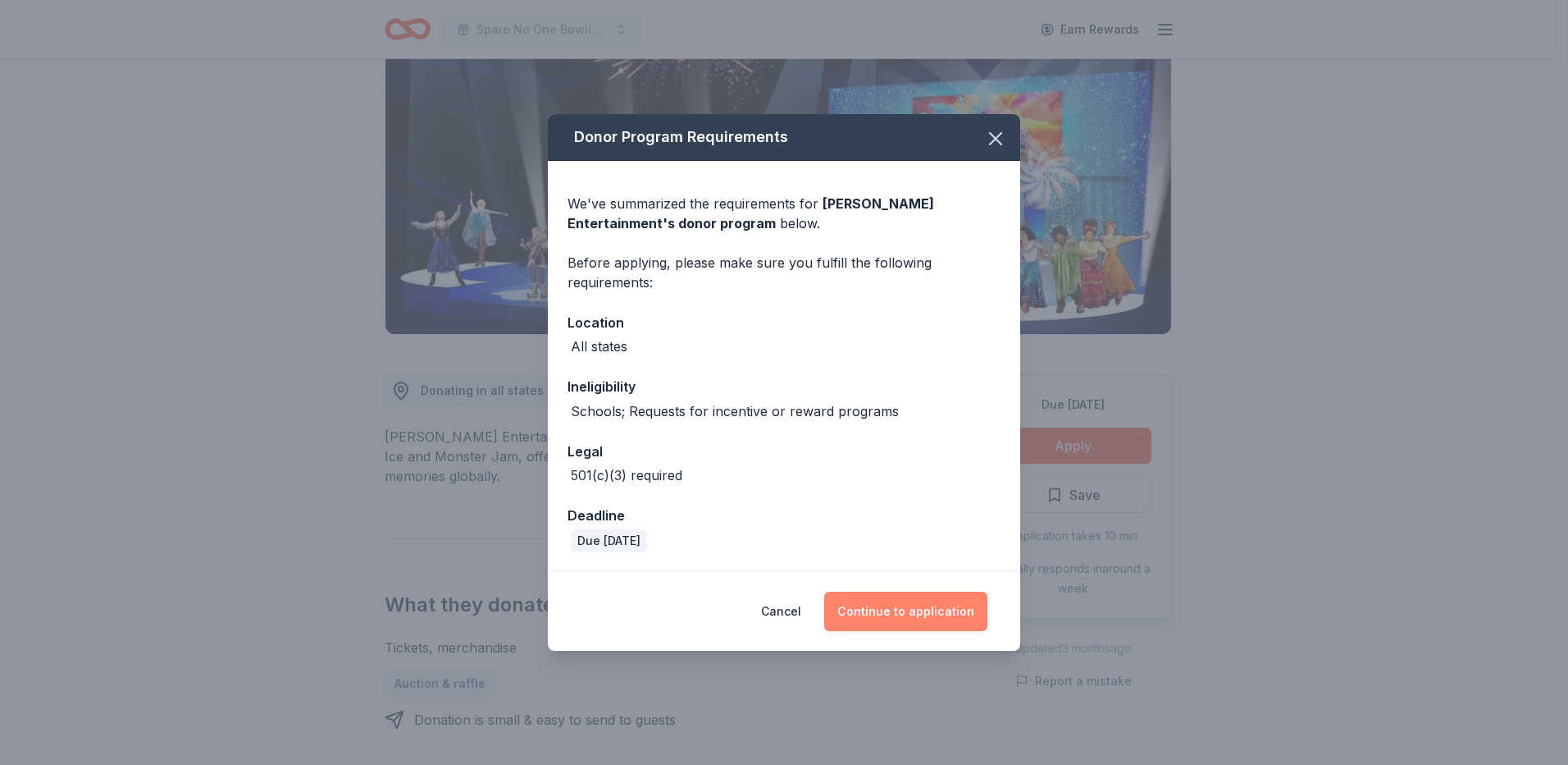
click at [919, 608] on button "Continue to application" at bounding box center [906, 611] width 163 height 39
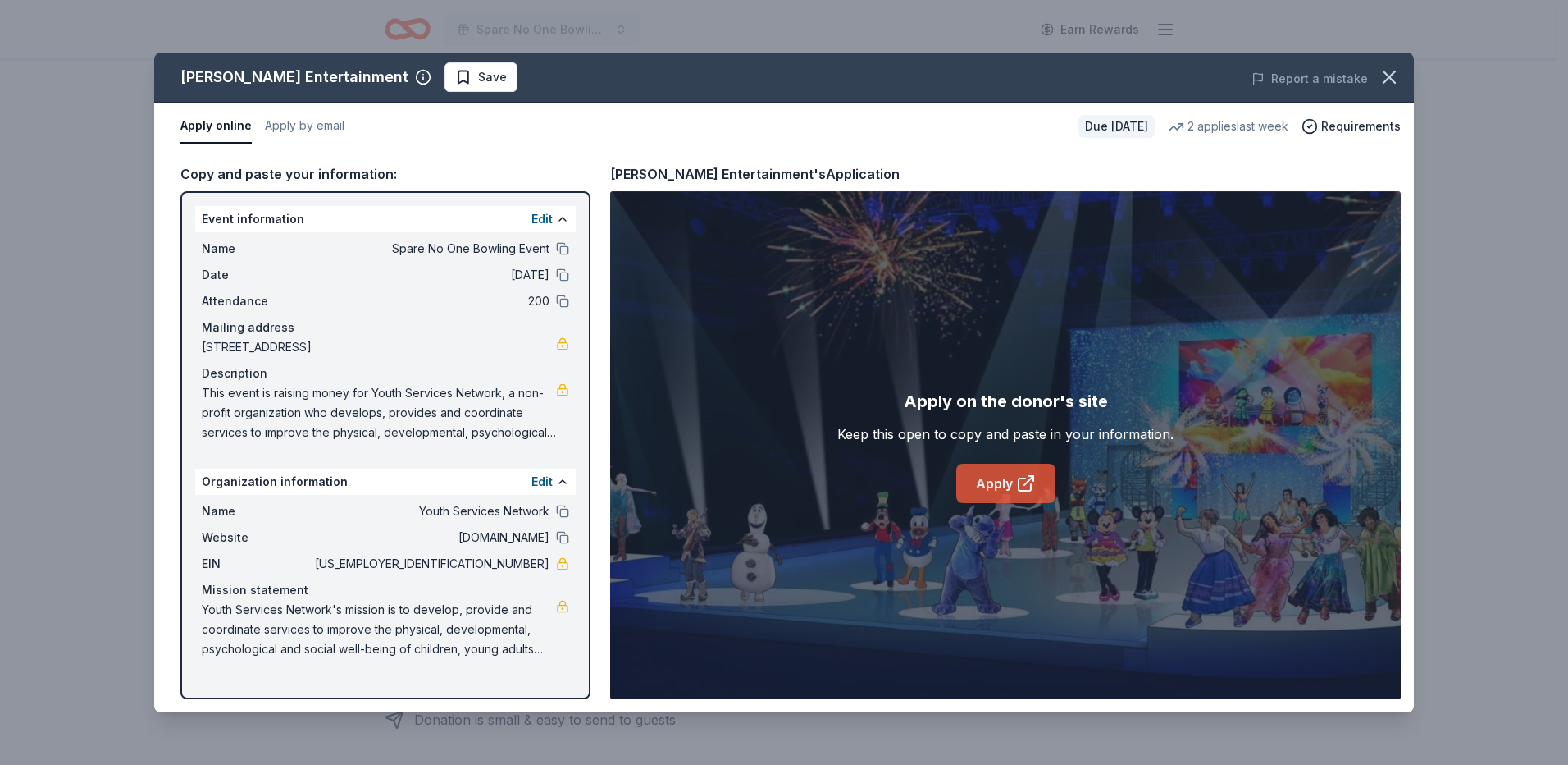
click at [996, 470] on link "Apply" at bounding box center [1005, 482] width 100 height 39
